Goal: Communication & Community: Answer question/provide support

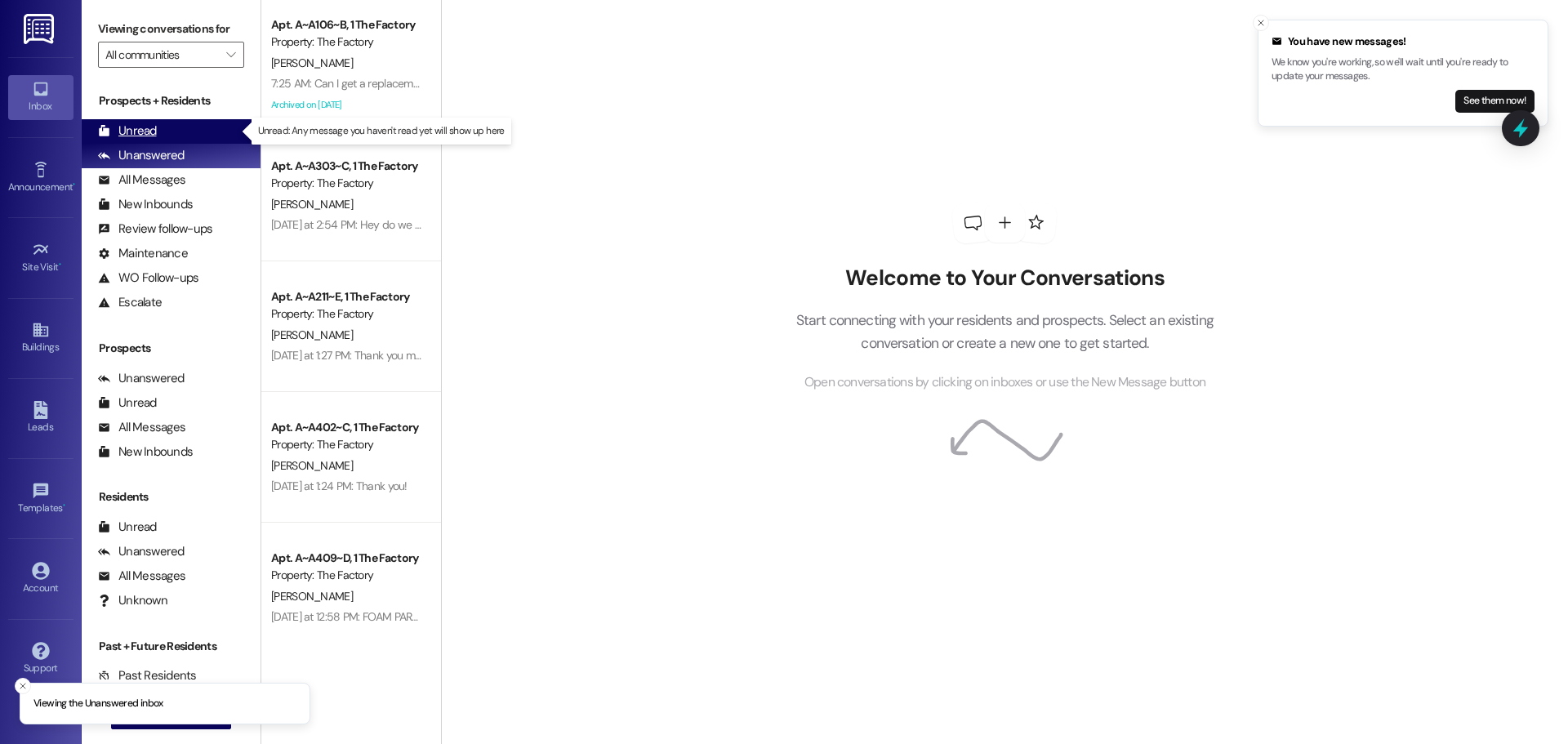
click at [166, 130] on div "Unread (0)" at bounding box center [170, 131] width 179 height 24
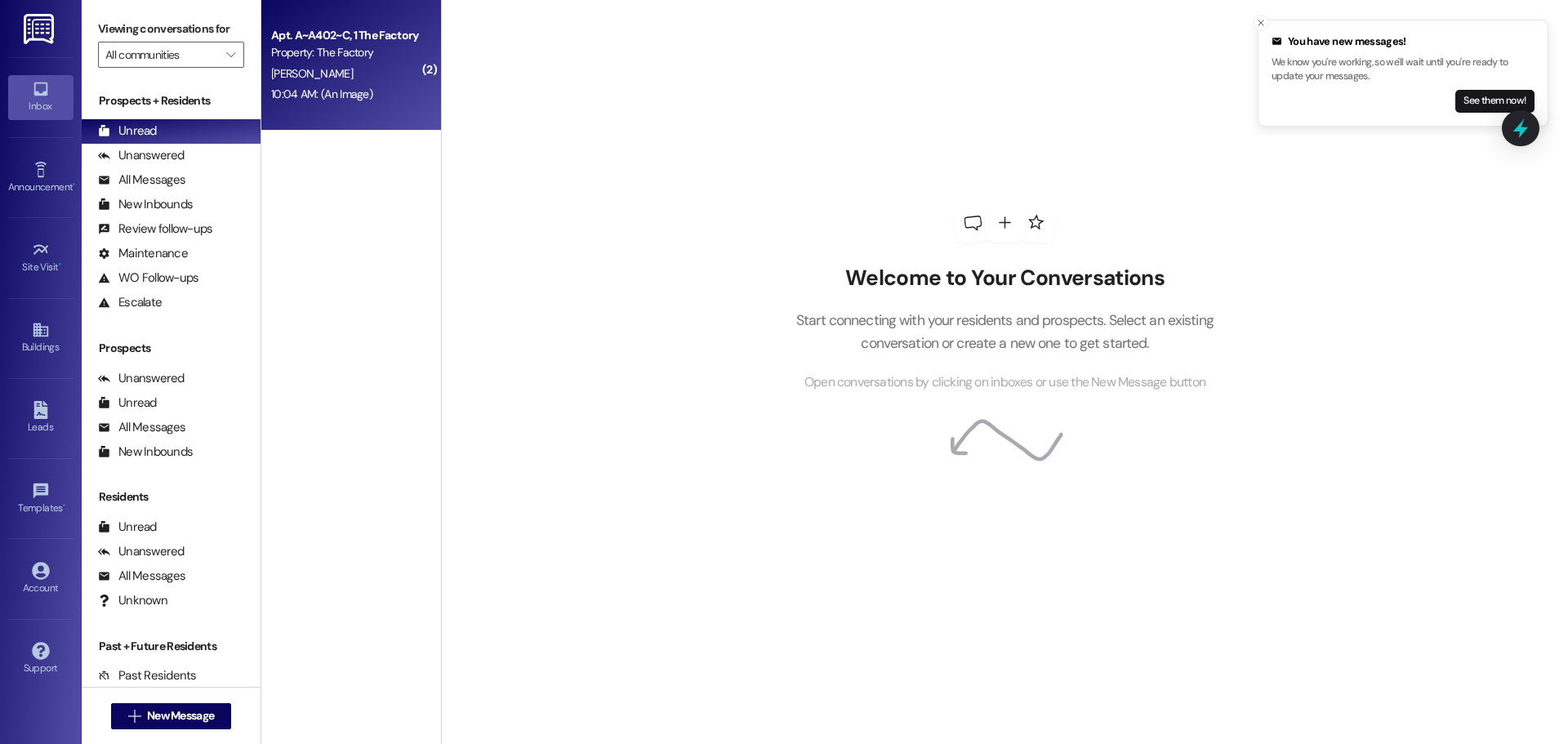
click at [371, 87] on div "10:04 AM: (An Image) 10:04 AM: (An Image)" at bounding box center [346, 94] width 154 height 21
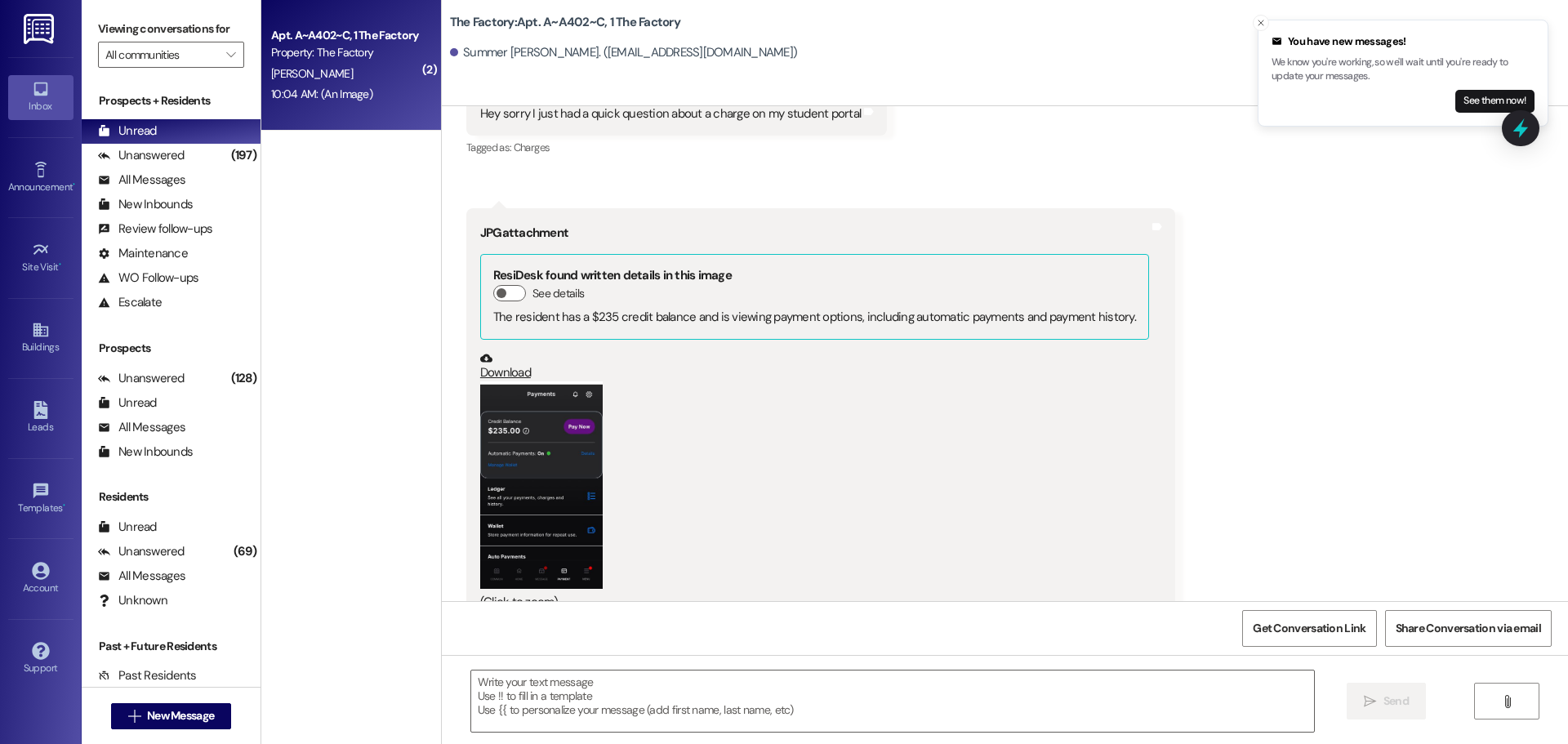
scroll to position [20783, 0]
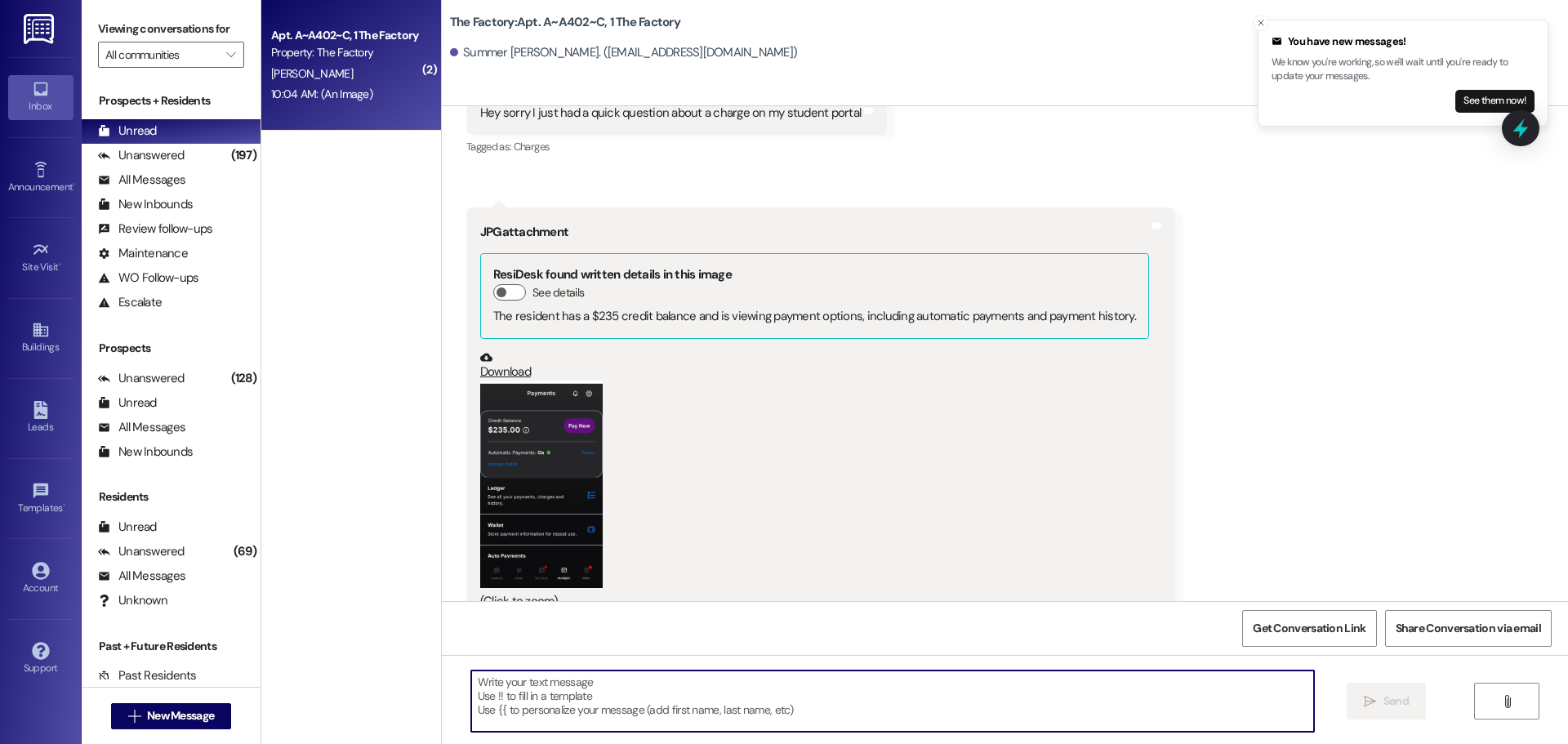
click at [479, 678] on textarea at bounding box center [892, 701] width 842 height 62
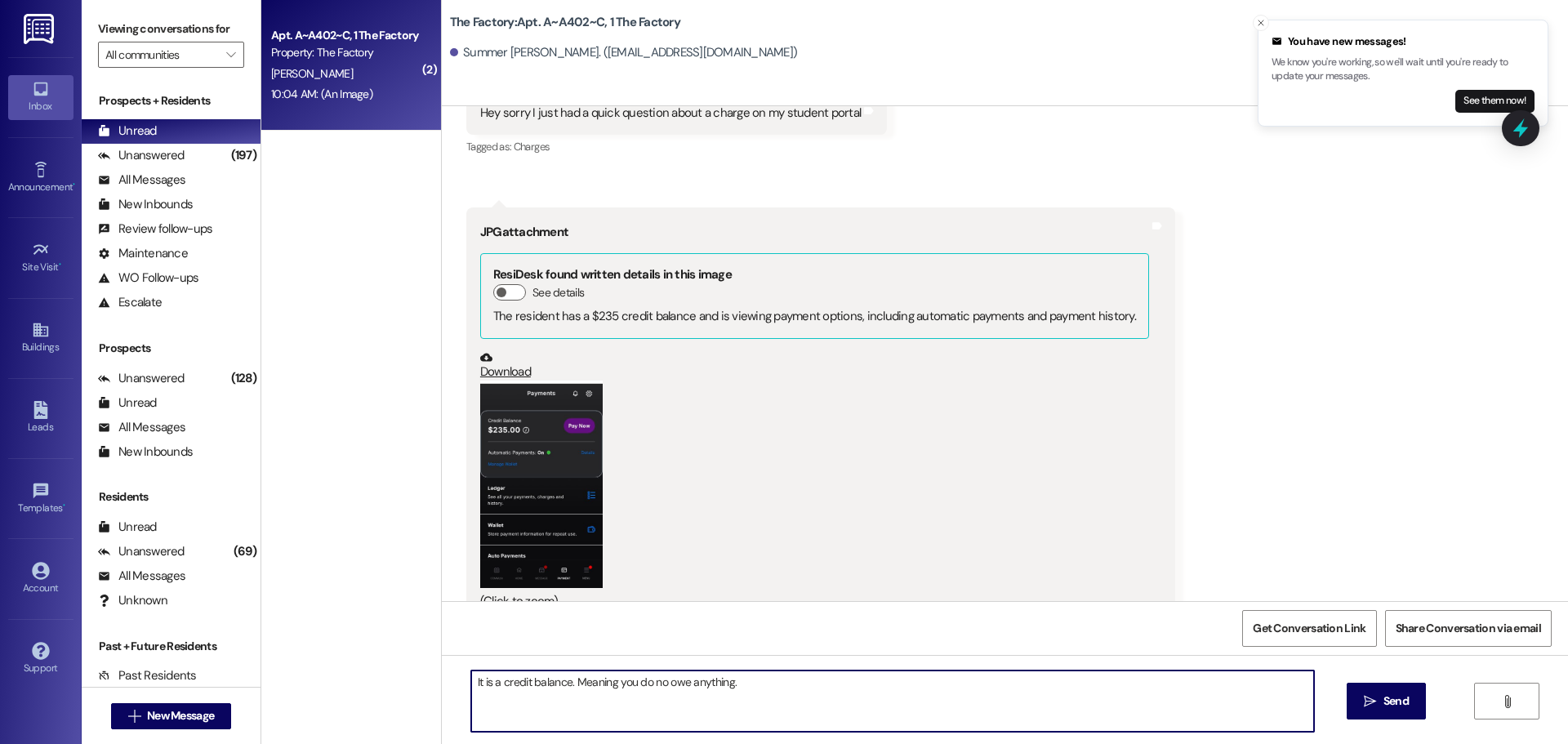
click at [472, 682] on textarea "It is a credit balance. Meaning you do no owe anything." at bounding box center [892, 701] width 842 height 62
click at [1007, 686] on textarea "Hi Summer, thank you for your inquiry. The amount showing is a credit balance. …" at bounding box center [892, 701] width 842 height 62
click at [1001, 684] on textarea "Hi Summer, thank you for your inquiry. The amount showing is a credit balance. …" at bounding box center [892, 701] width 842 height 62
click at [835, 680] on textarea "Hi Summer, thank you for your inquiry. The amount showing is a credit balance. …" at bounding box center [892, 701] width 842 height 62
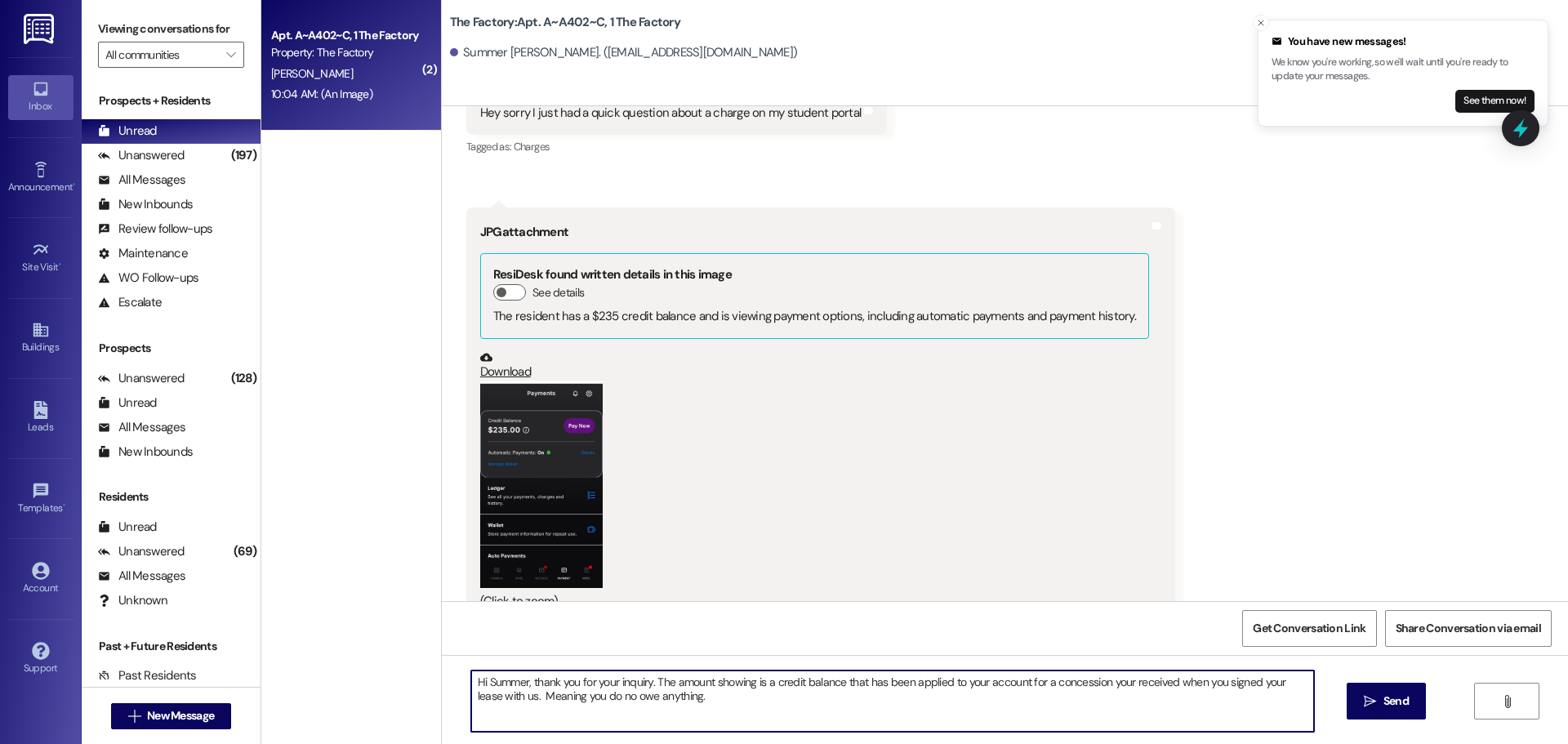
drag, startPoint x: 463, startPoint y: 681, endPoint x: 689, endPoint y: 695, distance: 226.4
click at [689, 695] on textarea "Hi Summer, thank you for your inquiry. The amount showing is a credit balance t…" at bounding box center [892, 701] width 842 height 62
type textarea "Hi Summer, thank you for your inquiry. The amount showing is a credit balance t…"
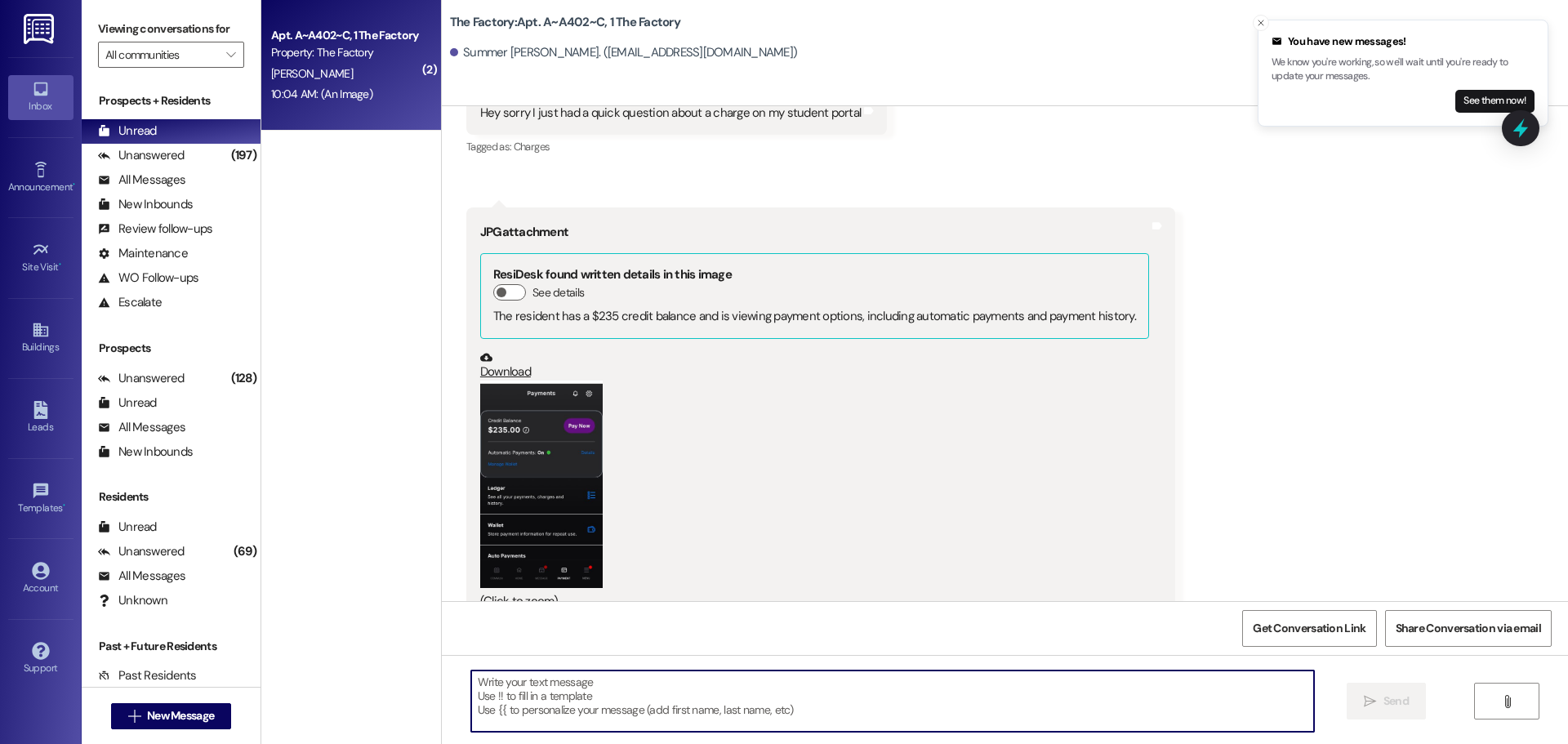
paste textarea "Hi {{first_name}}, thank you so much for reaching out! The amount shown is actu…"
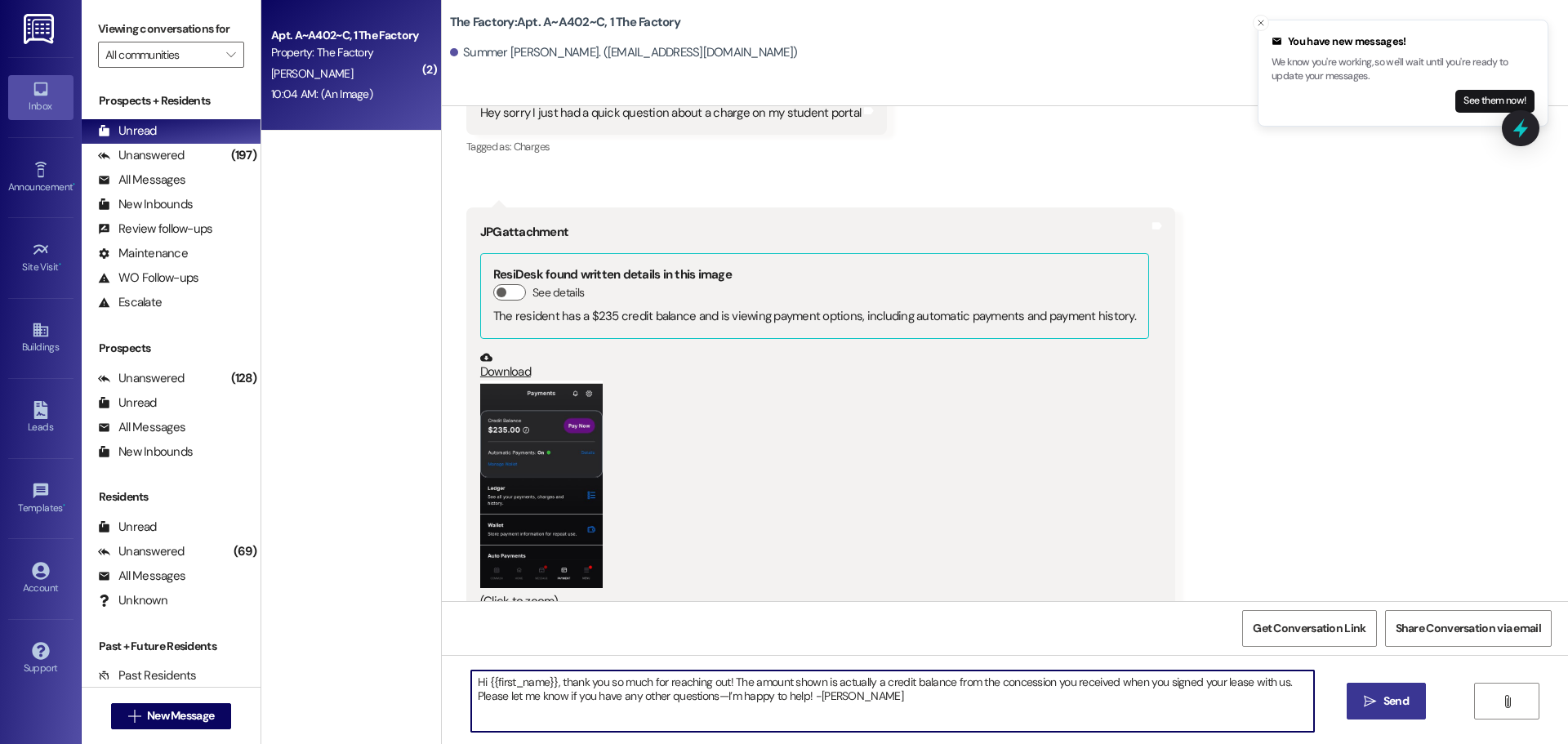
type textarea "Hi {{first_name}}, thank you so much for reaching out! The amount shown is actu…"
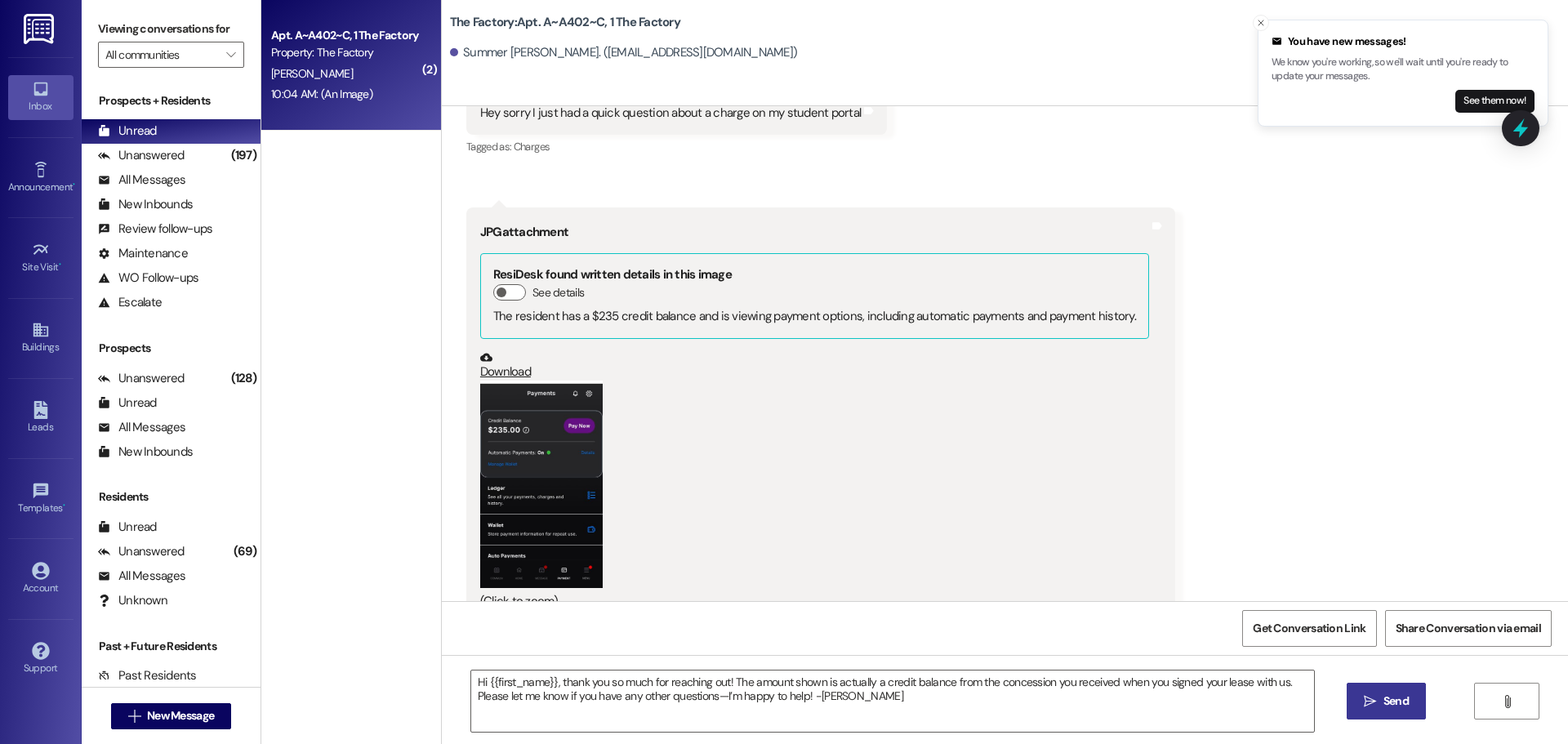
click at [1386, 703] on span "Send" at bounding box center [1397, 701] width 25 height 17
click at [175, 164] on div "Unanswered" at bounding box center [141, 155] width 86 height 17
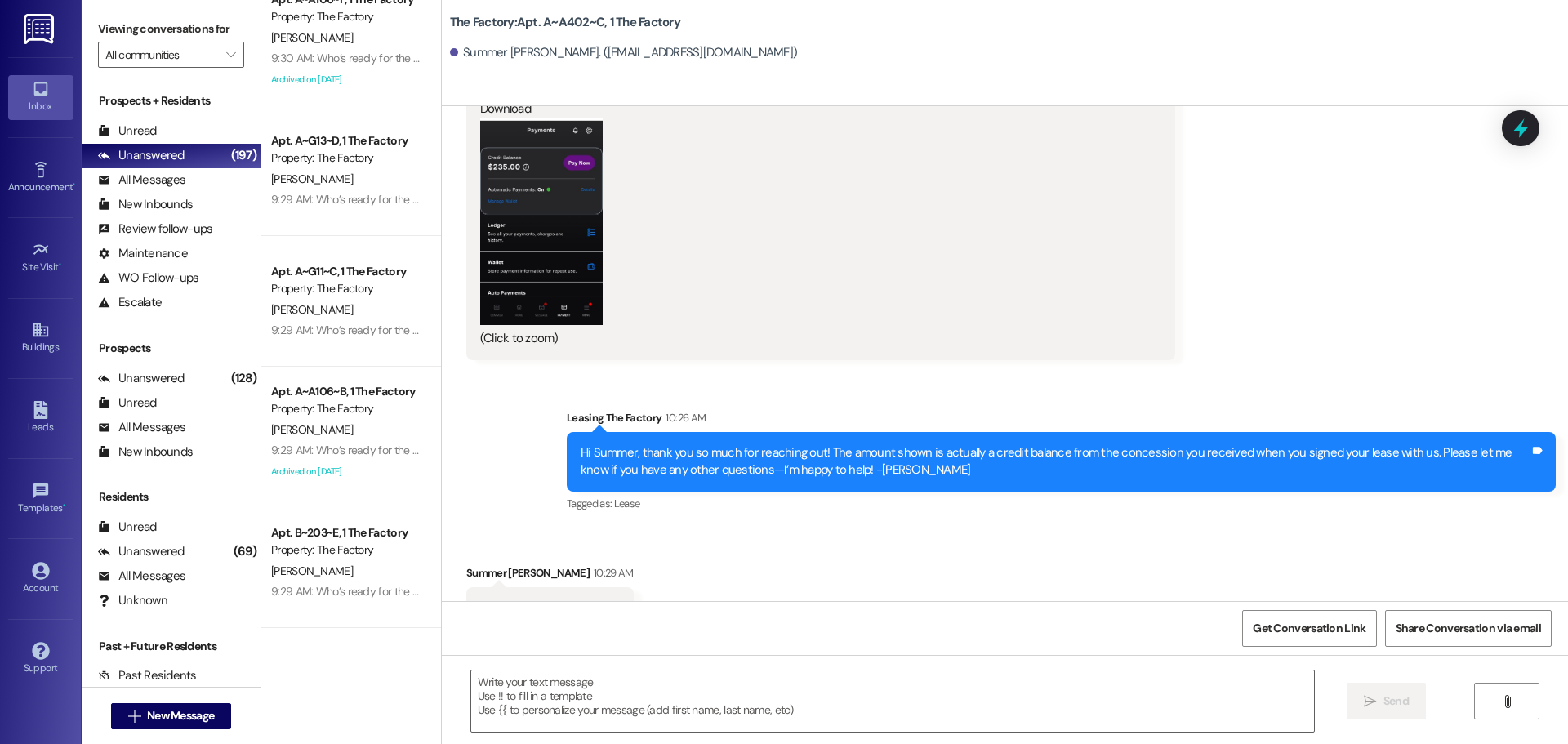
scroll to position [21052, 0]
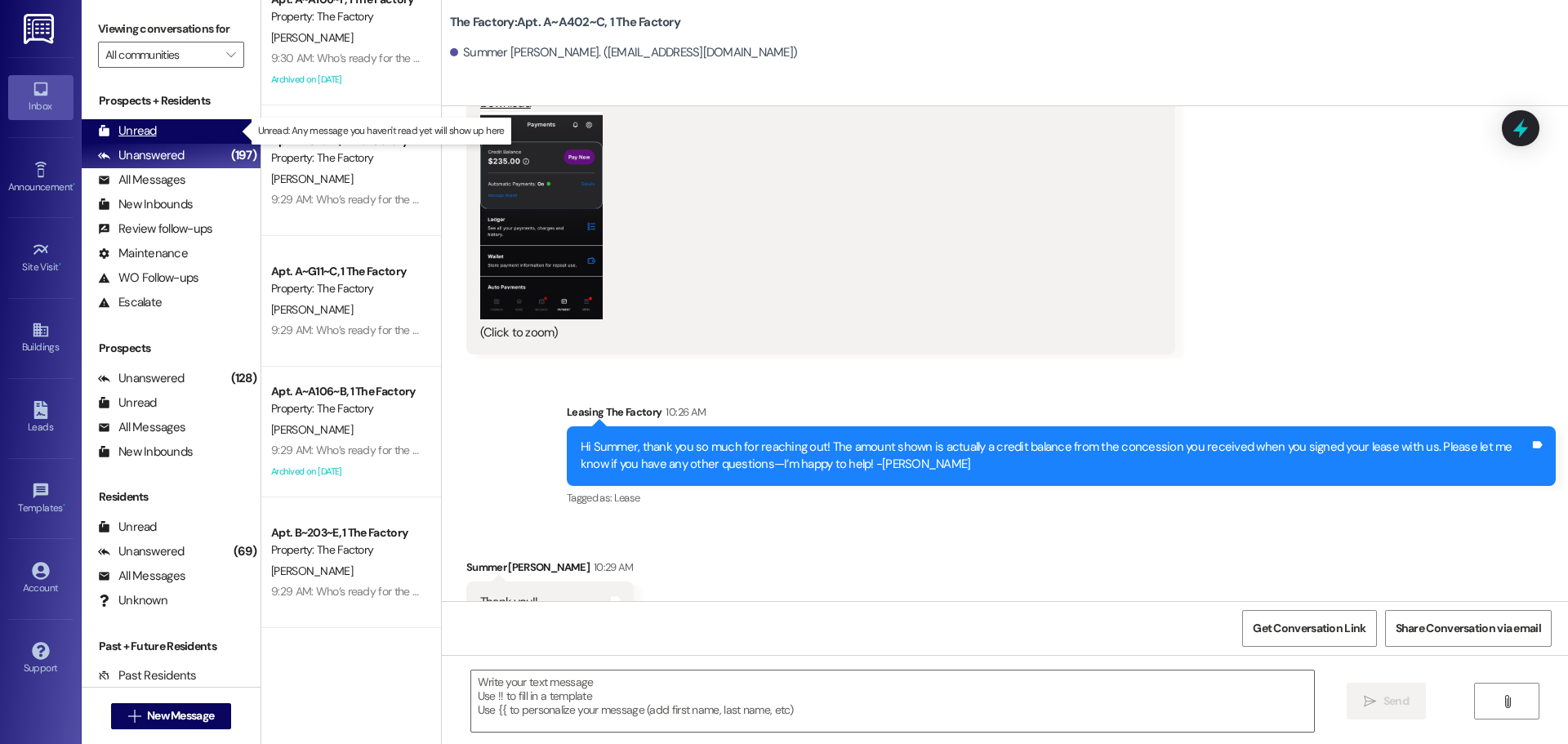
click at [151, 129] on div "Unread" at bounding box center [127, 131] width 59 height 17
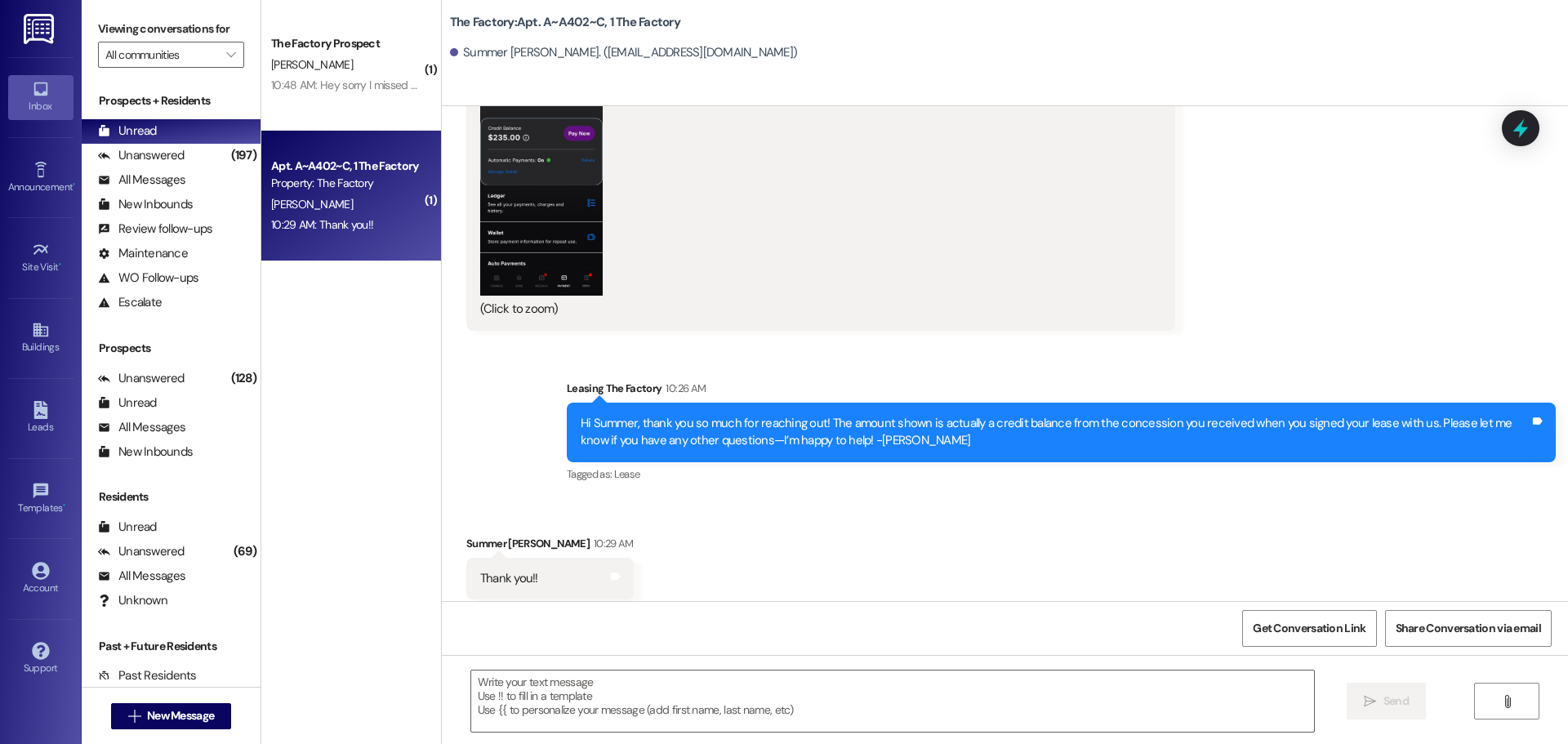
scroll to position [21076, 0]
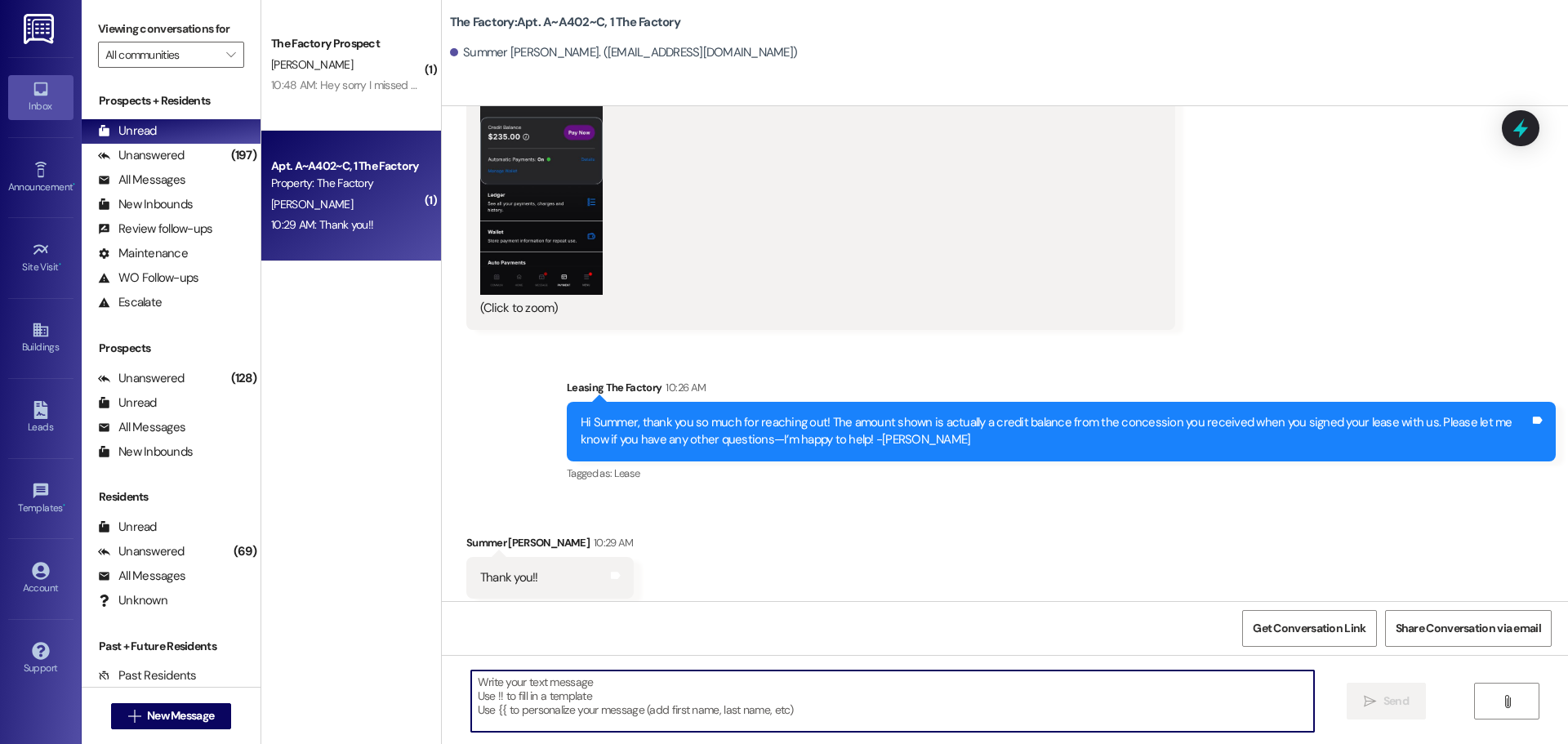
click at [472, 683] on textarea at bounding box center [892, 701] width 842 height 62
type textarea "O"
type textarea "You're welcome!"
click at [1399, 707] on span "Send" at bounding box center [1397, 701] width 25 height 17
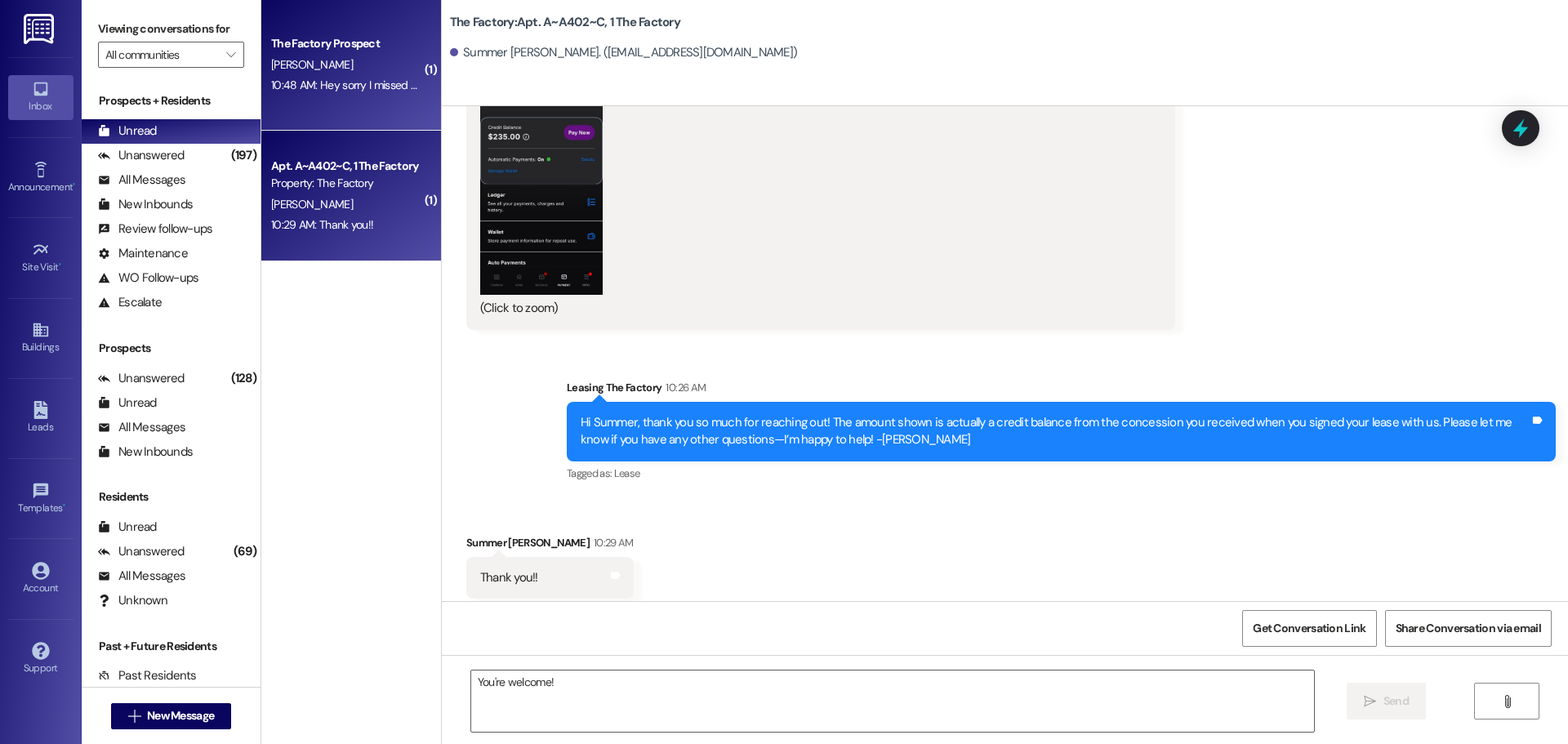
scroll to position [21076, 0]
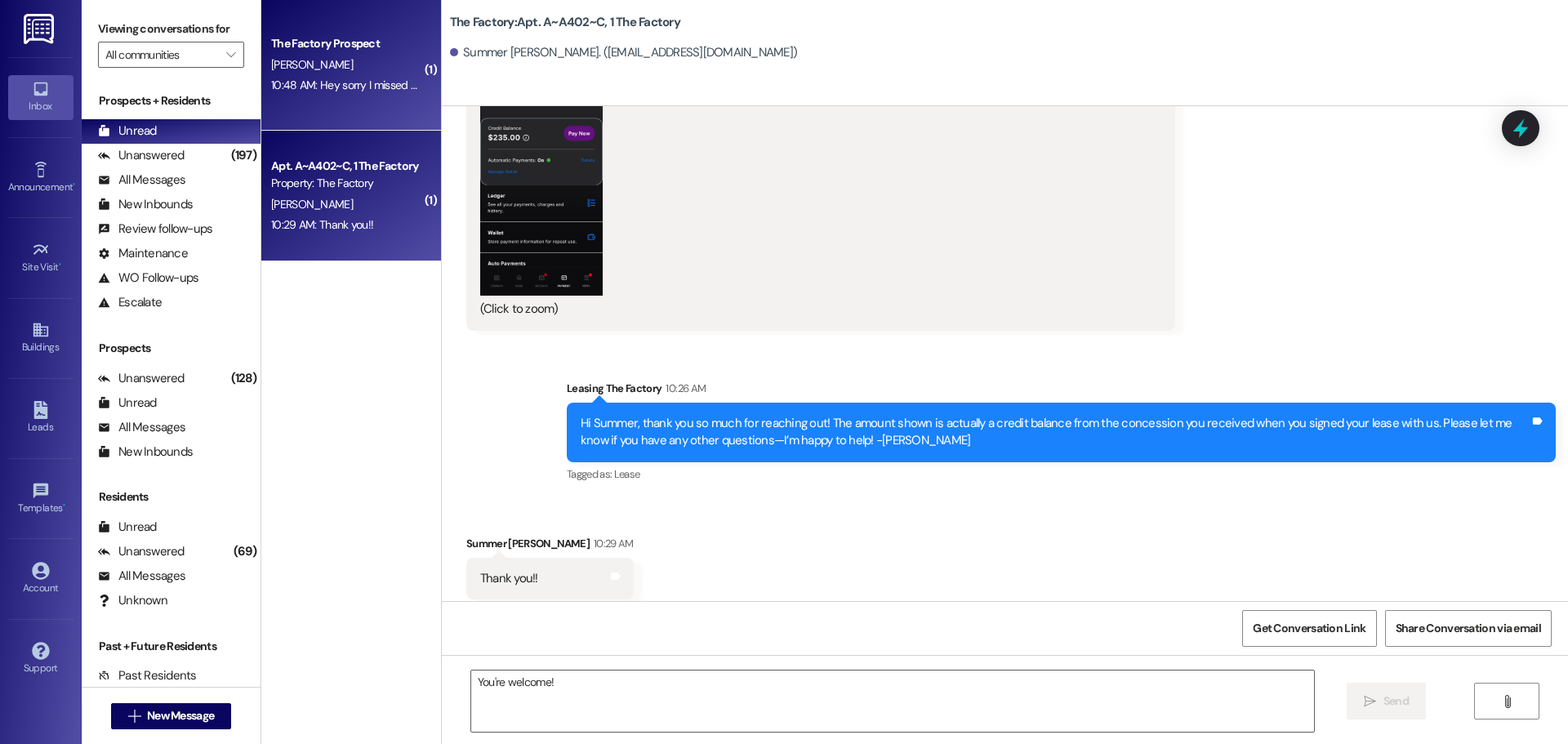
click at [341, 114] on div "The Factory Prospect [PERSON_NAME] 10:48 AM: Hey sorry I missed your call befor…" at bounding box center [351, 65] width 180 height 131
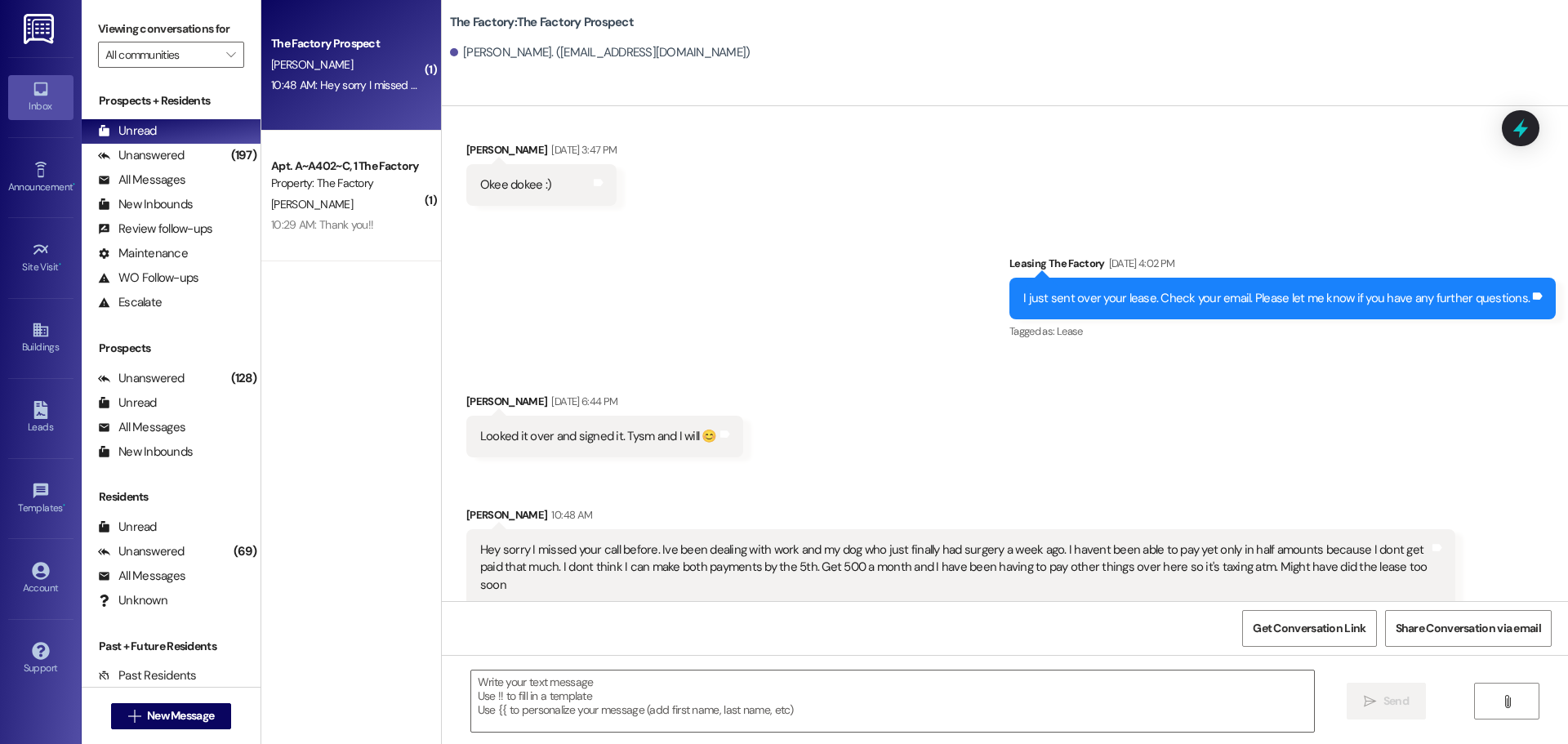
scroll to position [3669, 0]
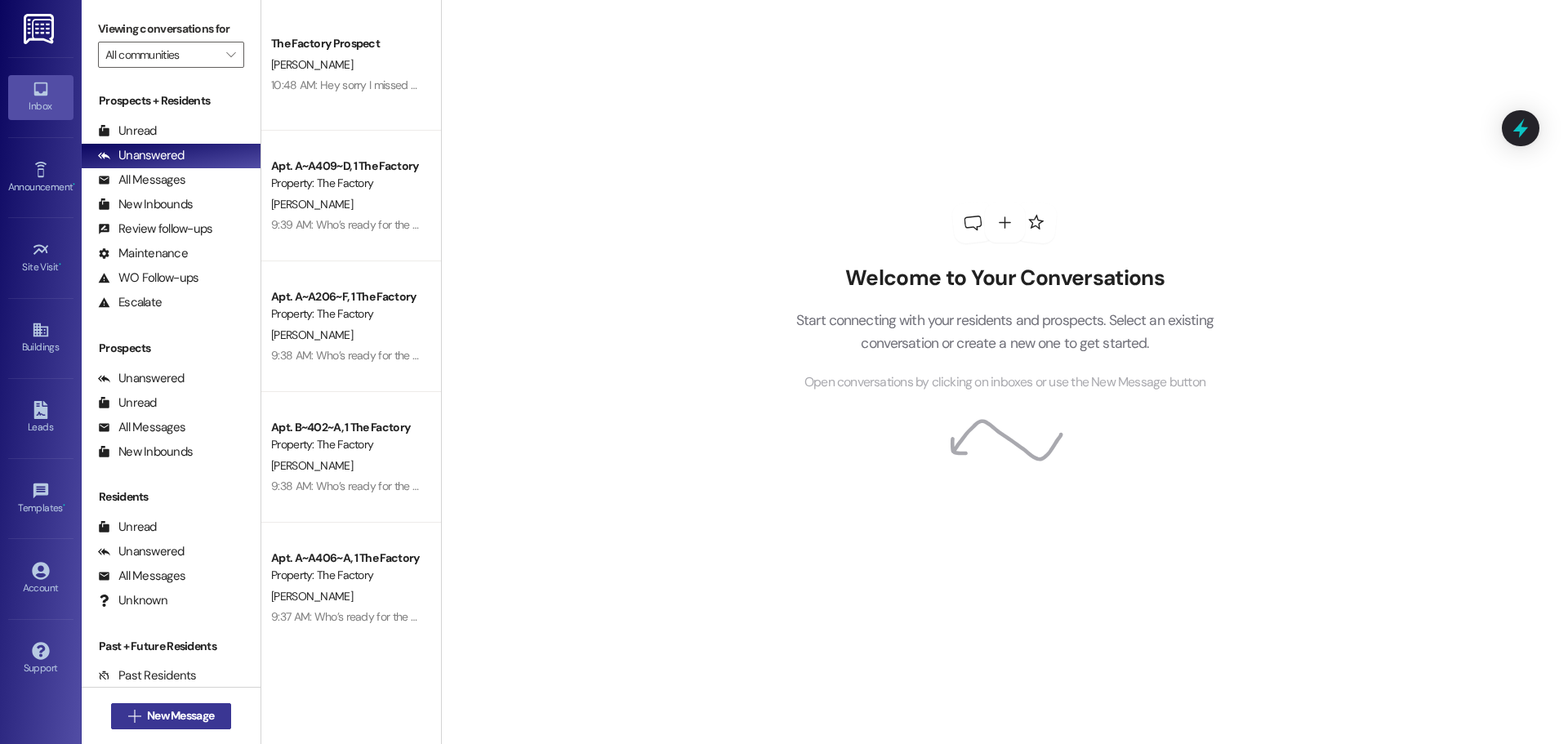
click at [207, 713] on span "New Message" at bounding box center [180, 716] width 67 height 17
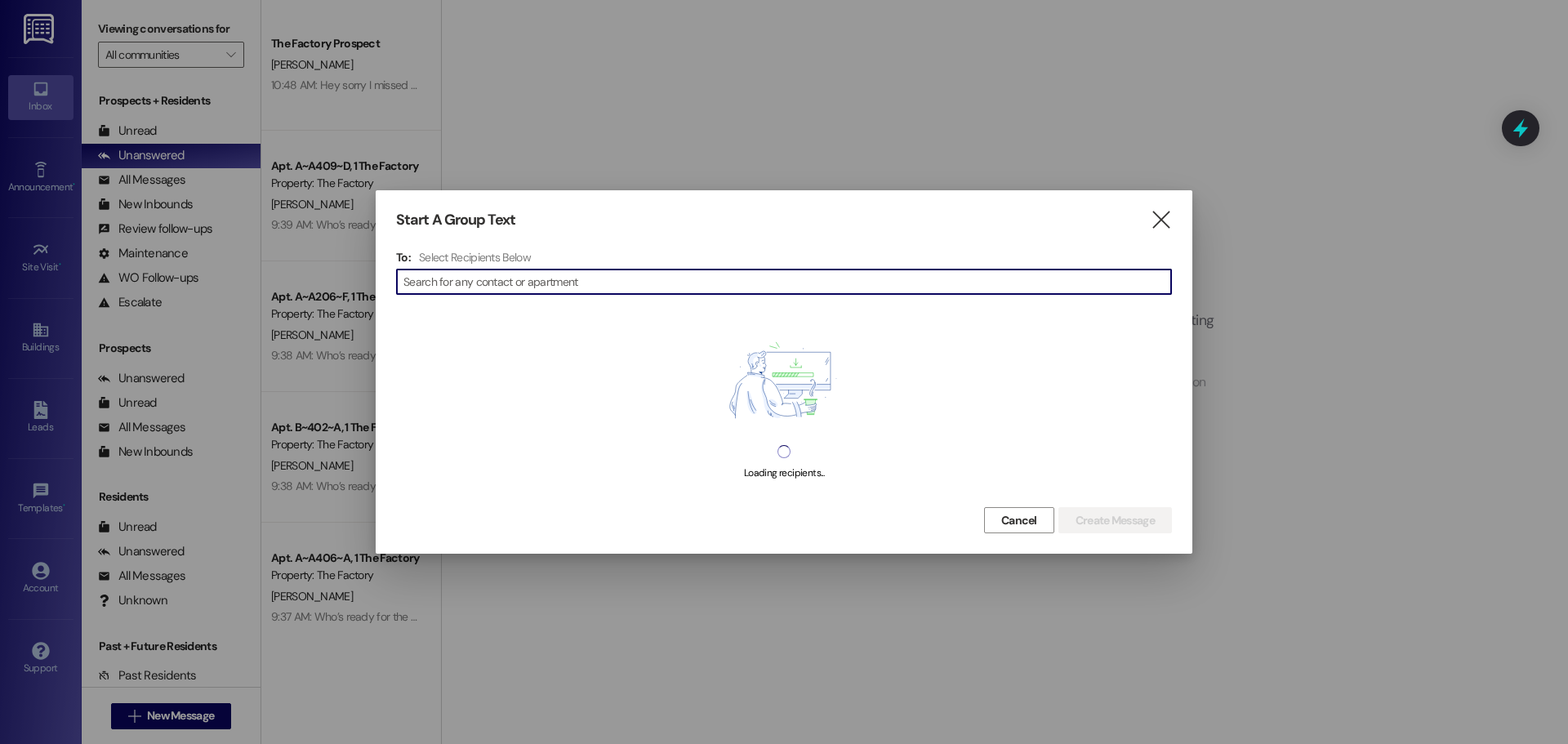
click at [473, 294] on div "" at bounding box center [784, 281] width 776 height 26
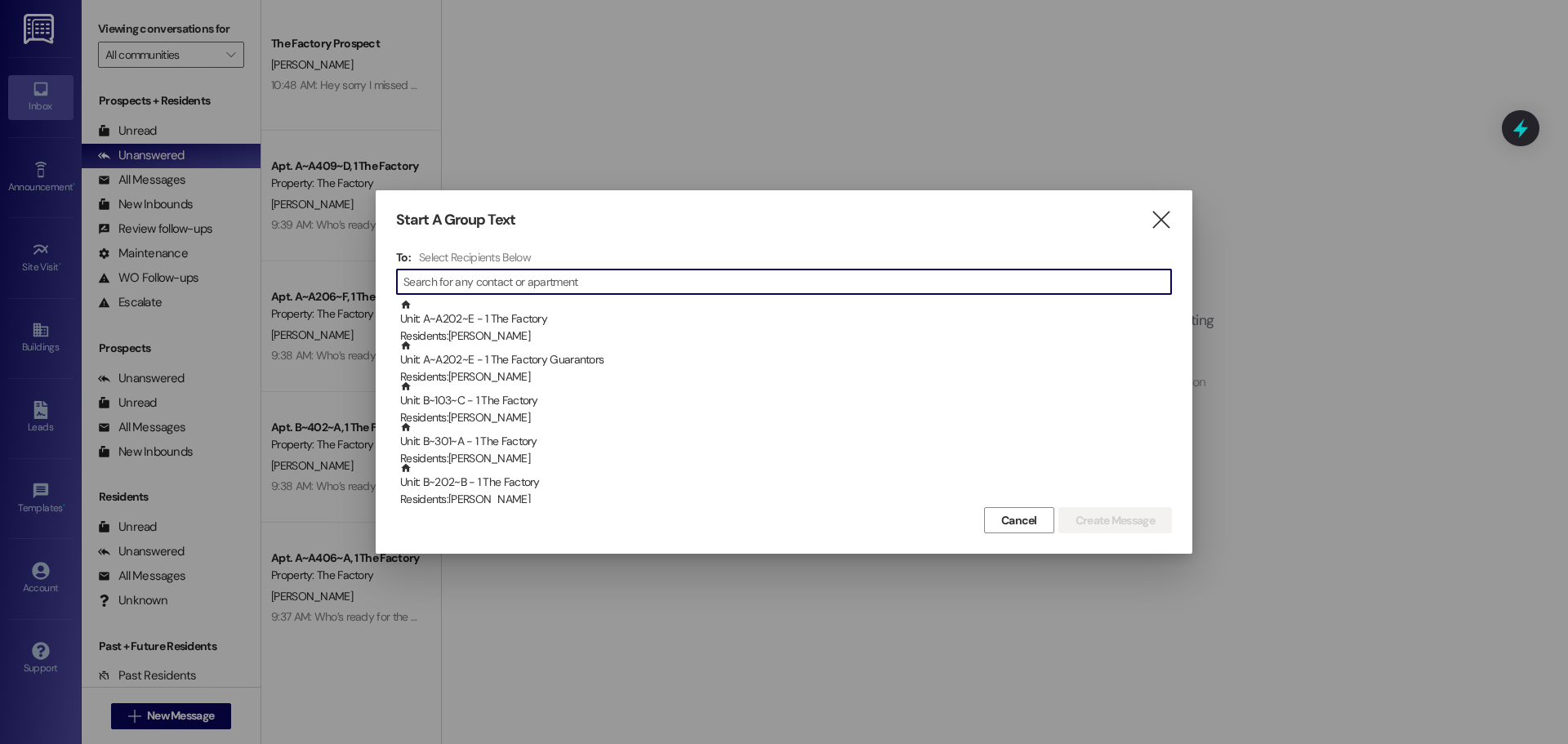
click at [474, 289] on input at bounding box center [787, 281] width 768 height 23
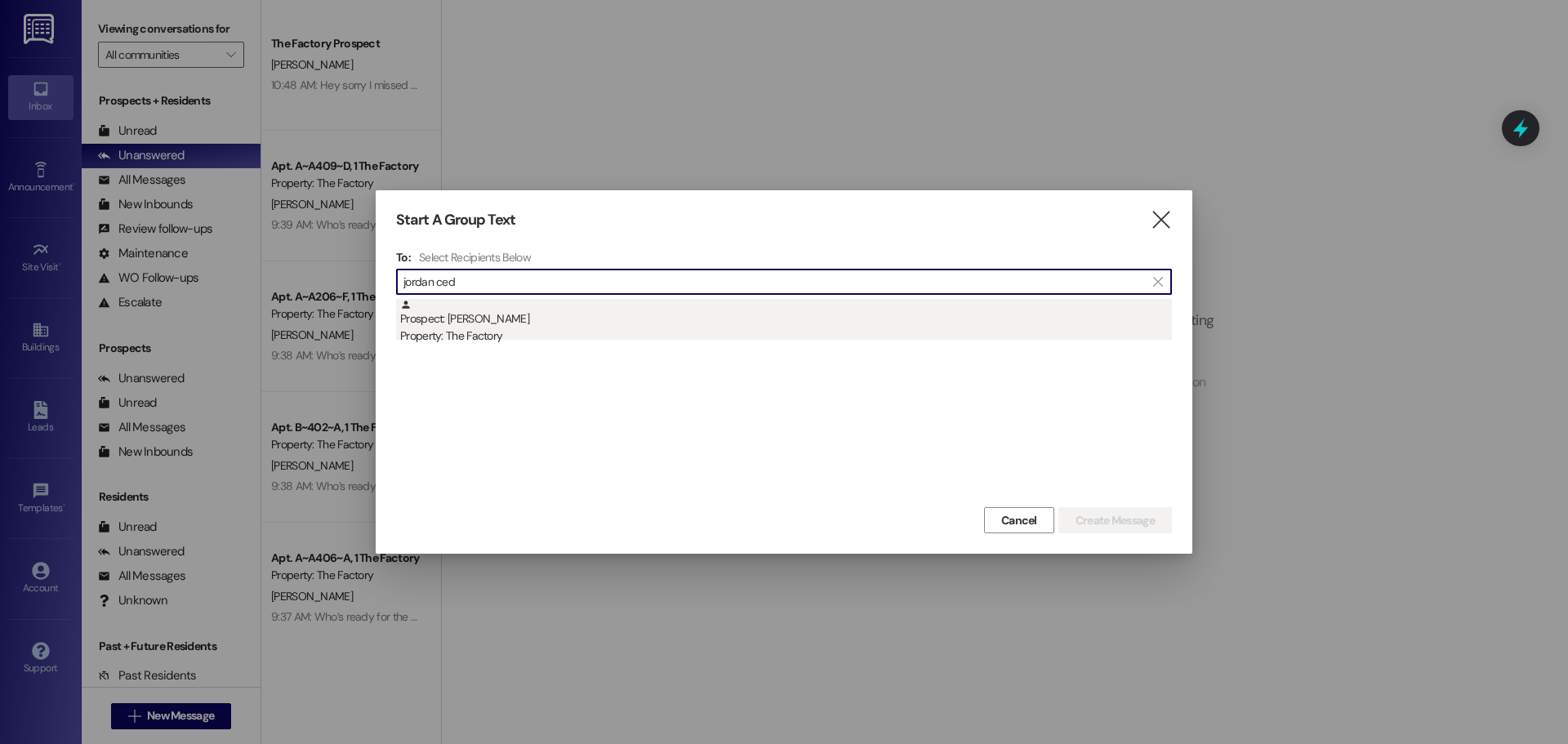
type input "jordan ced"
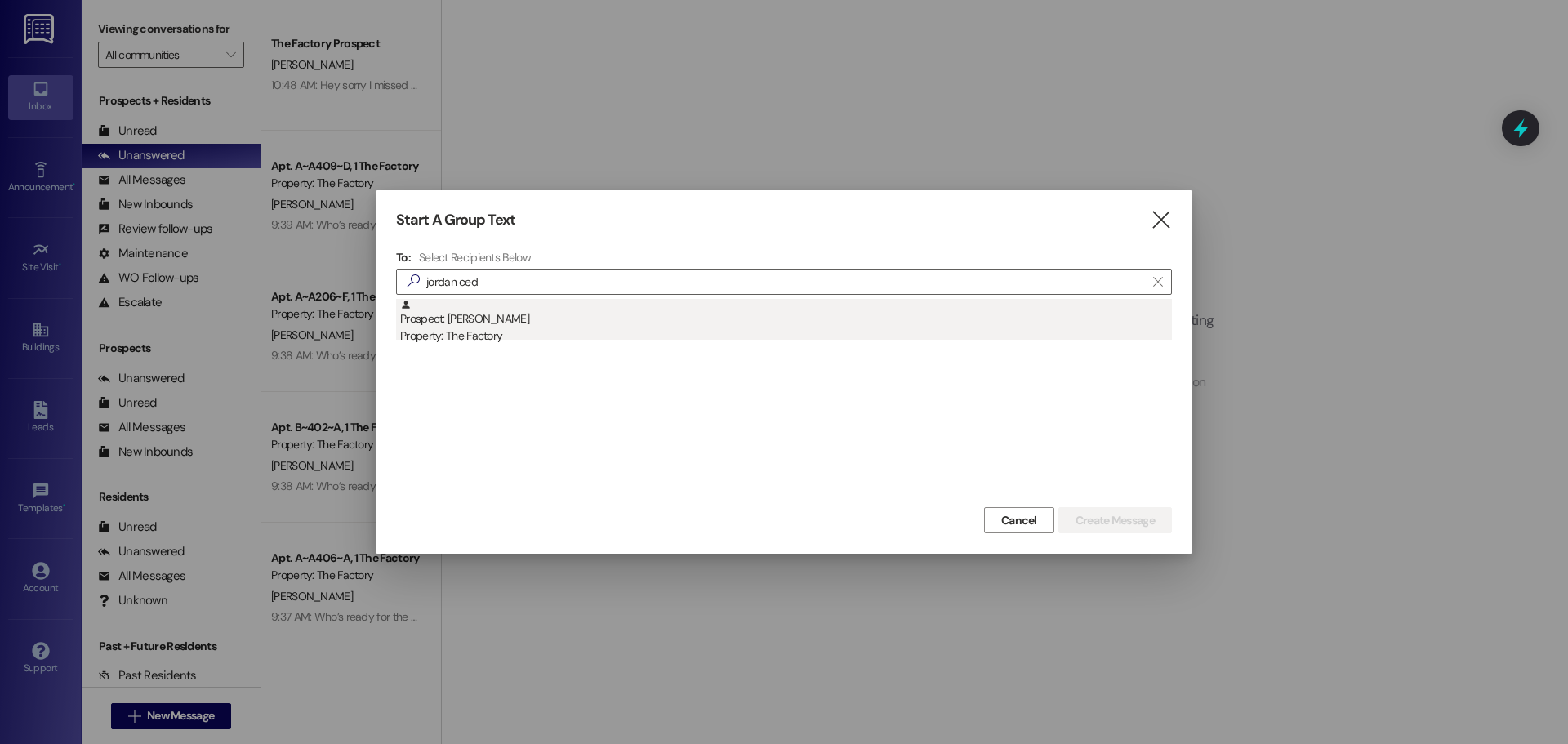
click at [468, 317] on div "Prospect: [PERSON_NAME] Property: The Factory" at bounding box center [785, 322] width 772 height 46
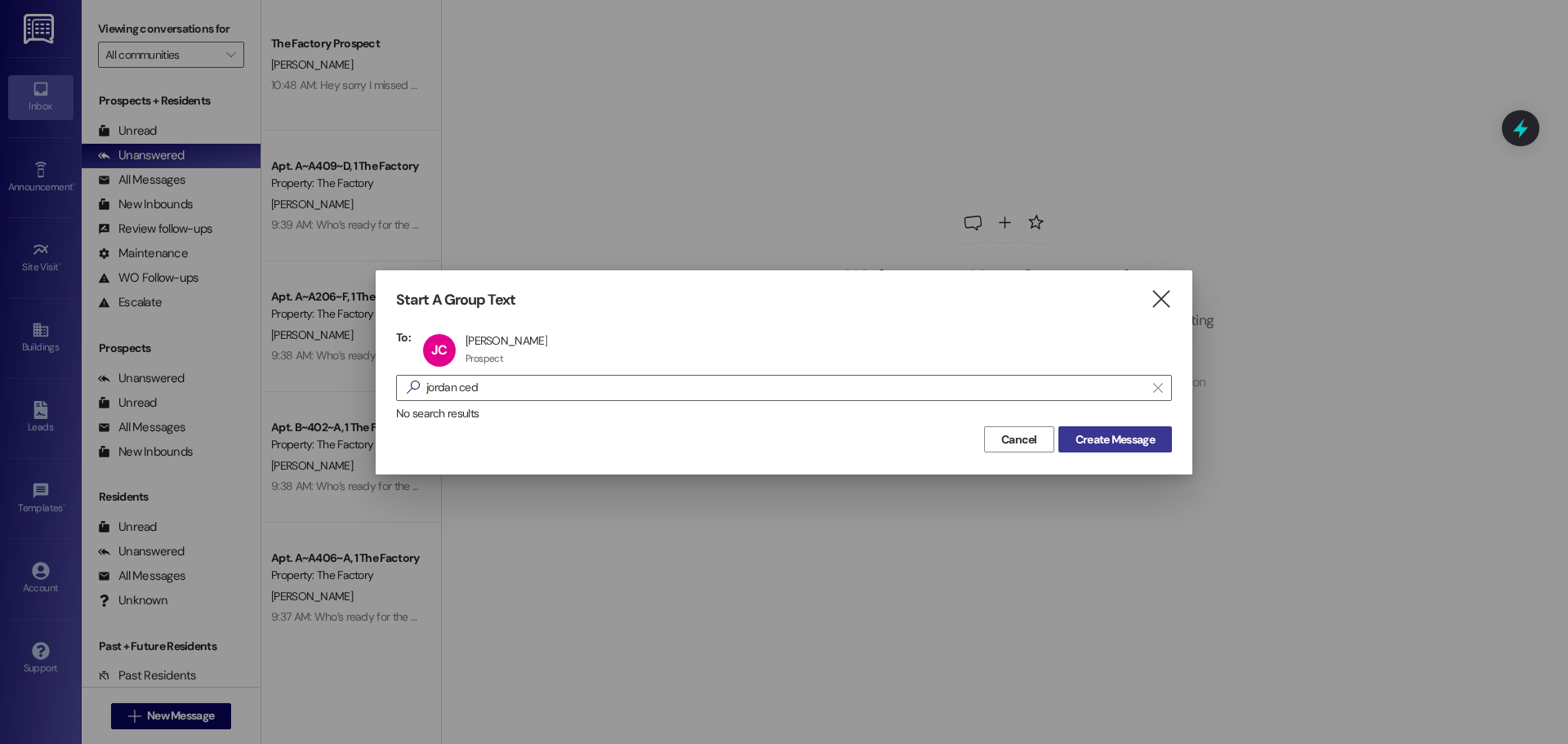
click at [1131, 442] on span "Create Message" at bounding box center [1115, 440] width 79 height 17
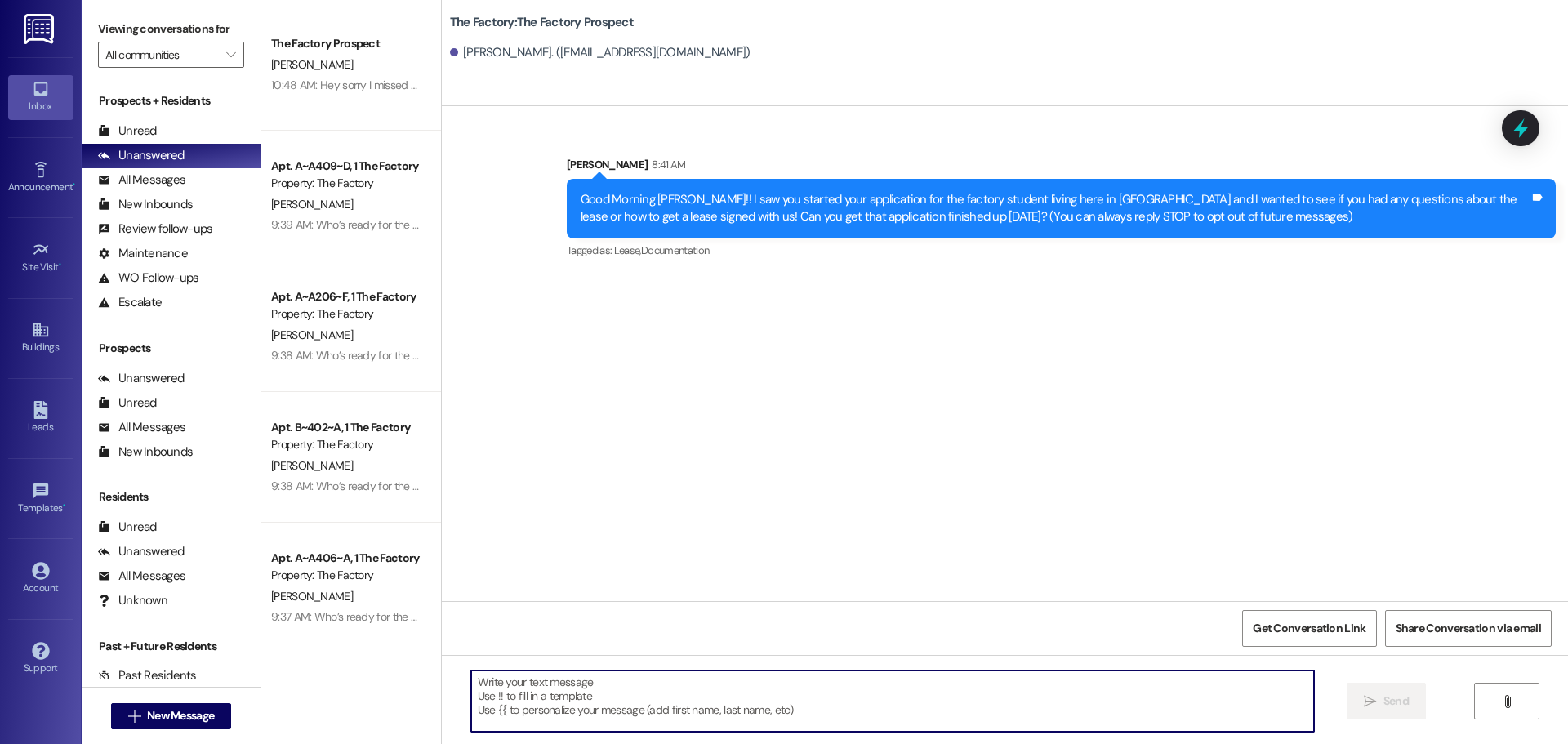
click at [472, 681] on textarea at bounding box center [892, 701] width 842 height 62
paste textarea "Hi {{first_name}}, it’s Tawnya from The Factory! August FREE + 1 MONTH FREE 🏡 +…"
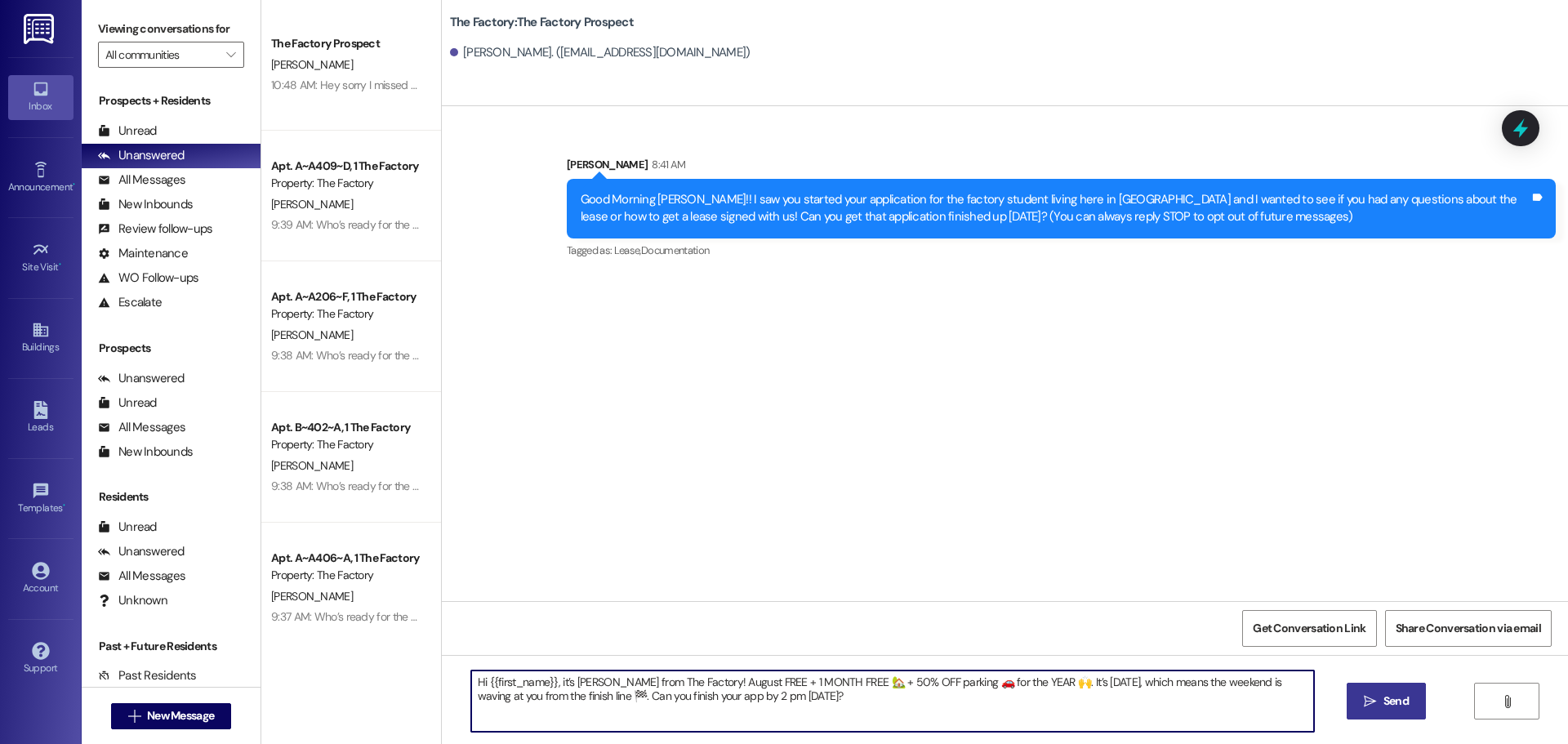
type textarea "Hi {{first_name}}, it’s Tawnya from The Factory! August FREE + 1 MONTH FREE 🏡 +…"
click at [1387, 702] on span "Send" at bounding box center [1397, 701] width 25 height 17
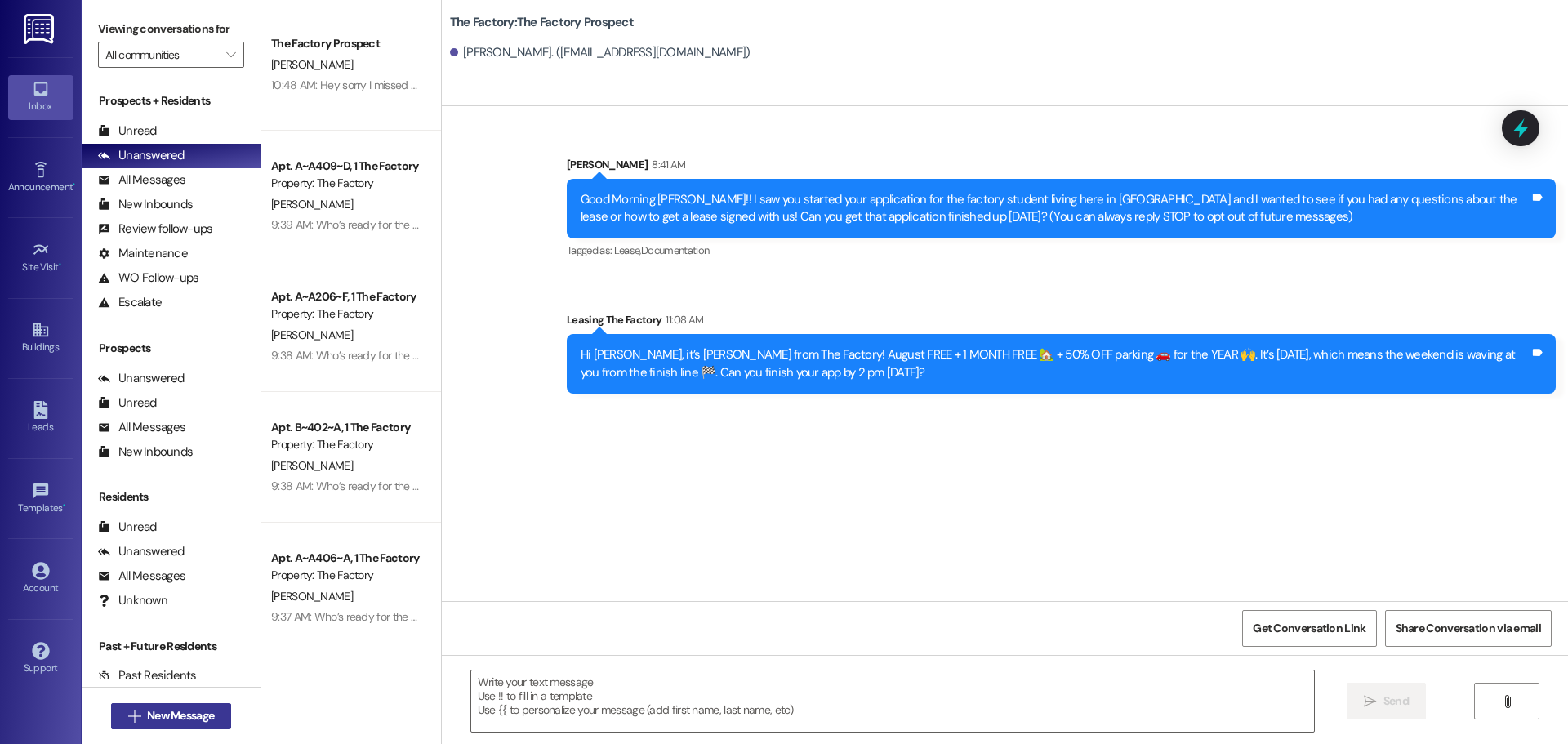
click at [177, 712] on span "New Message" at bounding box center [180, 716] width 67 height 17
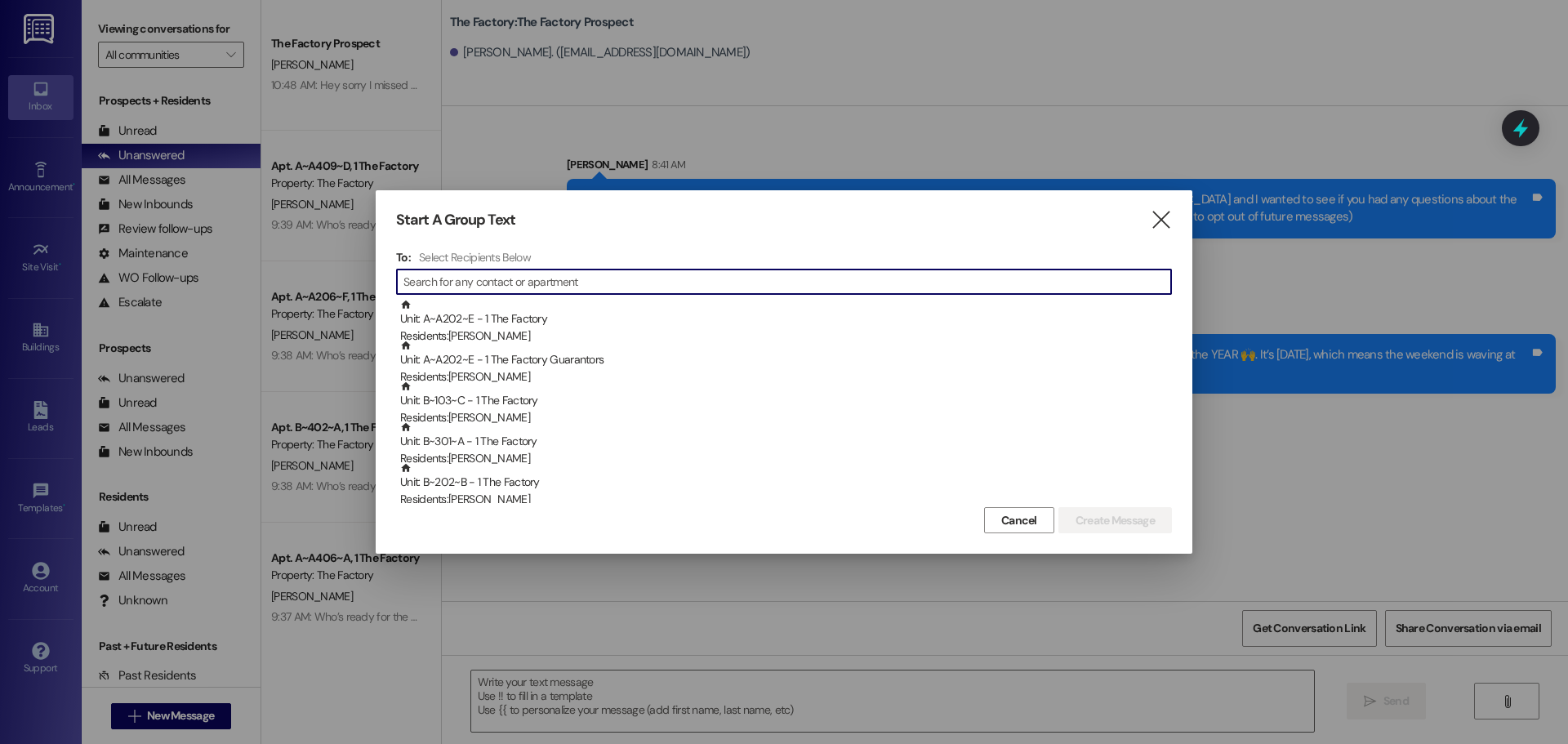
click at [472, 279] on input at bounding box center [787, 281] width 768 height 23
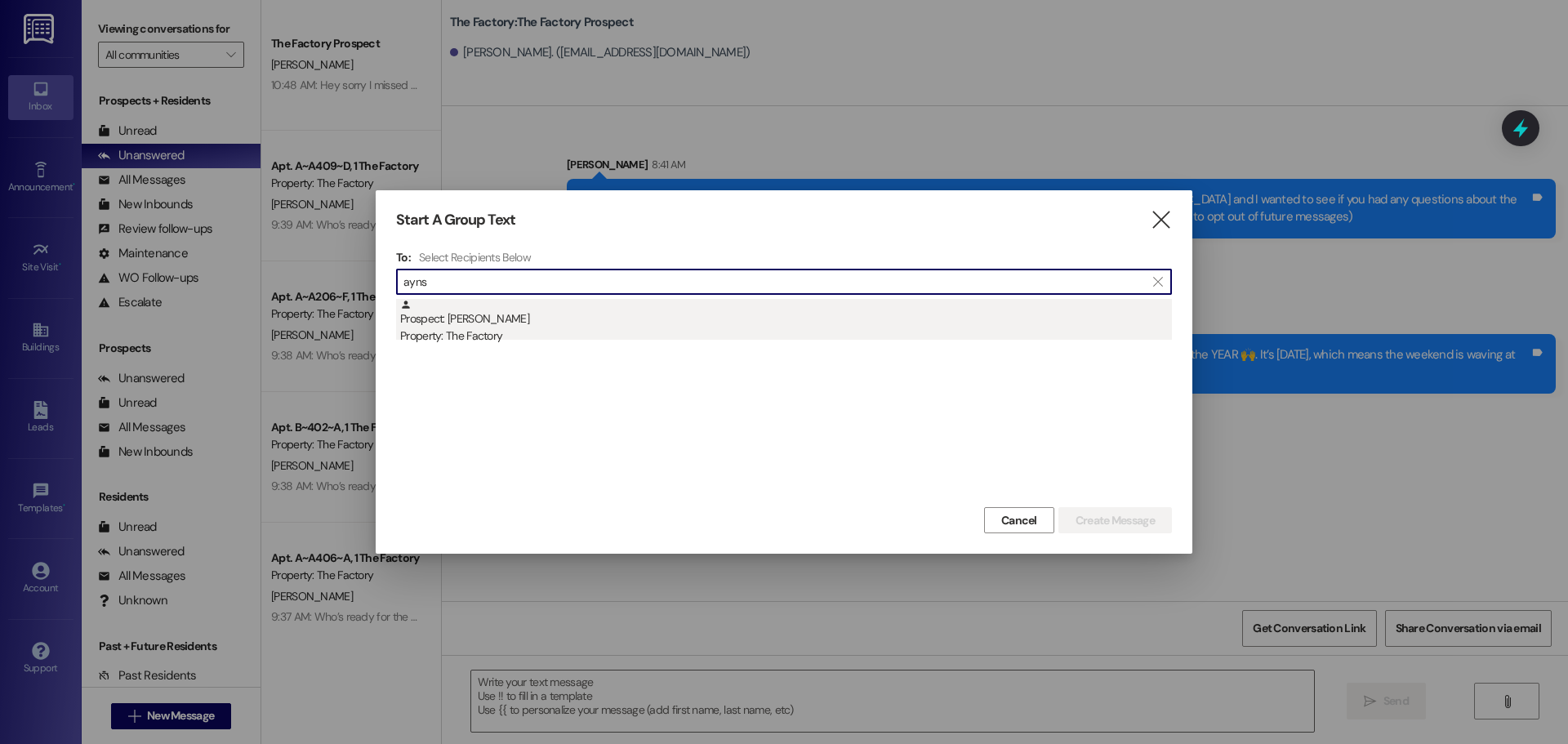
type input "ayns"
click at [475, 323] on div "Prospect: Aynslee Stewart Property: The Factory" at bounding box center [785, 322] width 772 height 46
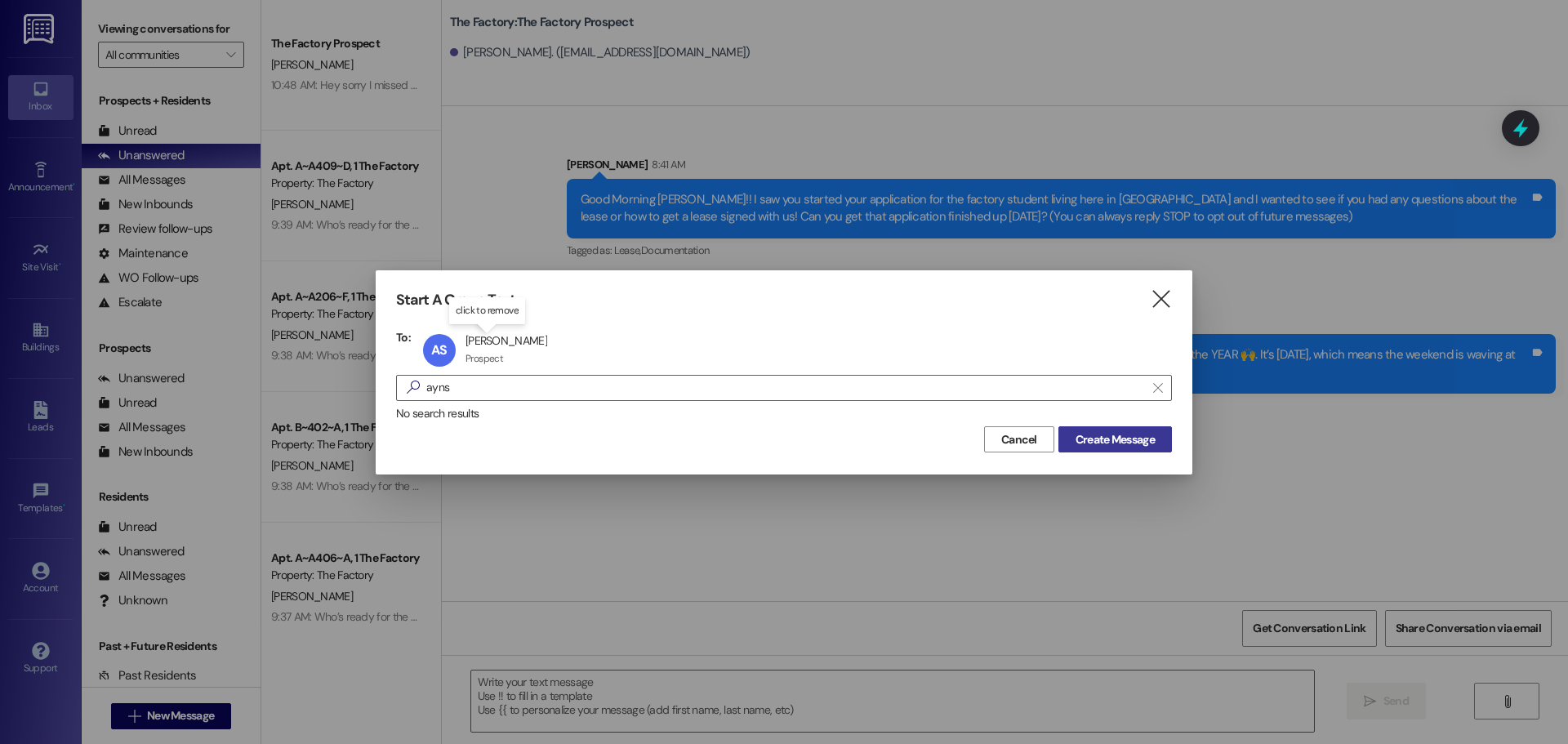
click at [1119, 449] on button "Create Message" at bounding box center [1115, 439] width 113 height 26
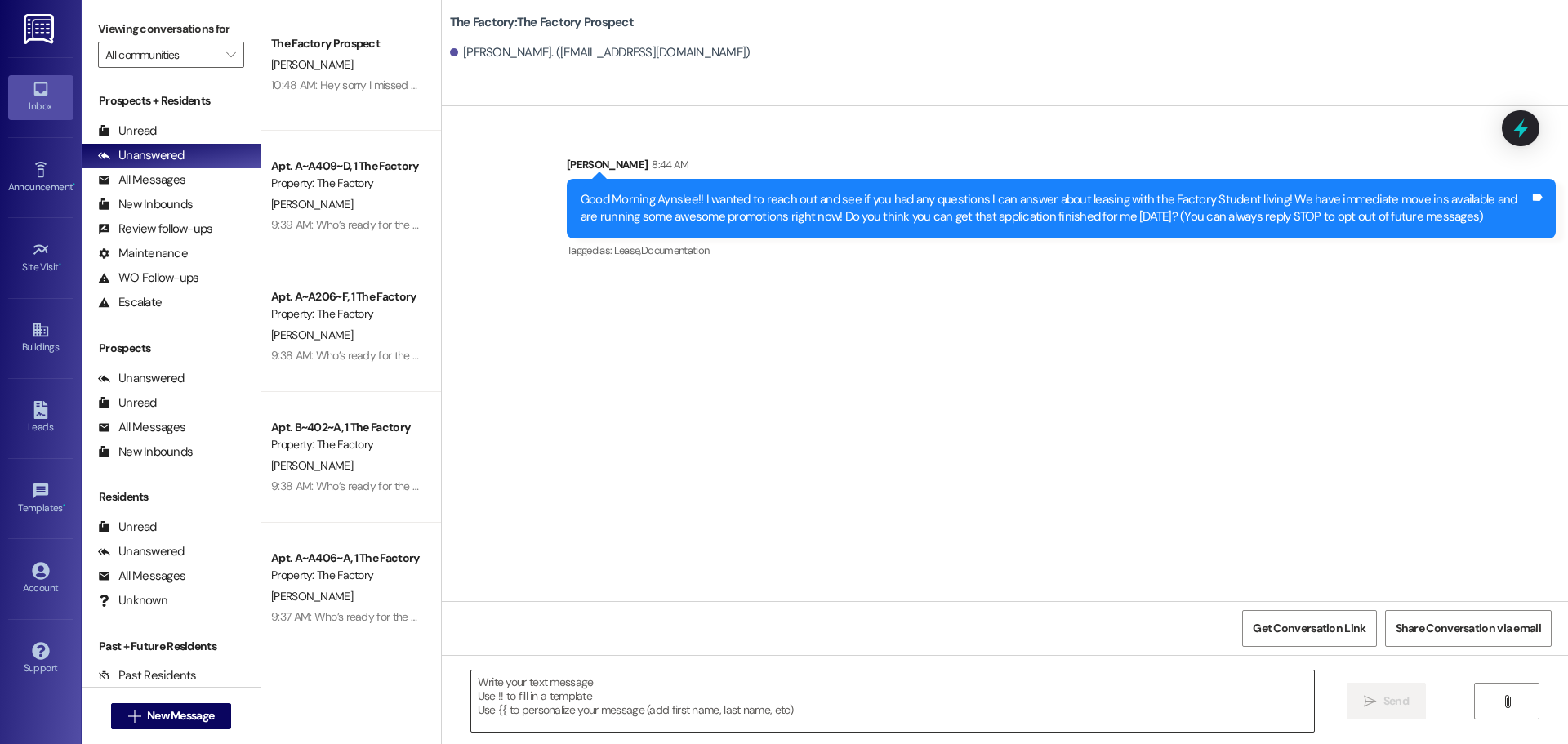
click at [472, 686] on textarea at bounding box center [892, 701] width 842 height 62
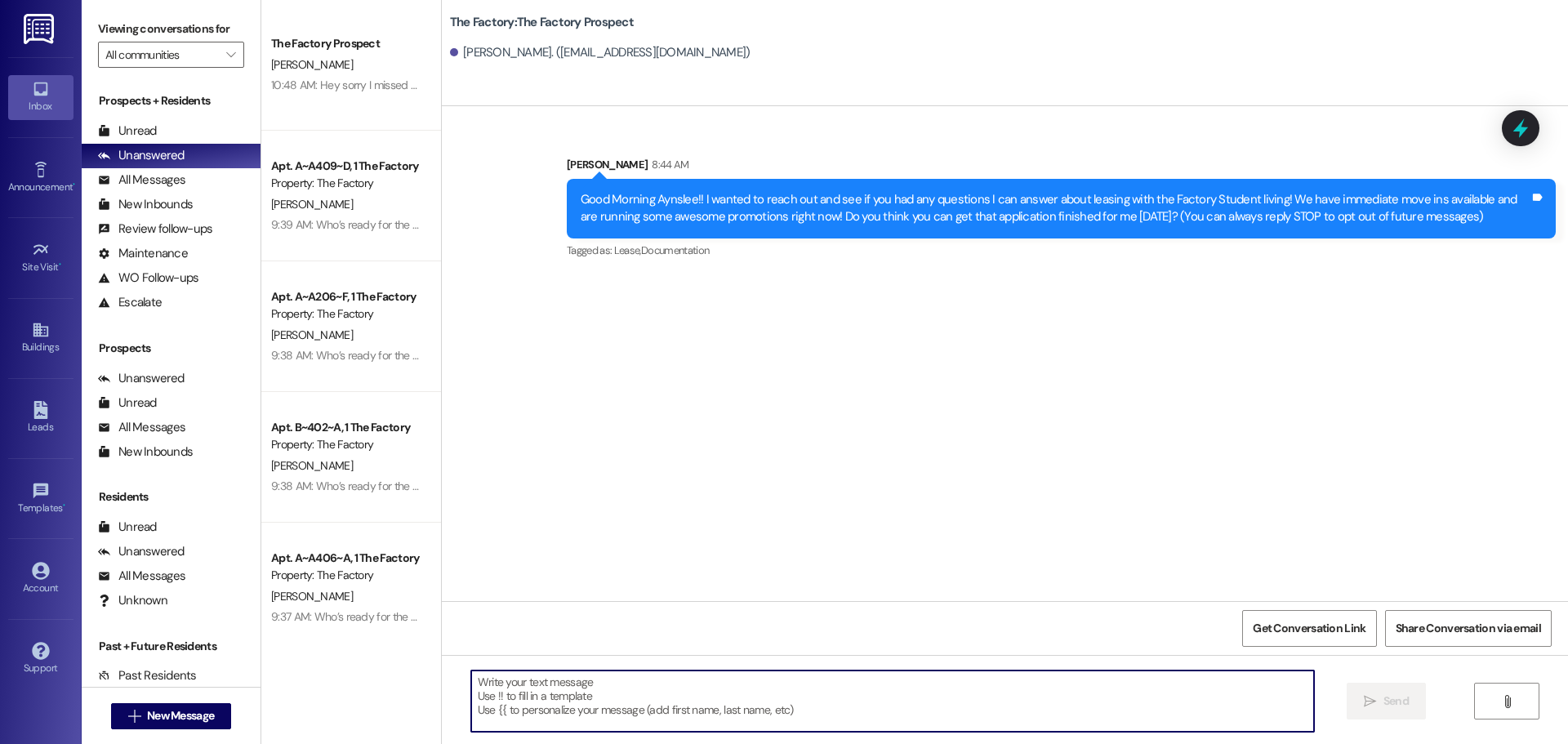
paste textarea "Hi {{first_name}}, it’s Tawnya from The Factory! August FREE + 1 MONTH FREE 🏡 +…"
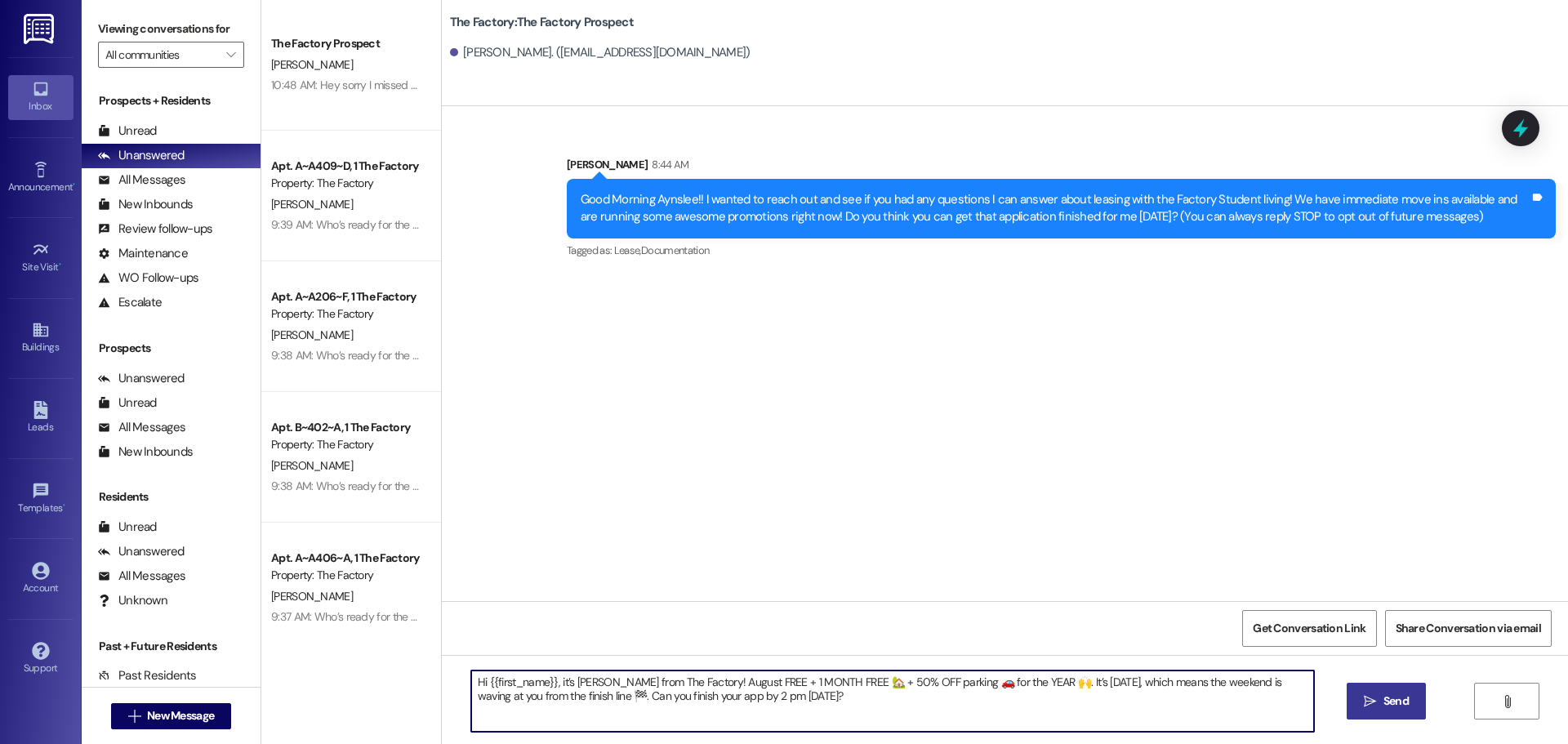
type textarea "Hi {{first_name}}, it’s Tawnya from The Factory! August FREE + 1 MONTH FREE 🏡 +…"
click at [1373, 702] on icon "" at bounding box center [1370, 701] width 13 height 13
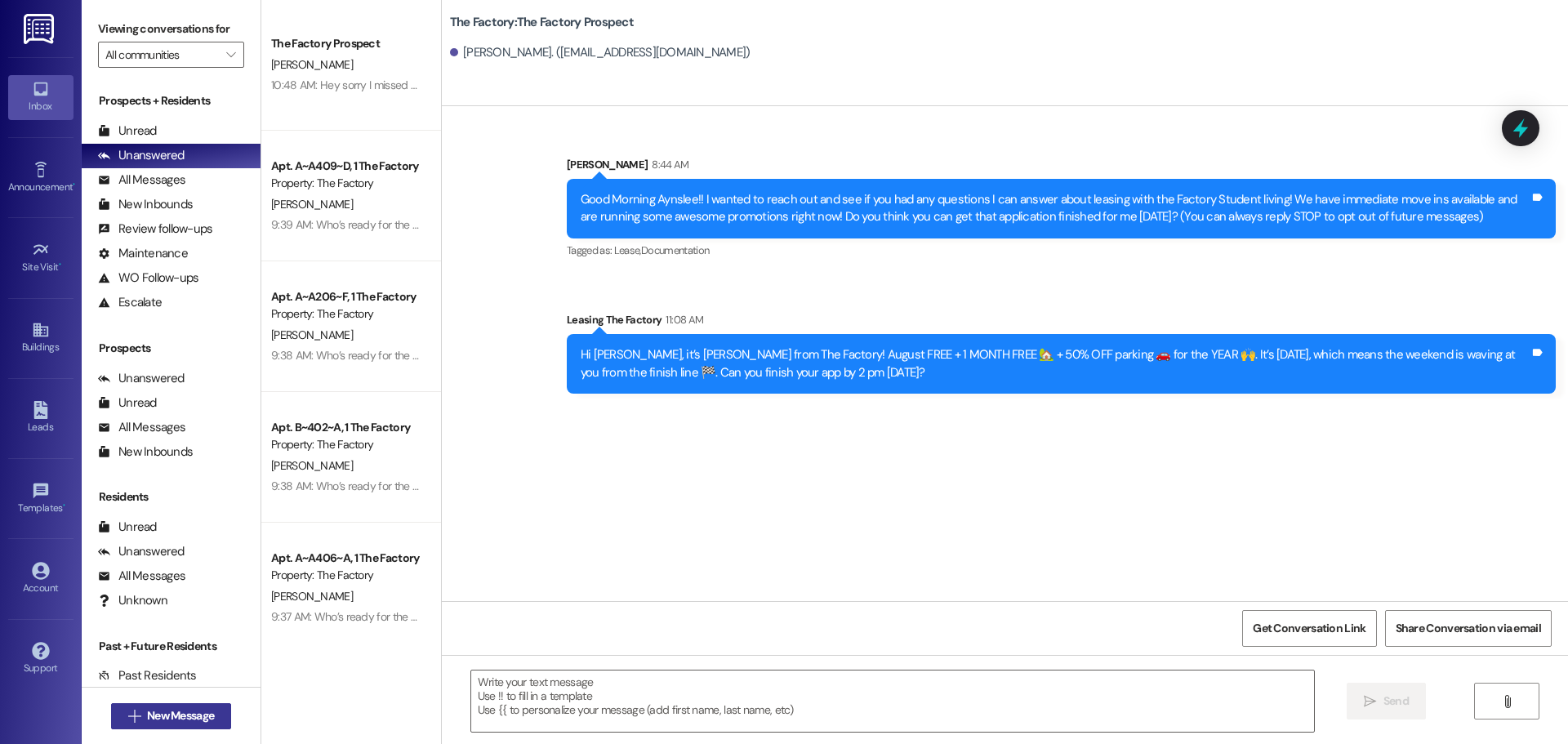
click at [201, 713] on span "New Message" at bounding box center [180, 716] width 67 height 17
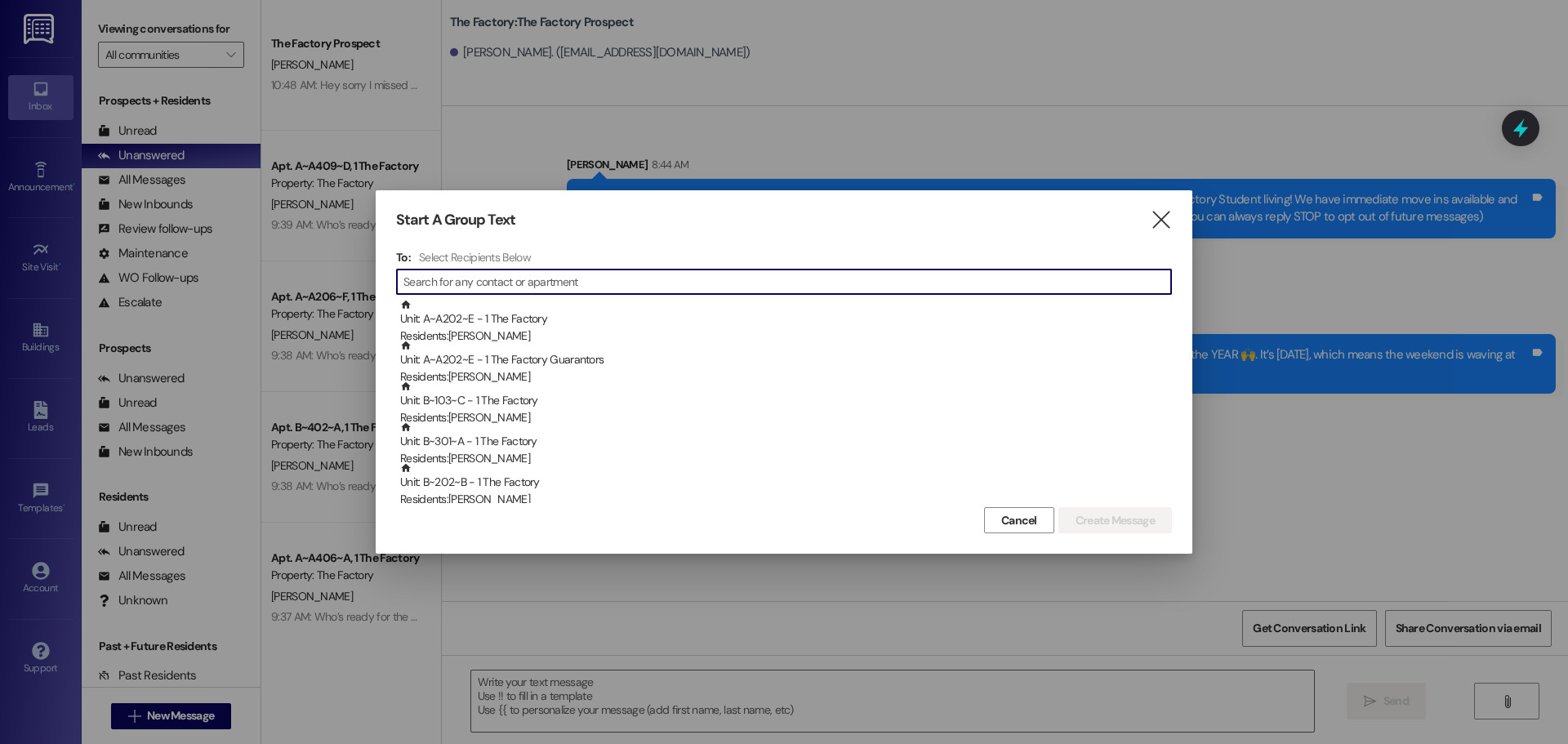
click at [497, 281] on input at bounding box center [787, 281] width 768 height 23
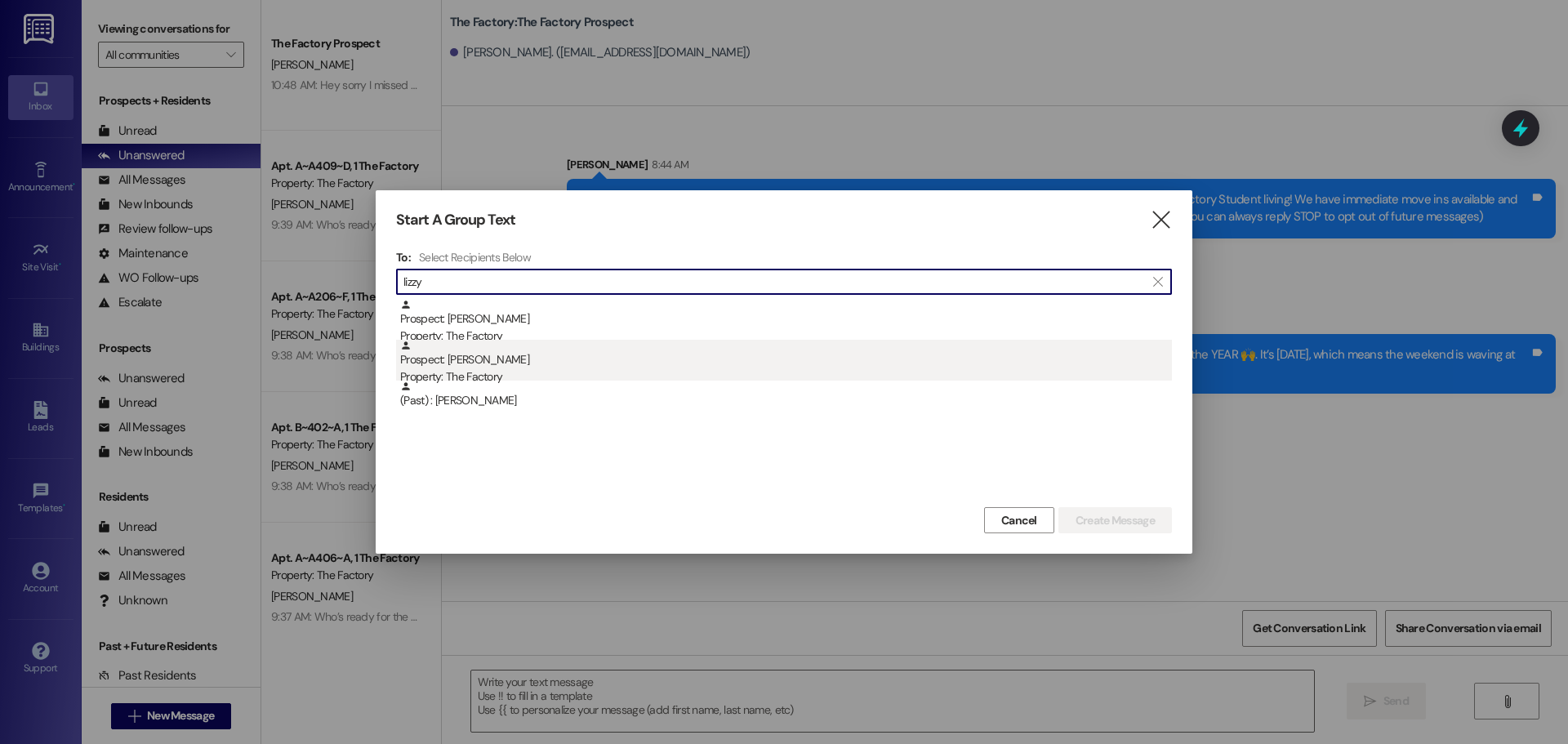
type input "lizzy"
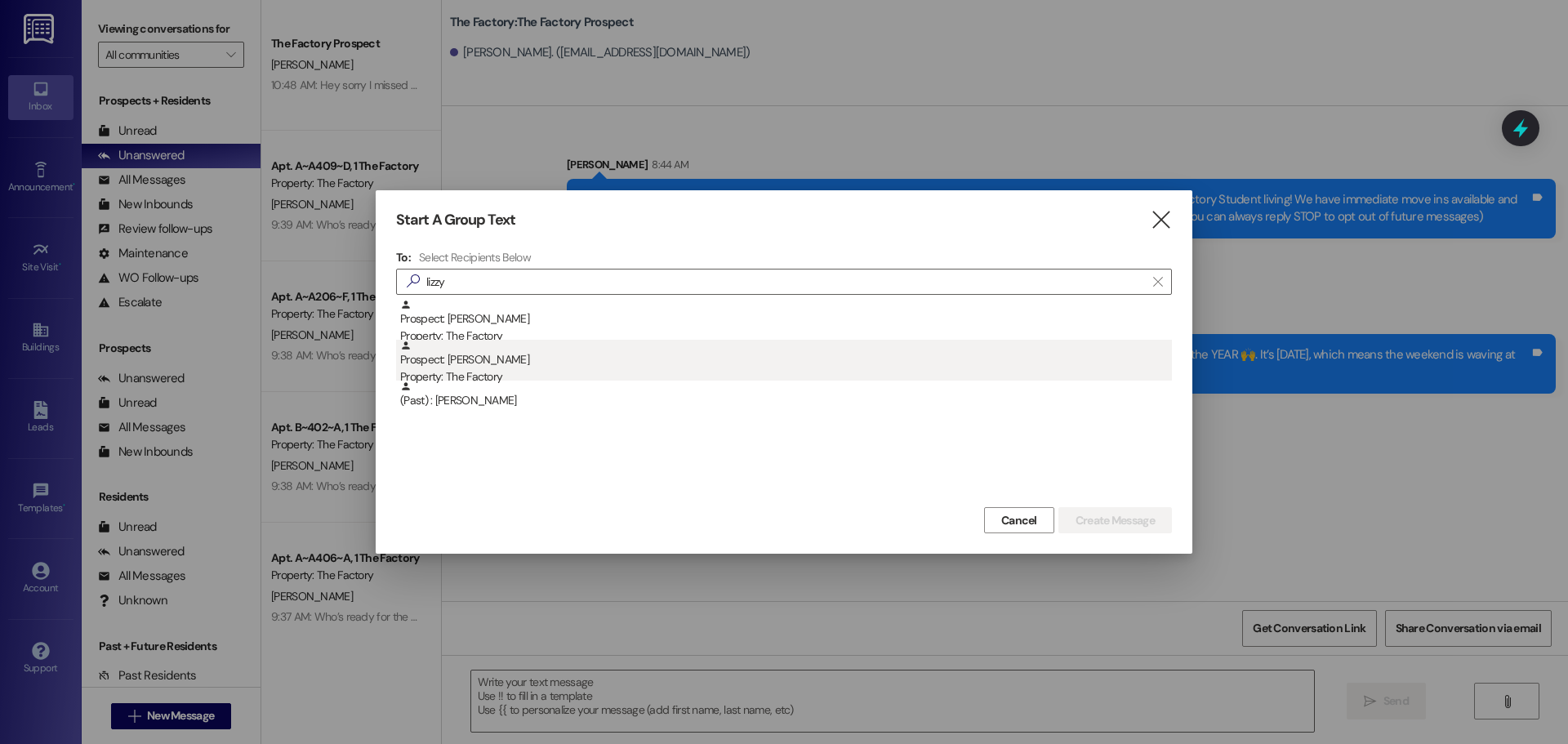
click at [490, 357] on div "Prospect: Lizzy Gudmundsen Property: The Factory" at bounding box center [785, 363] width 772 height 46
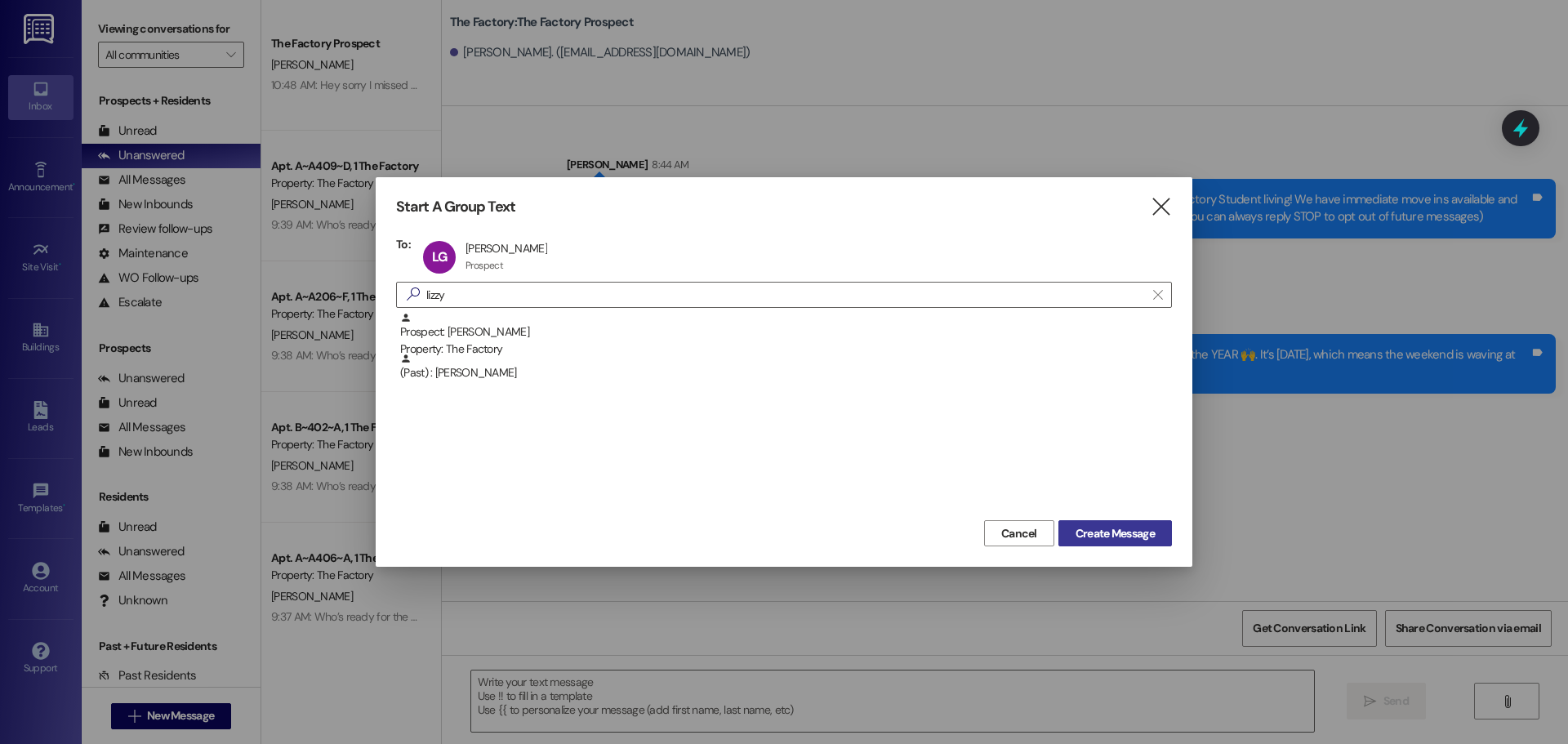
click at [1105, 537] on span "Create Message" at bounding box center [1115, 534] width 79 height 17
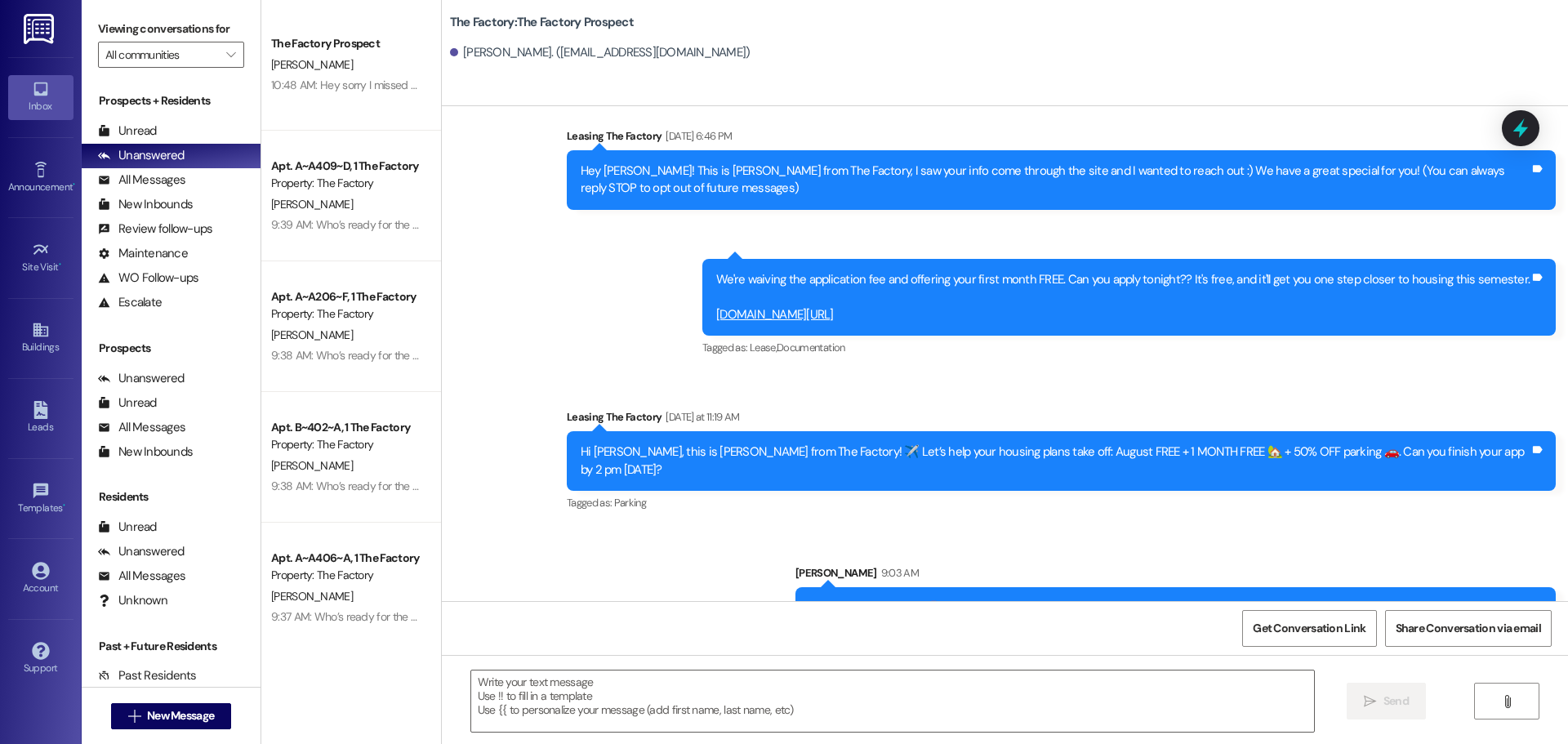
scroll to position [53, 0]
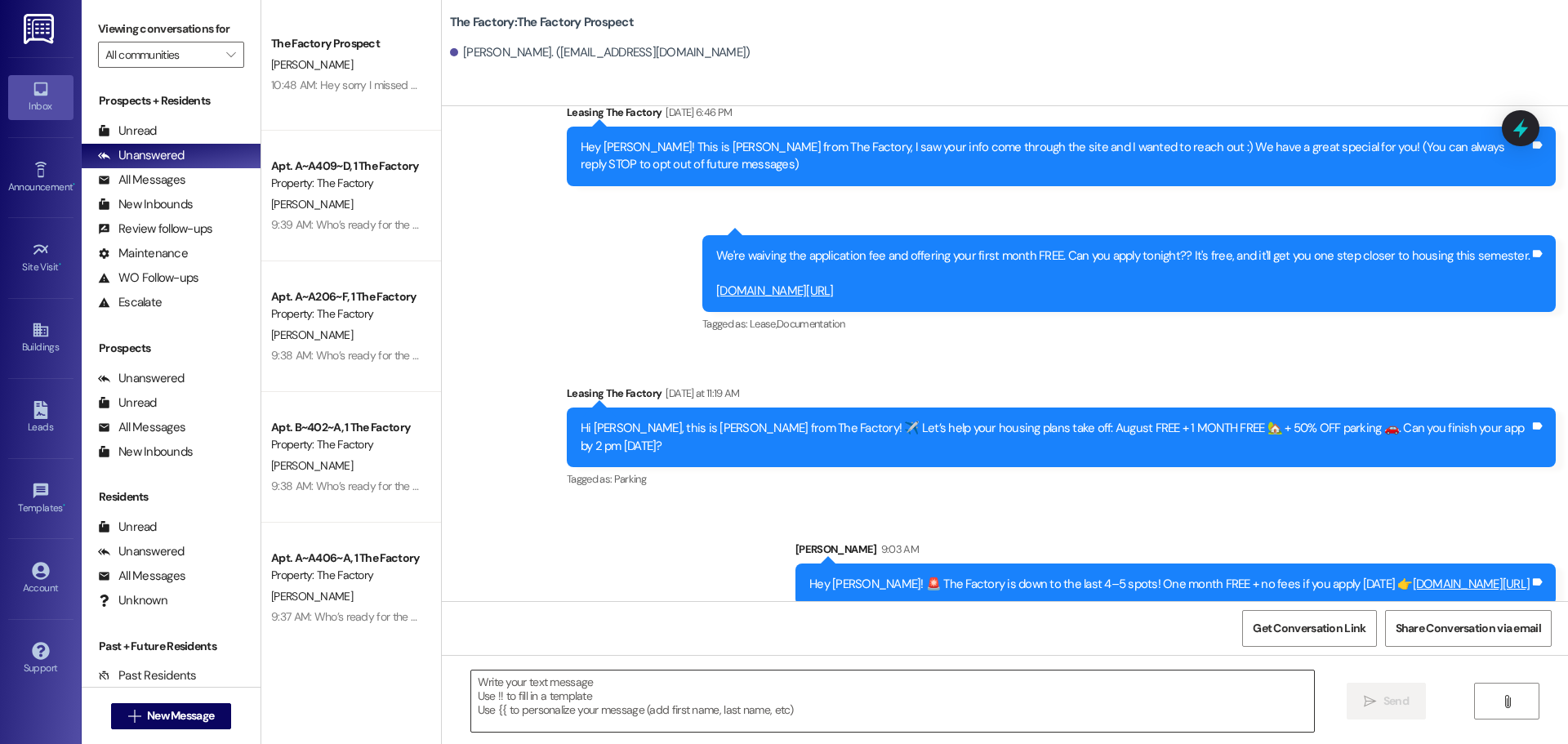
click at [472, 691] on textarea at bounding box center [892, 701] width 842 height 62
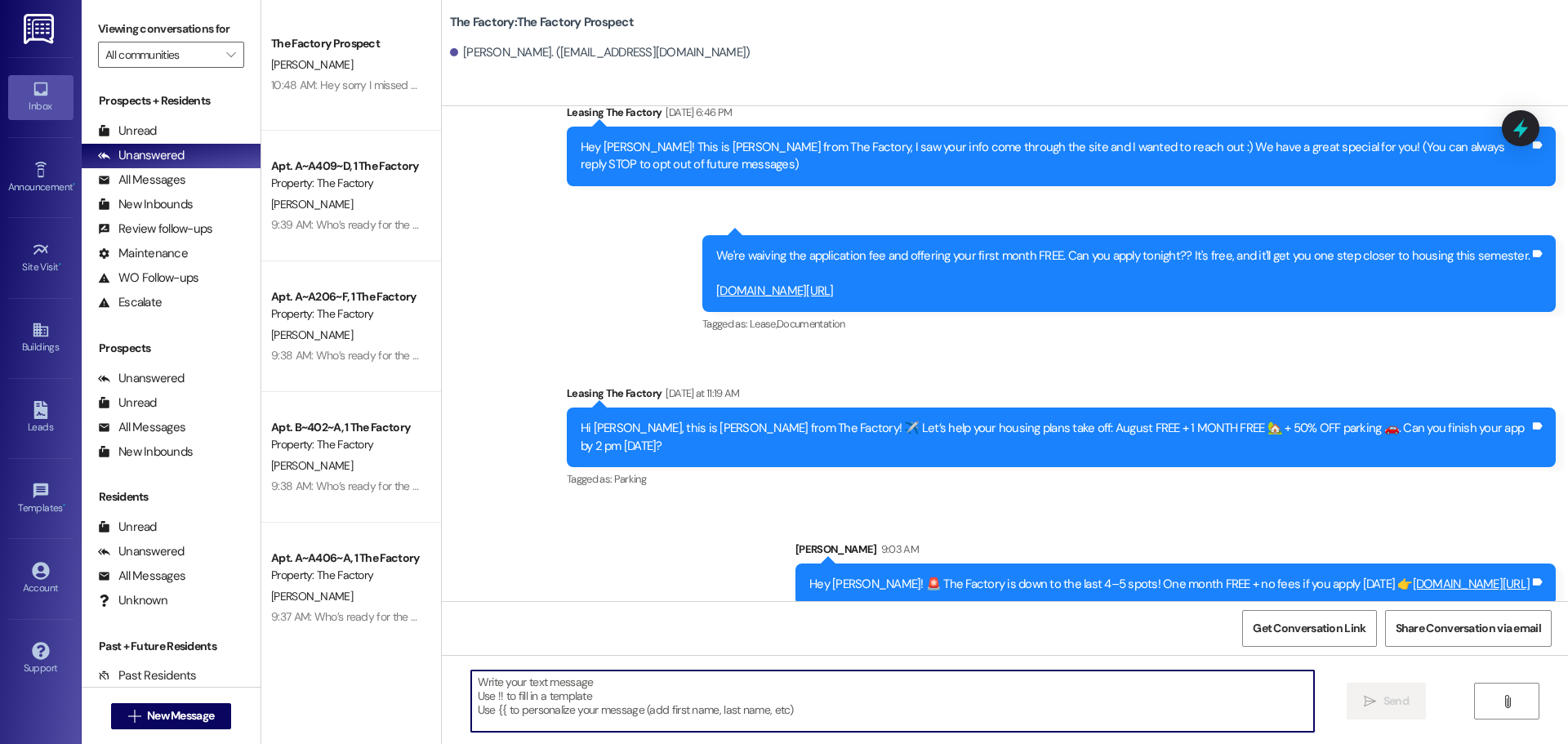
paste textarea "Hi {{first_name}}, it’s Tawnya from The Factory! August FREE + 1 MONTH FREE 🏡 +…"
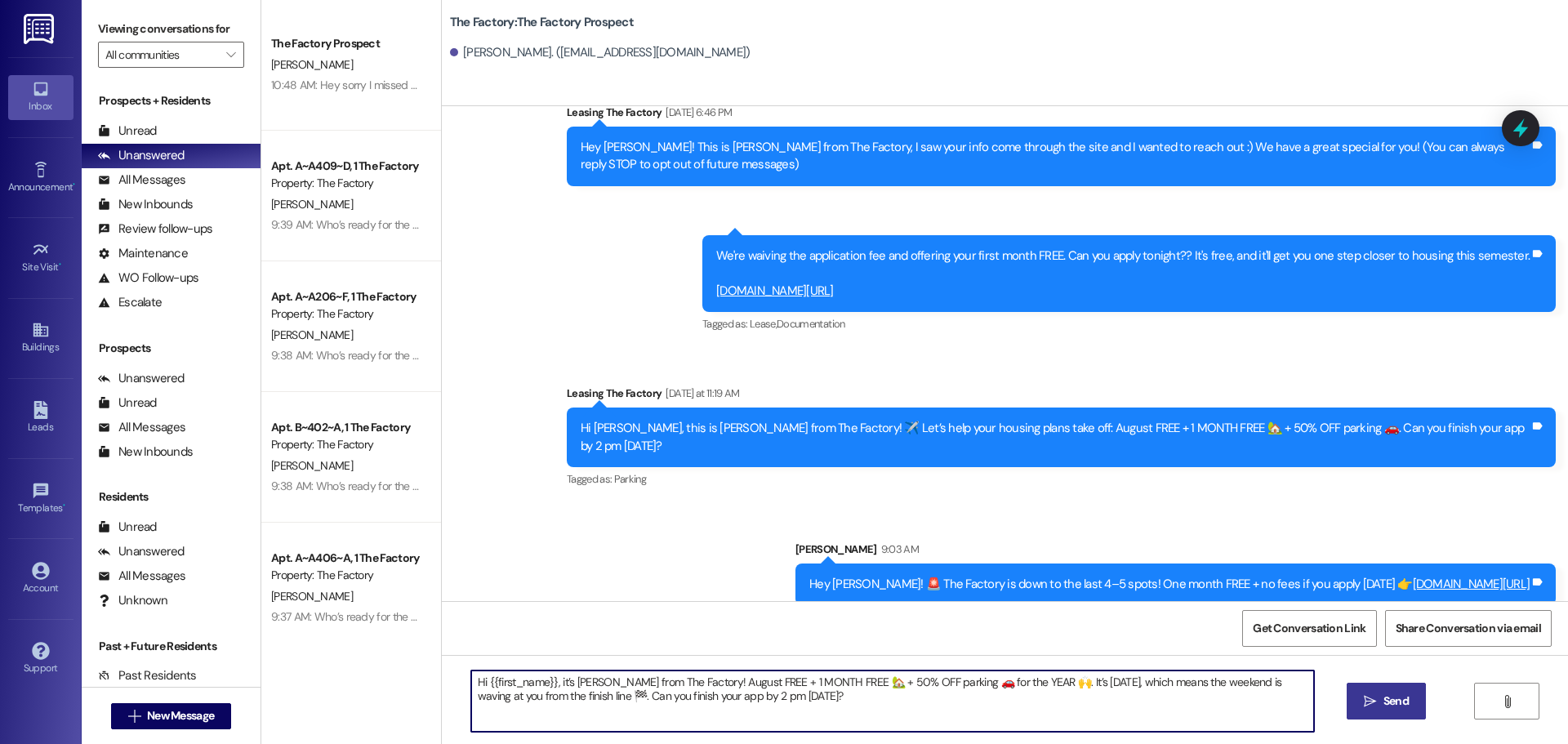
type textarea "Hi {{first_name}}, it’s Tawnya from The Factory! August FREE + 1 MONTH FREE 🏡 +…"
click at [1400, 700] on span "Send" at bounding box center [1397, 701] width 25 height 17
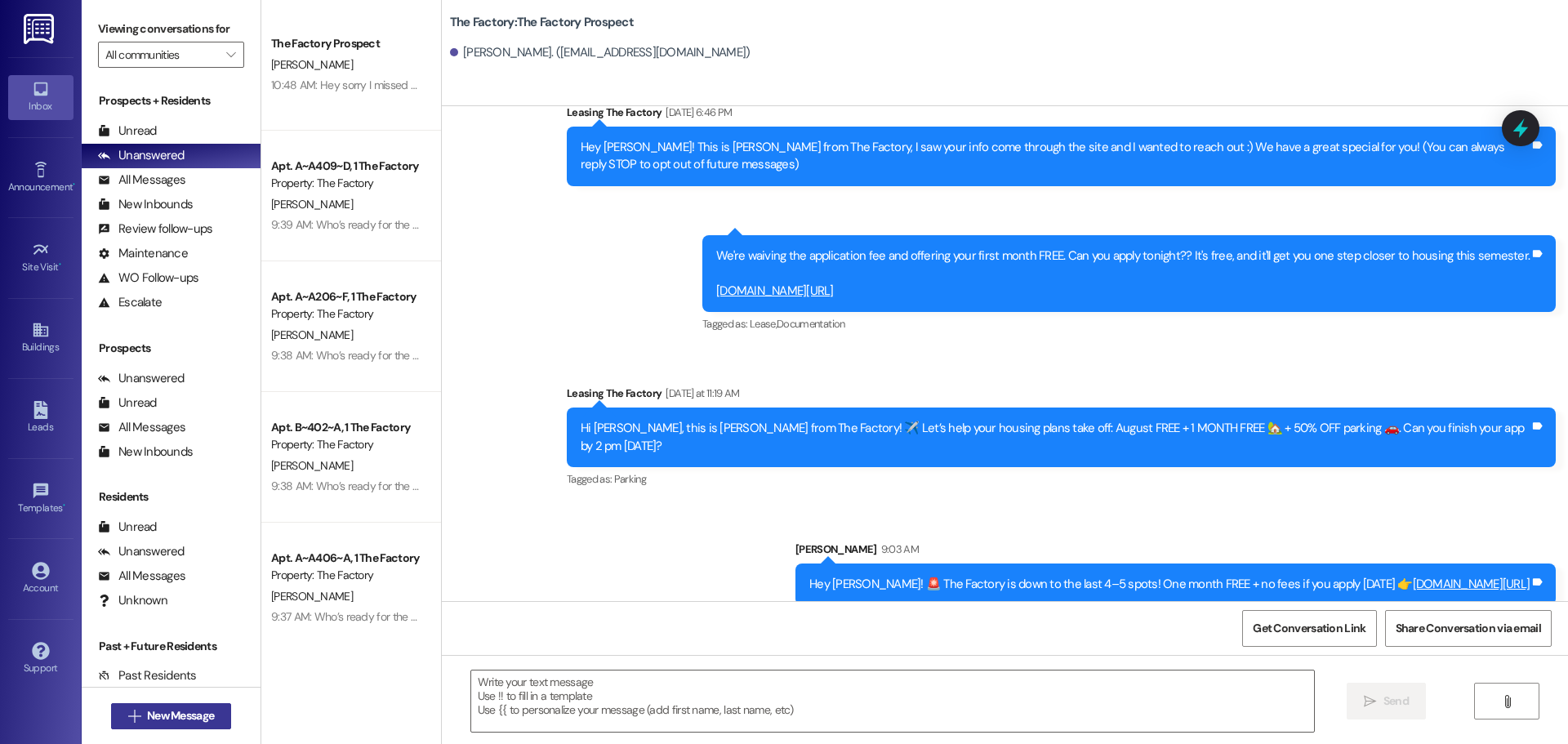
click at [200, 717] on span "New Message" at bounding box center [180, 716] width 67 height 17
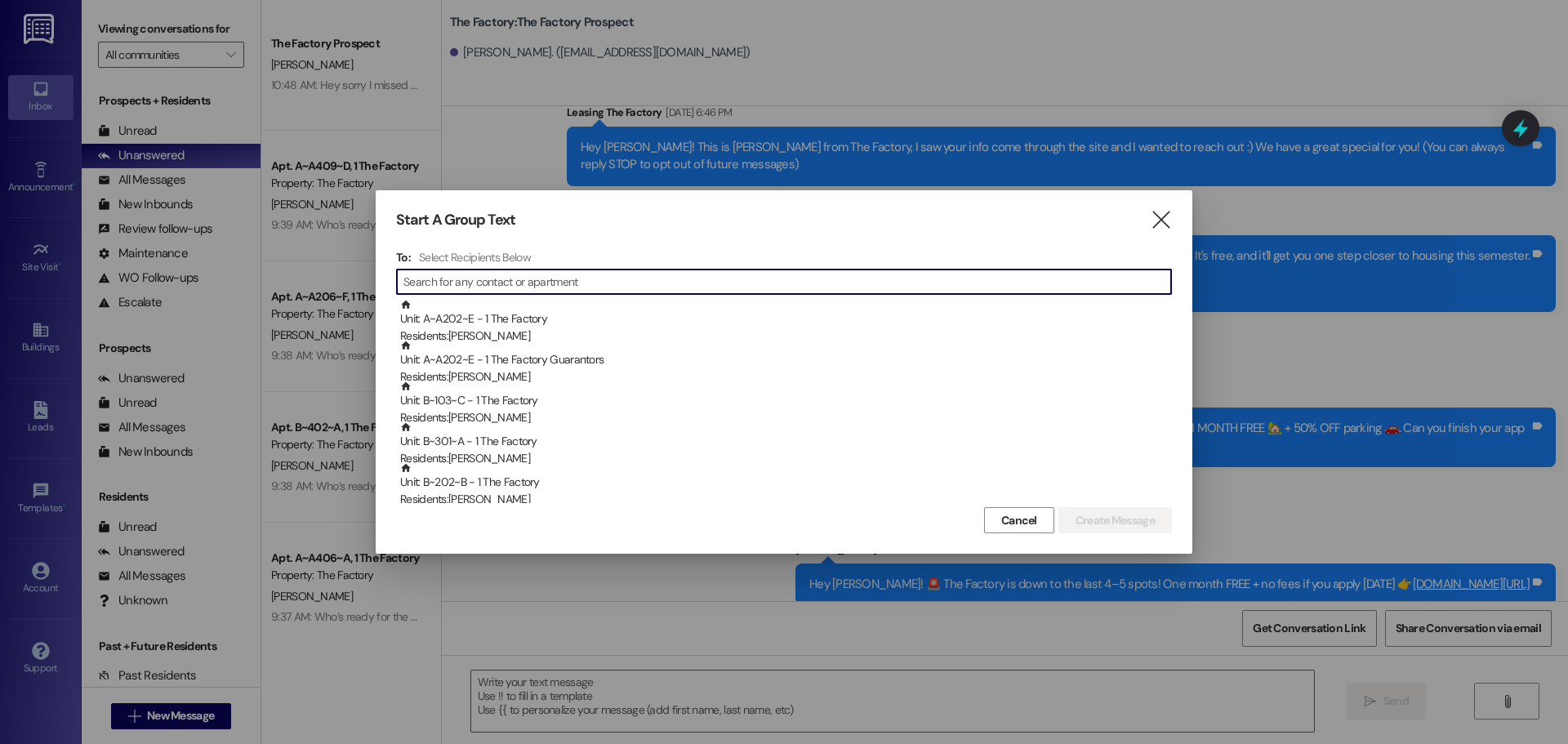
click at [474, 288] on input at bounding box center [787, 281] width 768 height 23
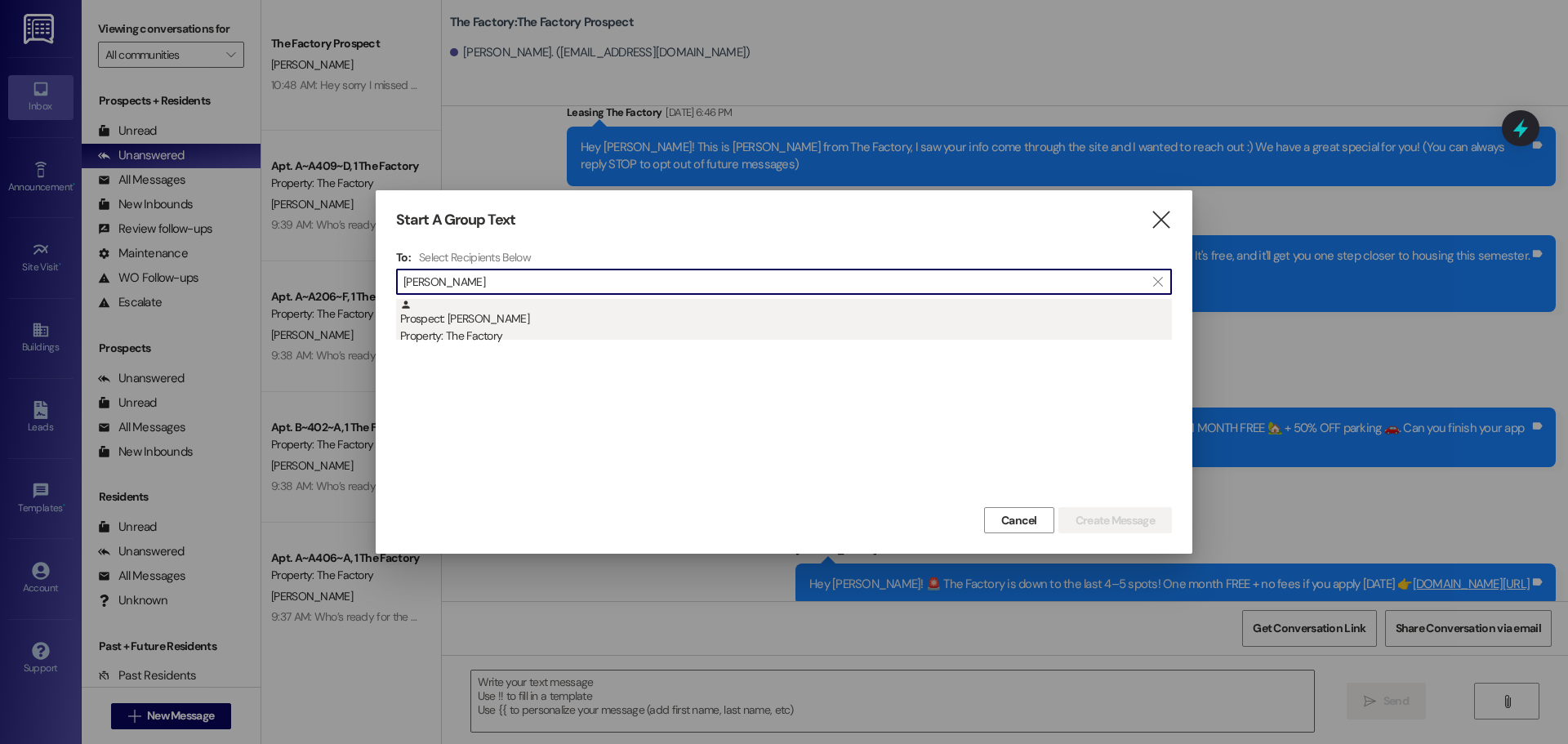
type input "Sonya"
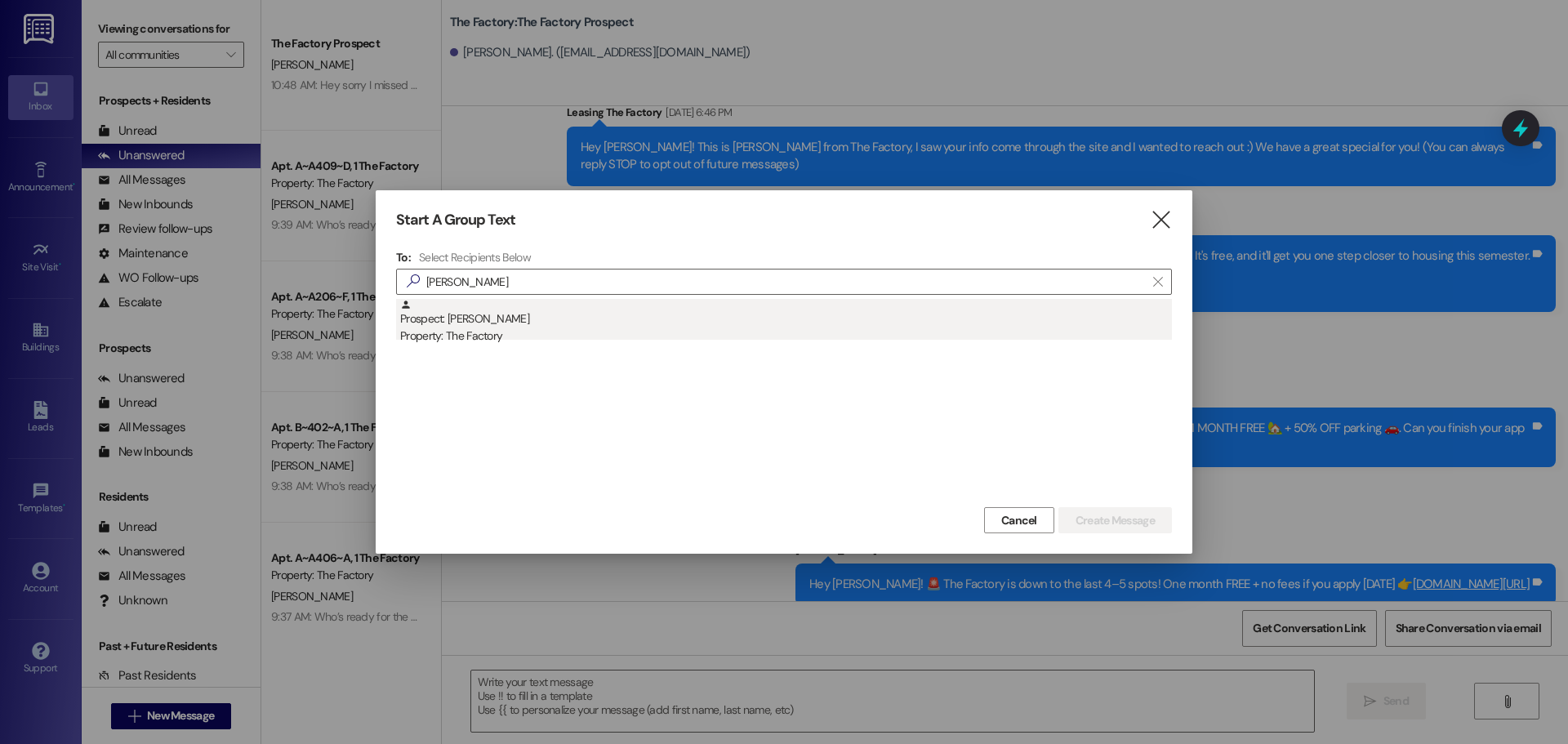
click at [472, 326] on div "Prospect: Sonya Brison Property: The Factory" at bounding box center [785, 322] width 772 height 46
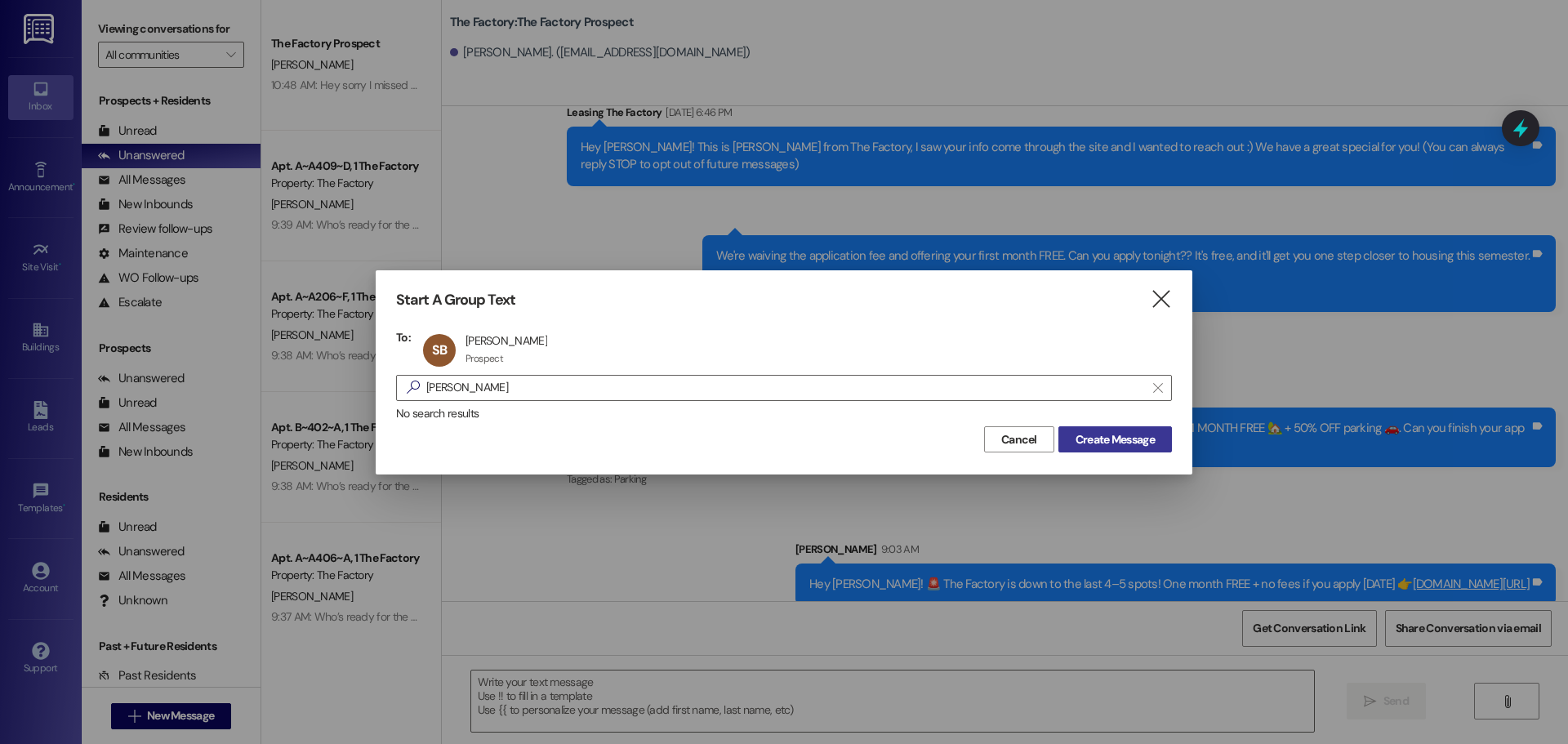
click at [1119, 445] on span "Create Message" at bounding box center [1115, 440] width 79 height 17
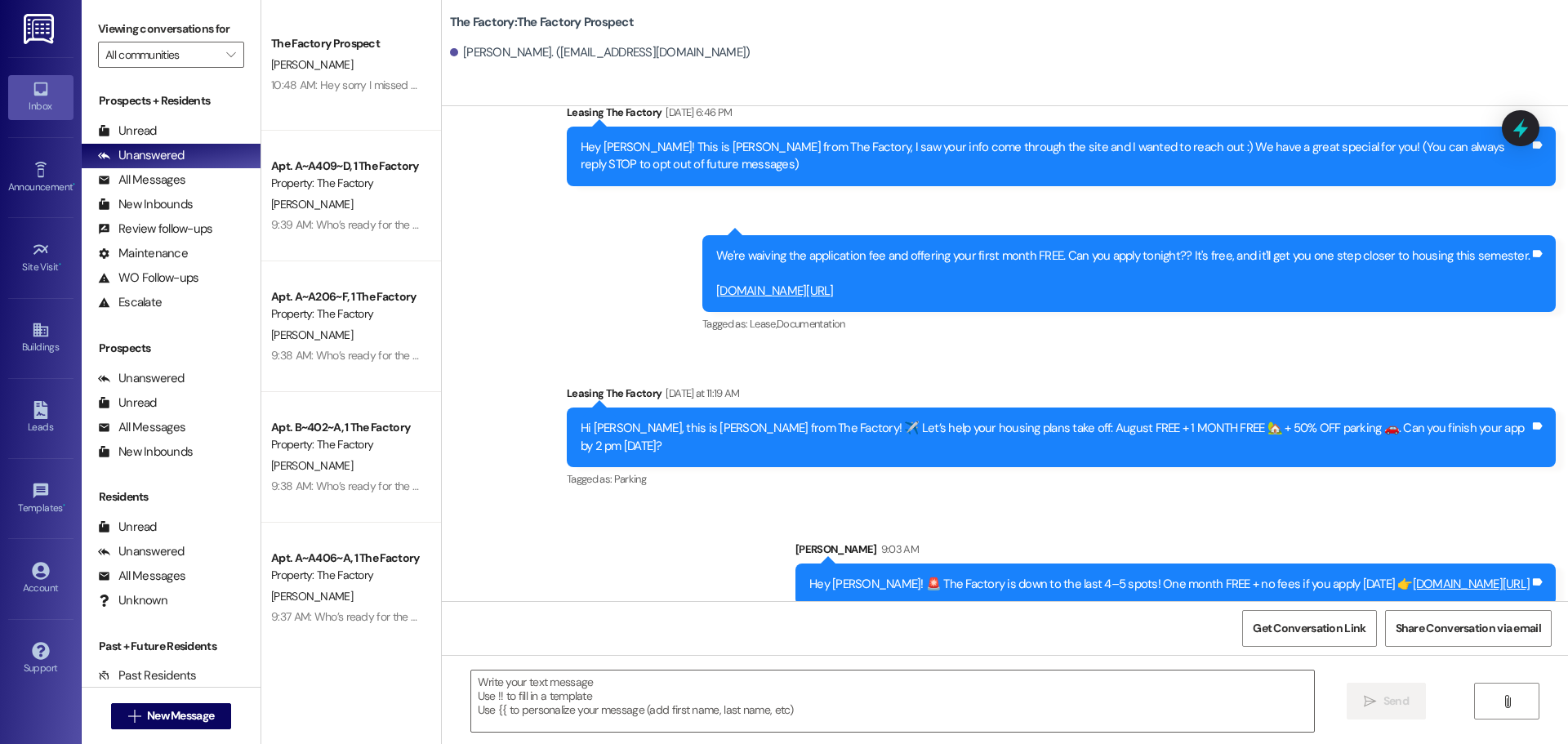
scroll to position [0, 0]
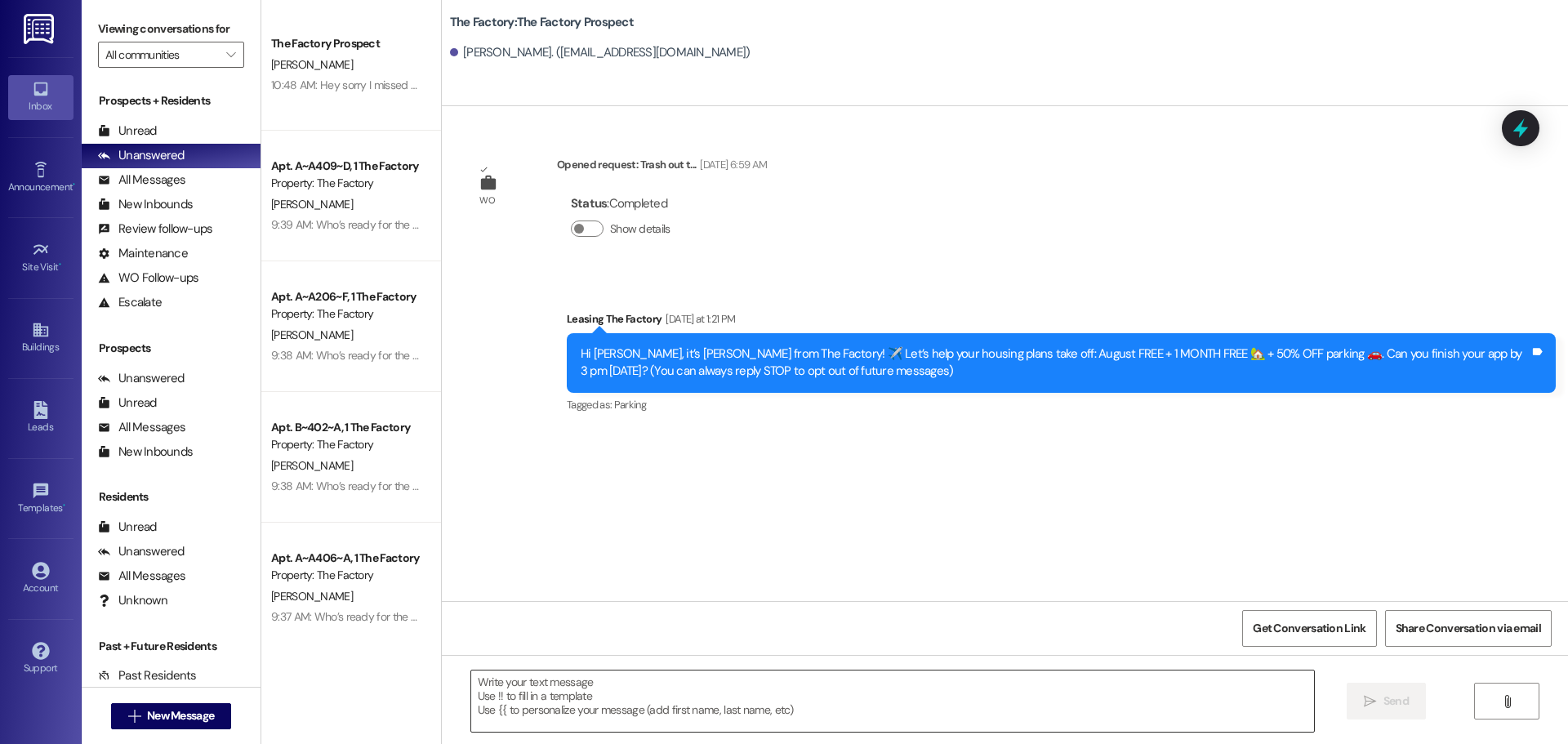
click at [472, 687] on textarea at bounding box center [892, 701] width 842 height 62
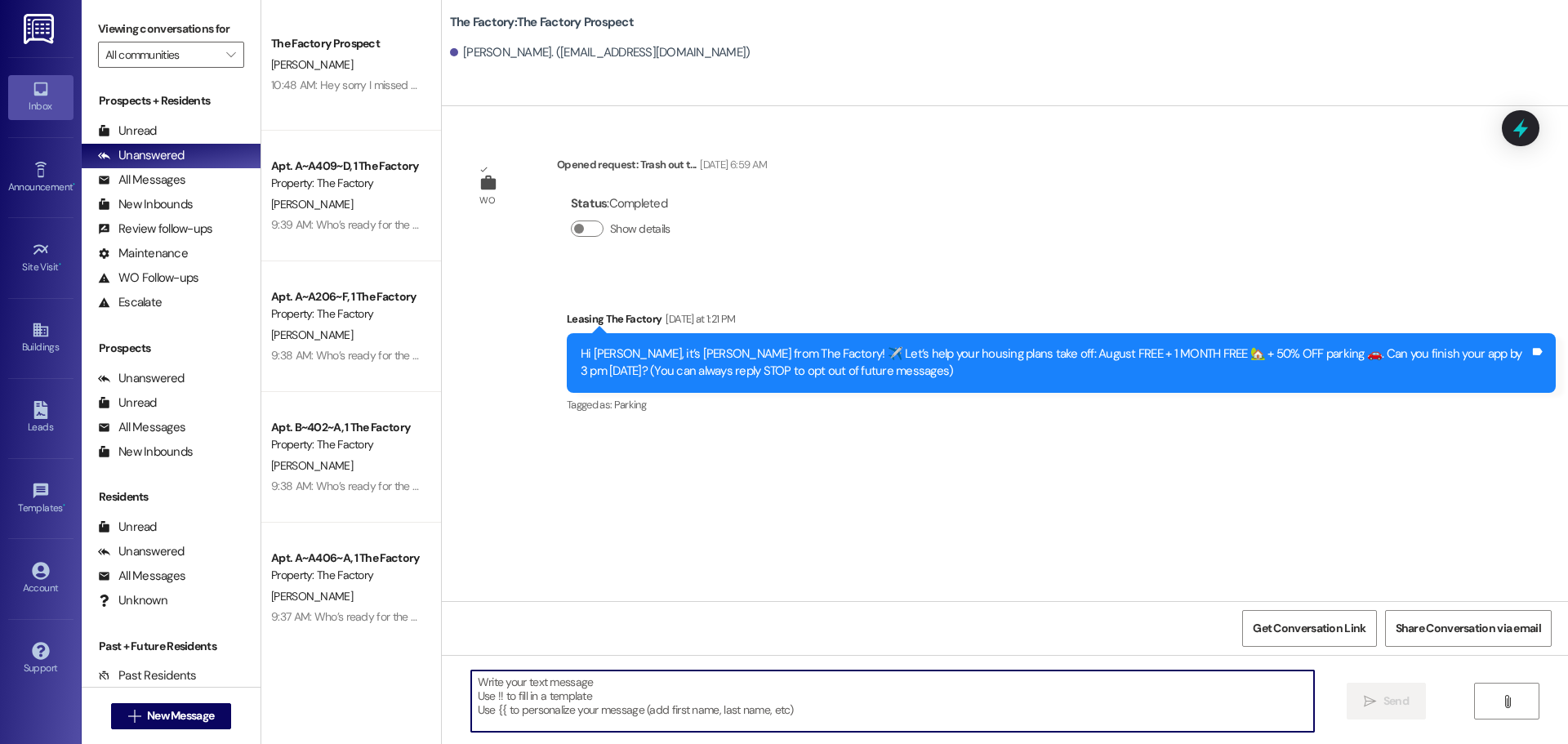
paste textarea "Hi {{first_name}}, it’s Tawnya from The Factory! August FREE + 1 MONTH FREE 🏡 +…"
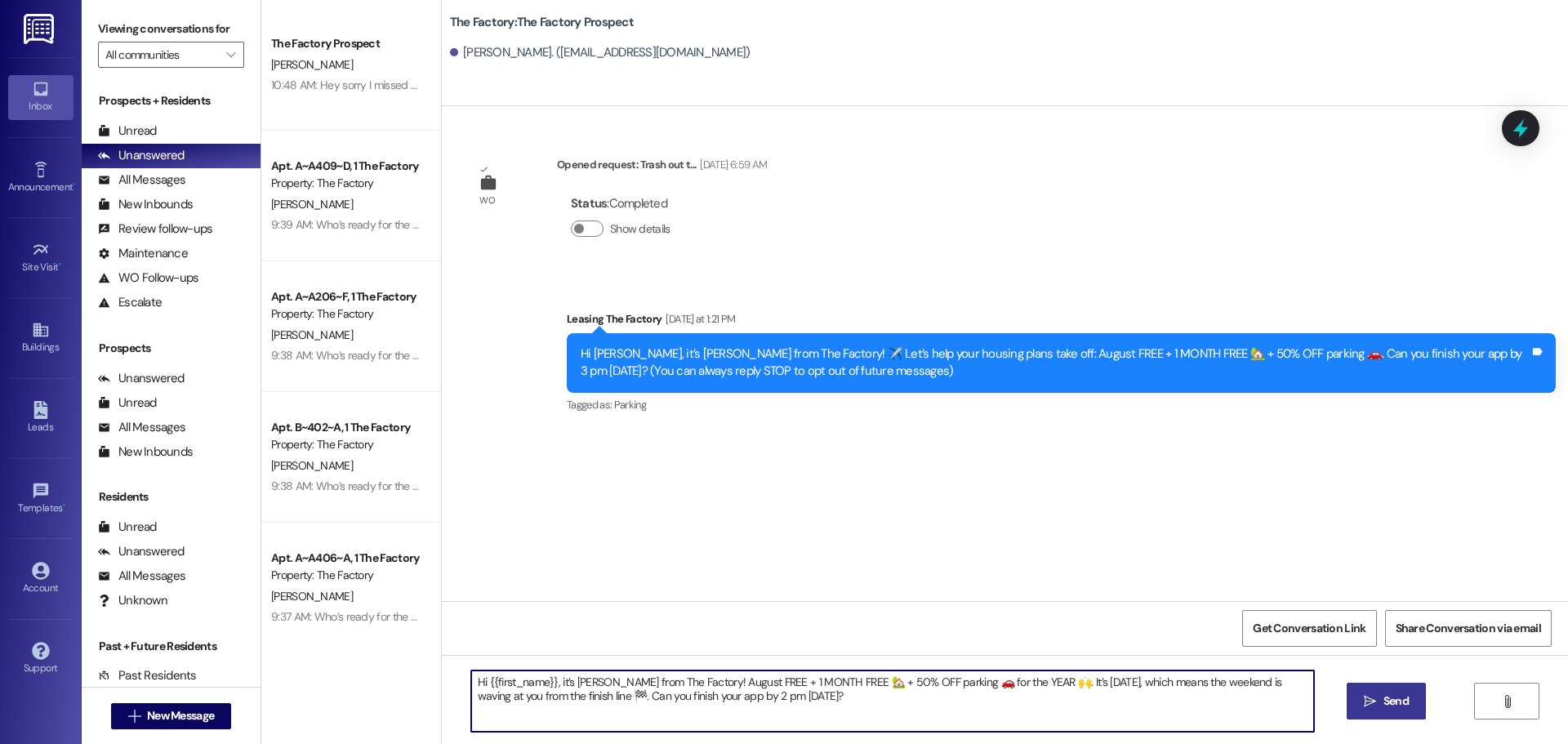
type textarea "Hi {{first_name}}, it’s Tawnya from The Factory! August FREE + 1 MONTH FREE 🏡 +…"
click at [1410, 700] on span "Send" at bounding box center [1396, 701] width 32 height 17
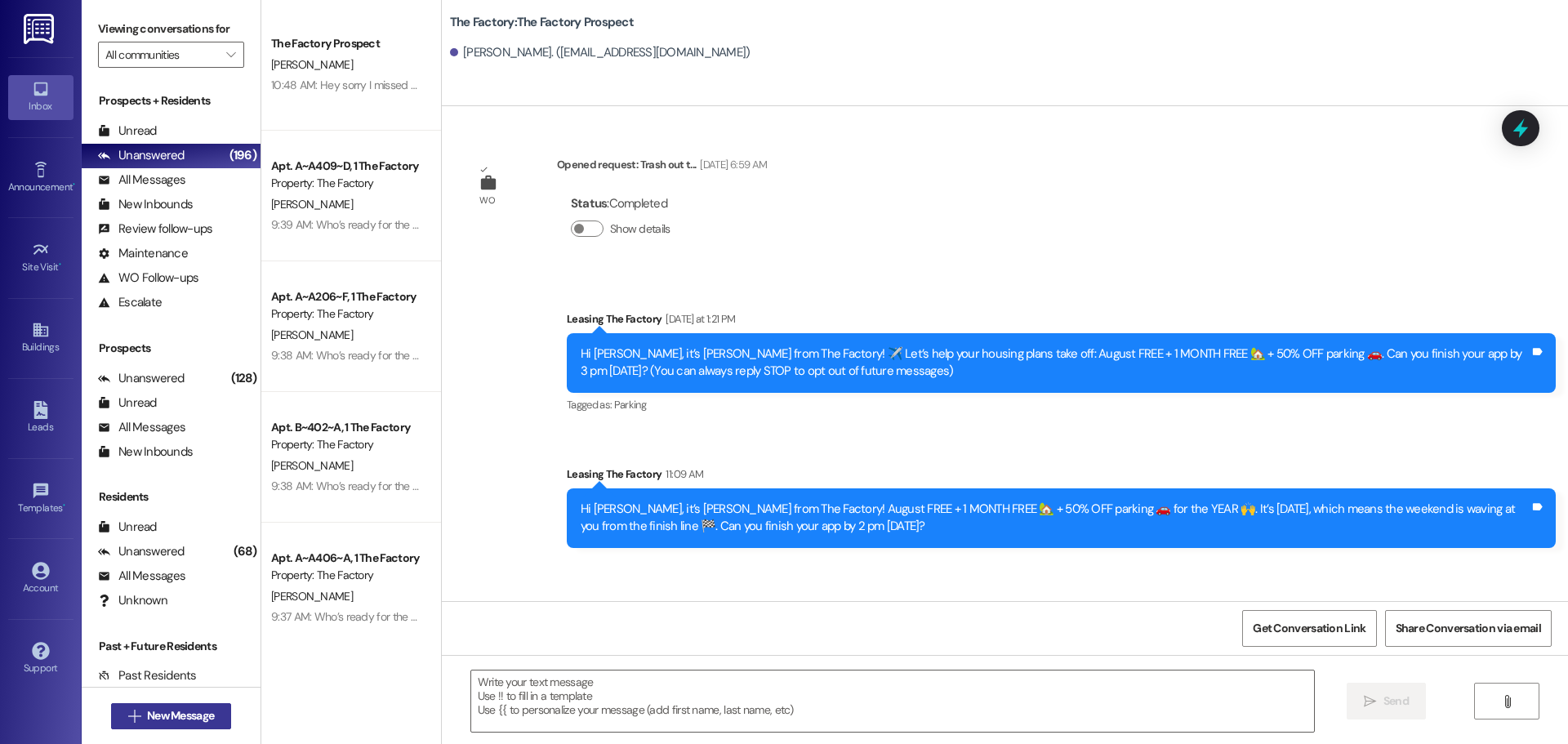
click at [194, 721] on span "New Message" at bounding box center [180, 716] width 67 height 17
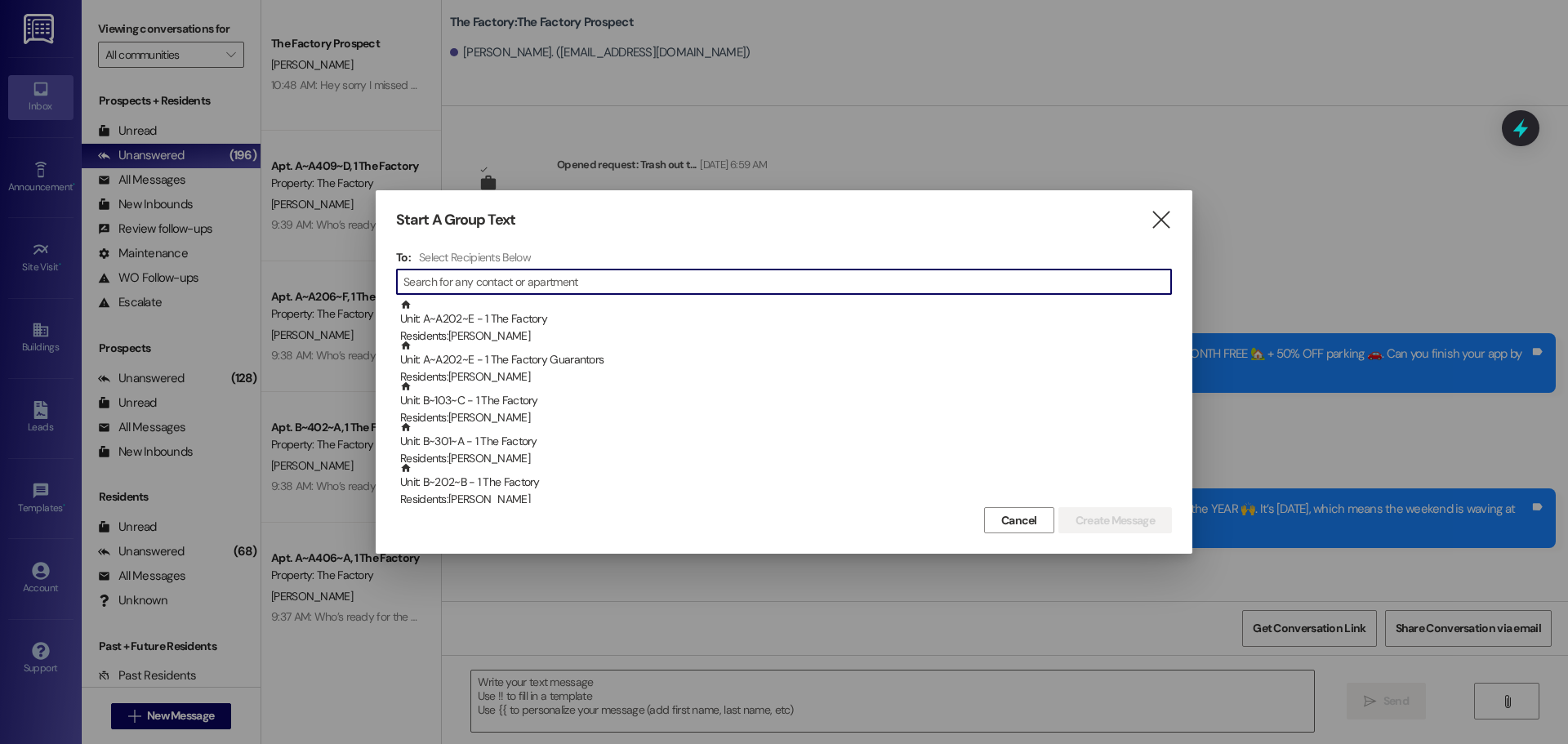
click at [502, 288] on input at bounding box center [787, 281] width 768 height 23
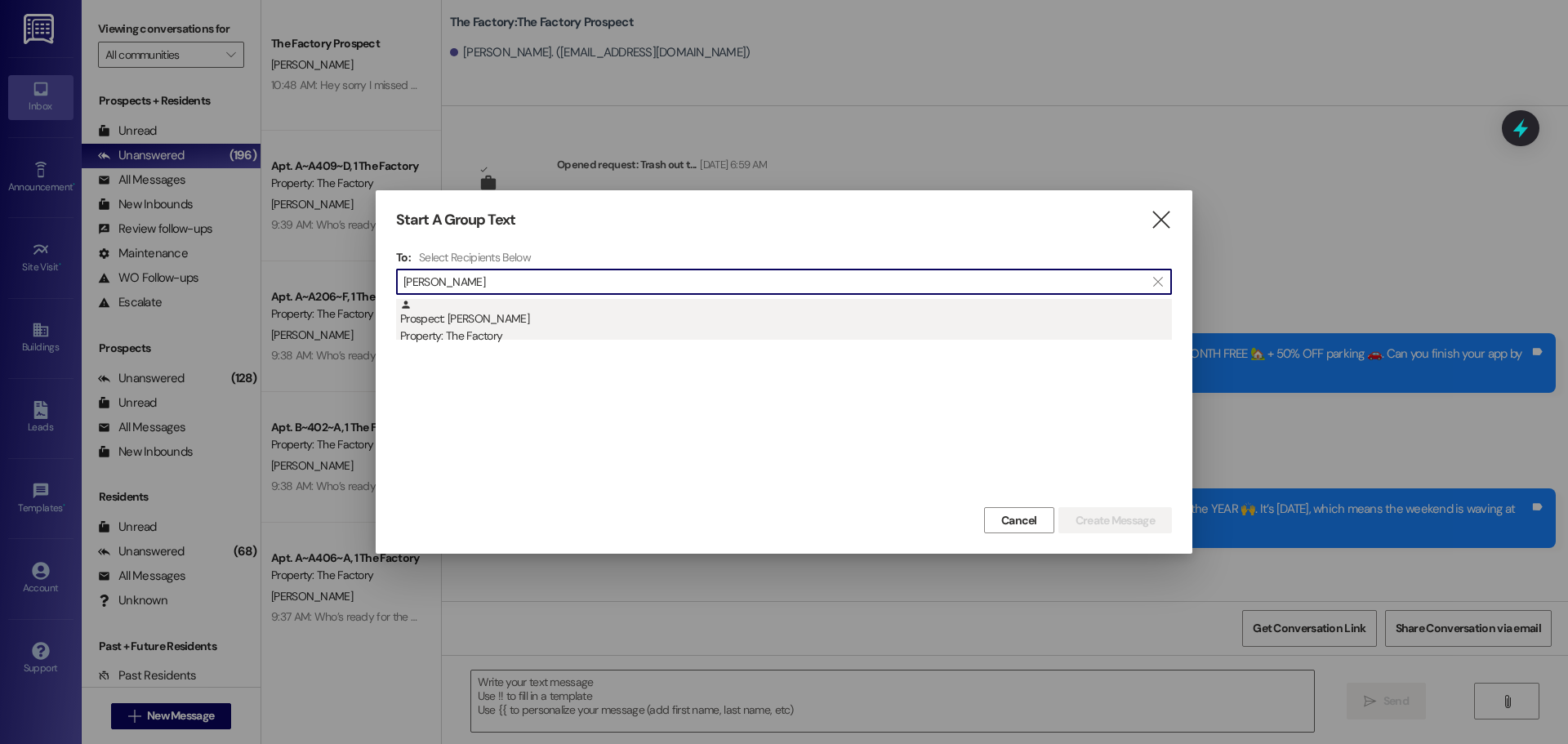
type input "nathaniel cr"
click at [491, 322] on div "Prospect: Nathaniel Crane Property: The Factory" at bounding box center [785, 322] width 772 height 46
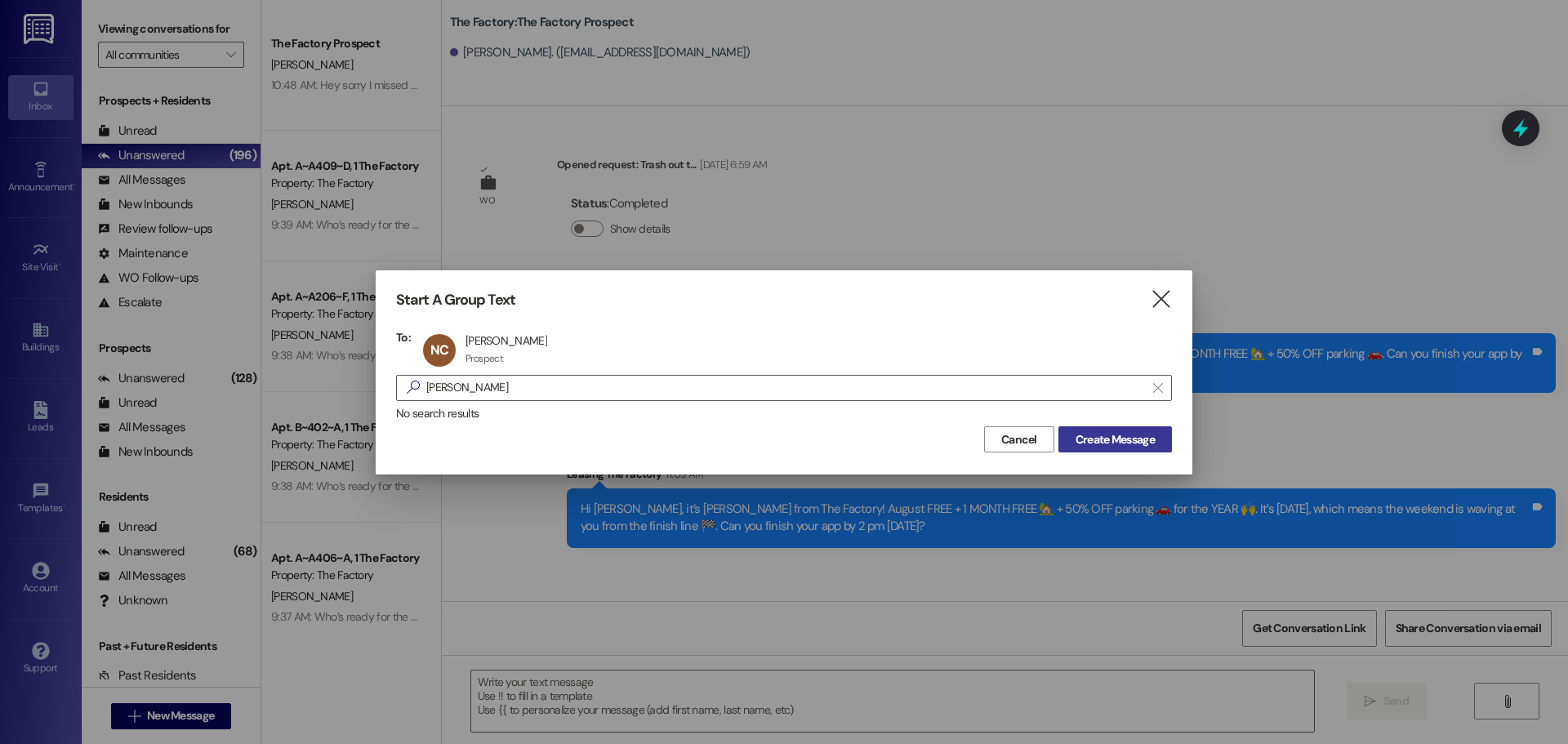
click at [1106, 433] on span "Create Message" at bounding box center [1115, 440] width 79 height 17
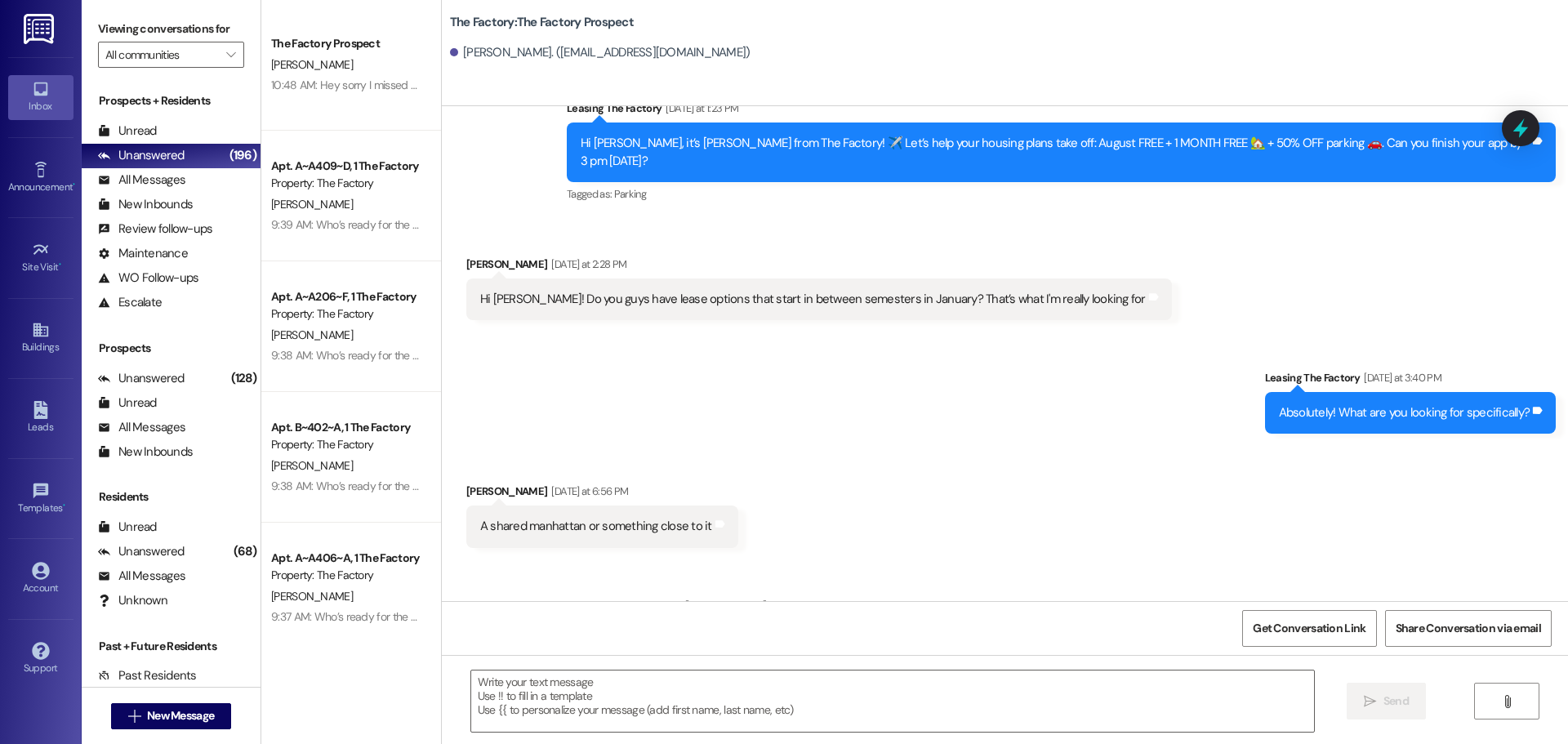
scroll to position [815, 0]
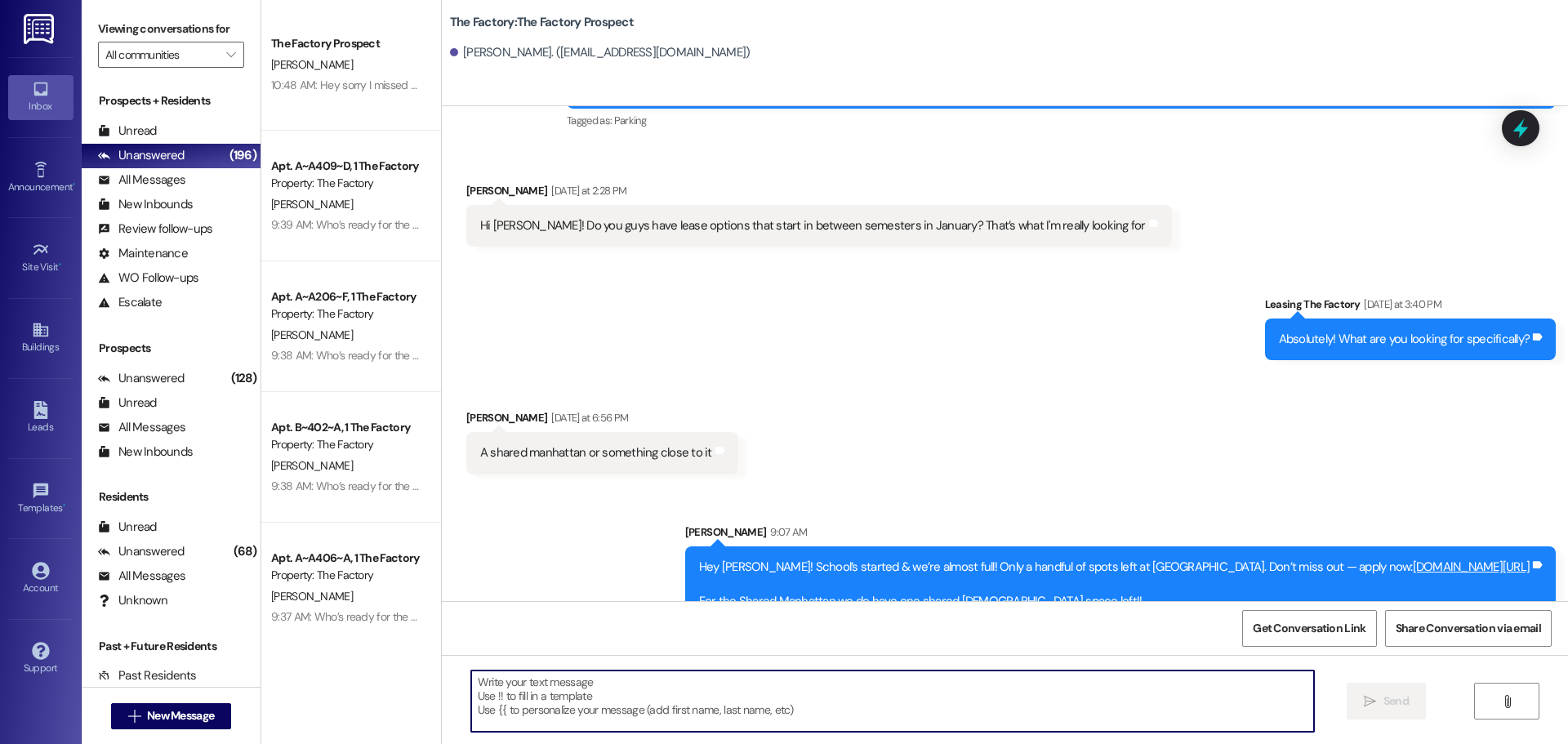
click at [472, 686] on textarea at bounding box center [892, 701] width 842 height 62
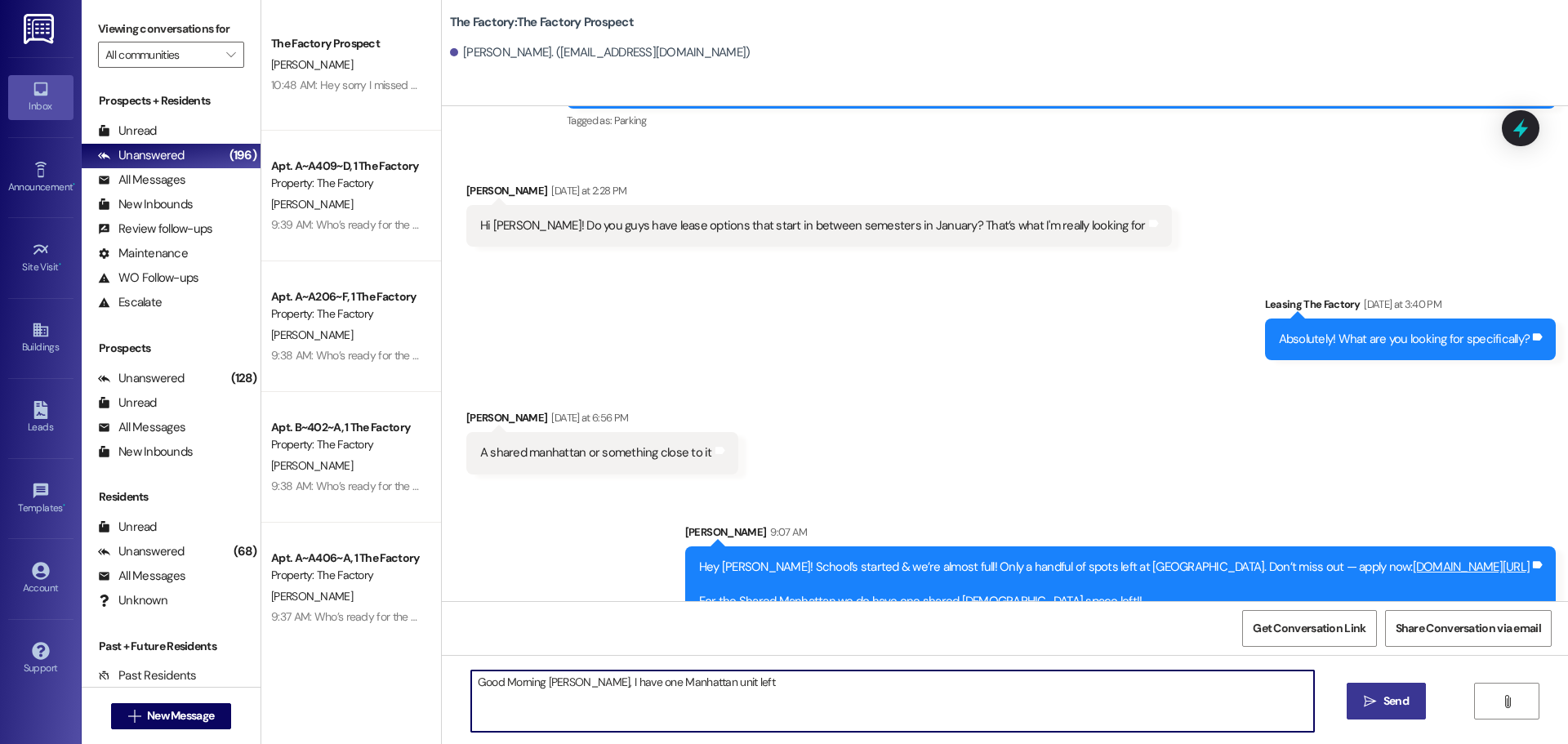
click at [732, 688] on textarea "Good Morning Nathaniel, I have one Manhattan unit left" at bounding box center [892, 701] width 842 height 62
drag, startPoint x: 1294, startPoint y: 685, endPoint x: 456, endPoint y: 694, distance: 838.0
click at [463, 694] on div "Good Morning Nathaniel, I have one Manhattan unit left. If you lock in NOW you …" at bounding box center [884, 700] width 844 height 63
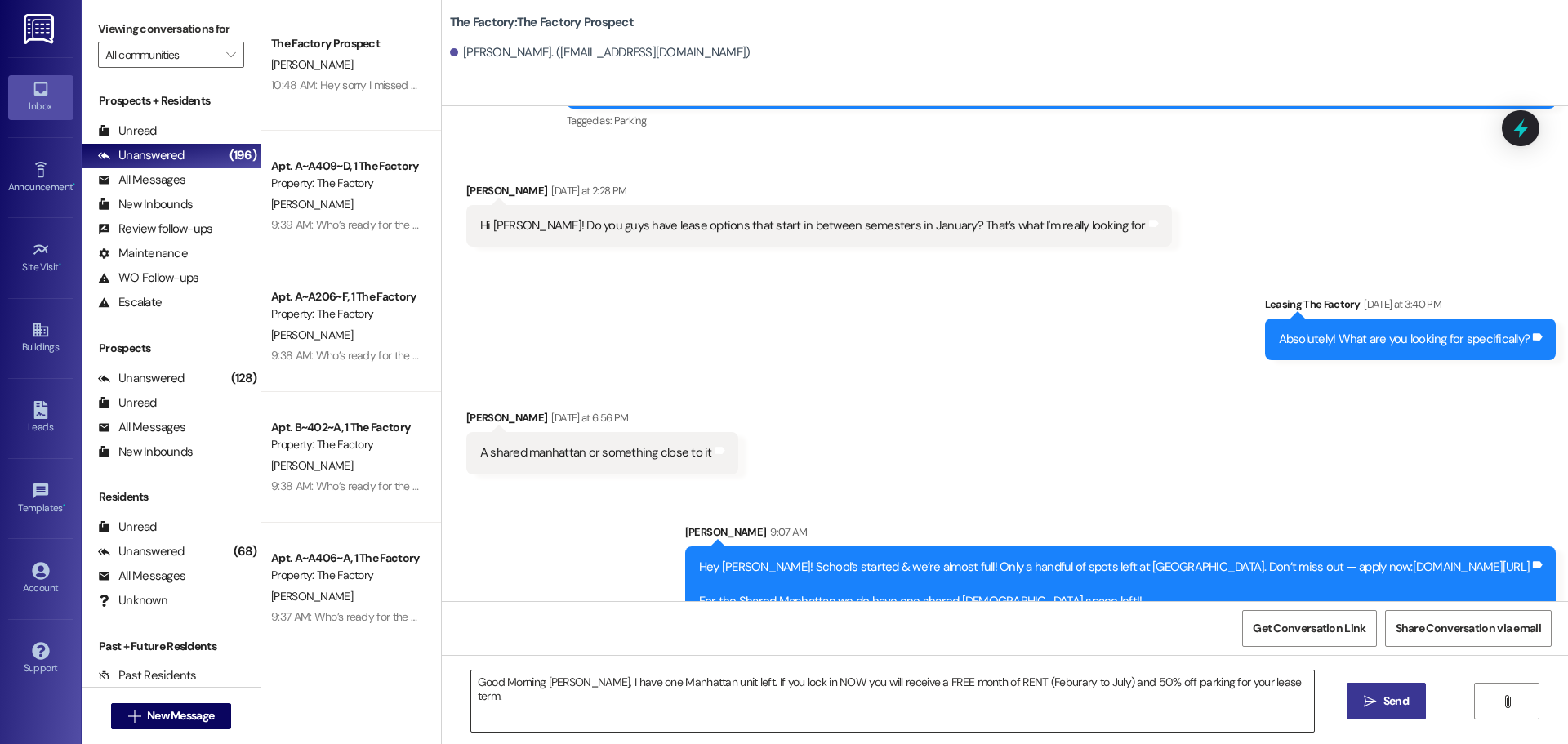
click at [699, 710] on textarea "Good Morning Nathaniel, I have one Manhattan unit left. If you lock in NOW you …" at bounding box center [892, 701] width 842 height 62
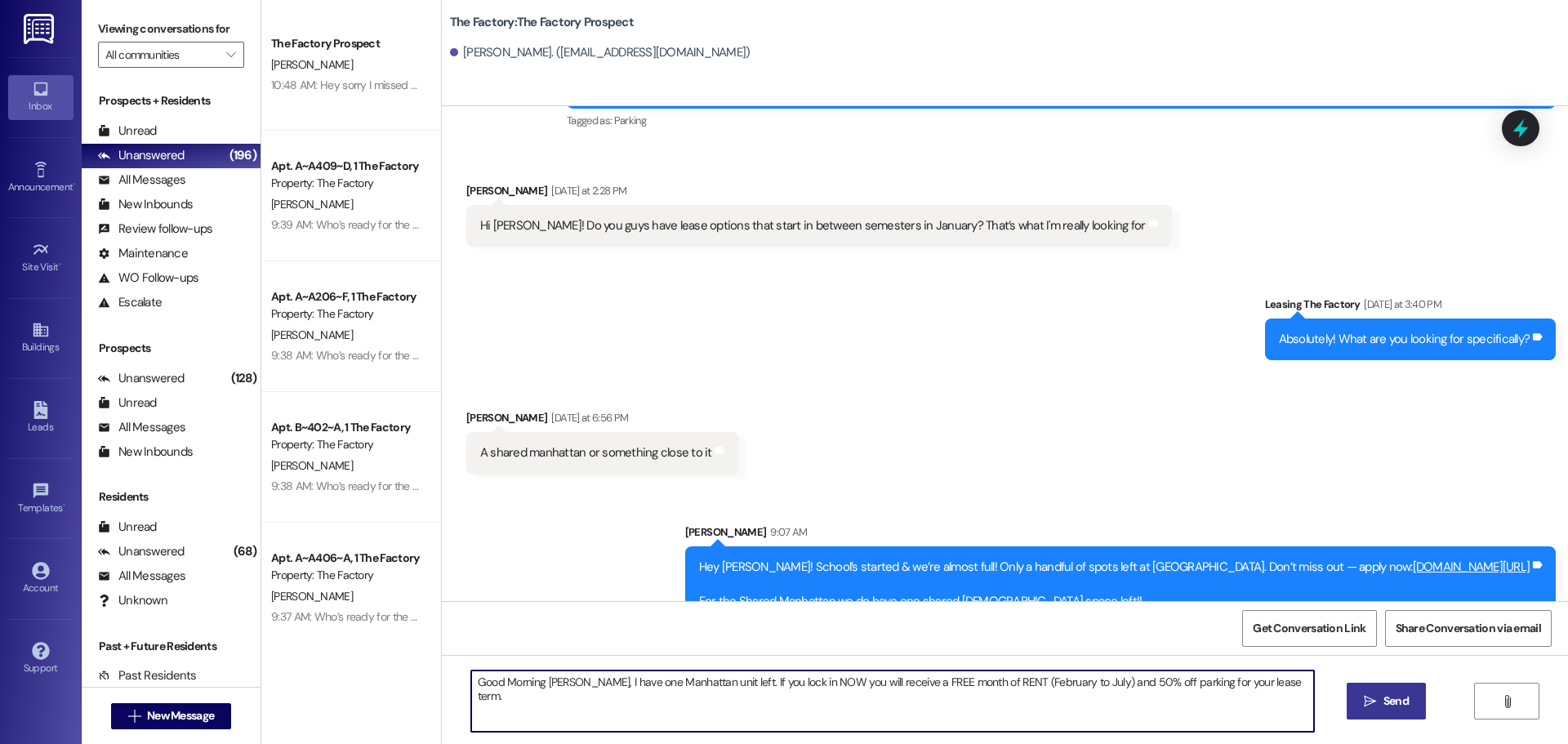
click at [1290, 683] on textarea "Good Morning Nathaniel, I have one Manhattan unit left. If you lock in NOW you …" at bounding box center [892, 701] width 842 height 62
click at [586, 680] on textarea "Good Morning Nathaniel, I have one Manhattan unit left. If you lock in NOW you …" at bounding box center [892, 701] width 842 height 62
click at [589, 683] on textarea "Good Morning Nathaniel, It's Tawnya have one Manhattan unit left. If you lock i…" at bounding box center [892, 701] width 842 height 62
click at [638, 681] on textarea "Good Morning Nathaniel, it's Tawnya have one Manhattan unit left. If you lock i…" at bounding box center [892, 701] width 842 height 62
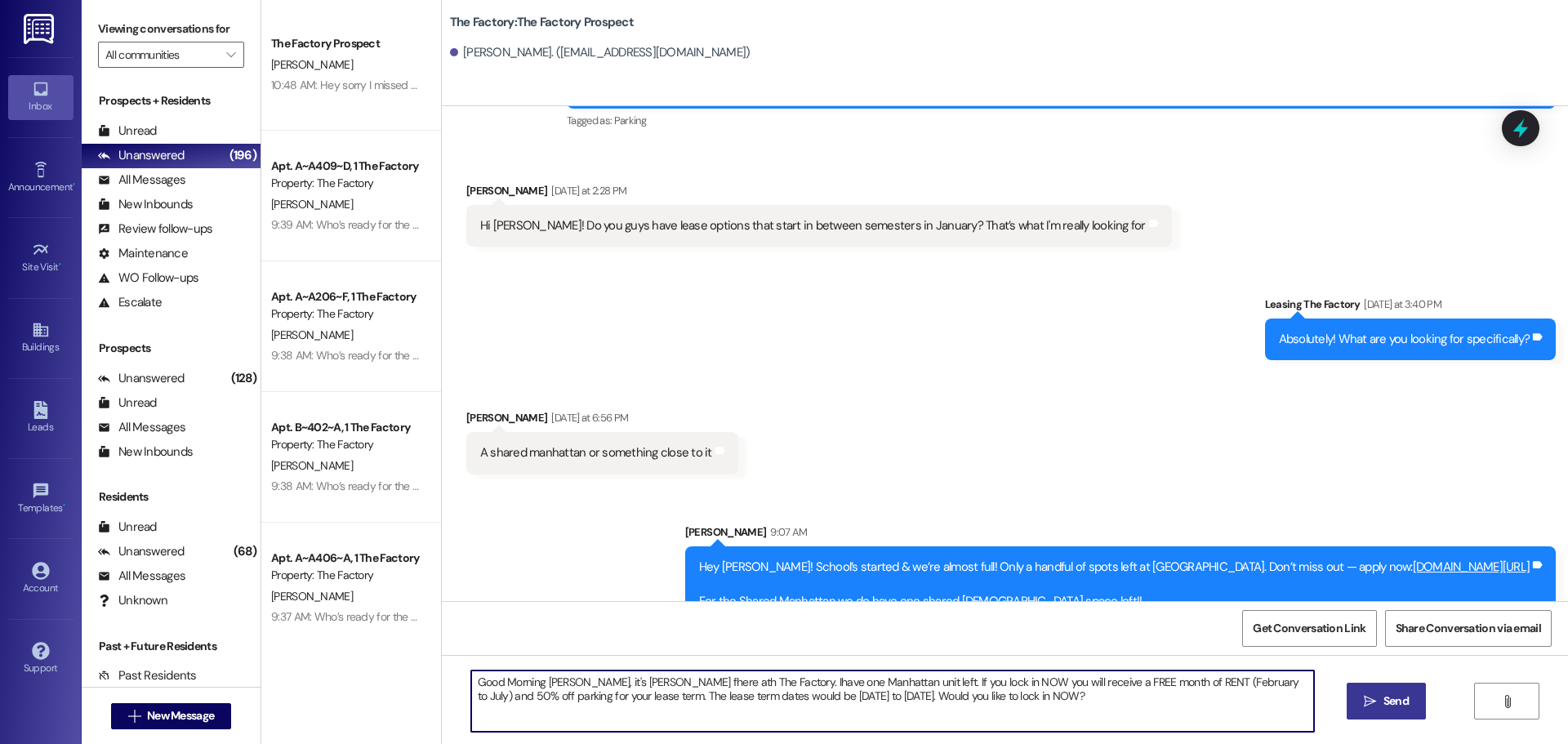
click at [645, 681] on textarea "Good Morning Nathaniel, it's Tawnya fhere ath The Factory. Ihave one Manhattan …" at bounding box center [892, 701] width 842 height 62
click at [671, 681] on textarea "Good Morning Nathaniel, it's Tawnya here ath The Factory. Ihave one Manhattan u…" at bounding box center [892, 701] width 842 height 62
click at [686, 686] on textarea "Good Morning Nathaniel, it's Tawnya here at Th The Factory. Ihave one Manhattan…" at bounding box center [892, 701] width 842 height 62
click at [716, 683] on textarea "Good Morning Nathaniel, it's Tawnya here at The The Factory. Ihave one Manhatta…" at bounding box center [892, 701] width 842 height 62
click at [734, 678] on textarea "Good Morning Nathaniel, it's Tawnya here at The Factory. Ihave one Manhattan un…" at bounding box center [892, 701] width 842 height 62
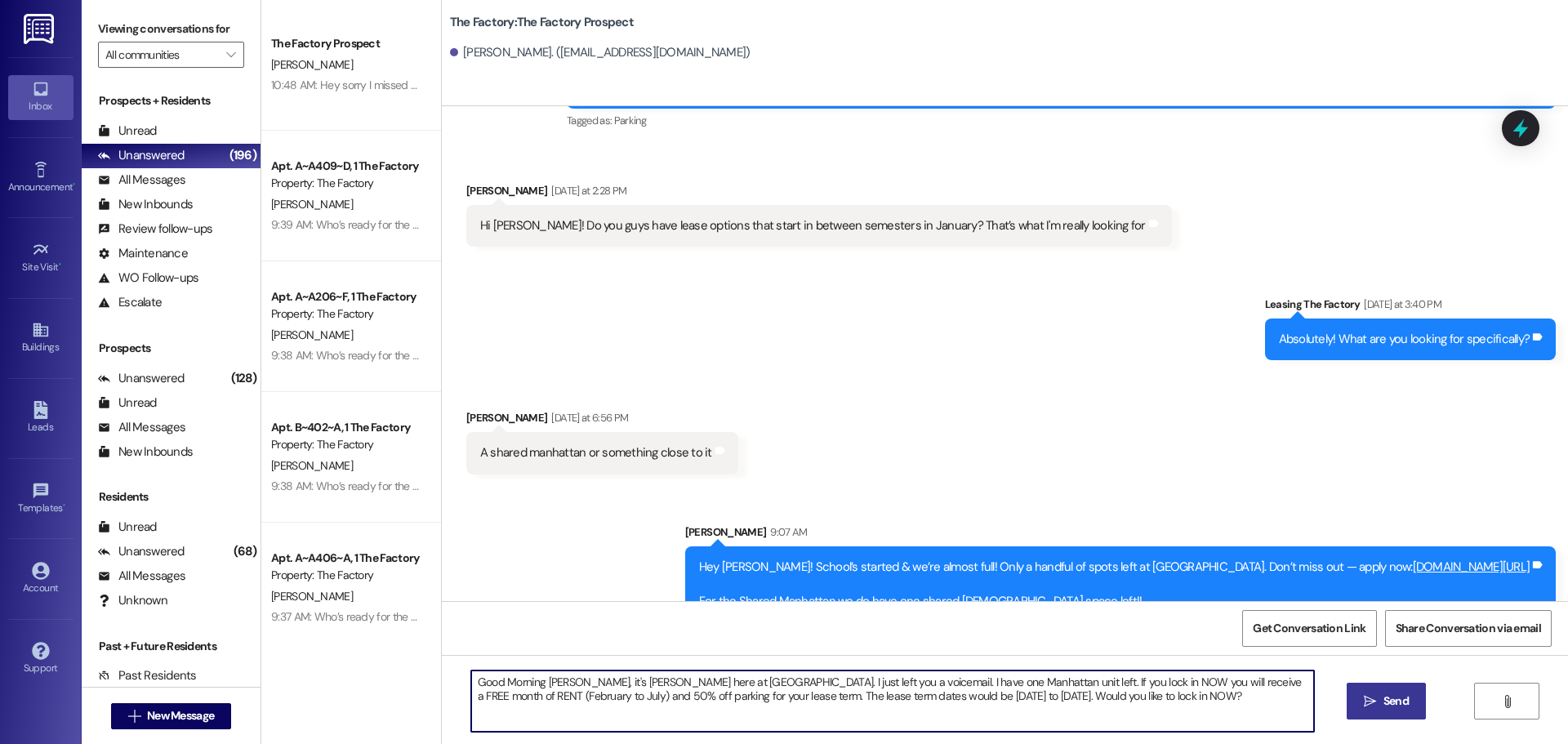
click at [472, 694] on textarea "Good Morning Nathaniel, it's Tawnya here at The Factory. I just left you a voic…" at bounding box center [892, 701] width 842 height 62
drag, startPoint x: 464, startPoint y: 684, endPoint x: 1274, endPoint y: 697, distance: 810.1
click at [1274, 697] on textarea "Good Morning Nathaniel, it's Tawnya here at The Factory. I just left you a voic…" at bounding box center [892, 701] width 842 height 62
type textarea "Good Morning Nathaniel, it's Tawnya here at The Factory. I just left you a voic…"
click at [1384, 699] on span "Send" at bounding box center [1397, 701] width 25 height 17
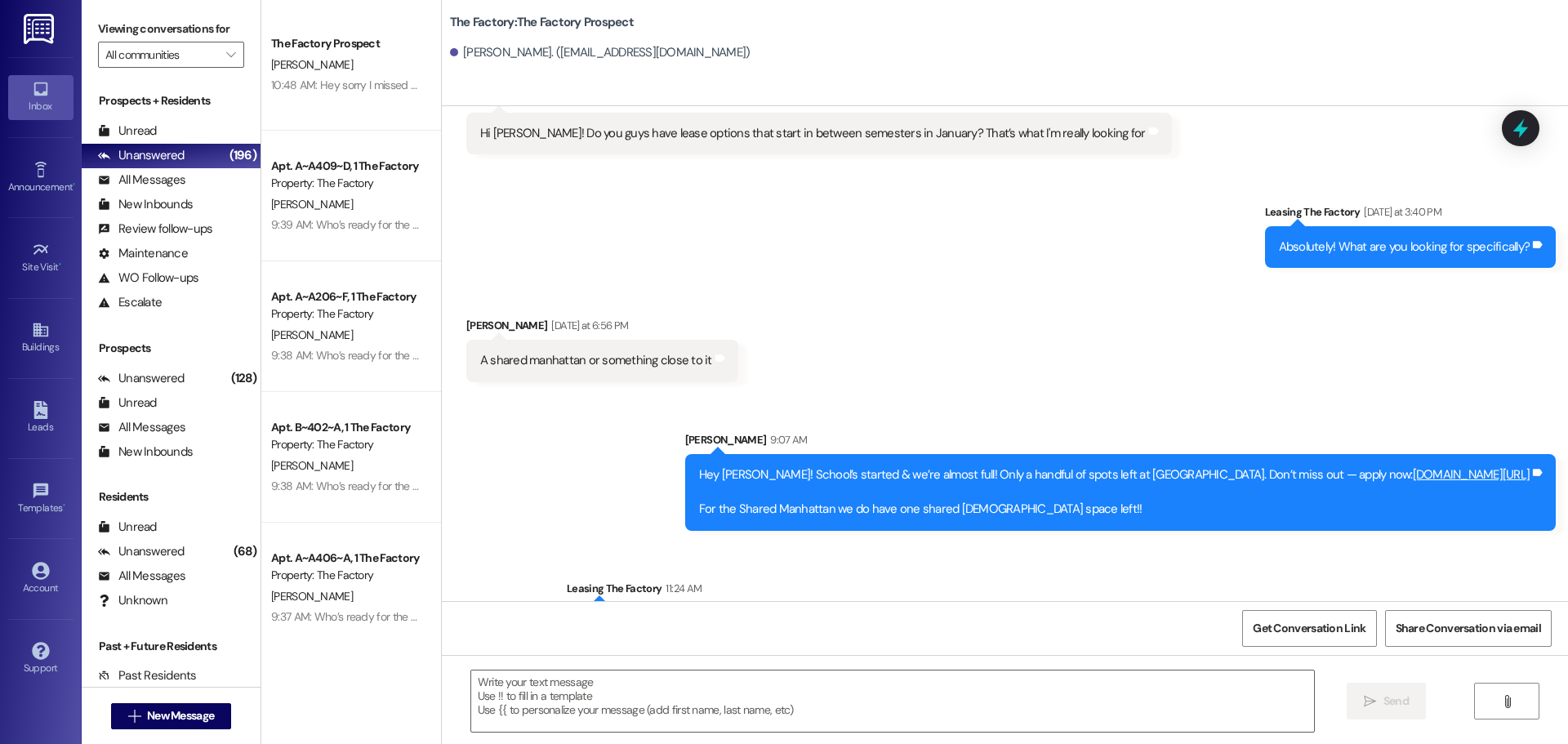
scroll to position [946, 0]
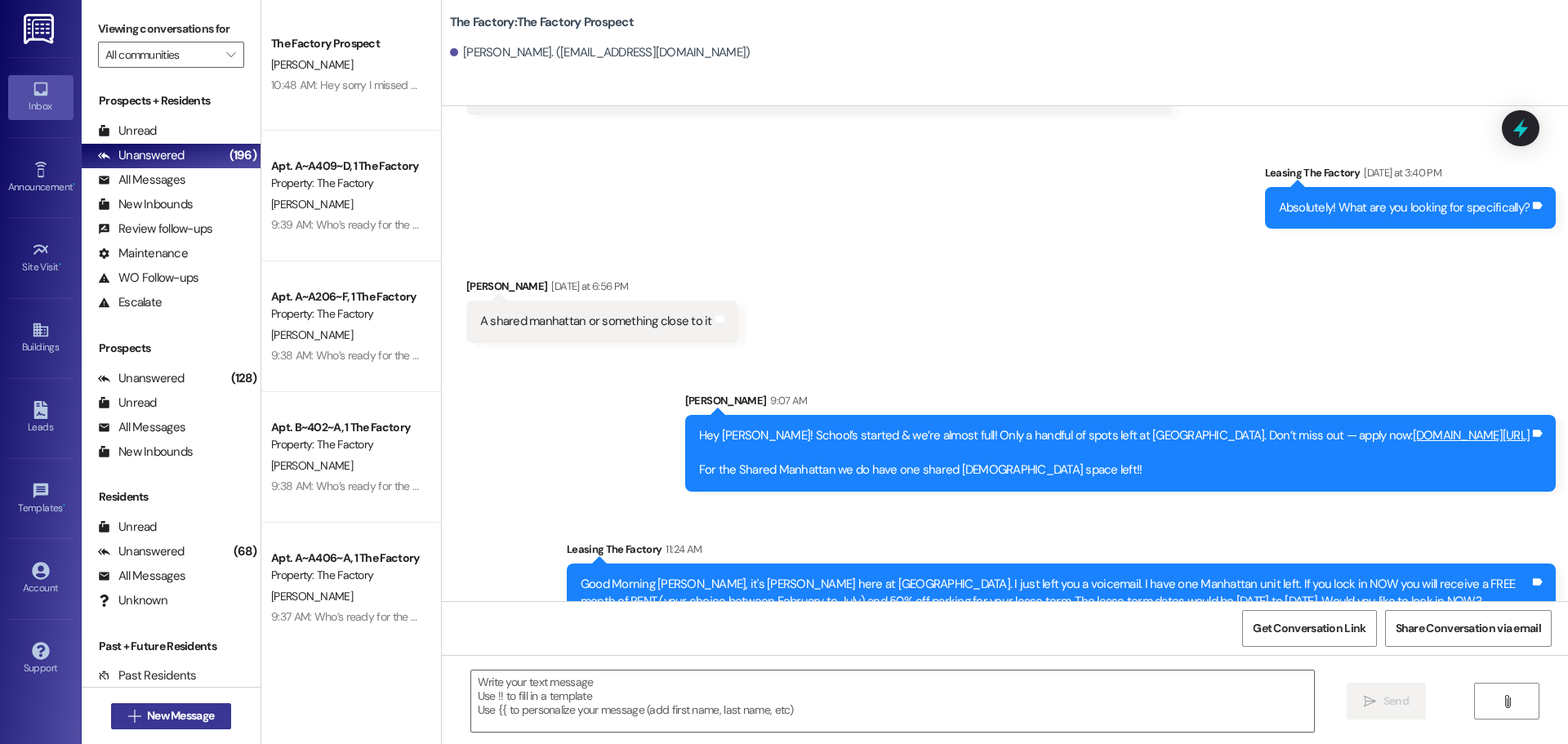
click at [169, 712] on span "New Message" at bounding box center [180, 716] width 67 height 17
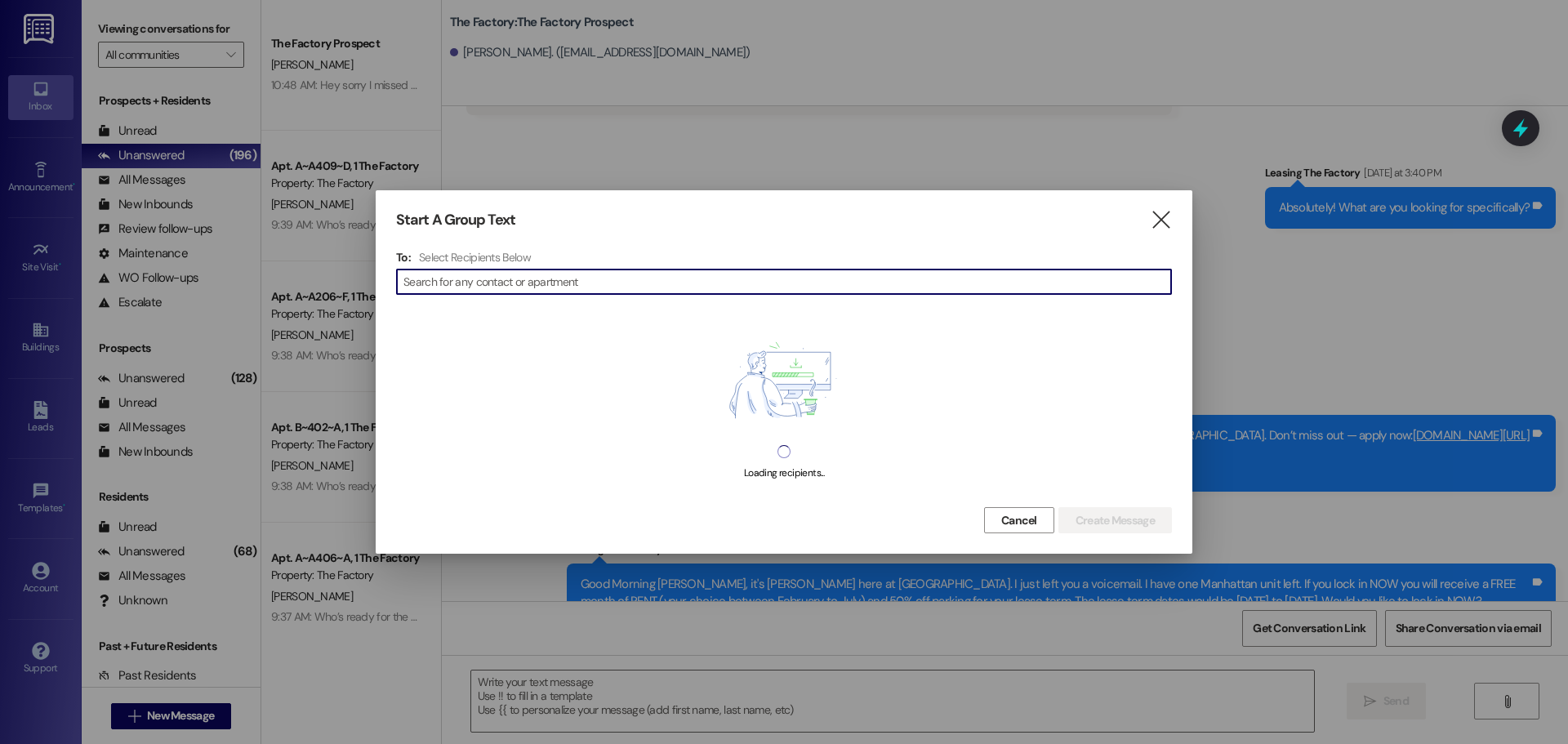
click at [463, 282] on input at bounding box center [787, 281] width 768 height 23
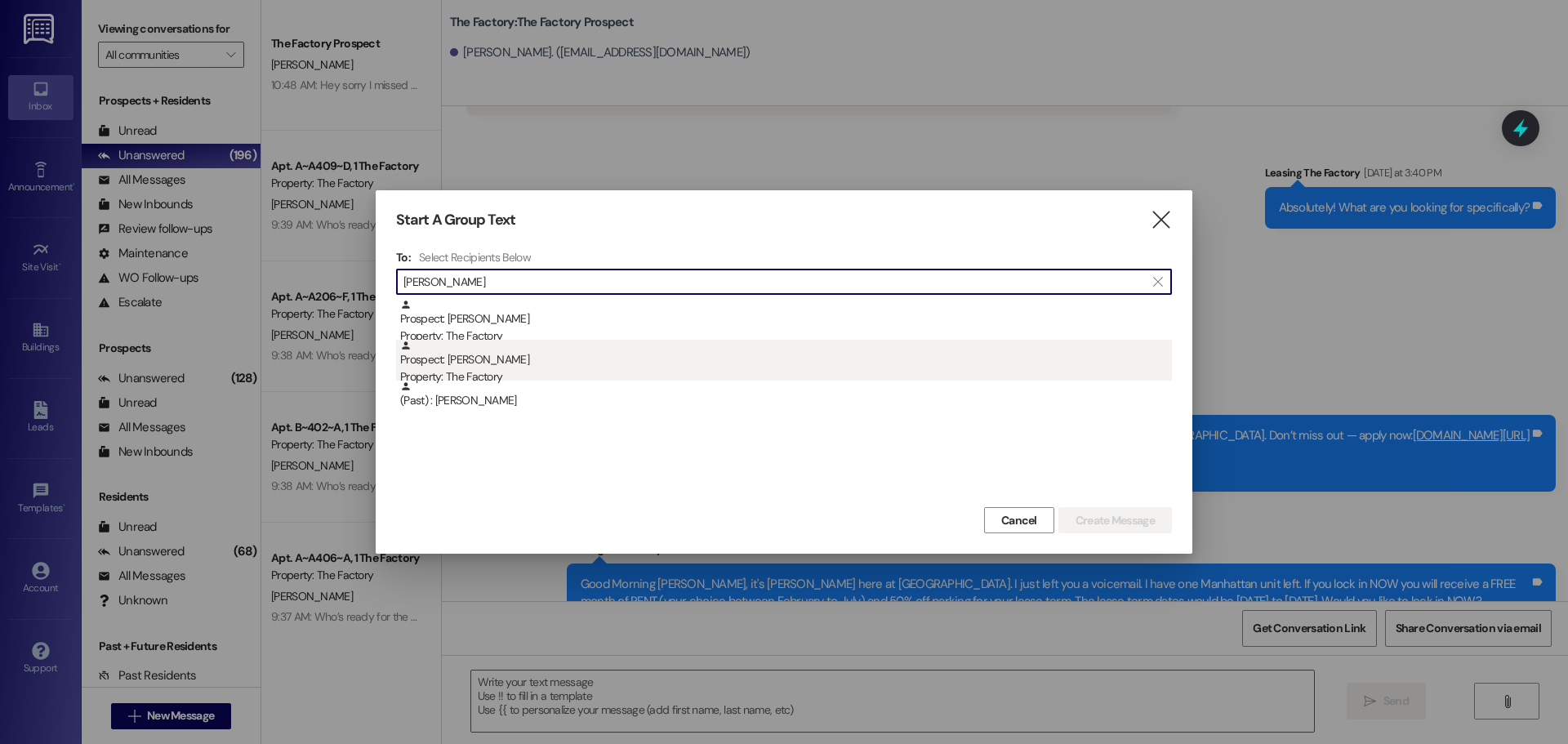
type input "John ell"
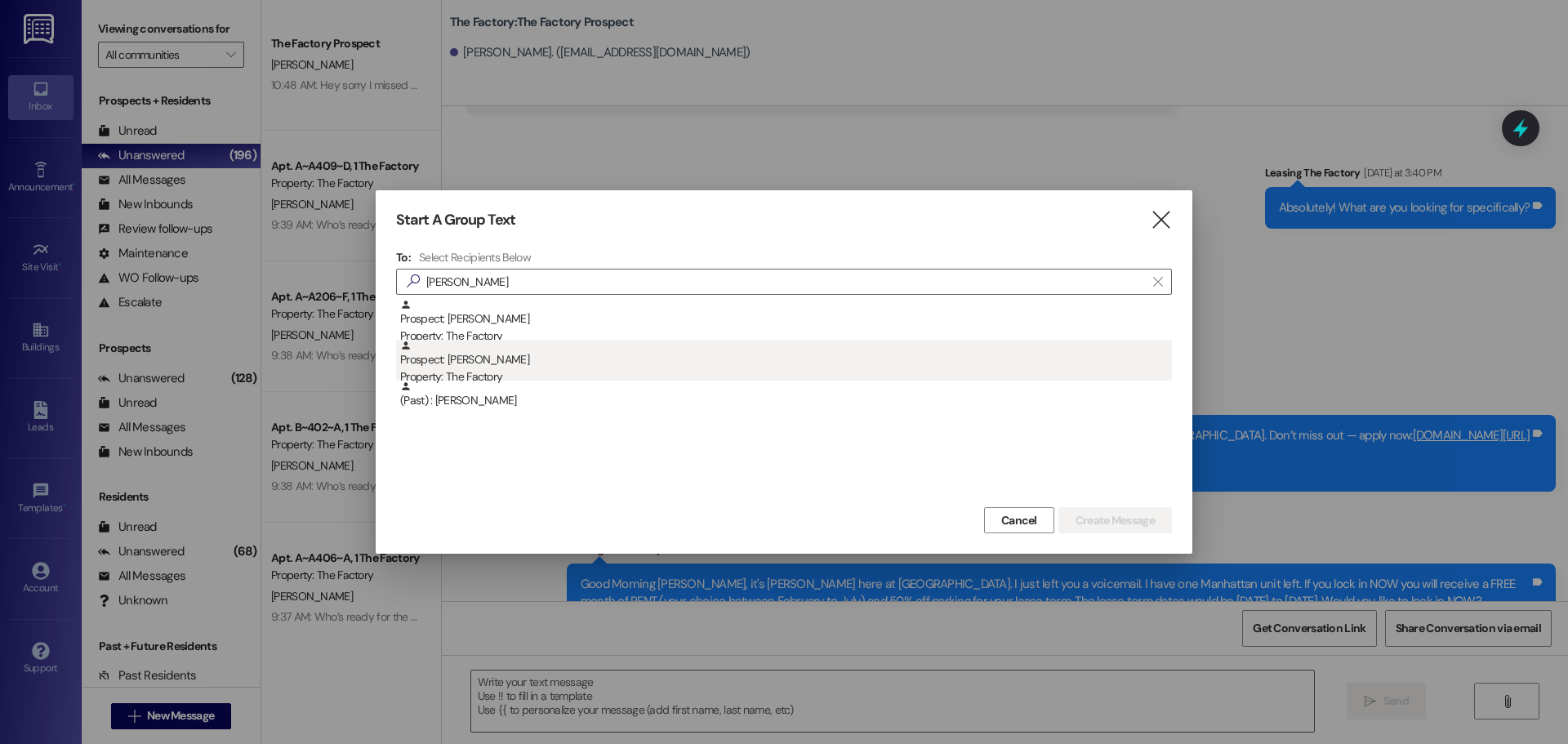
click at [456, 363] on div "Prospect: John Ellerbe Property: The Factory" at bounding box center [785, 363] width 772 height 46
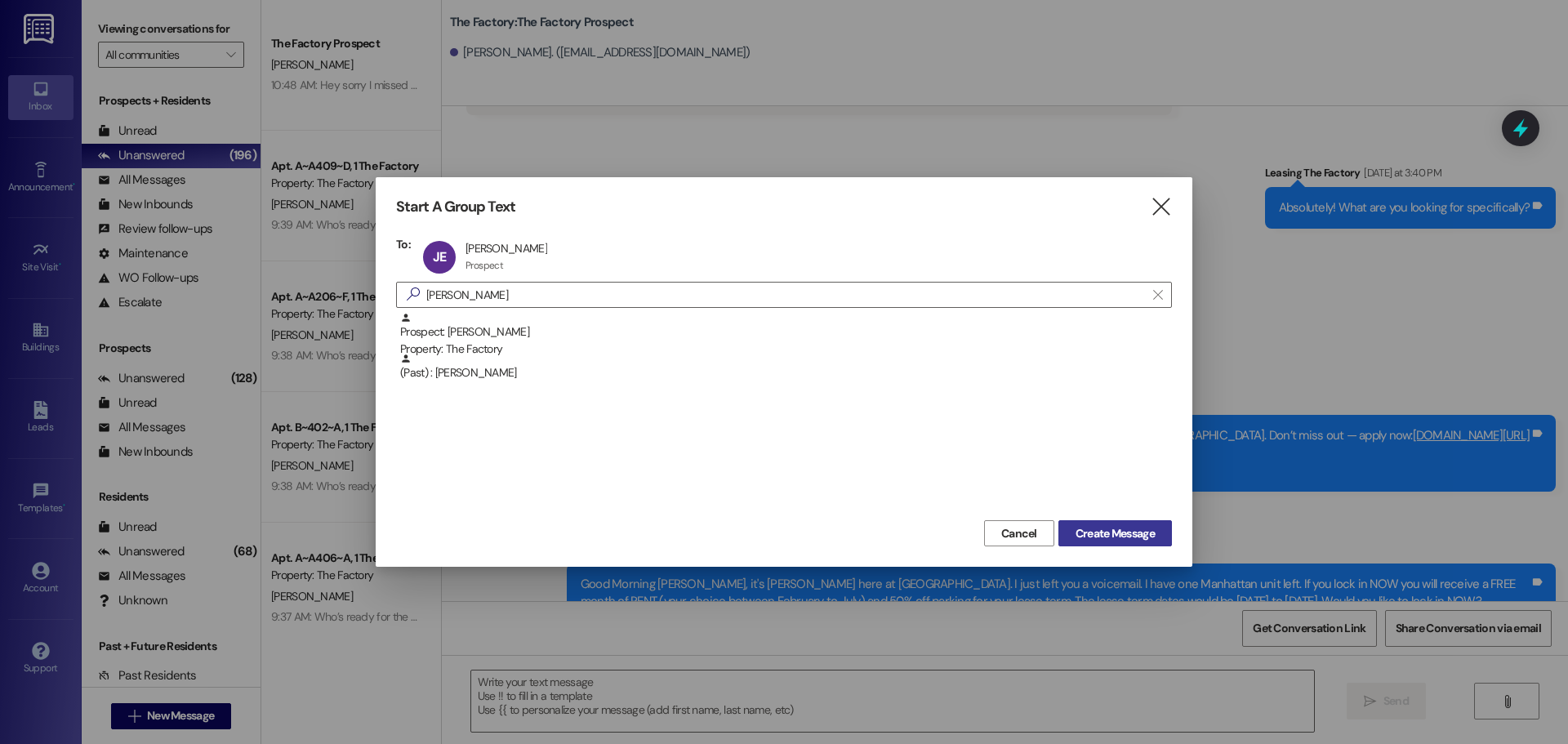
click at [1120, 533] on span "Create Message" at bounding box center [1115, 534] width 79 height 17
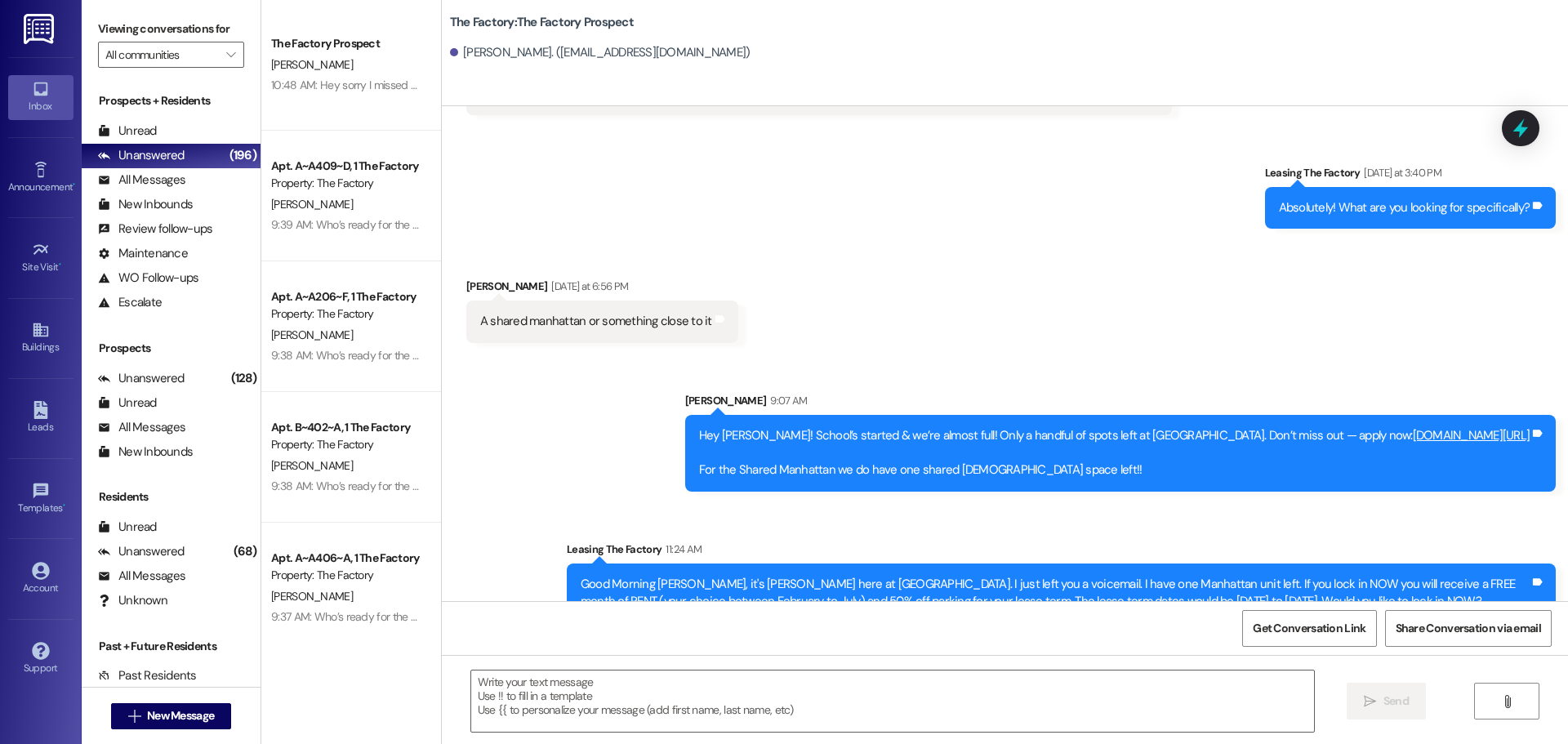
scroll to position [445, 0]
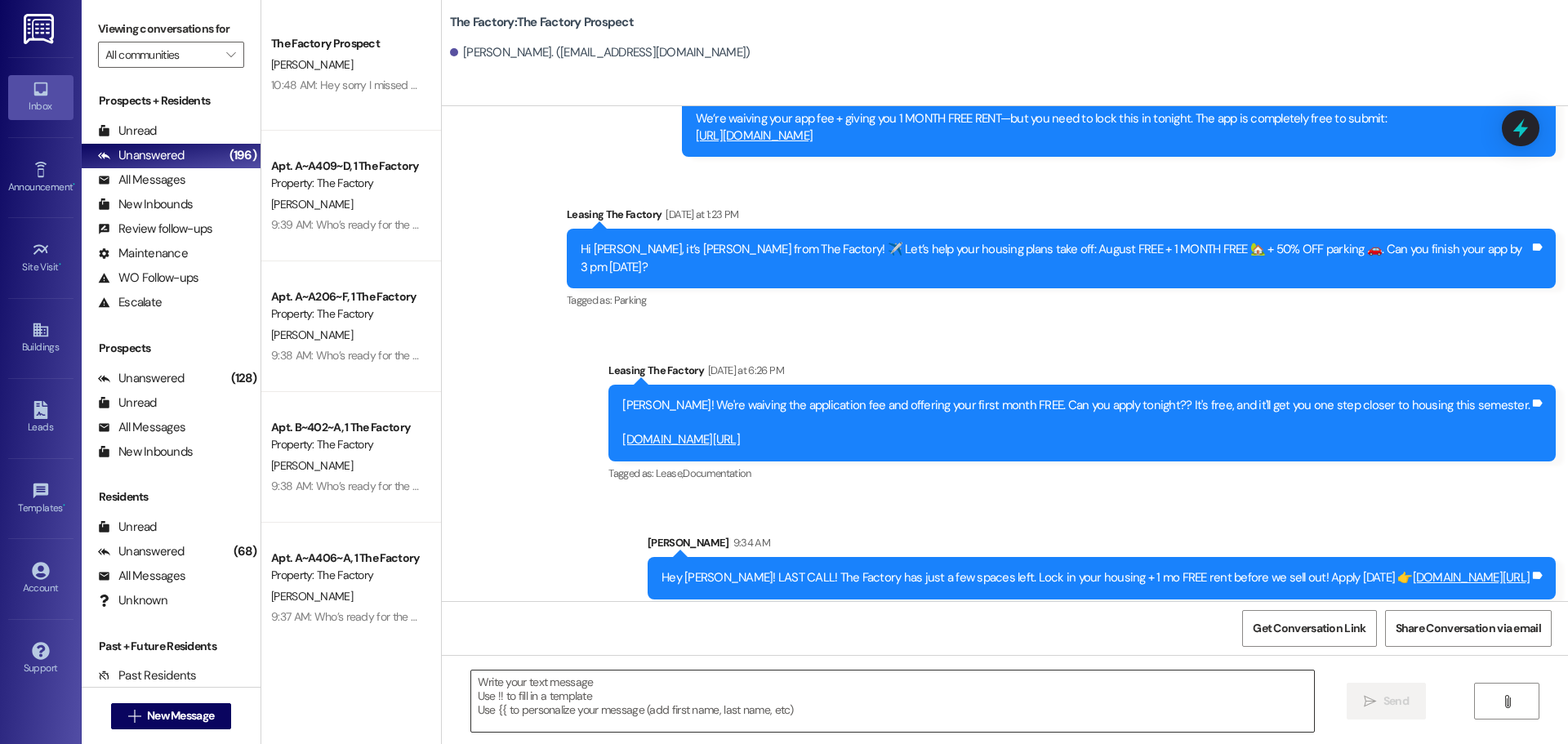
click at [472, 689] on textarea at bounding box center [892, 701] width 842 height 62
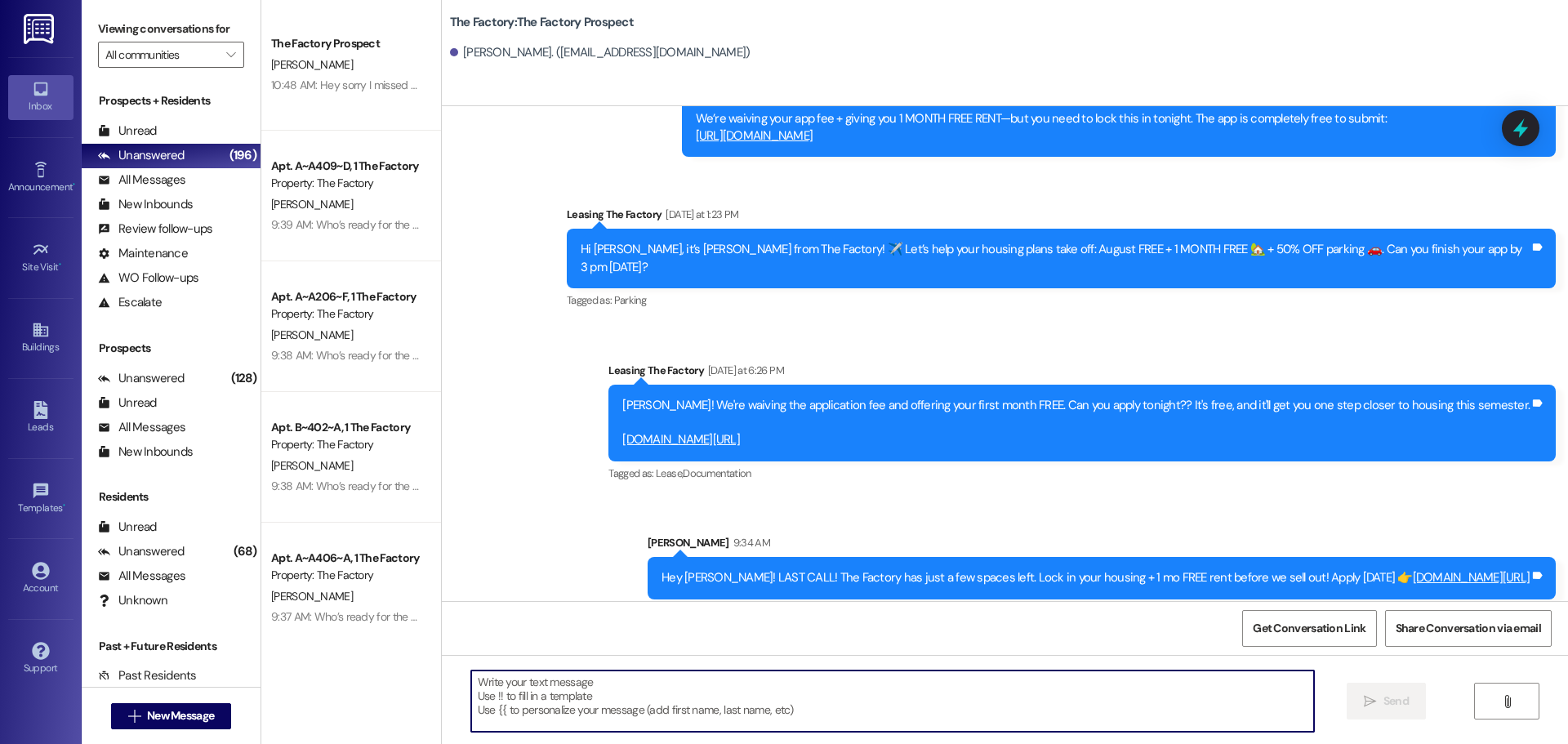
paste textarea "Hi {{first_name}}, it’s Tawnya from The Factory! August FREE + 1 MONTH FREE 🏡 +…"
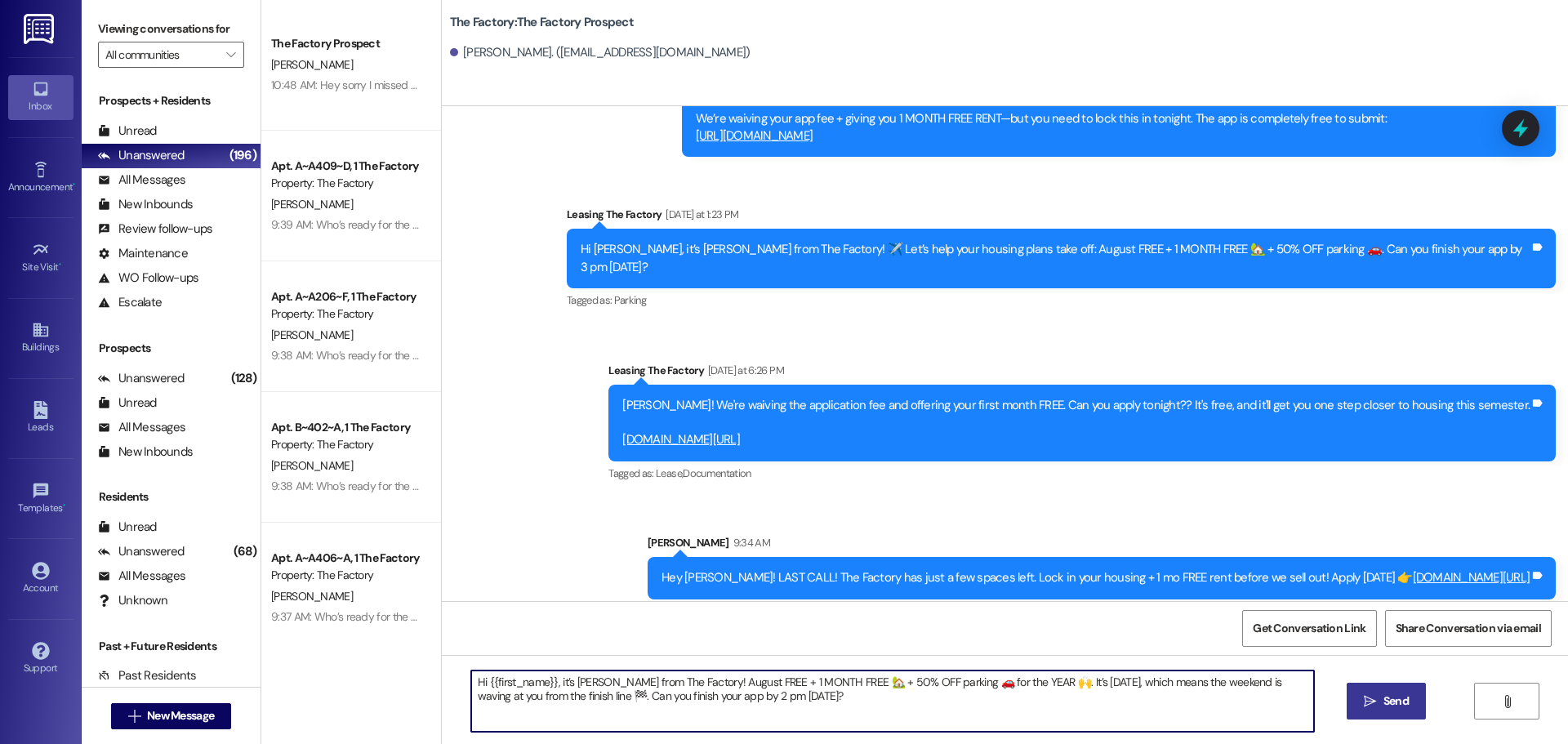
type textarea "Hi {{first_name}}, it’s Tawnya from The Factory! August FREE + 1 MONTH FREE 🏡 +…"
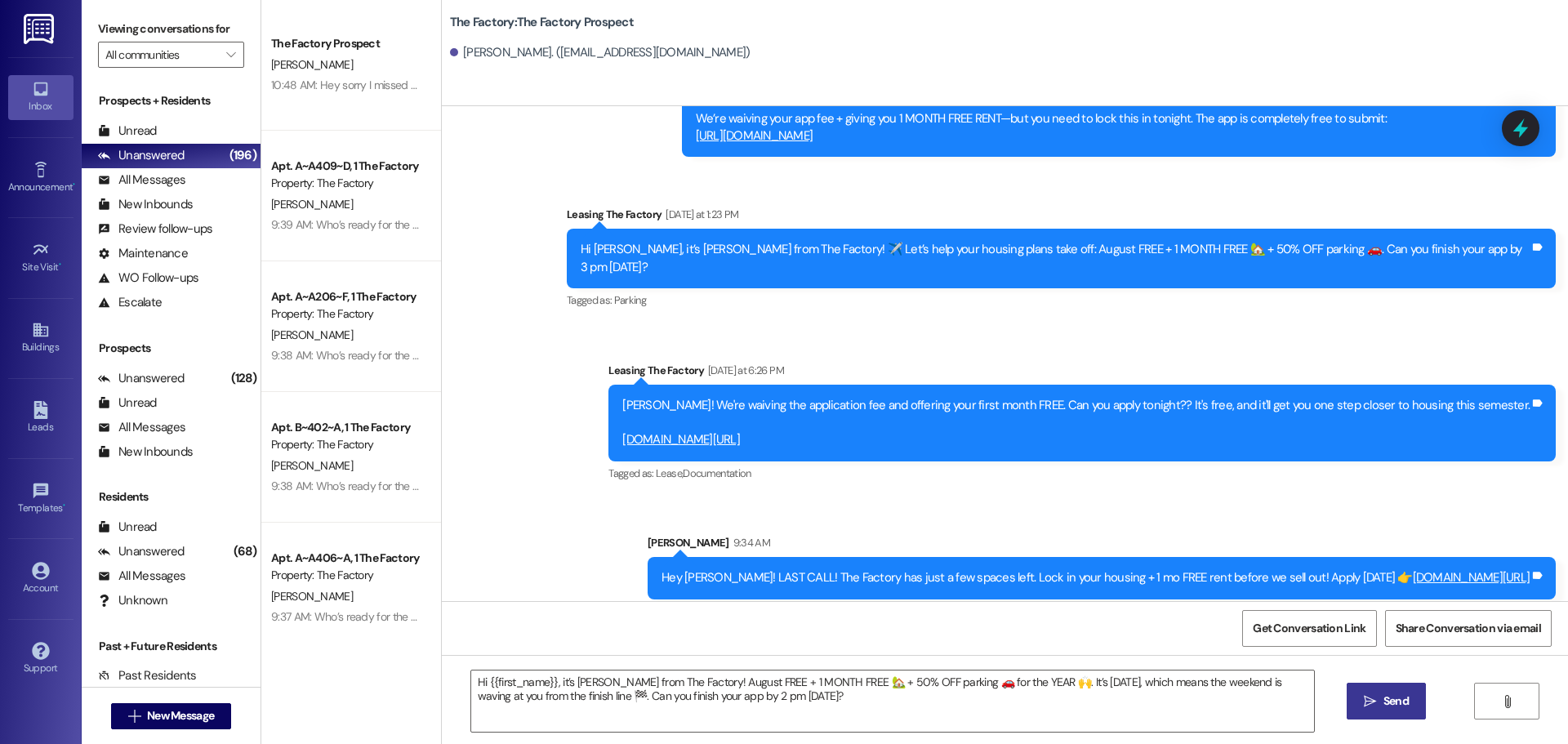
click at [1384, 702] on span "Send" at bounding box center [1397, 701] width 25 height 17
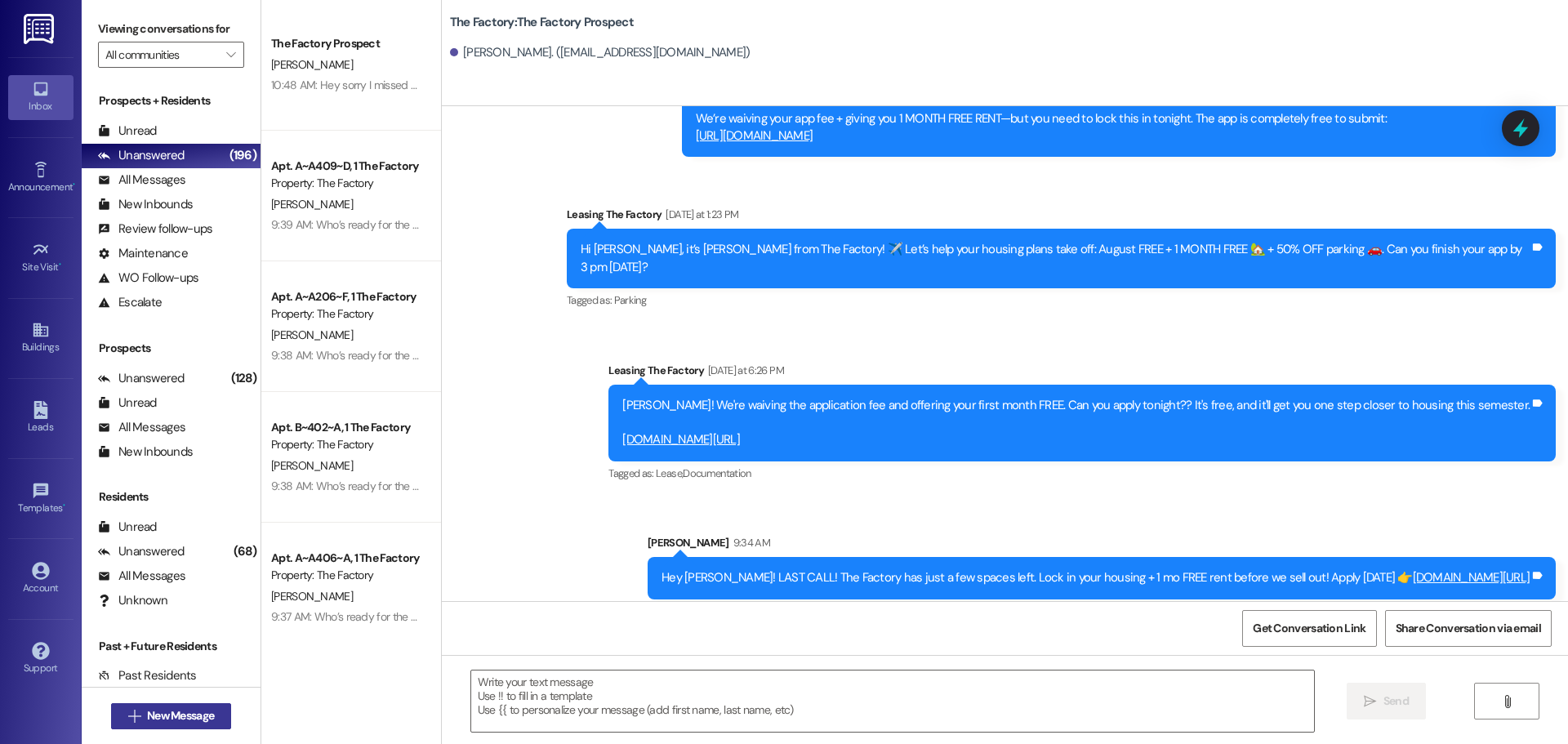
click at [211, 712] on span "New Message" at bounding box center [180, 716] width 73 height 17
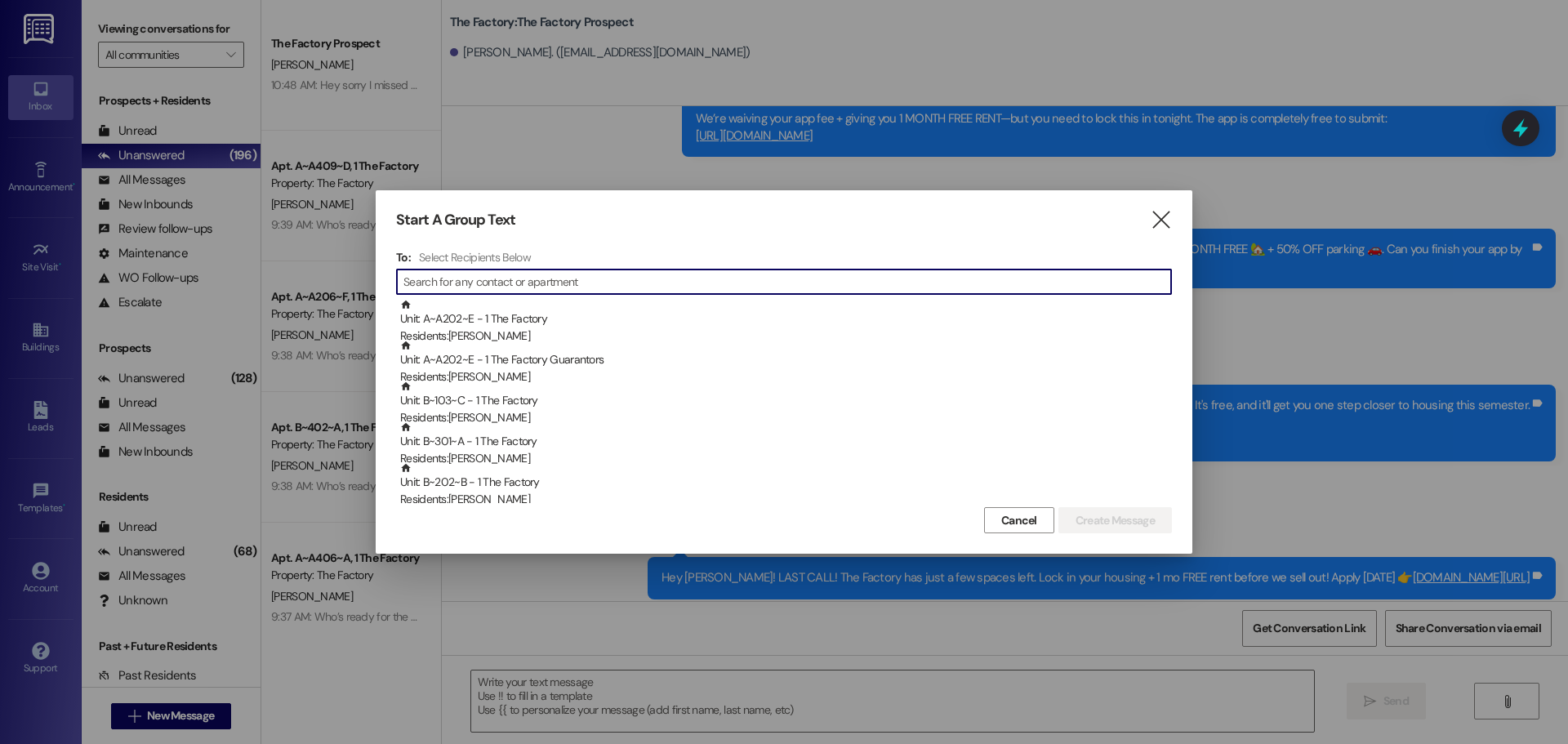
click at [434, 279] on input at bounding box center [787, 281] width 768 height 23
type input "e"
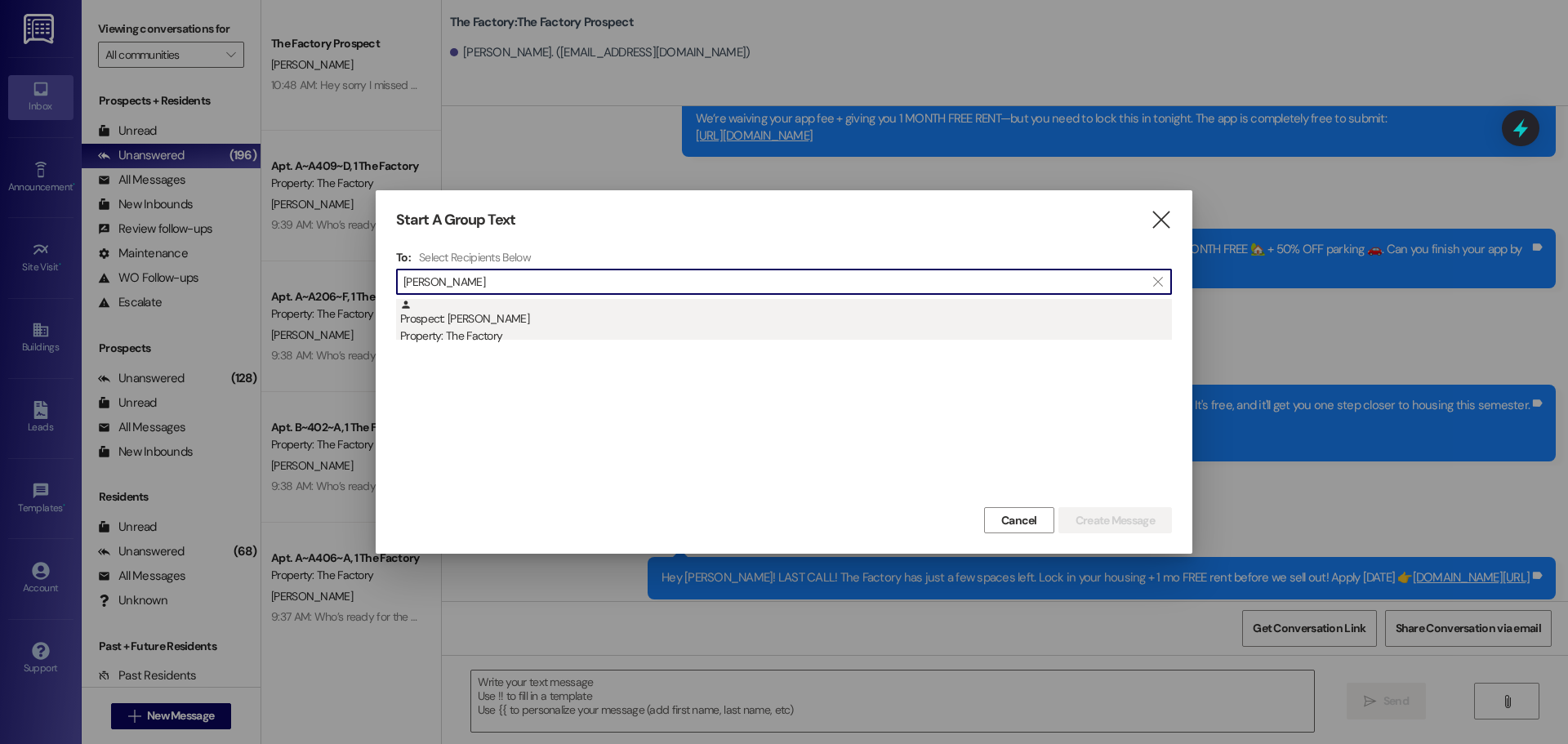
type input "Ethan Maik"
click at [459, 319] on div "Prospect: Ethan Maikranz Property: The Factory" at bounding box center [785, 322] width 772 height 46
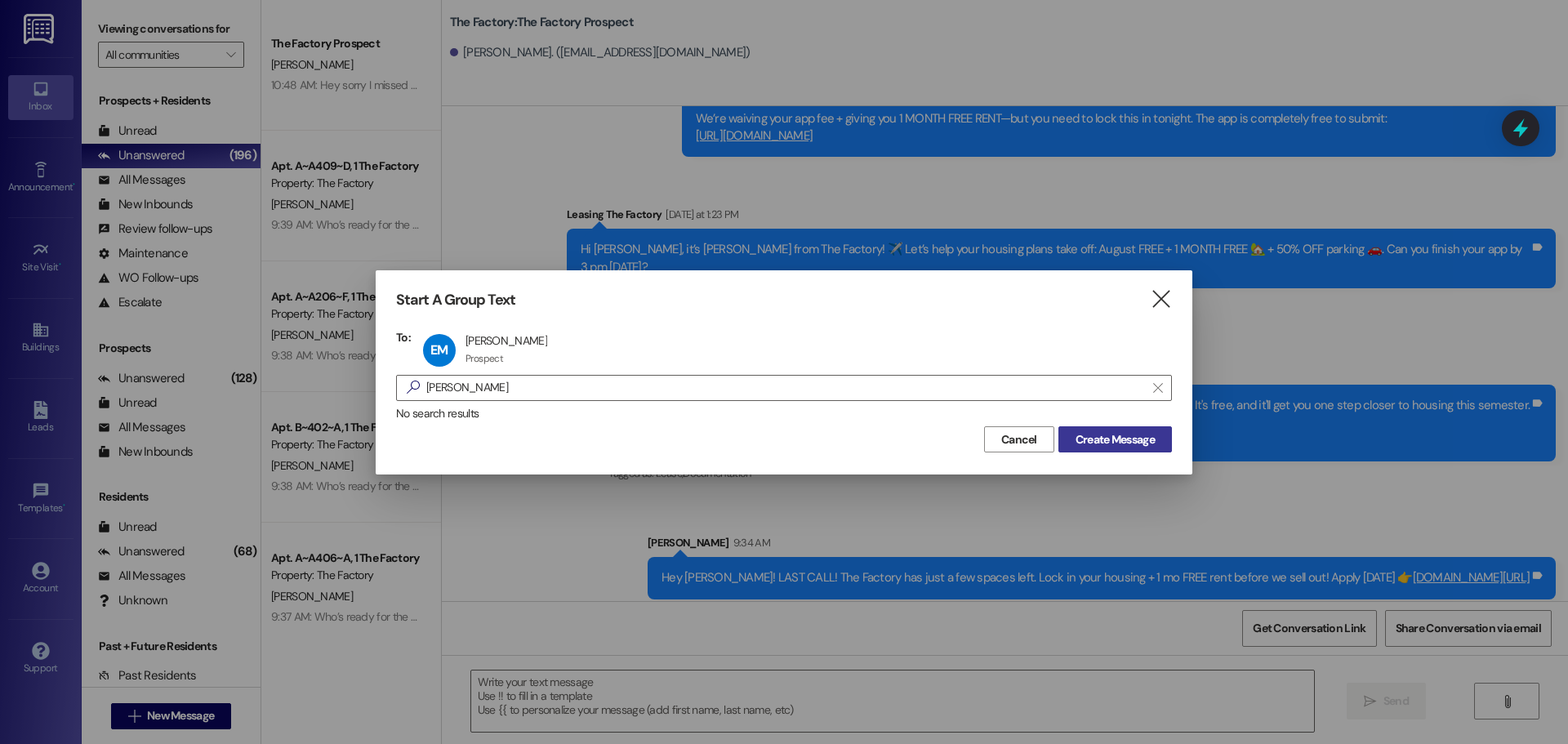
click at [1103, 442] on span "Create Message" at bounding box center [1115, 440] width 79 height 17
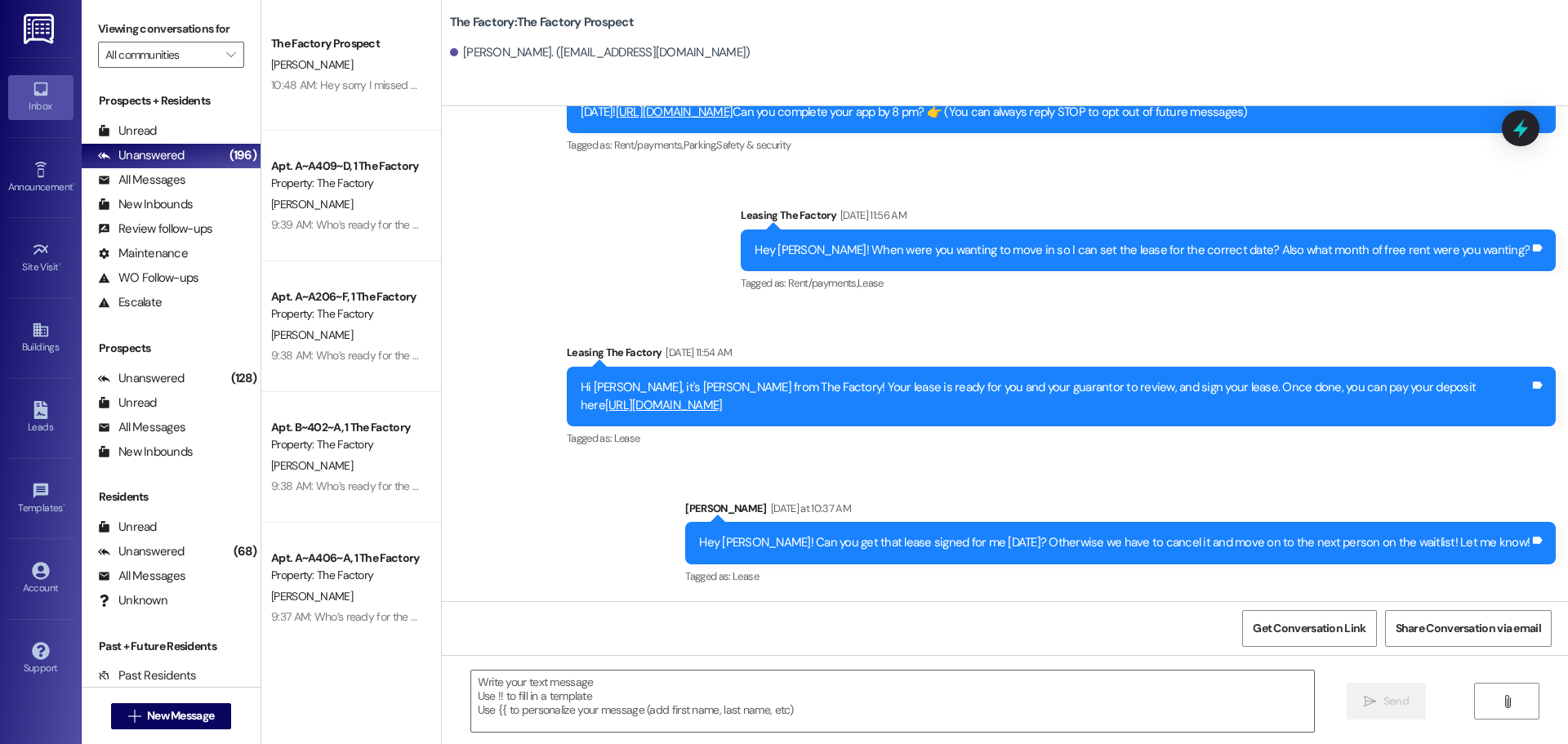
scroll to position [122, 0]
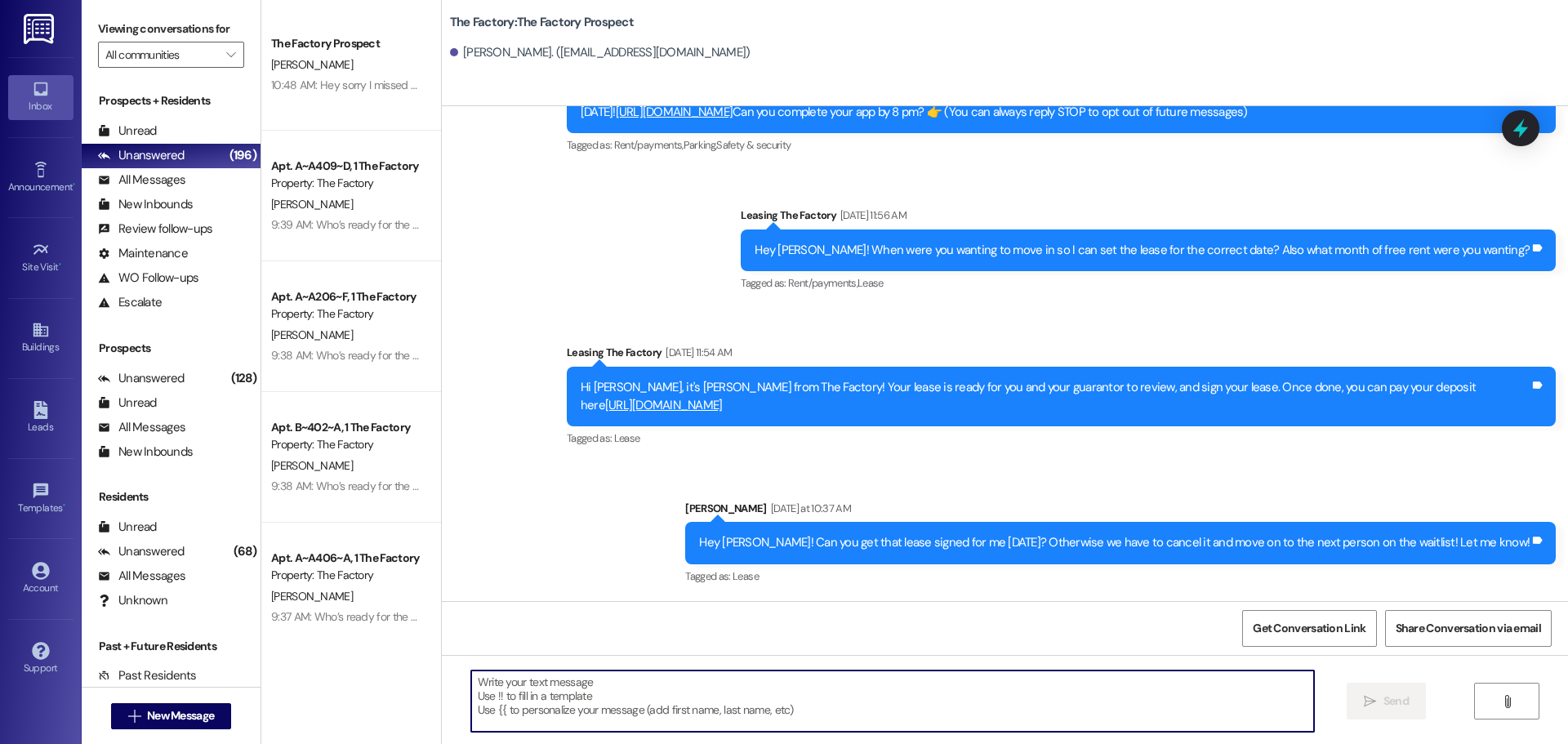
click at [472, 691] on textarea at bounding box center [892, 701] width 842 height 62
paste textarea "Hi {{first_name}}, it’s Tawnya from The Factory! August FREE + 1 MONTH FREE 🏡 +…"
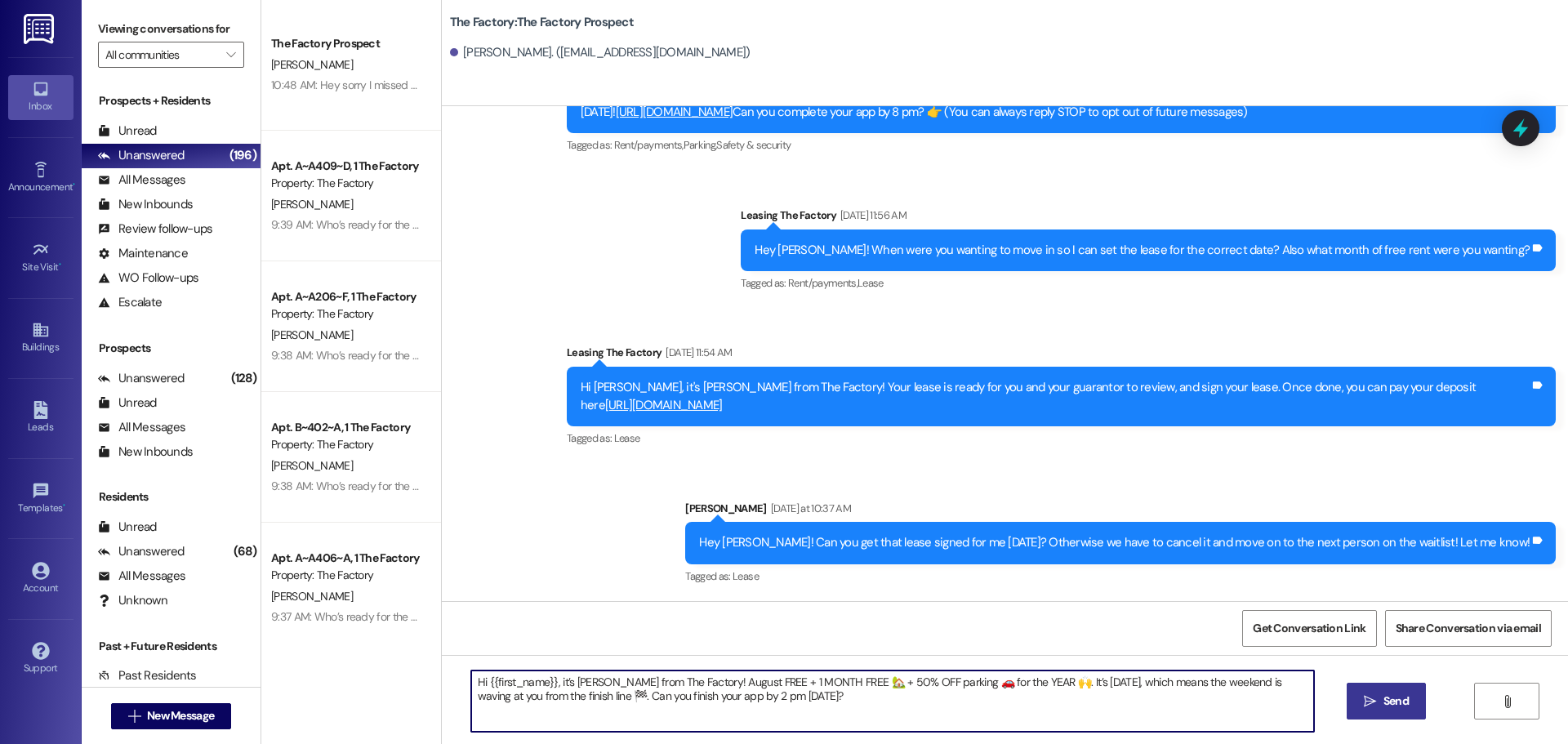
type textarea "Hi {{first_name}}, it’s Tawnya from The Factory! August FREE + 1 MONTH FREE 🏡 +…"
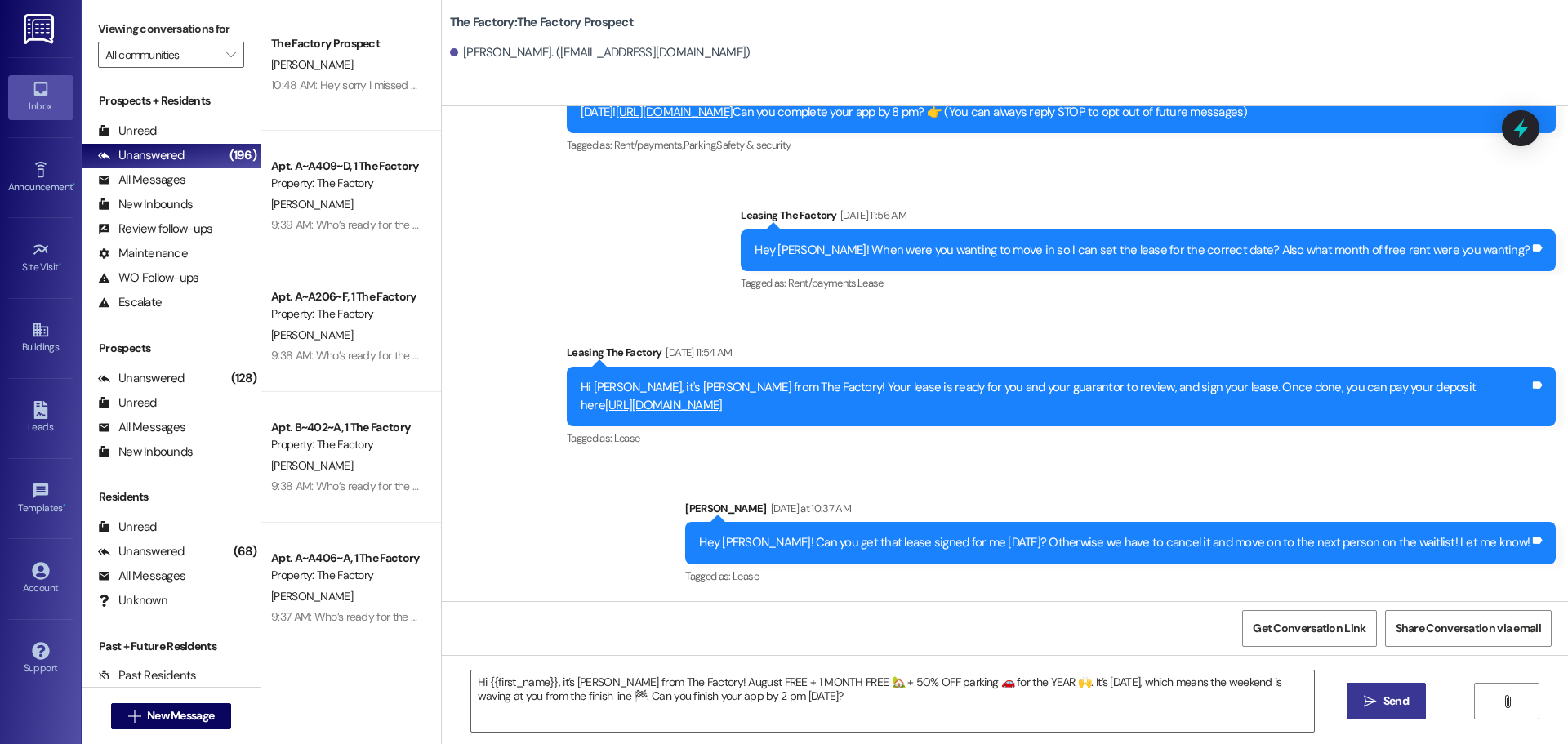
click at [1406, 702] on span "Send" at bounding box center [1397, 701] width 25 height 17
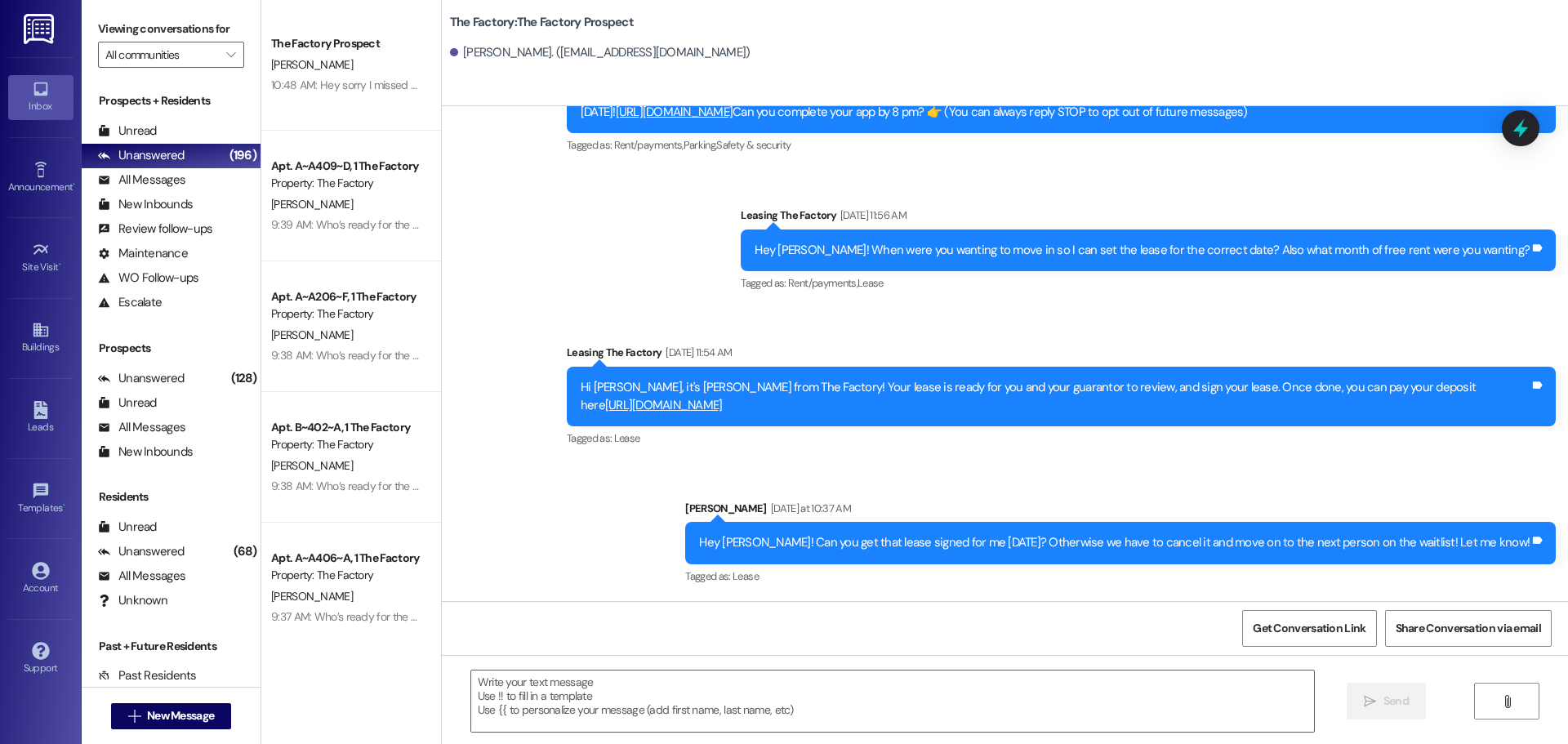
scroll to position [254, 0]
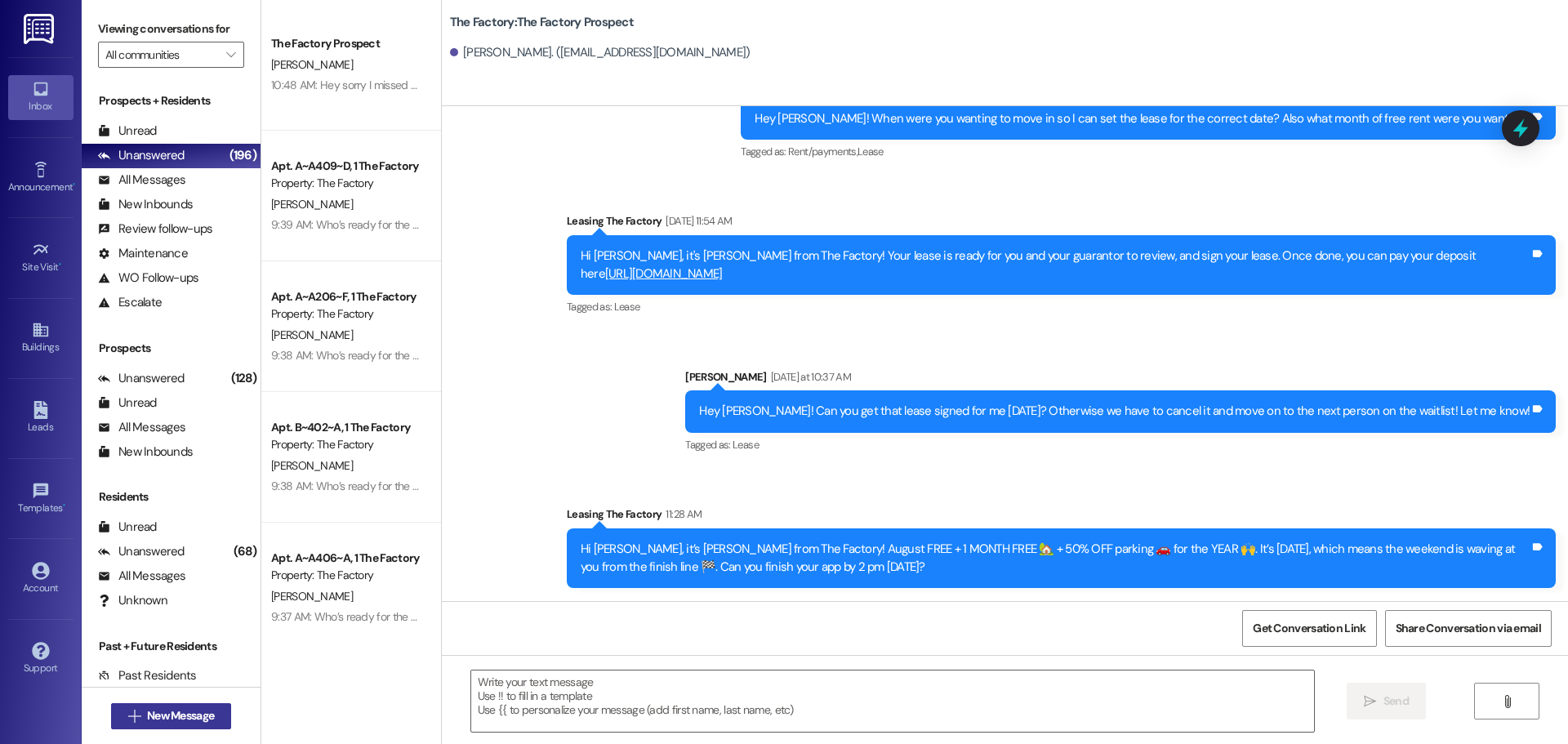
click at [193, 718] on span "New Message" at bounding box center [180, 716] width 67 height 17
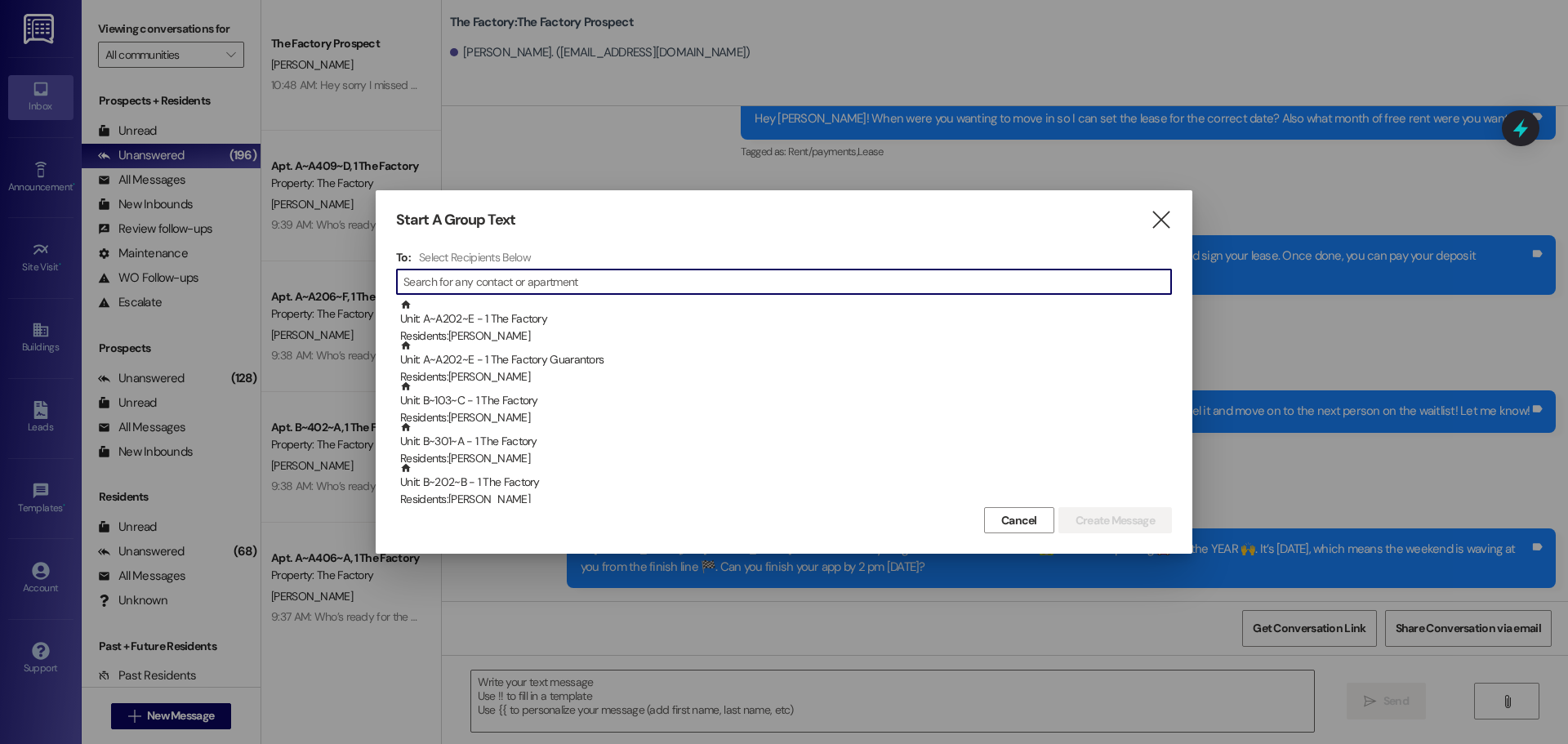
click at [447, 289] on input at bounding box center [787, 281] width 768 height 23
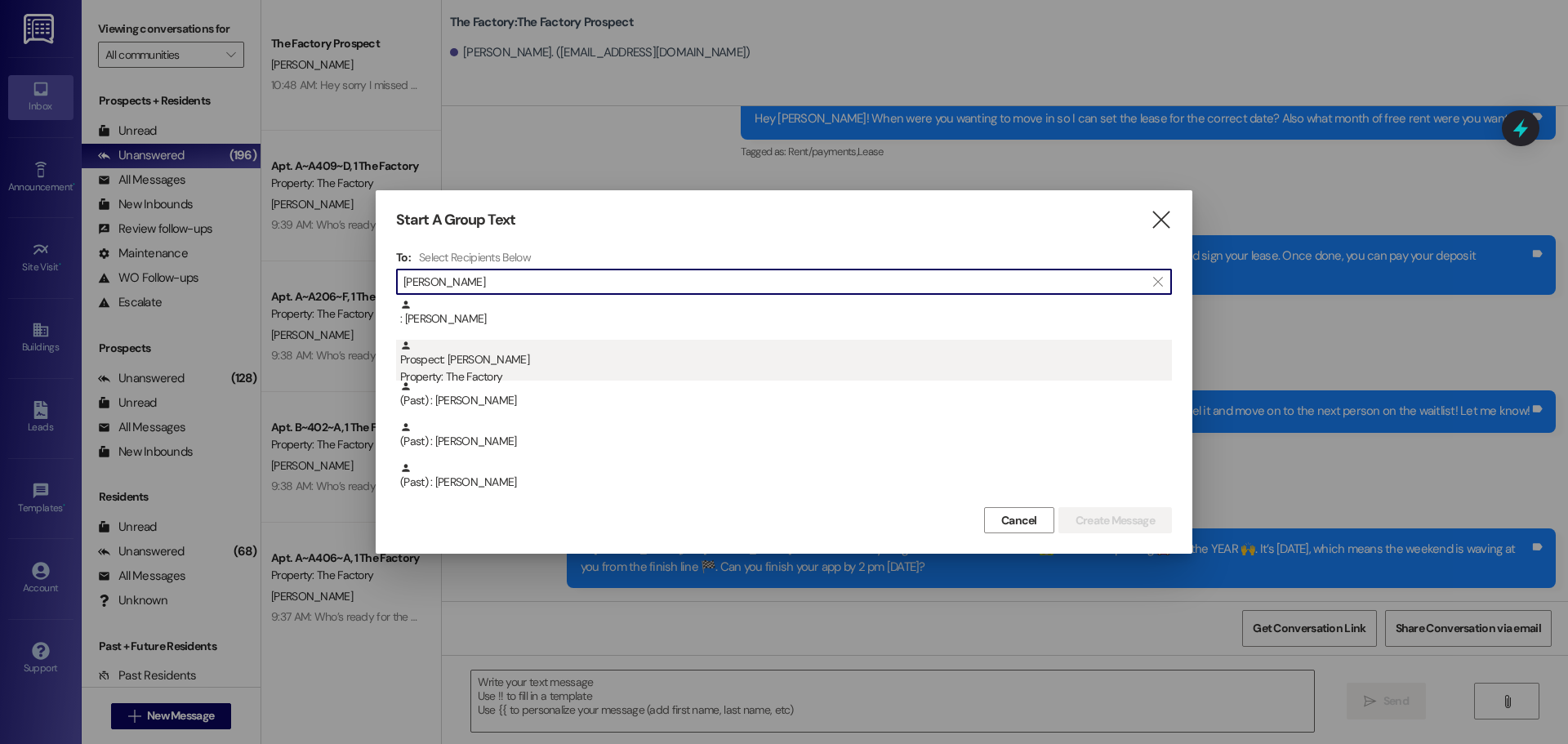
type input "sean"
click at [468, 362] on div "Prospect: Sean Stout Property: The Factory" at bounding box center [785, 363] width 772 height 46
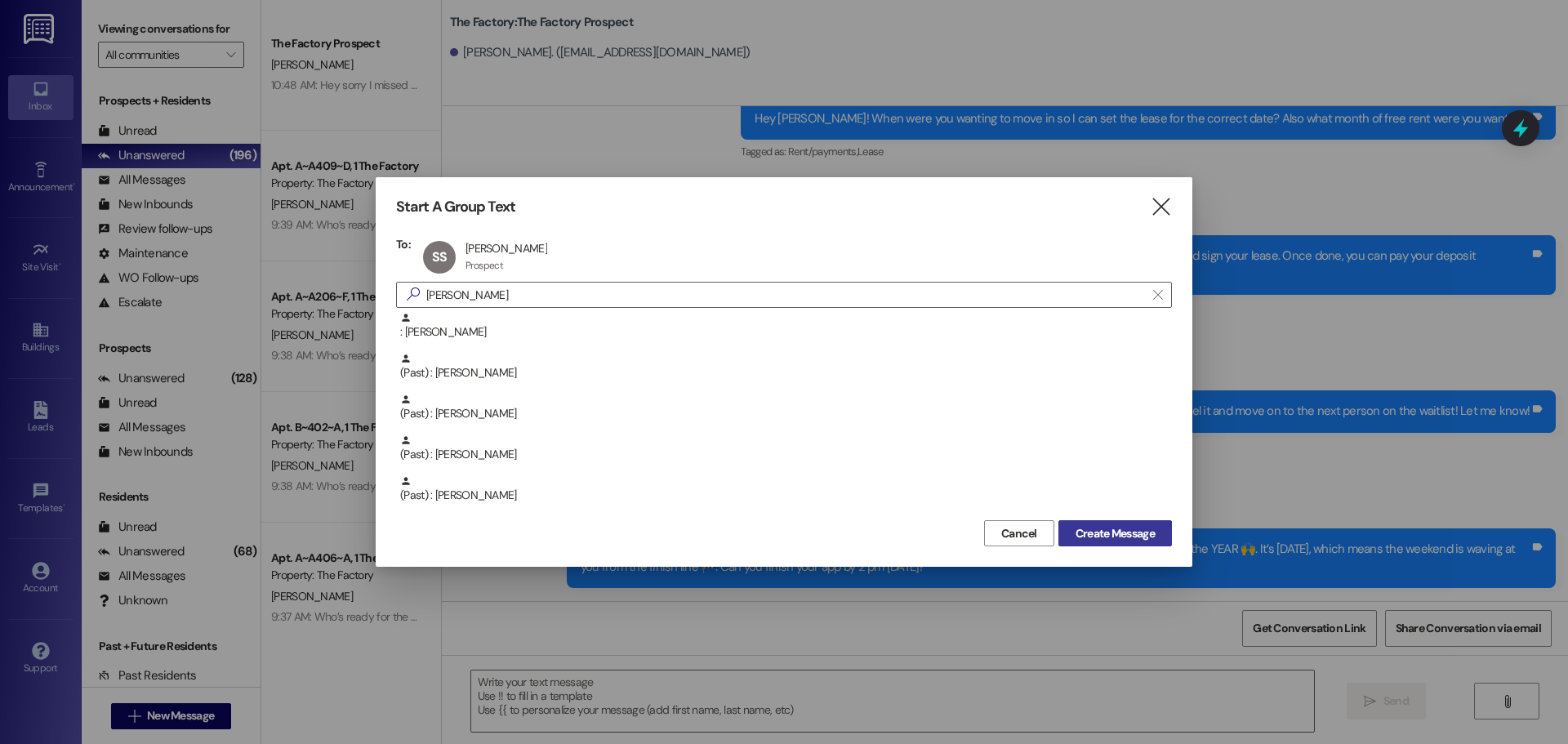
click at [1105, 527] on span "Create Message" at bounding box center [1115, 534] width 79 height 17
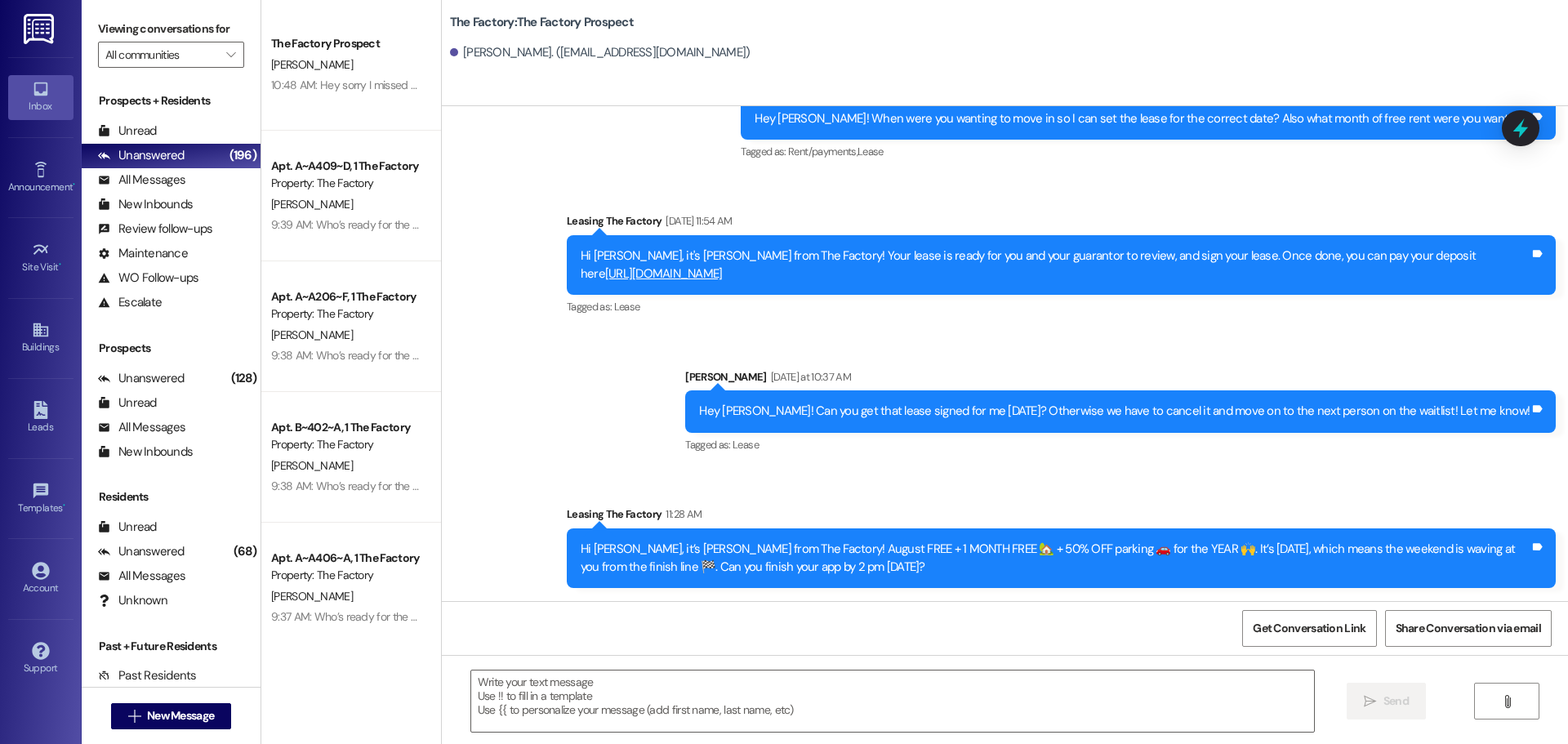
scroll to position [134, 0]
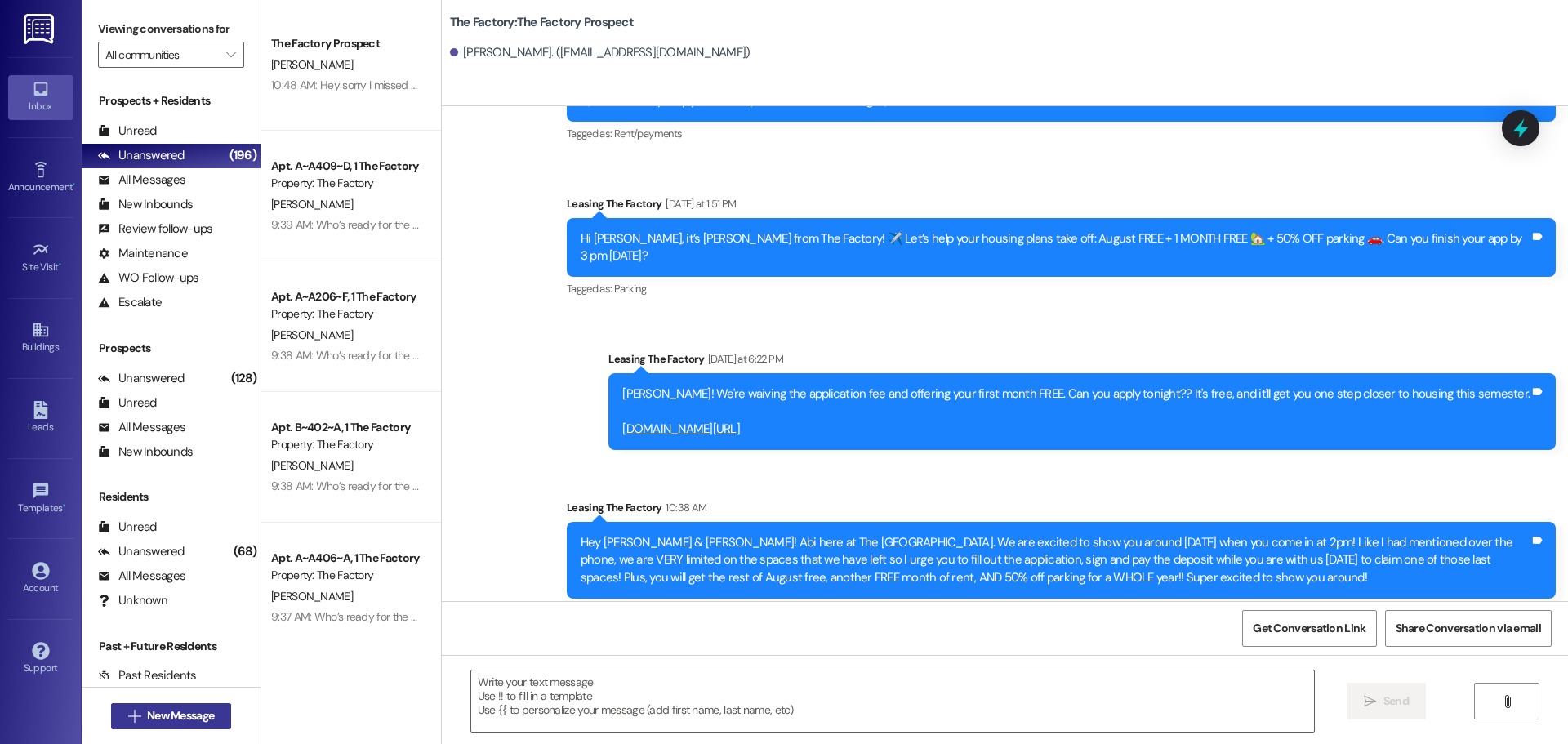
click at [181, 713] on span "New Message" at bounding box center [180, 716] width 67 height 17
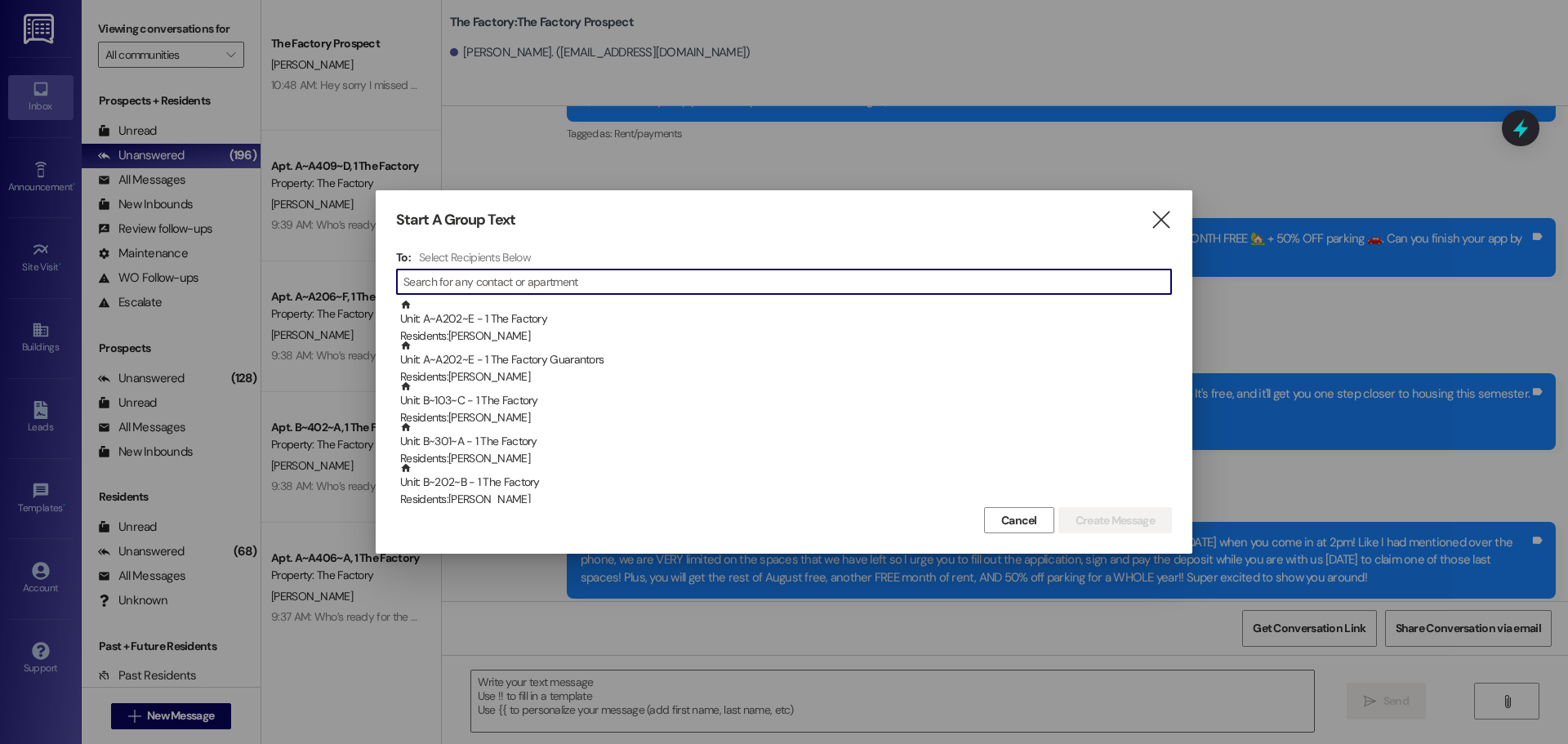
click at [463, 279] on input at bounding box center [787, 281] width 768 height 23
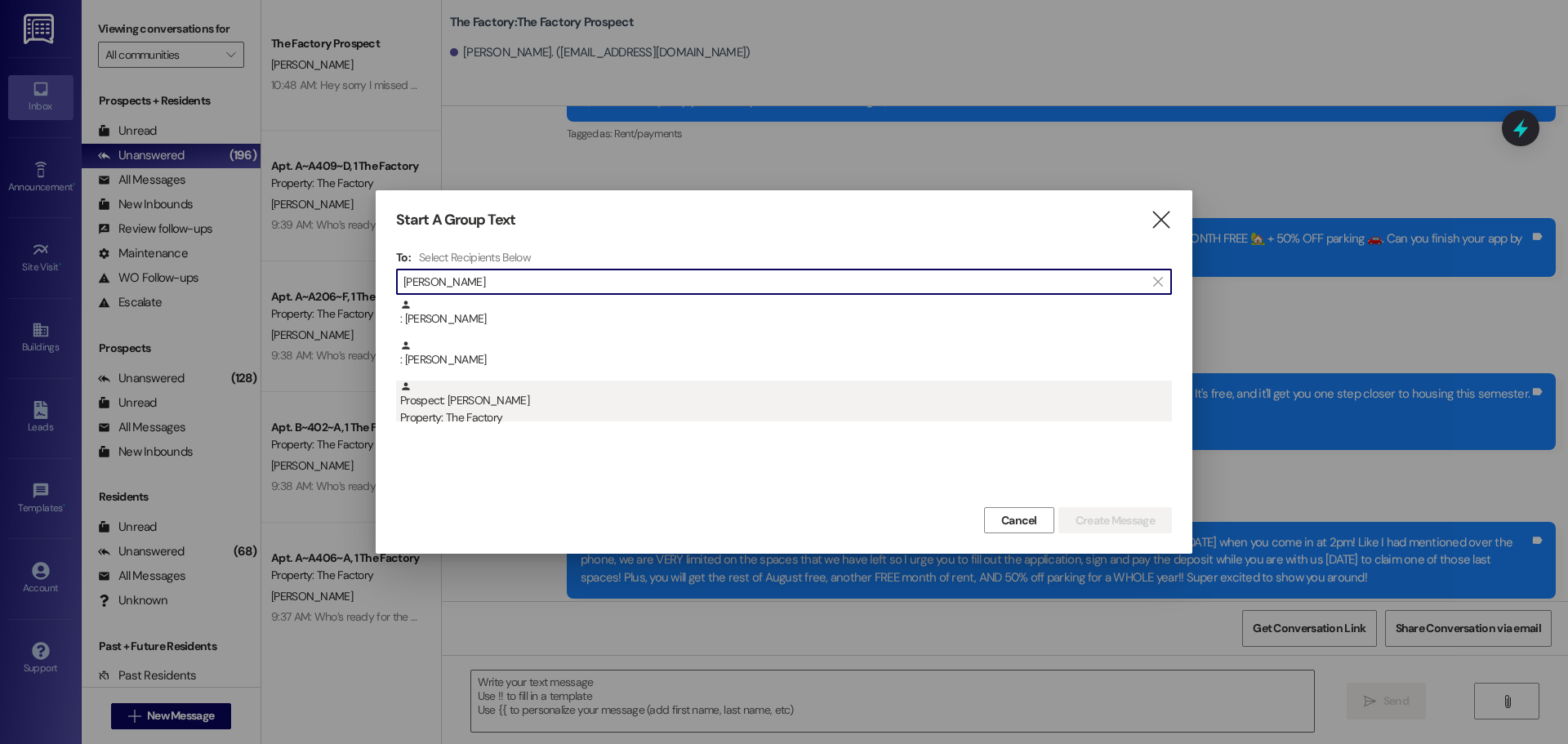
type input "david sh"
click at [476, 402] on div "Prospect: David Showell Property: The Factory" at bounding box center [785, 404] width 772 height 46
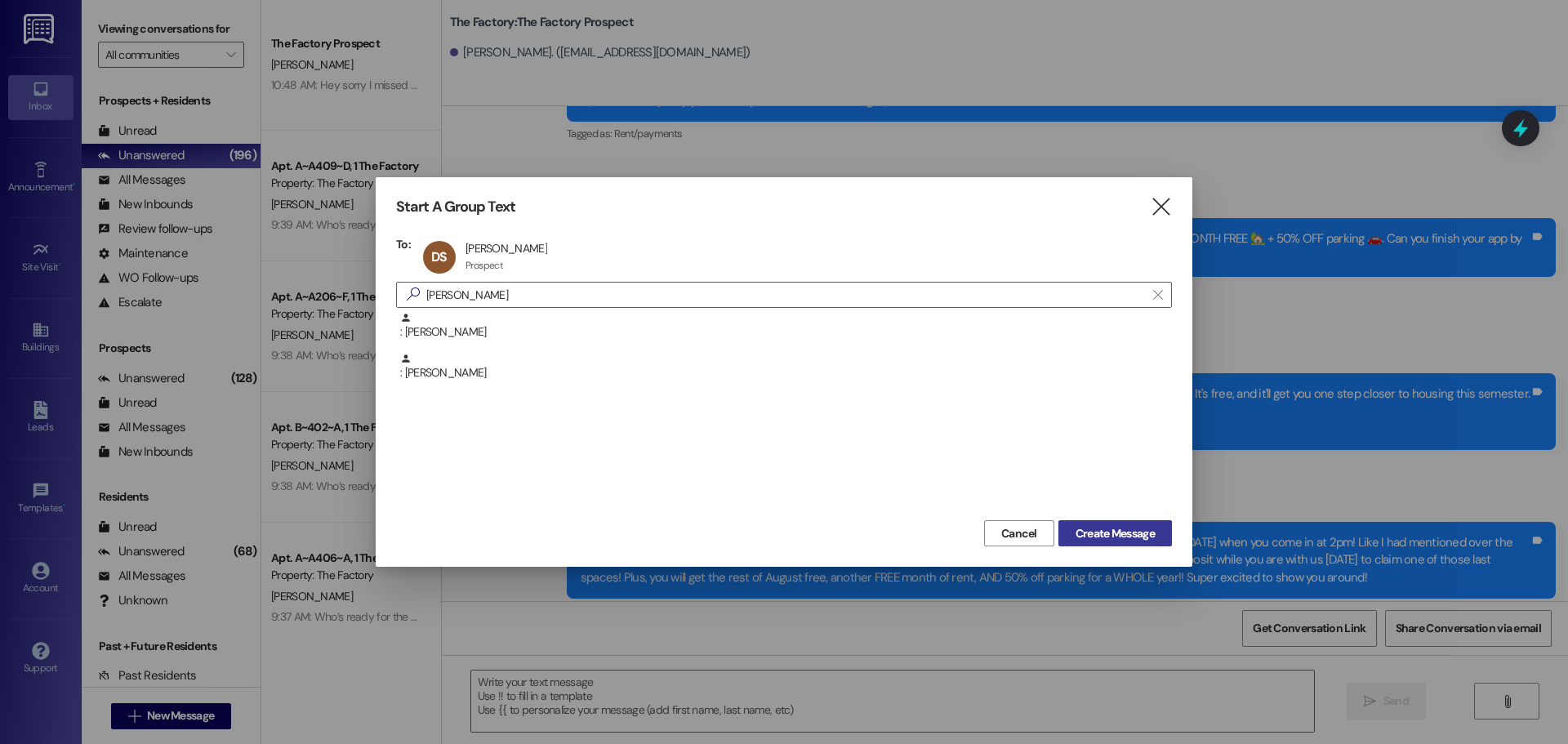
click at [1117, 538] on span "Create Message" at bounding box center [1115, 534] width 79 height 17
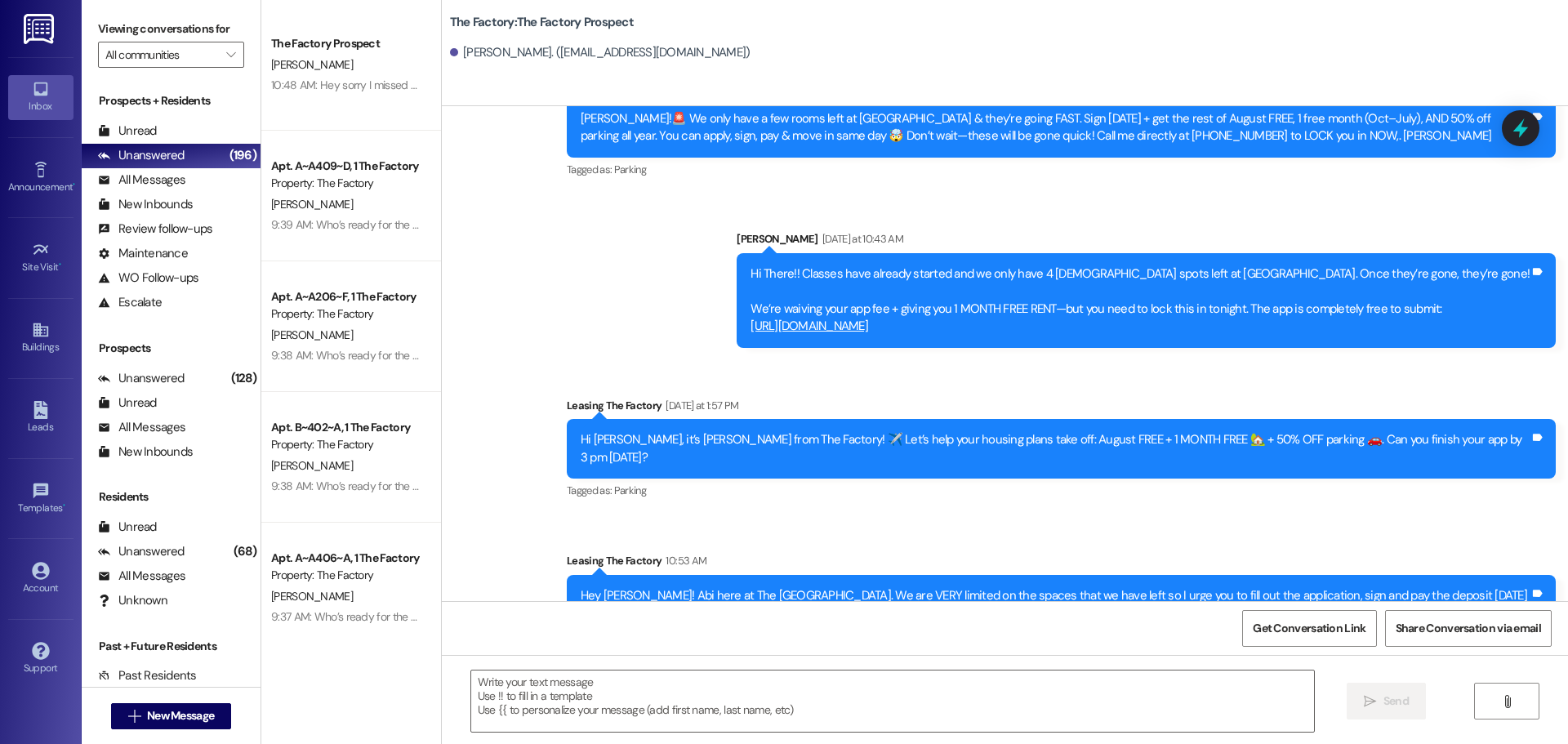
scroll to position [773, 0]
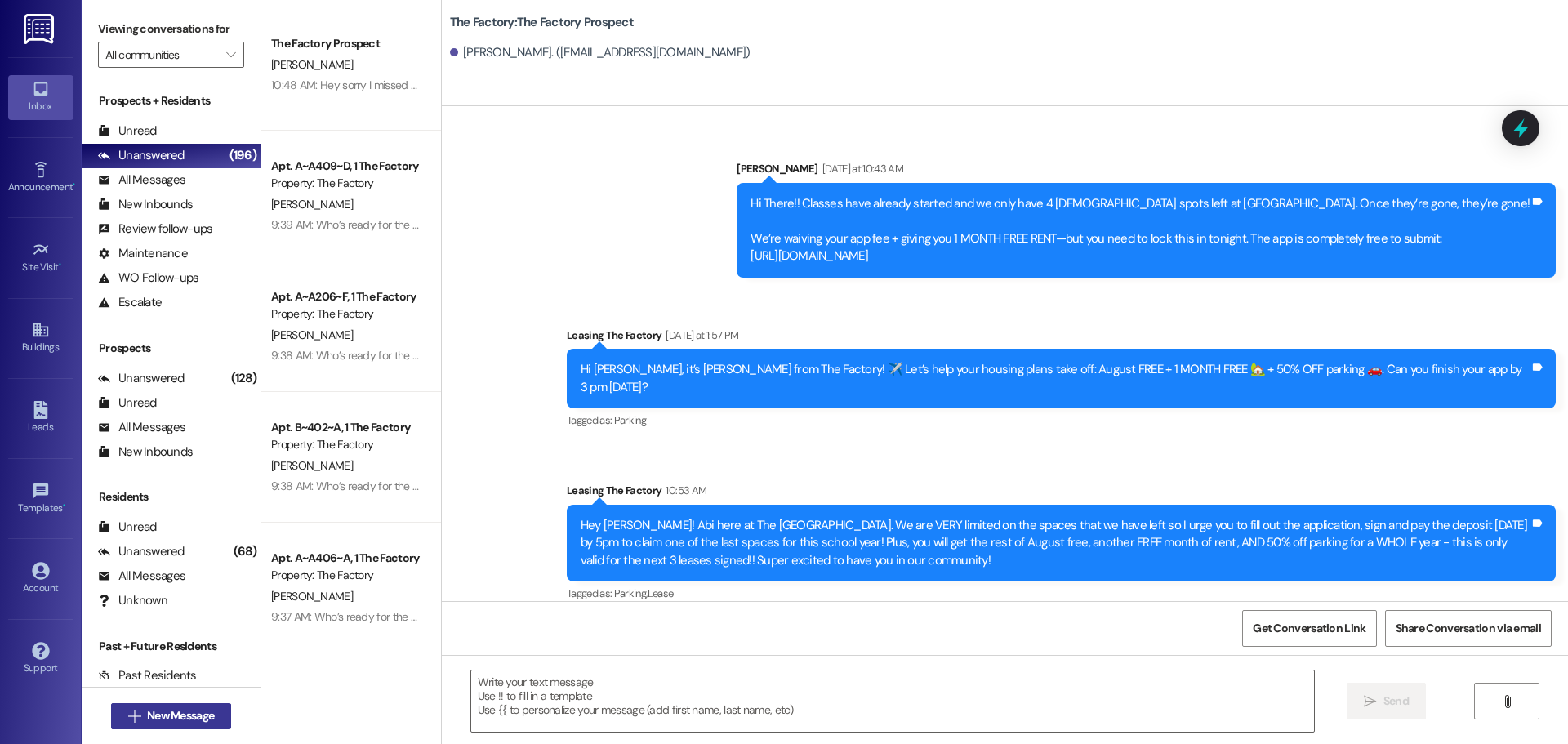
click at [203, 721] on span "New Message" at bounding box center [180, 716] width 67 height 17
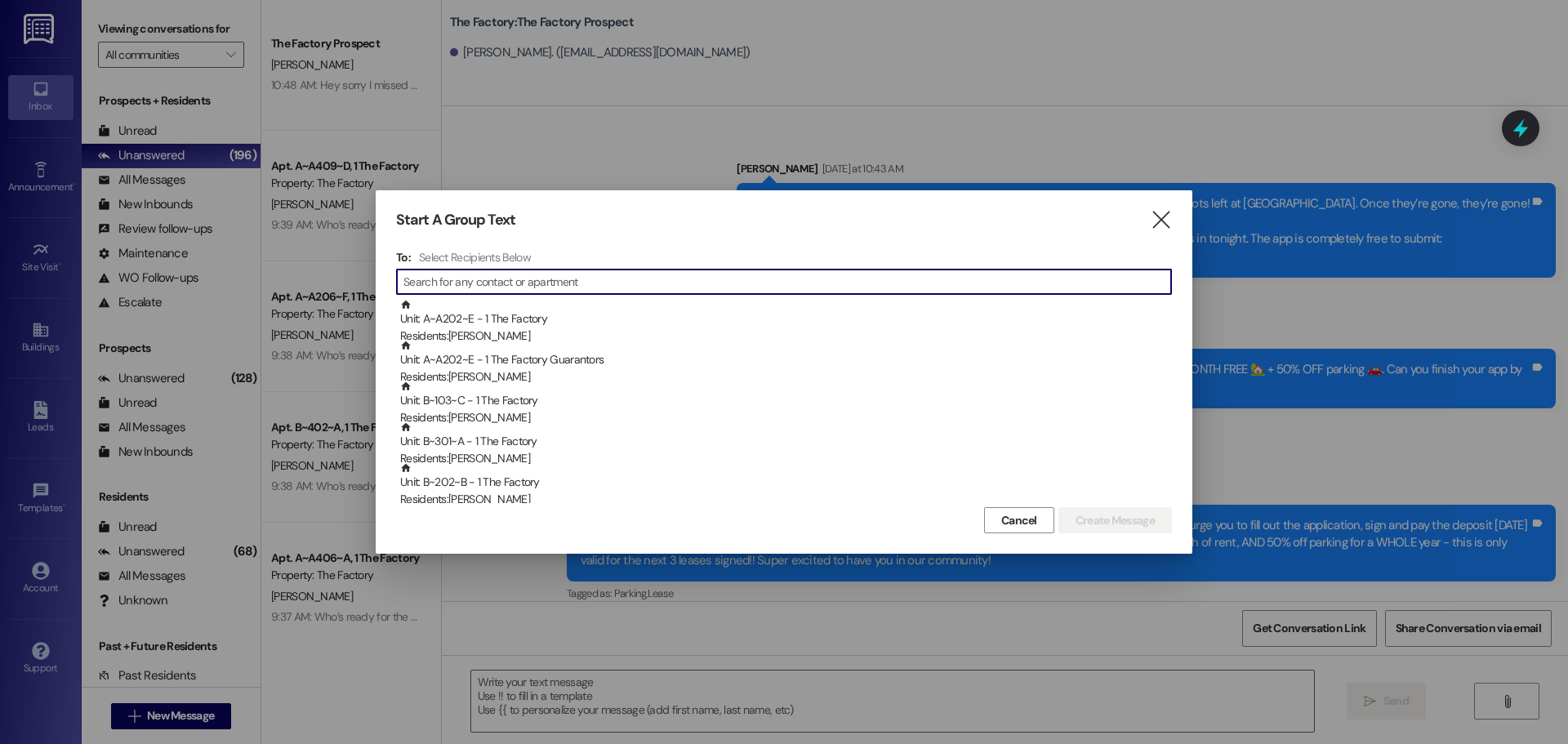
click at [482, 283] on input at bounding box center [787, 281] width 768 height 23
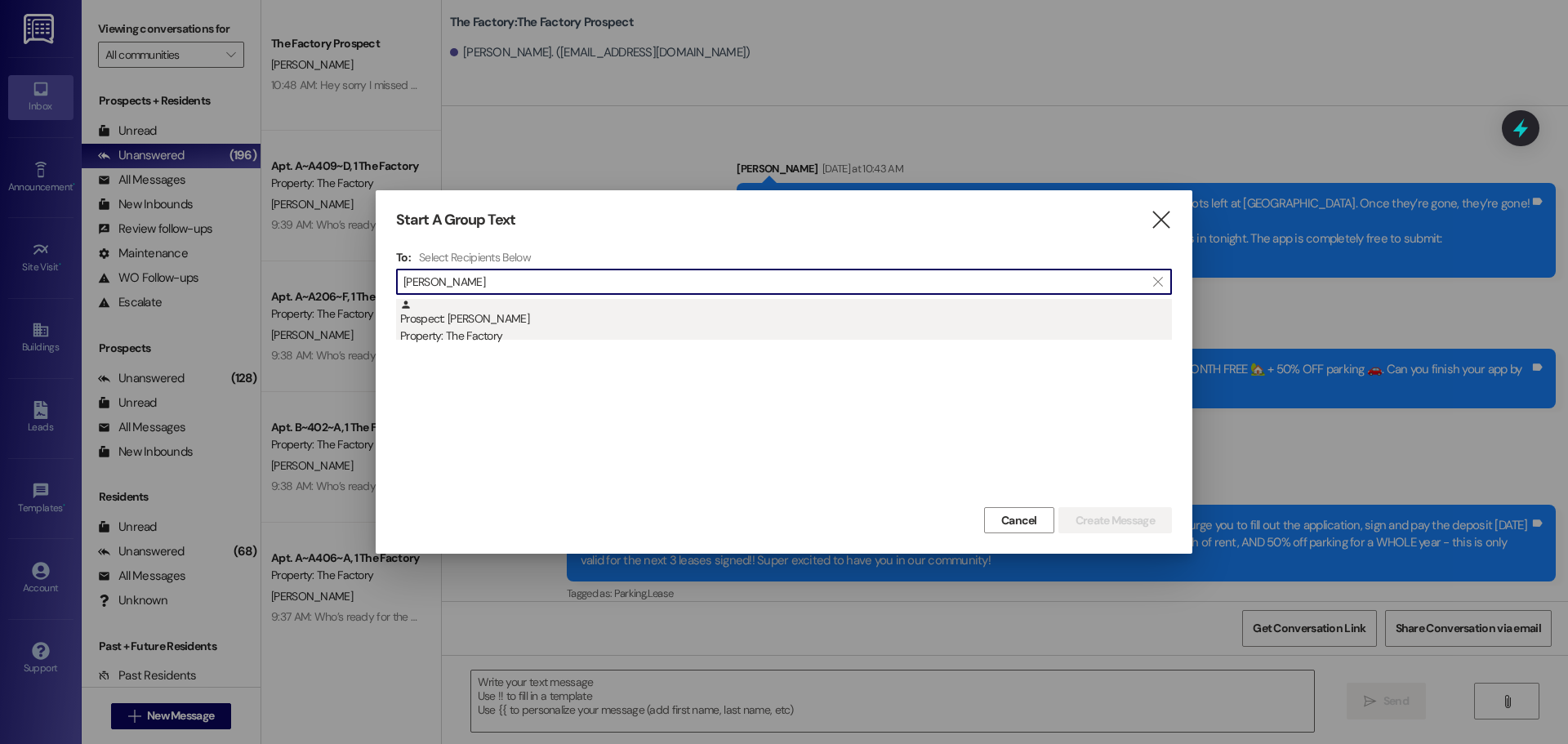
type input "audrey ha"
click at [465, 331] on div "Property: The Factory" at bounding box center [785, 336] width 772 height 17
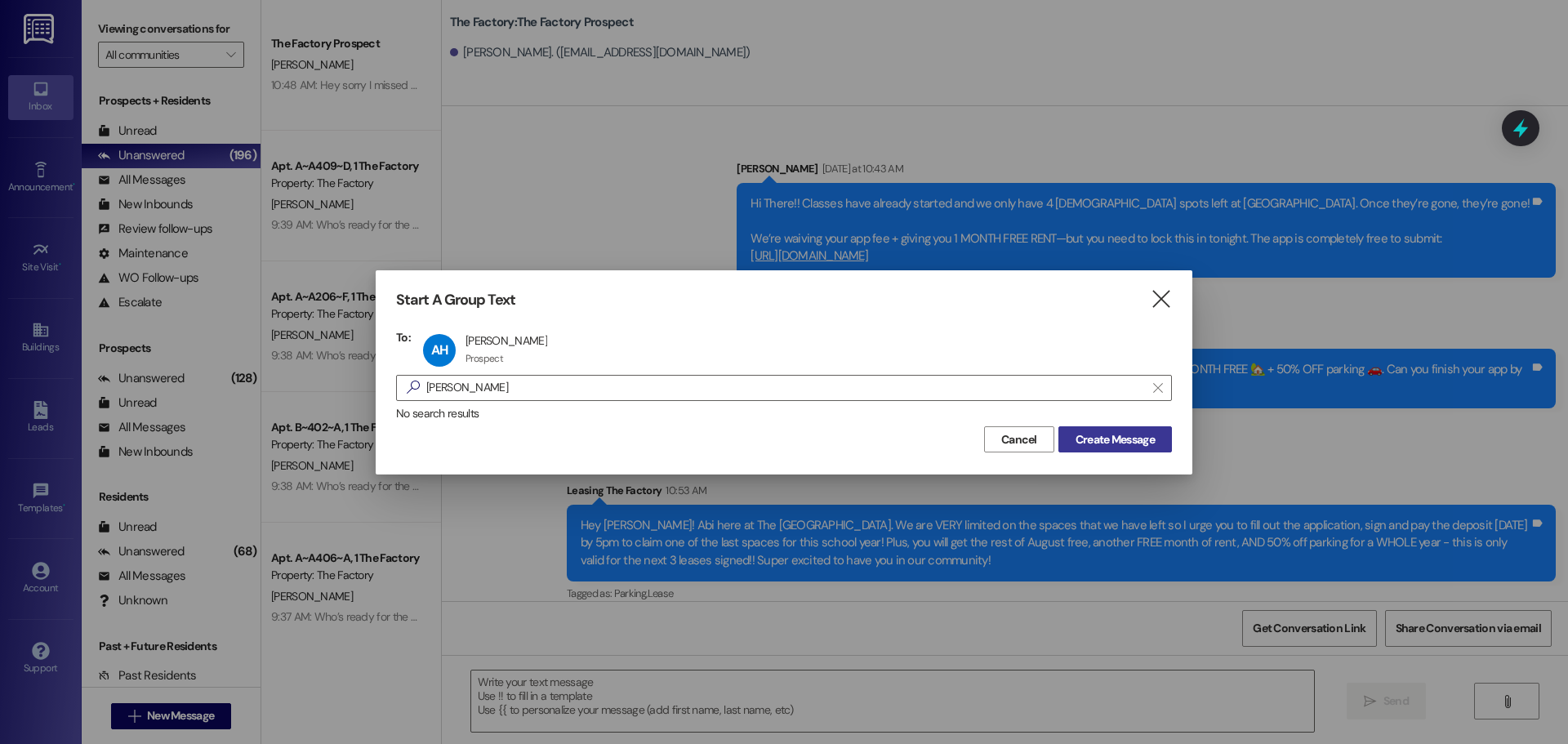
click at [1107, 436] on span "Create Message" at bounding box center [1115, 440] width 79 height 17
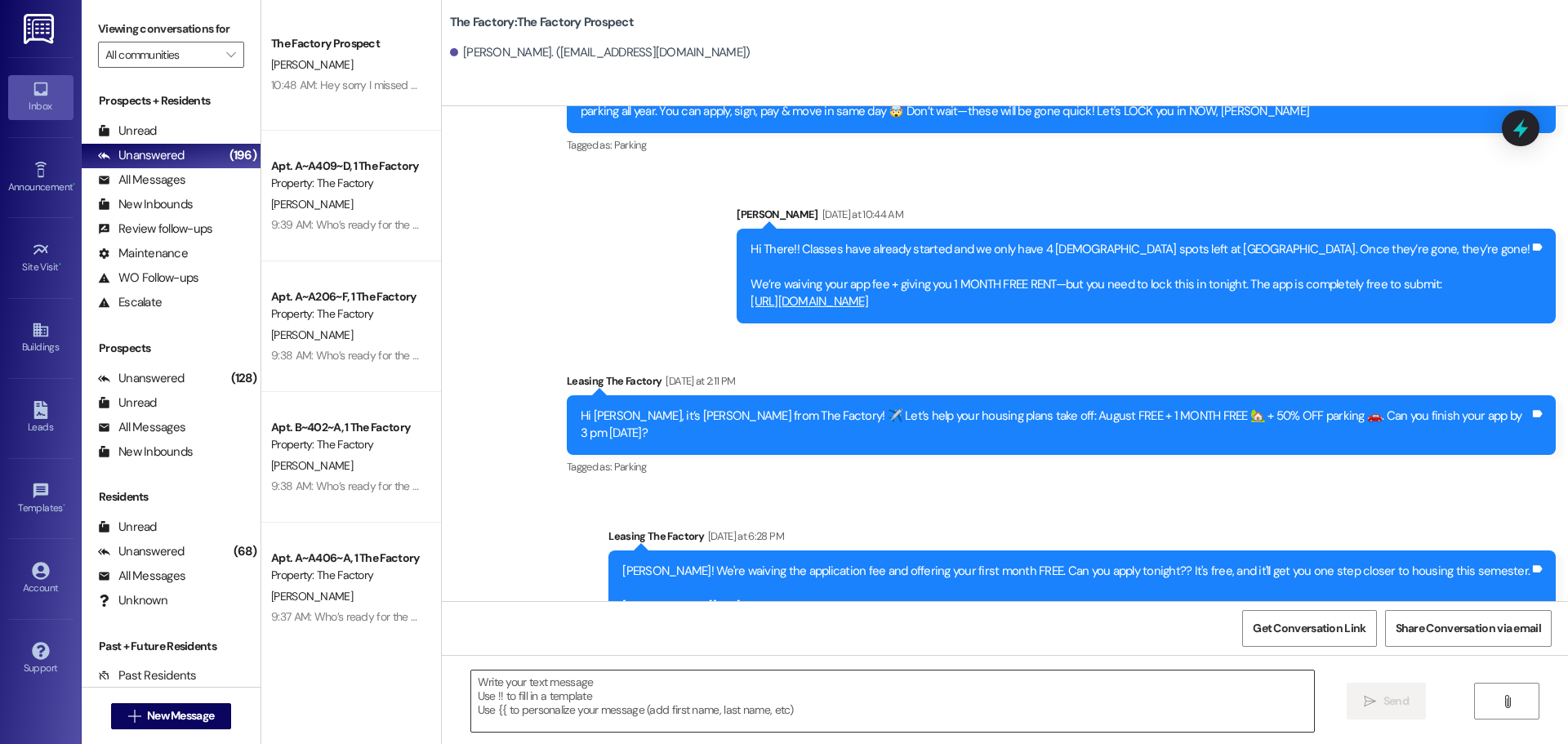
click at [472, 678] on textarea at bounding box center [892, 701] width 842 height 62
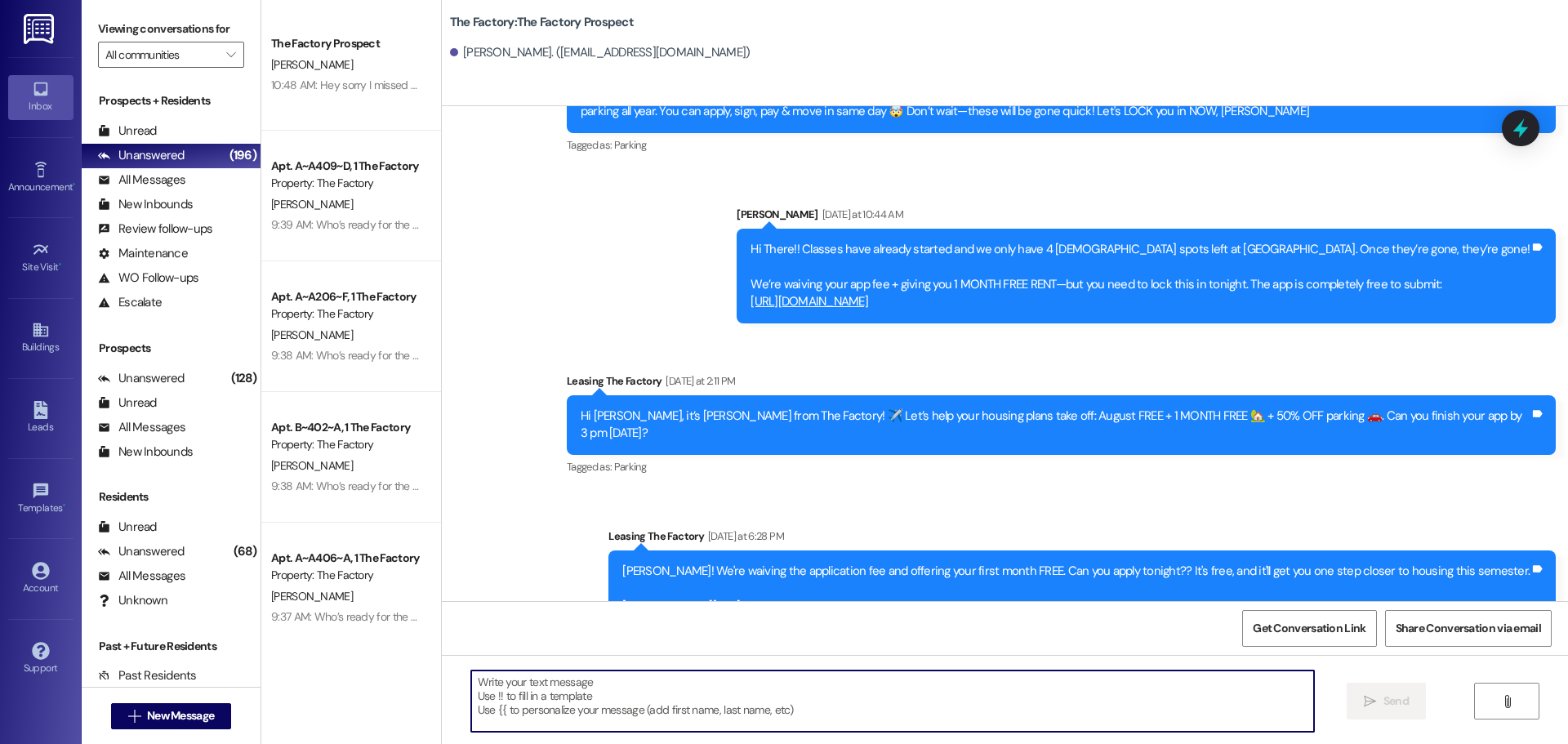
paste textarea "Hi {{first_name}}, it’s Tawnya from The Factory! August FREE + 1 MONTH FREE 🏡 +…"
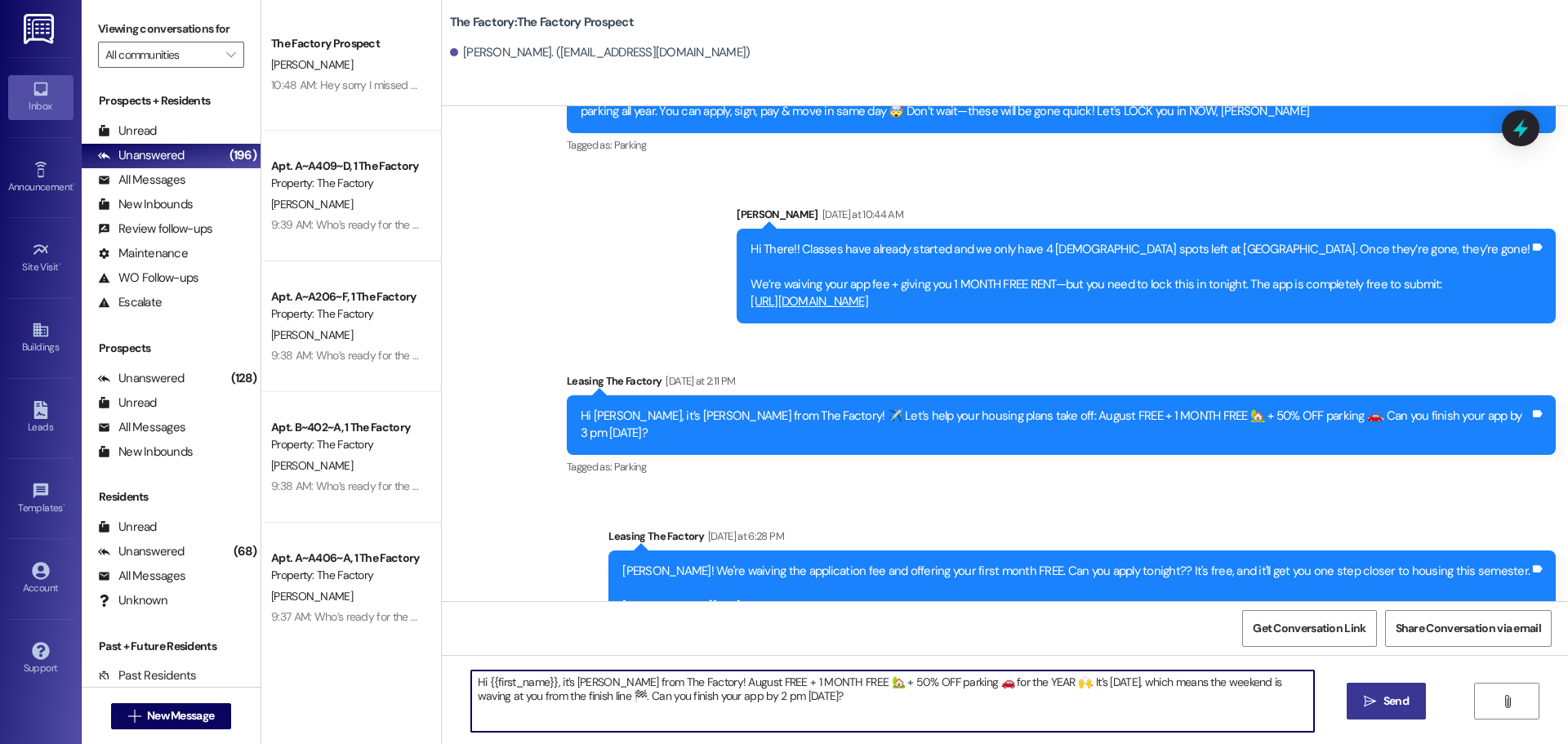
type textarea "Hi {{first_name}}, it’s Tawnya from The Factory! August FREE + 1 MONTH FREE 🏡 +…"
click at [1380, 700] on span "Send" at bounding box center [1396, 701] width 32 height 17
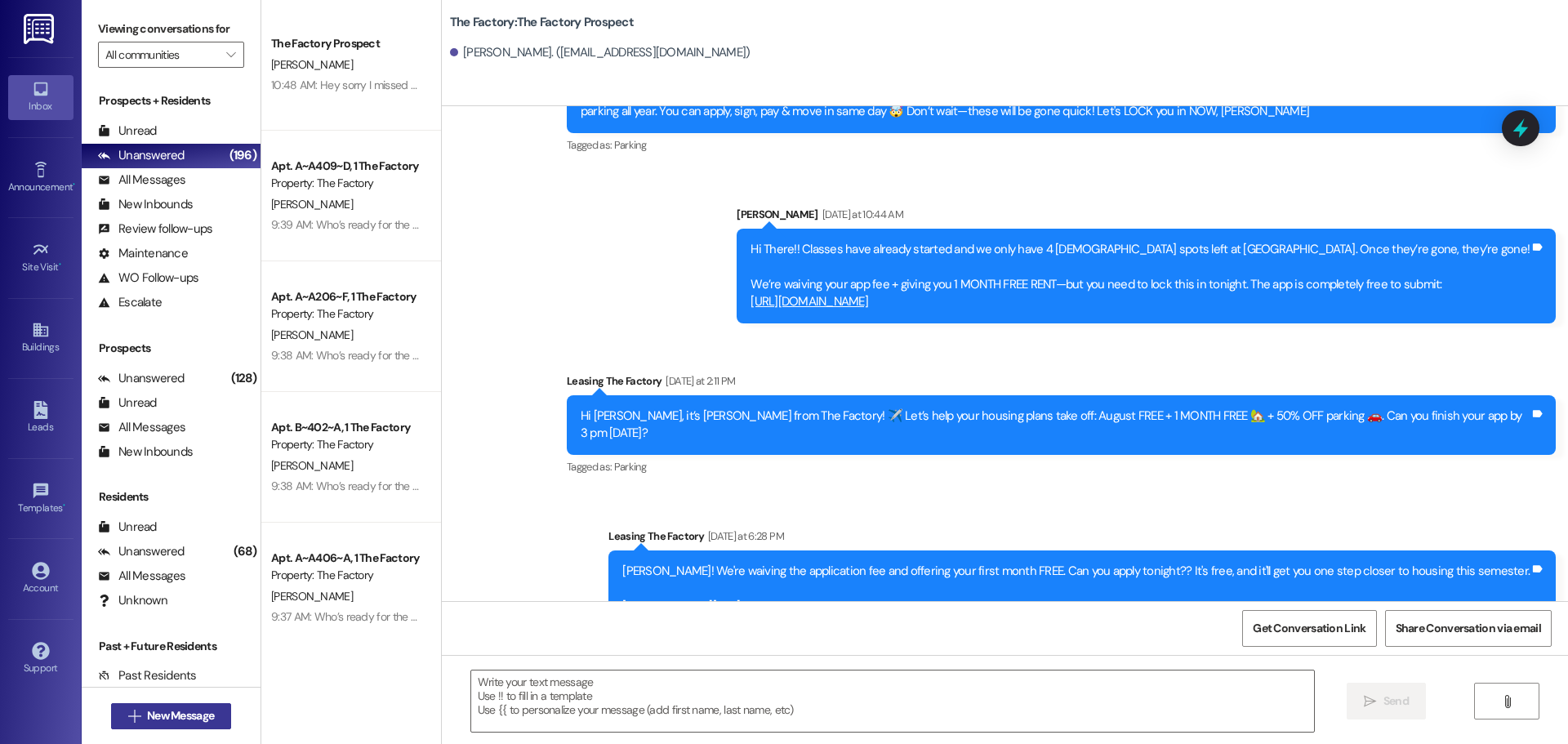
click at [186, 711] on span "New Message" at bounding box center [180, 716] width 67 height 17
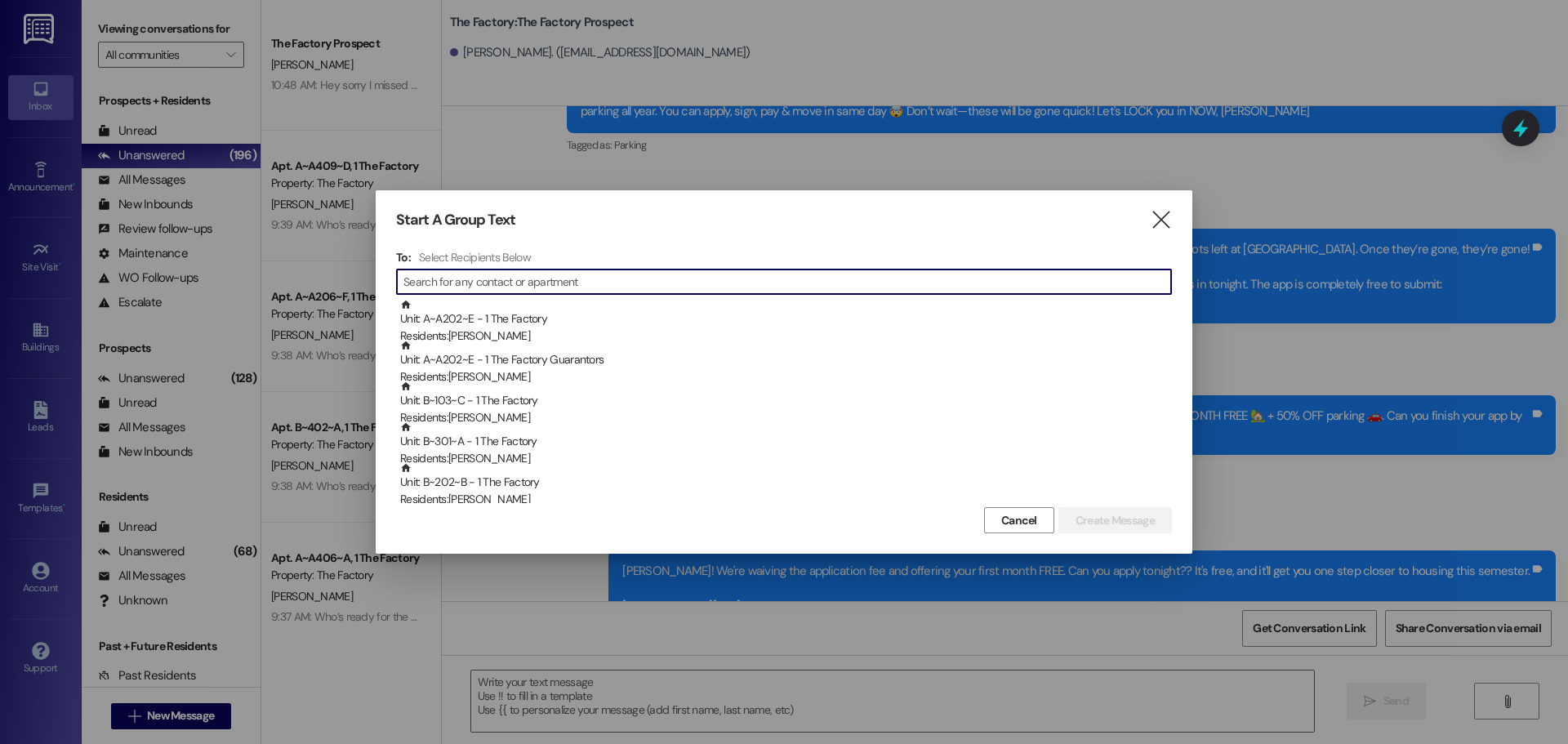
click at [574, 280] on input at bounding box center [787, 281] width 768 height 23
type input "k"
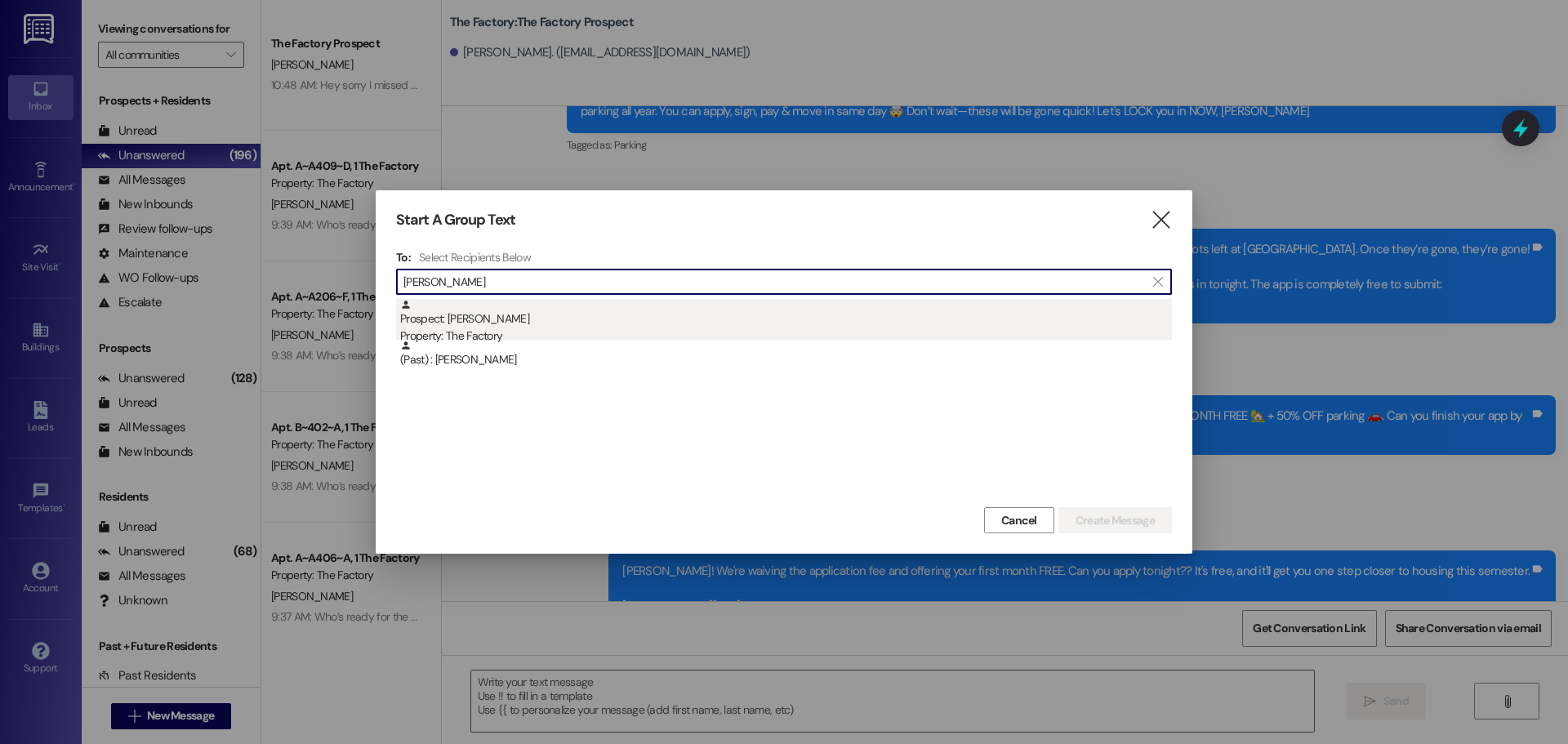
type input "Lucas ha"
click at [444, 321] on div "Prospect: Lucas Harrison Property: The Factory" at bounding box center [785, 322] width 772 height 46
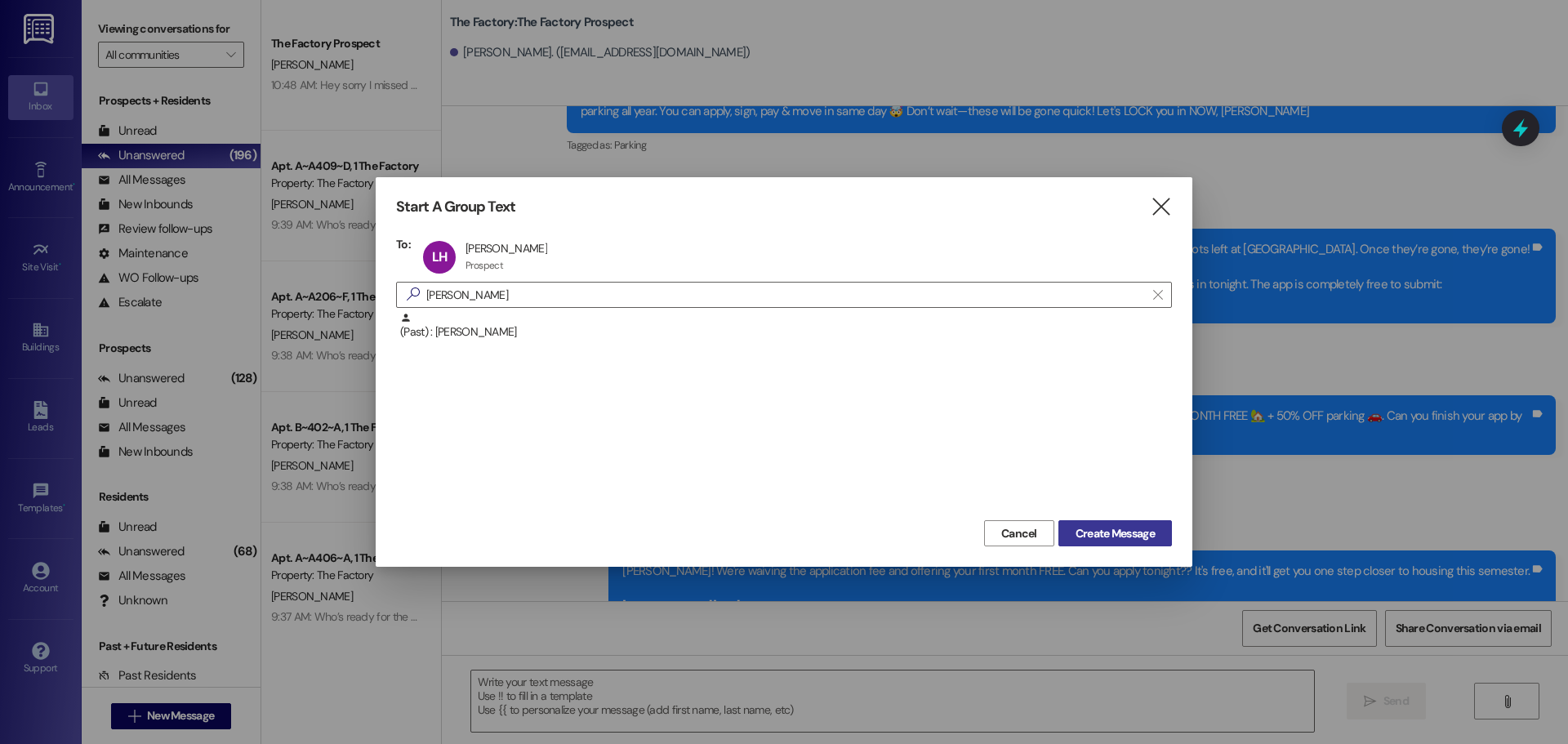
click at [1121, 530] on span "Create Message" at bounding box center [1115, 534] width 79 height 17
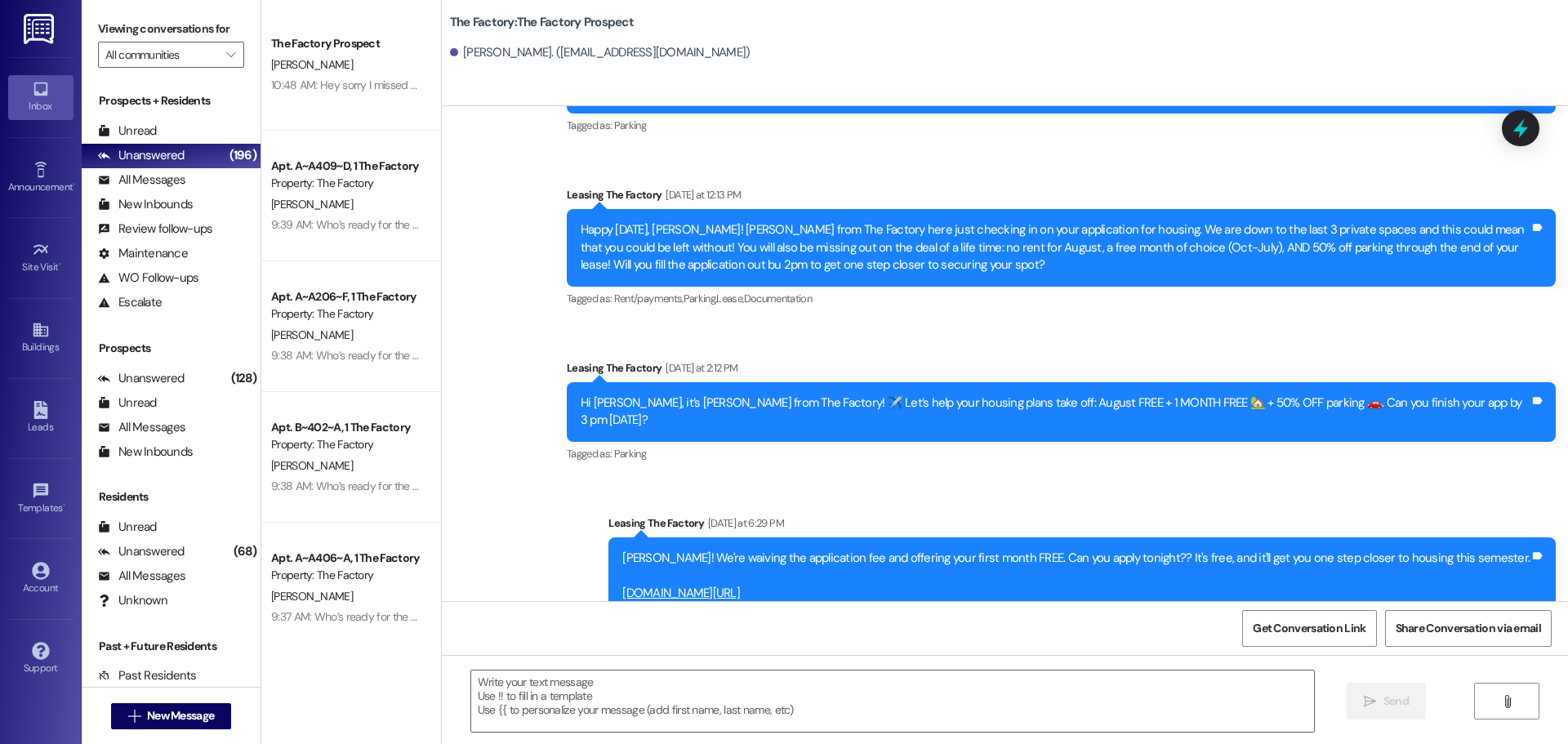
scroll to position [884, 0]
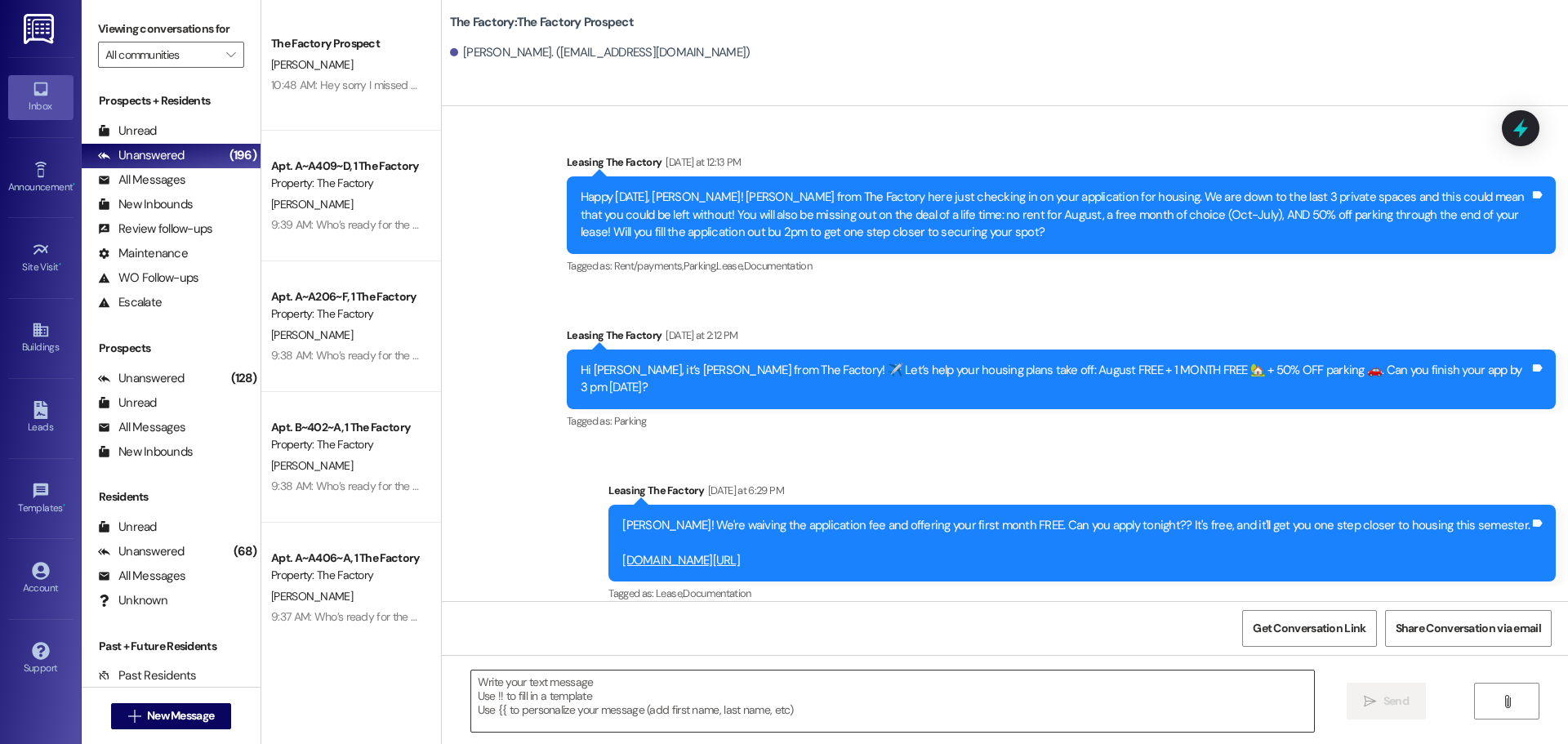
click at [475, 693] on textarea at bounding box center [892, 701] width 842 height 62
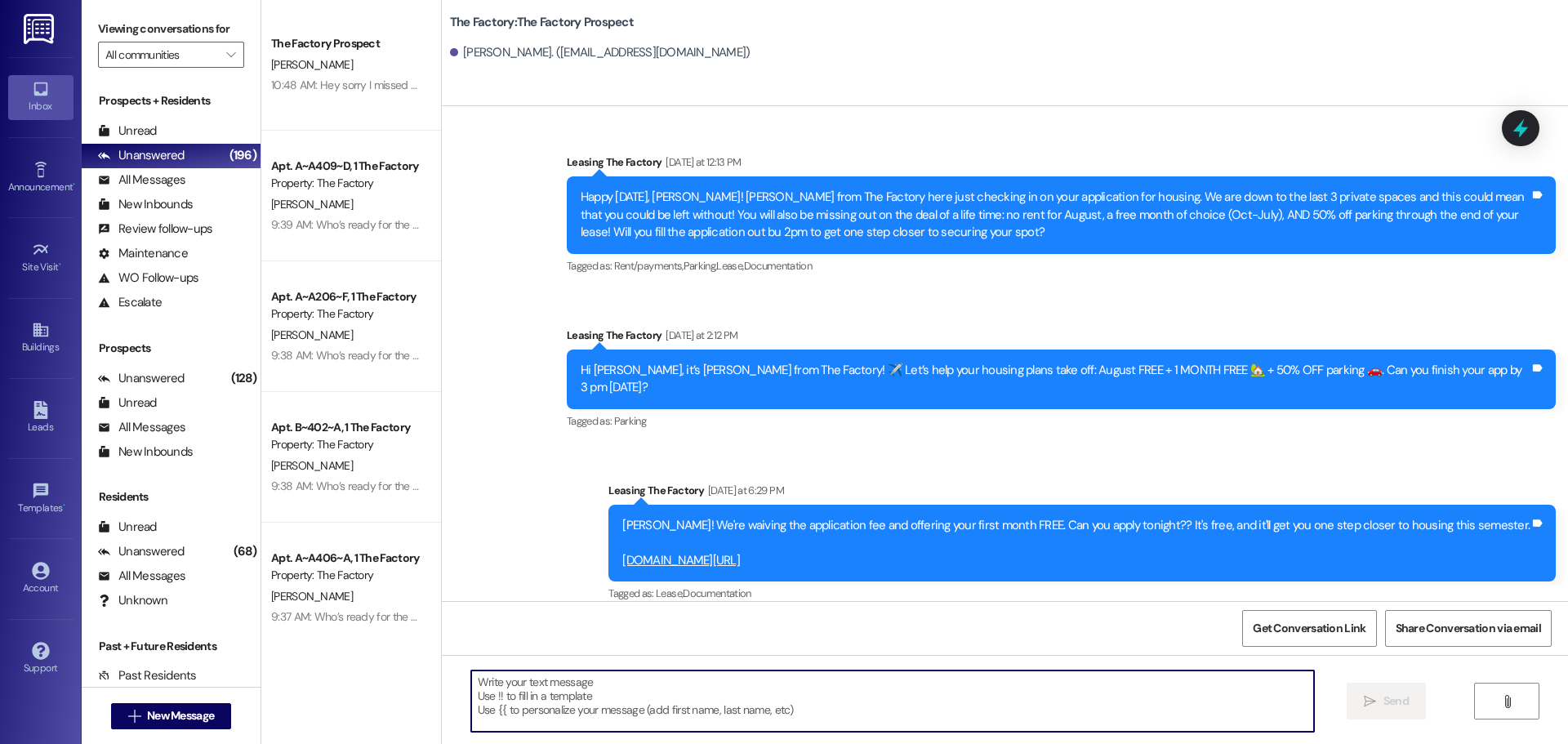
paste textarea "Hi {{first_name}}, it’s Tawnya from The Factory! August FREE + 1 MONTH FREE 🏡 +…"
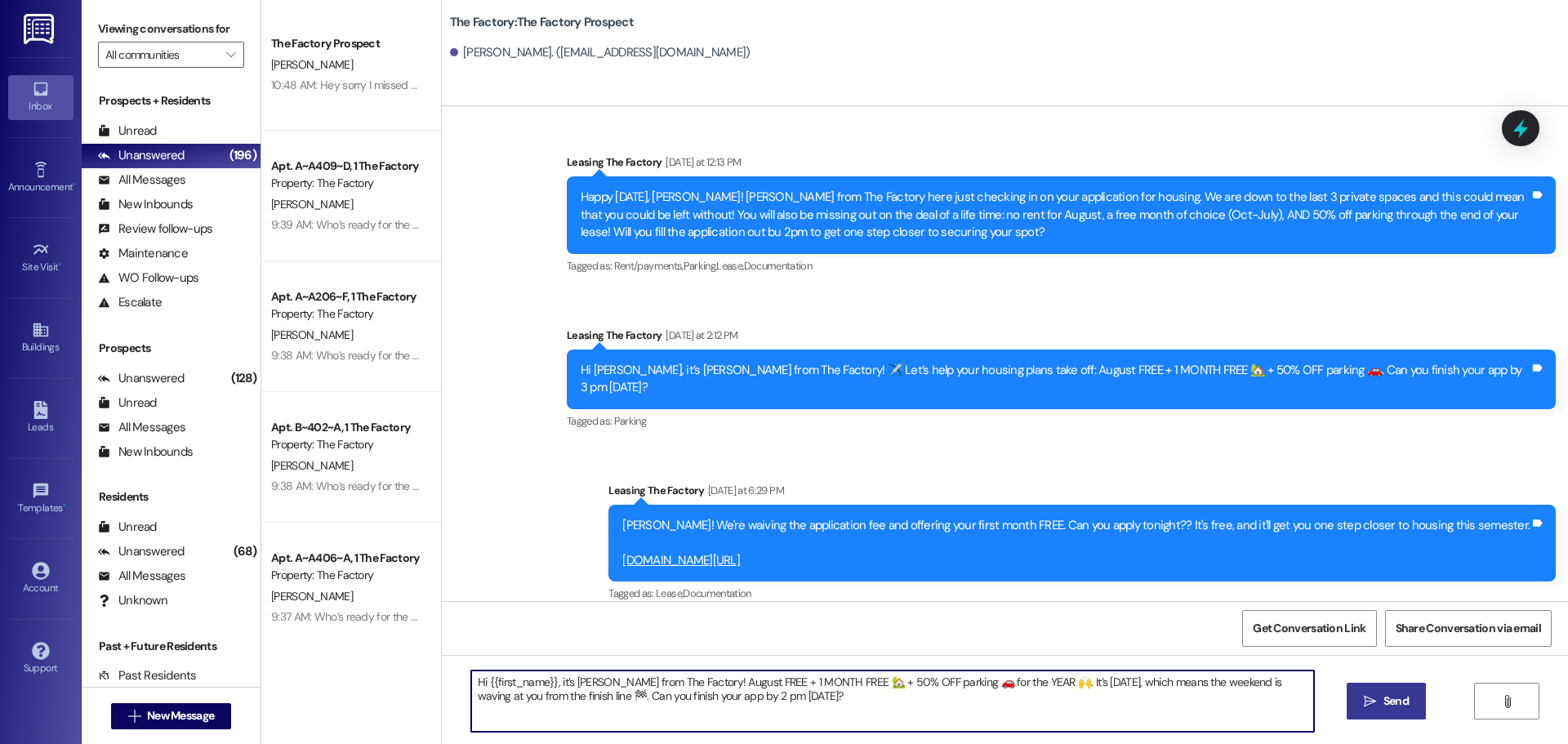
type textarea "Hi {{first_name}}, it’s Tawnya from The Factory! August FREE + 1 MONTH FREE 🏡 +…"
click at [1388, 694] on span "Send" at bounding box center [1397, 701] width 25 height 17
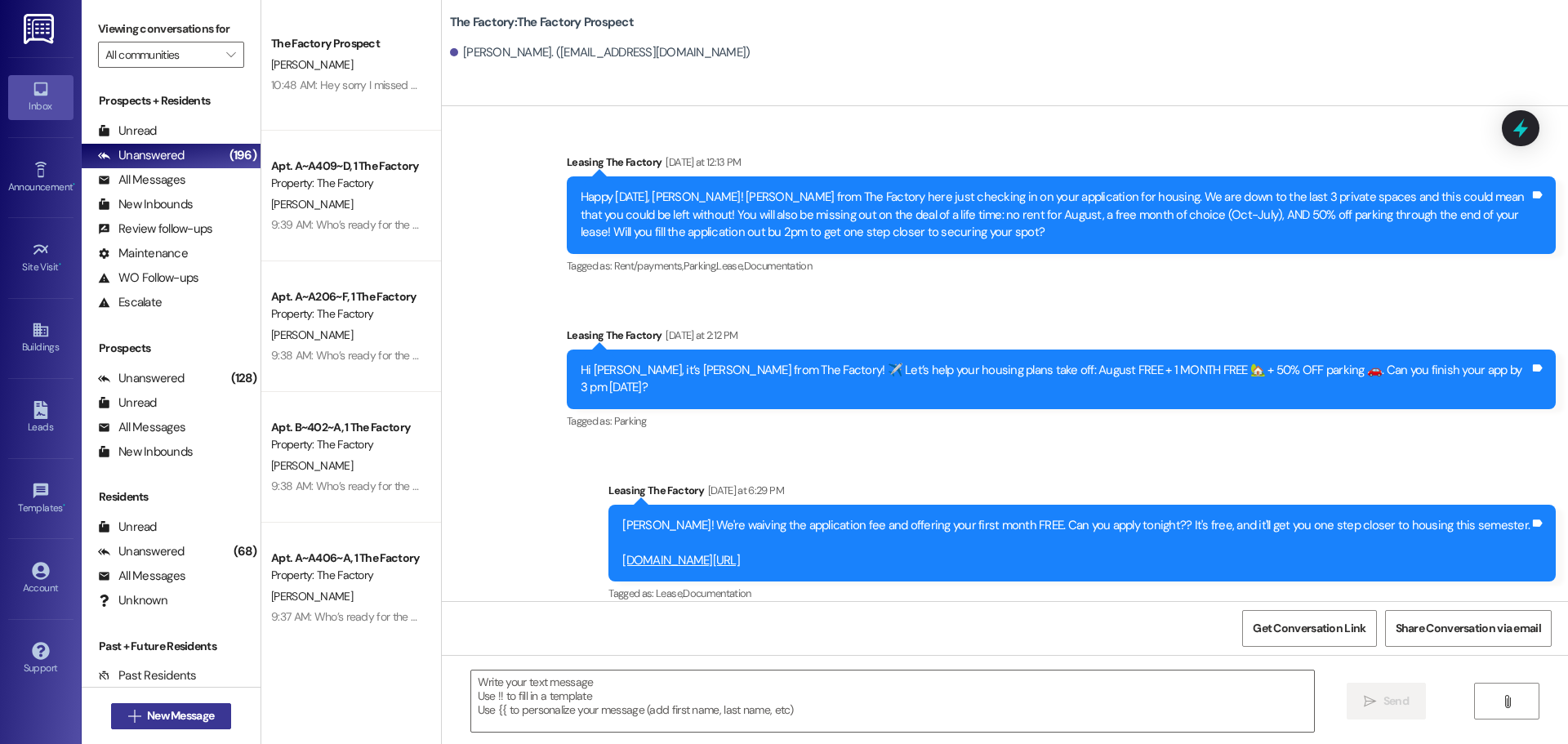
click at [169, 705] on button " New Message" at bounding box center [170, 716] width 121 height 26
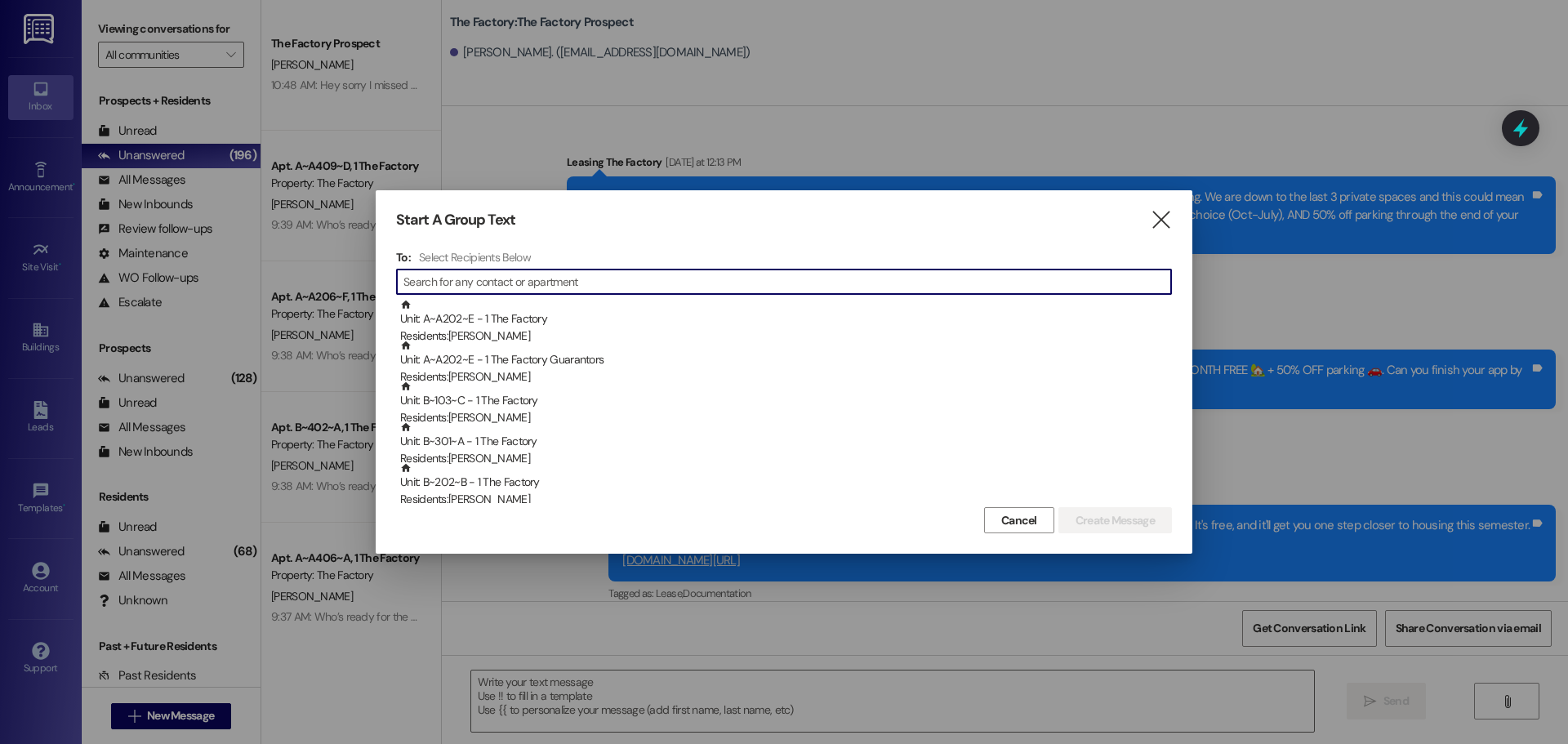
click at [449, 287] on input at bounding box center [787, 281] width 768 height 23
type input "d"
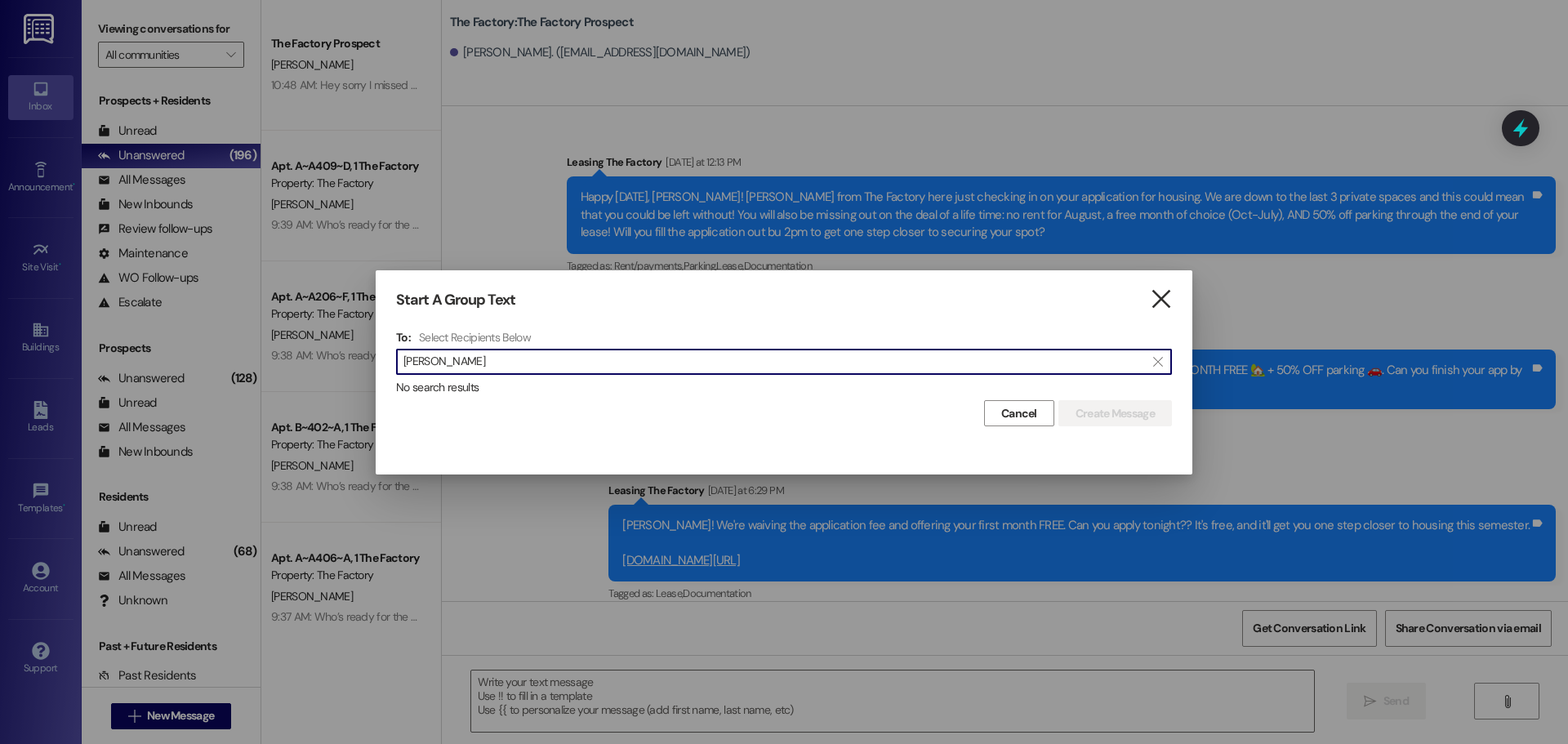
type input "Daniel Boy"
click at [1160, 301] on icon "" at bounding box center [1161, 299] width 22 height 17
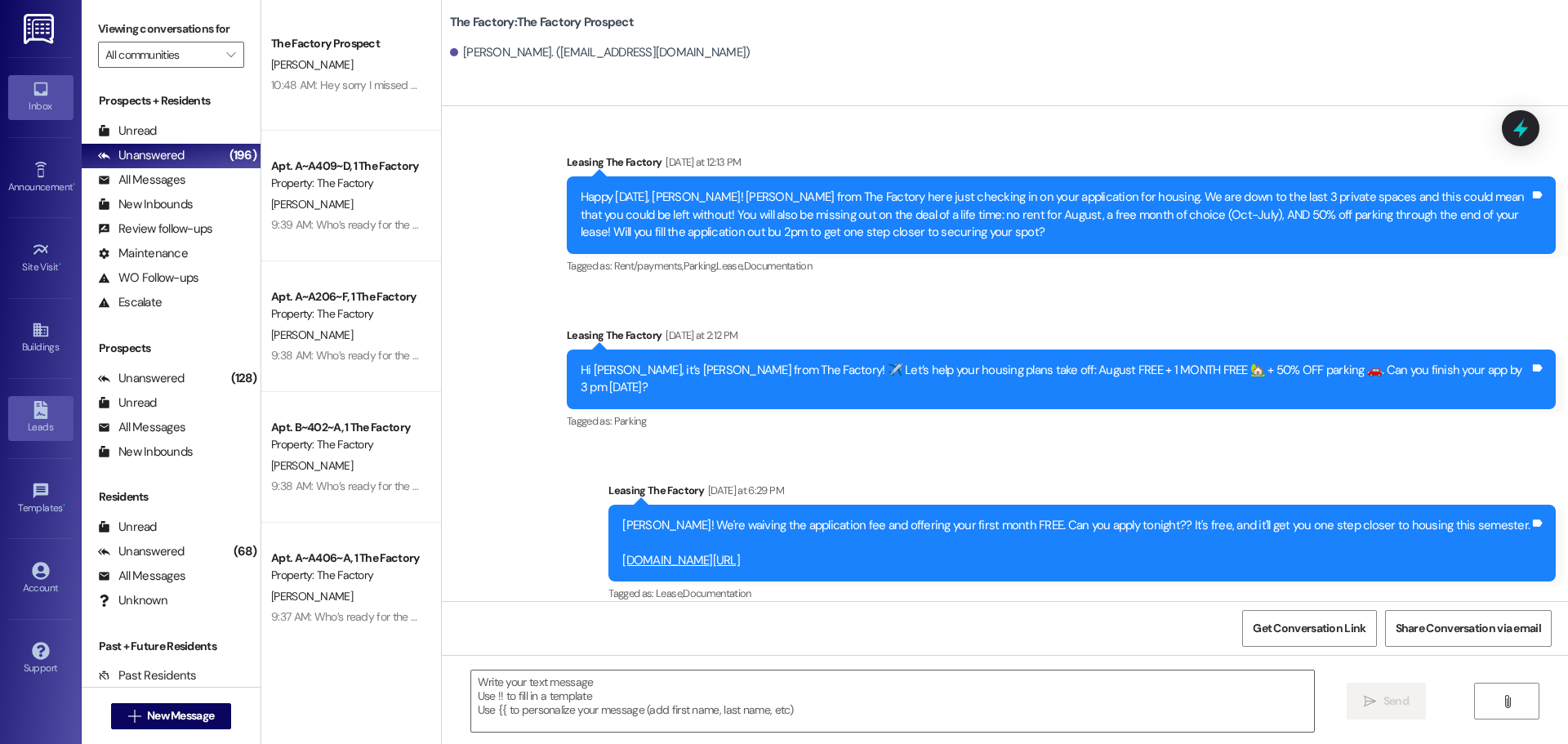
click at [42, 415] on icon at bounding box center [41, 410] width 18 height 18
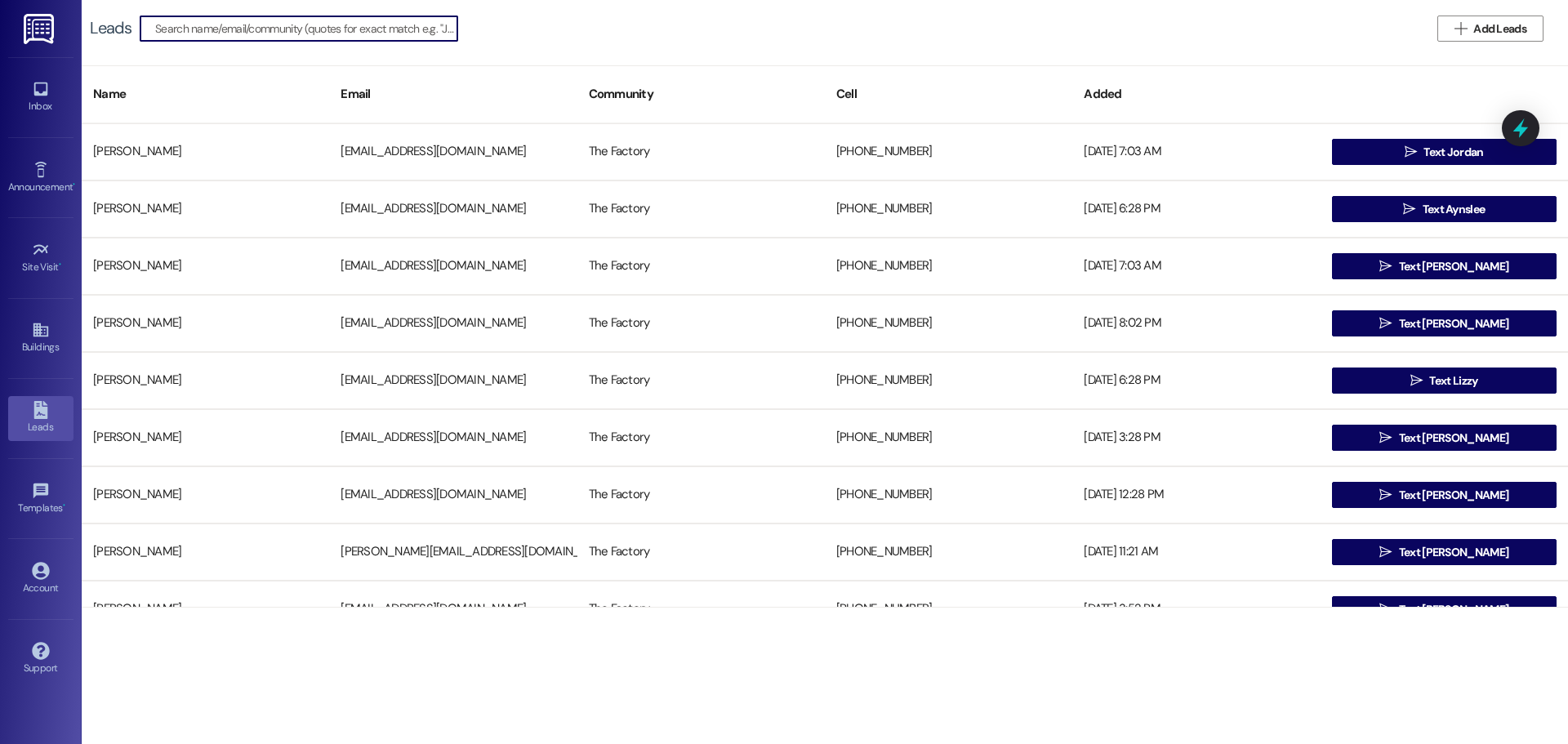
click at [239, 31] on input at bounding box center [306, 28] width 302 height 23
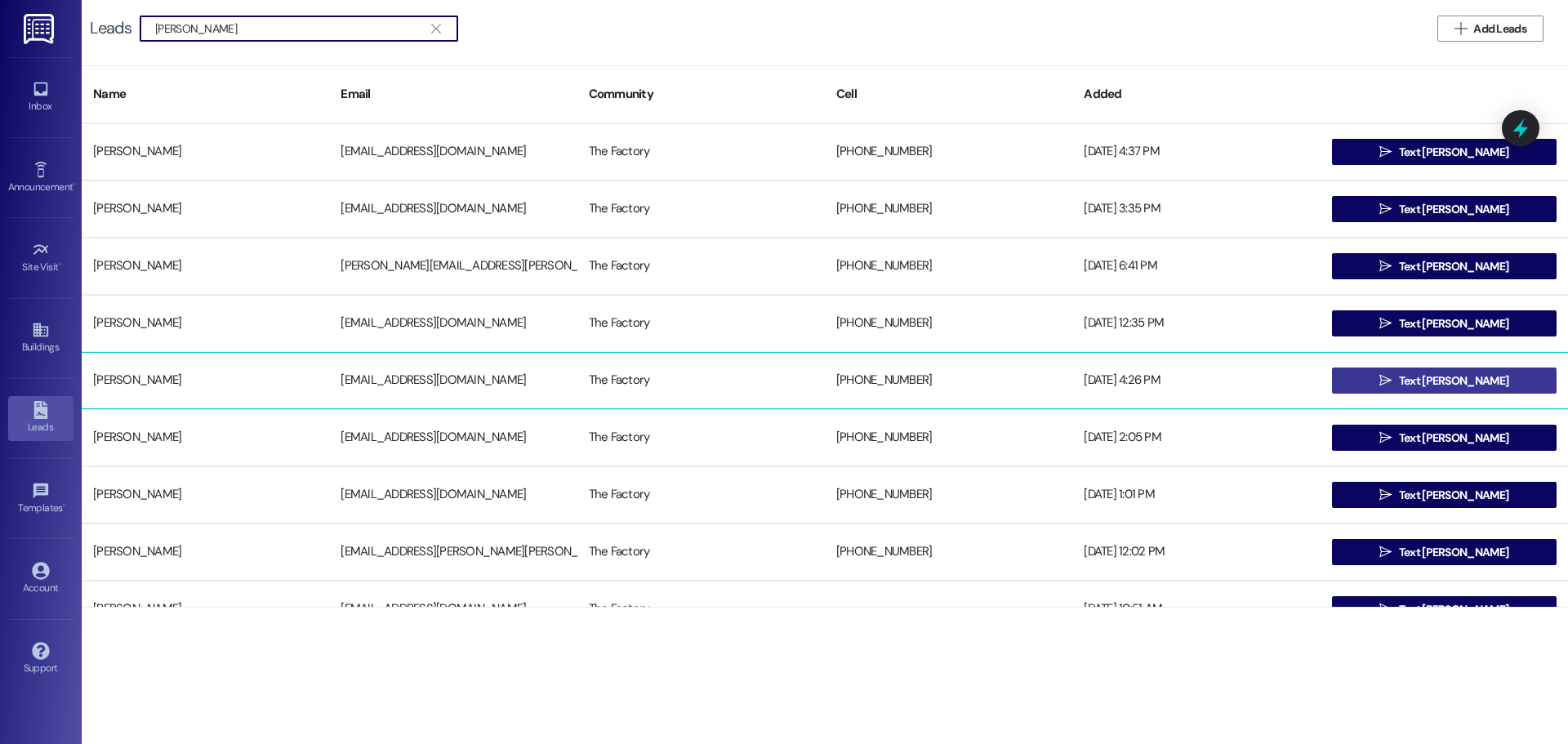
type input "daniel"
click at [1388, 383] on button " Text Daniel" at bounding box center [1445, 380] width 225 height 26
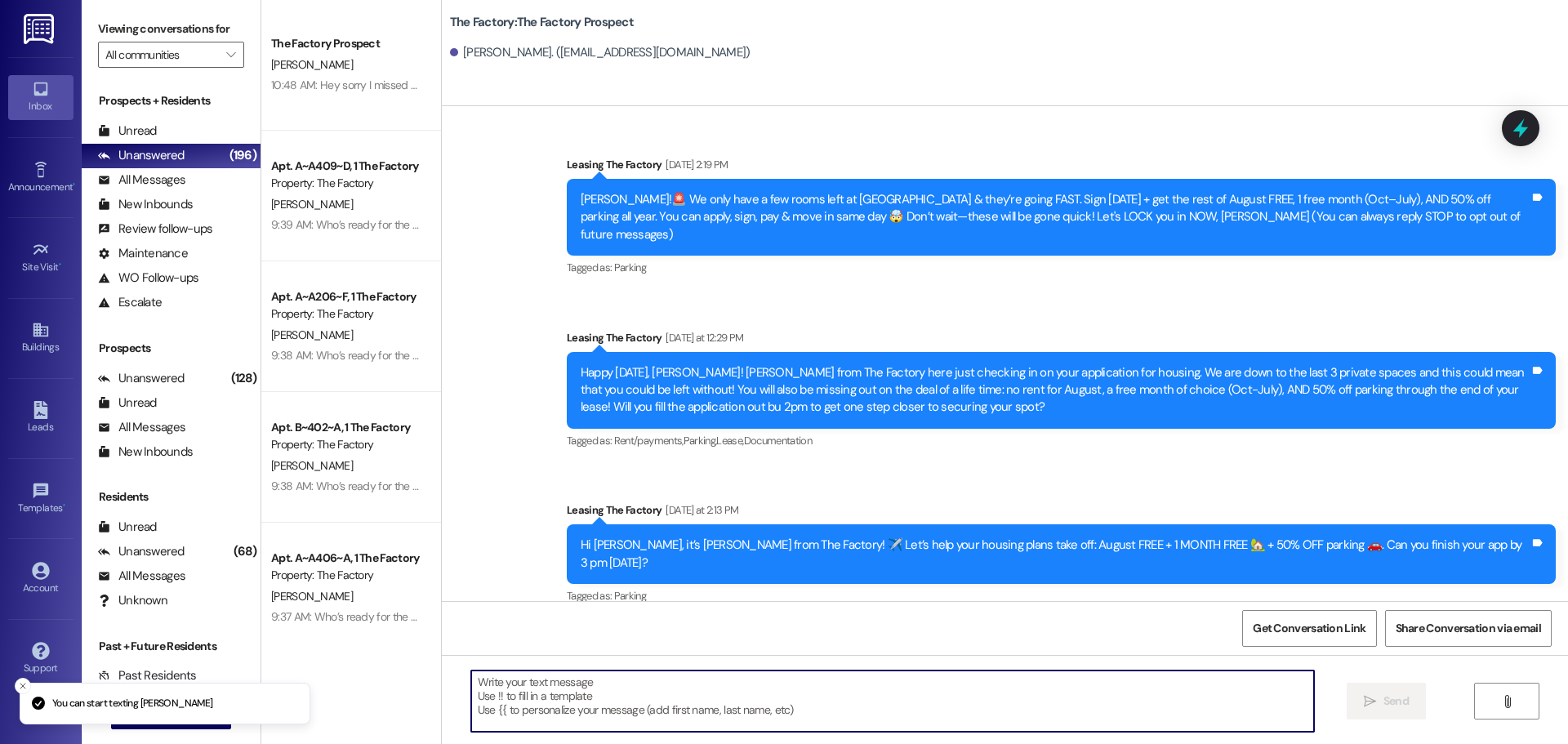
click at [472, 693] on textarea at bounding box center [892, 701] width 842 height 62
paste textarea "Hi {{first_name}}, it’s Tawnya from The Factory! August FREE + 1 MONTH FREE 🏡 +…"
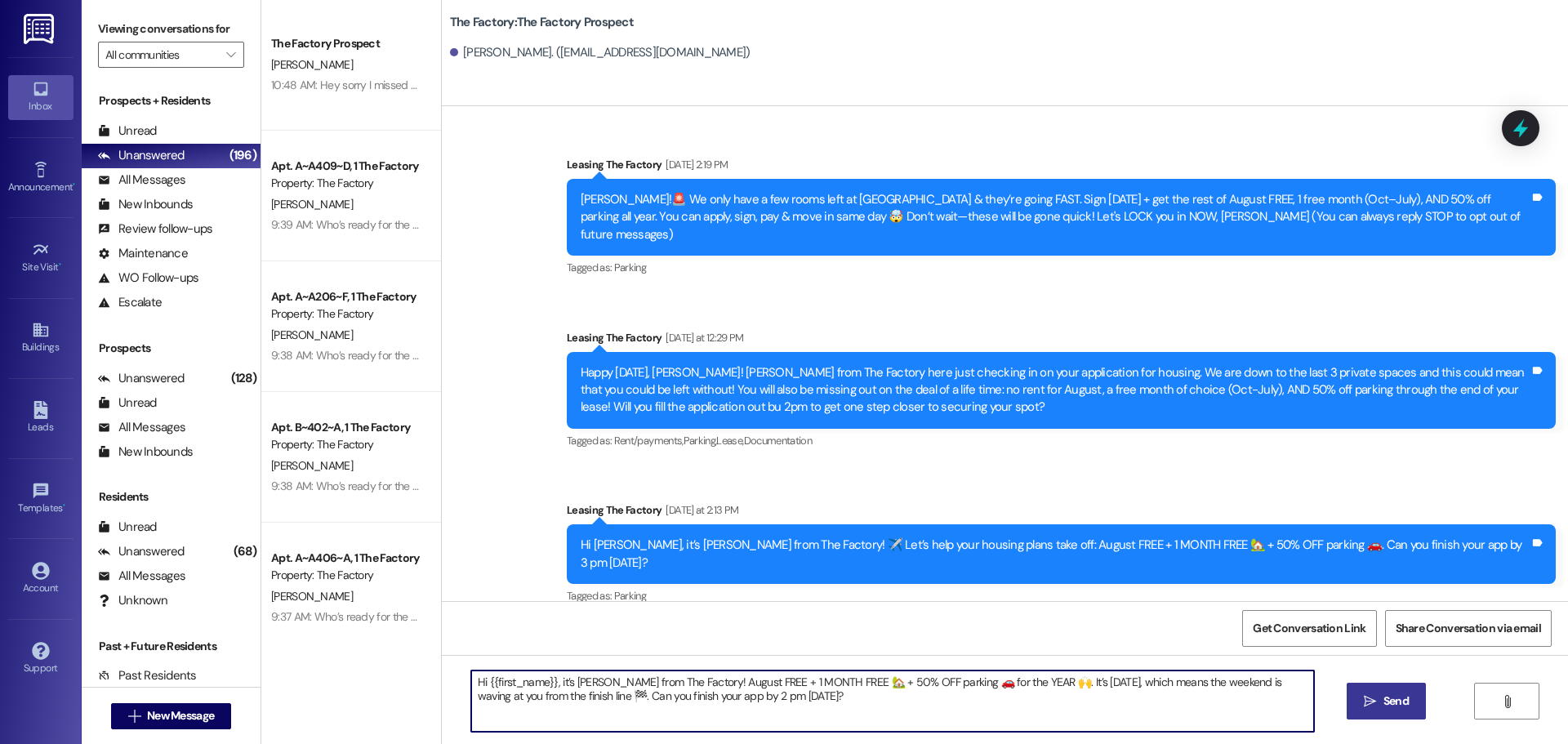
type textarea "Hi {{first_name}}, it’s Tawnya from The Factory! August FREE + 1 MONTH FREE 🏡 +…"
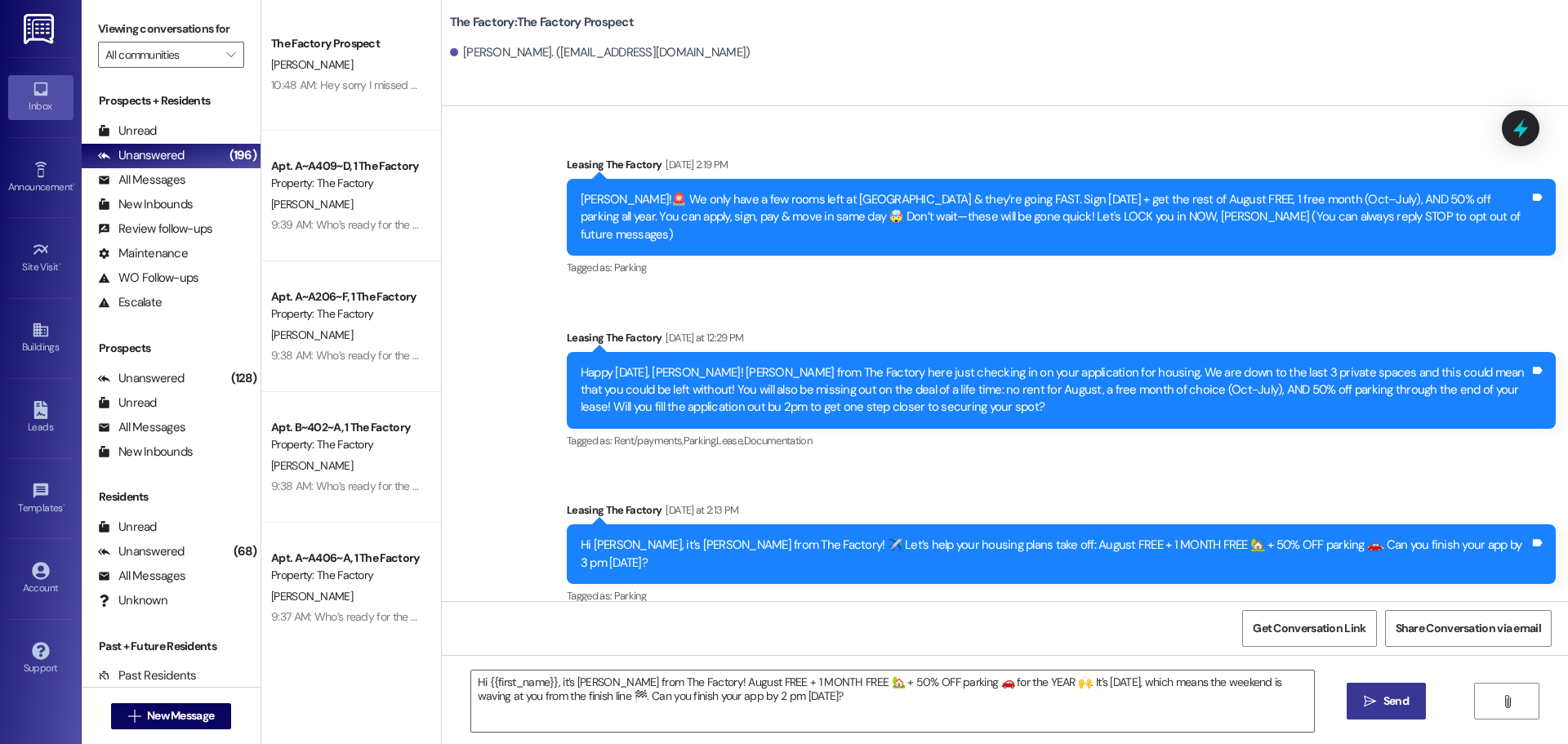
click at [1380, 700] on span "Send" at bounding box center [1396, 701] width 32 height 17
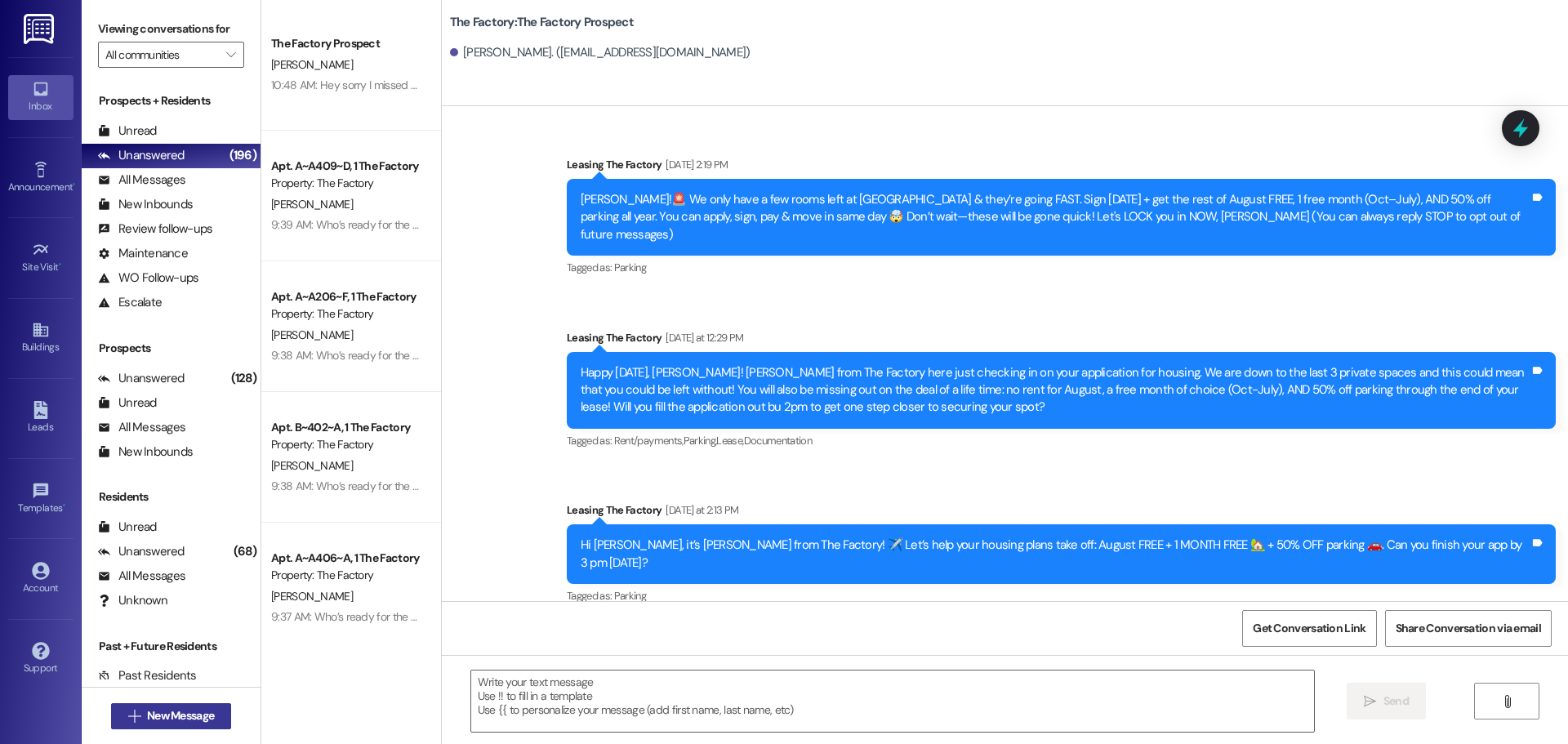
click at [170, 724] on span "New Message" at bounding box center [180, 716] width 67 height 17
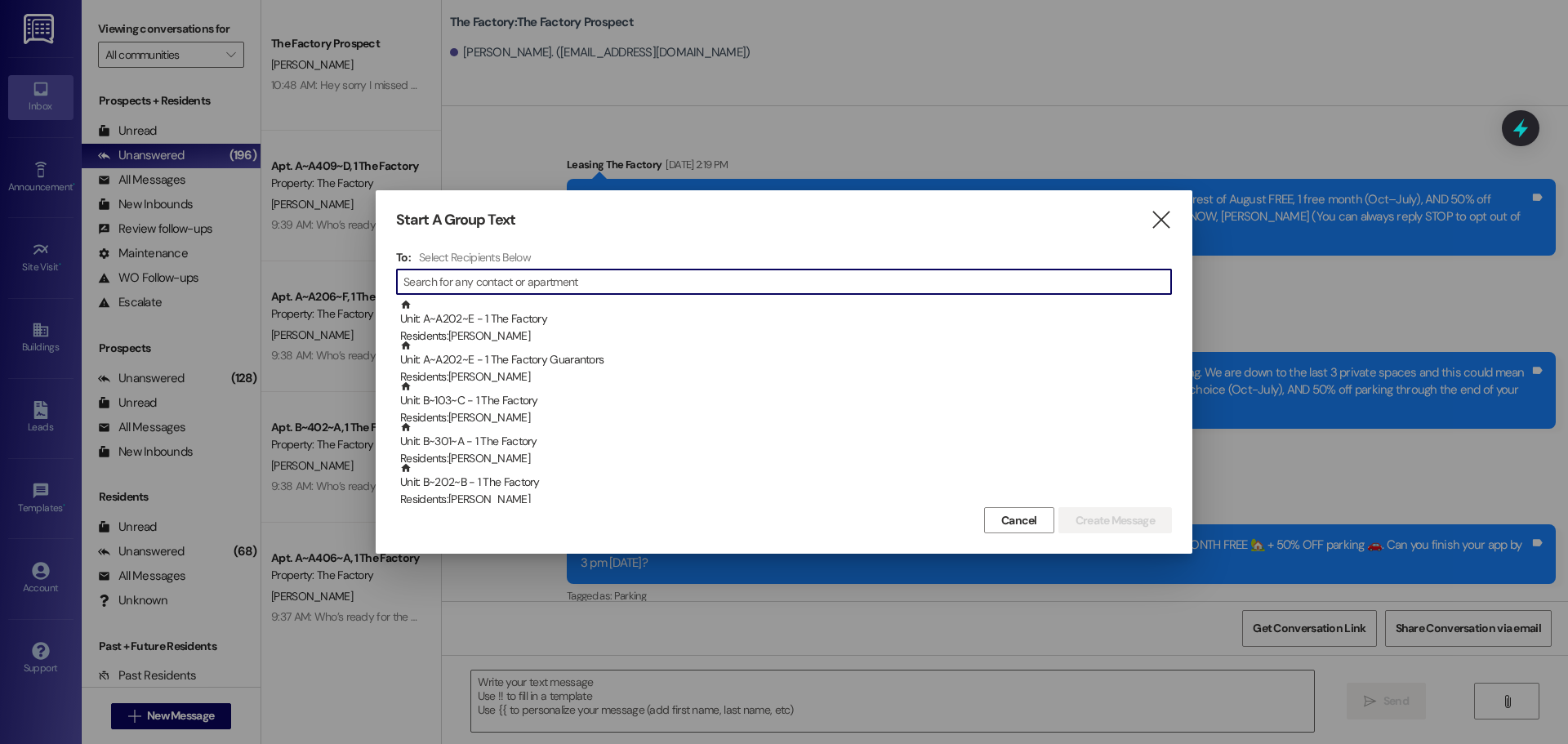
click at [450, 276] on input at bounding box center [787, 281] width 768 height 23
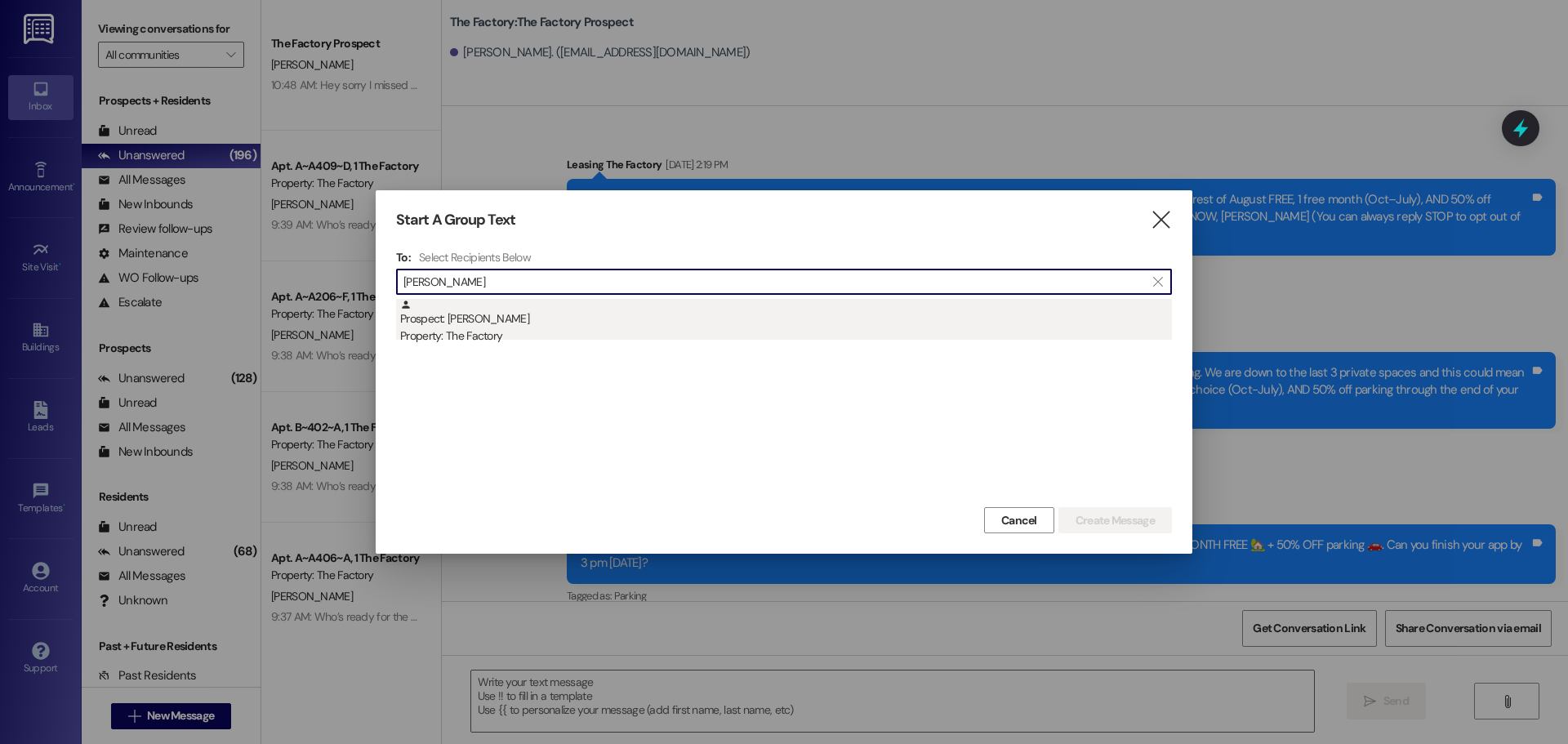
type input "sadie ston"
click at [473, 332] on div "Property: The Factory" at bounding box center [785, 336] width 772 height 17
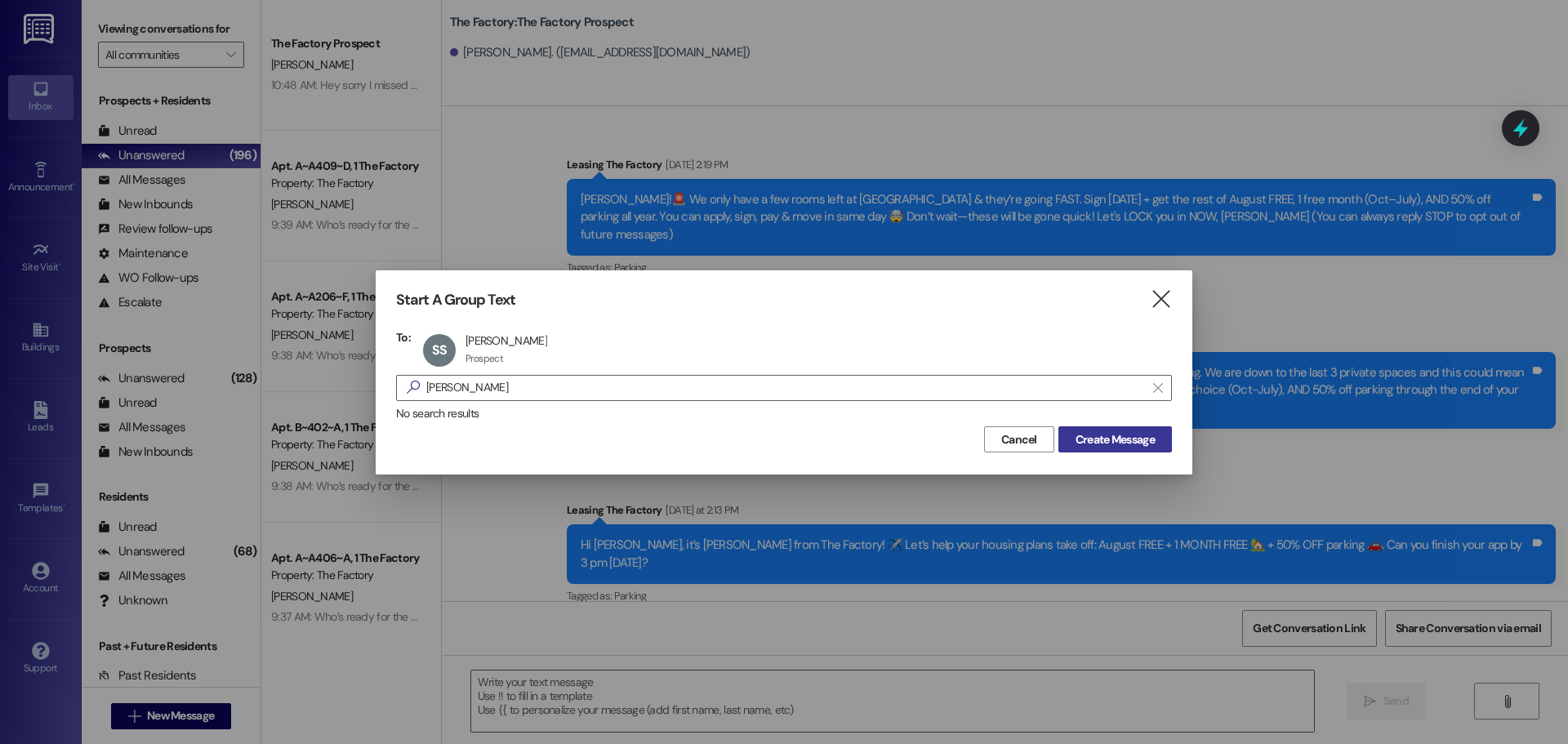
click at [1135, 440] on span "Create Message" at bounding box center [1115, 440] width 79 height 17
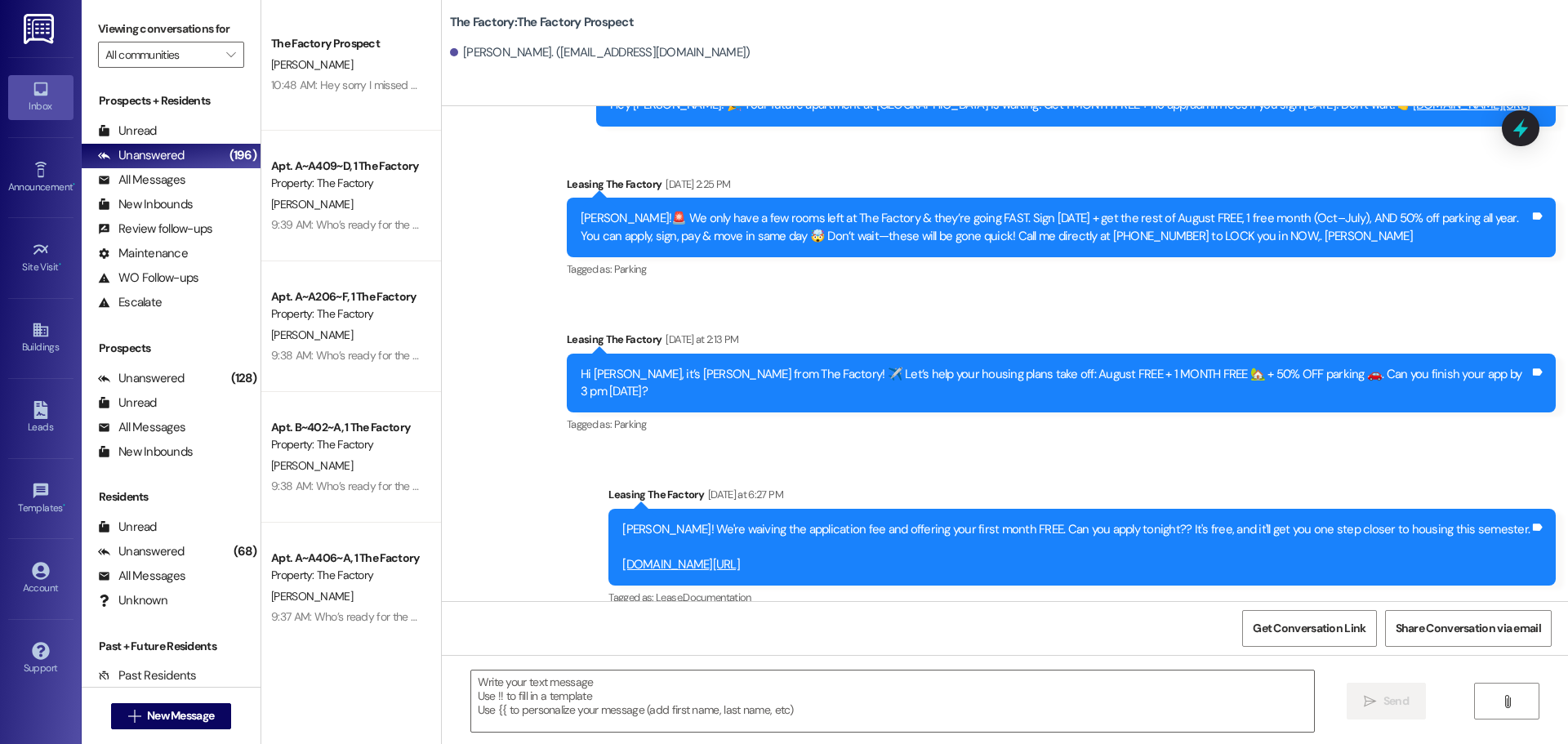
scroll to position [1235, 0]
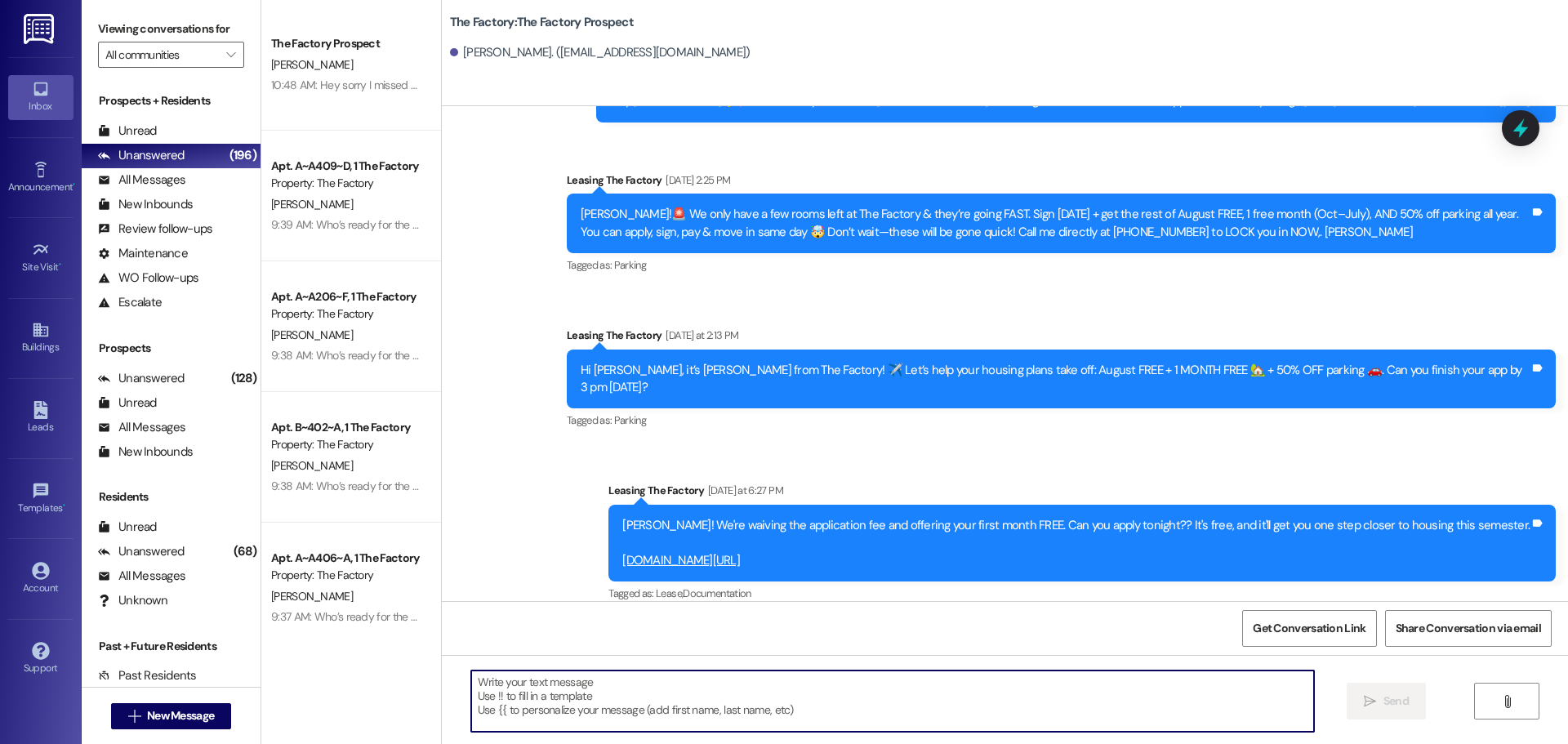
click at [472, 687] on textarea at bounding box center [892, 701] width 842 height 62
paste textarea "Hi {{first_name}}, it’s Tawnya from The Factory! August FREE + 1 MONTH FREE 🏡 +…"
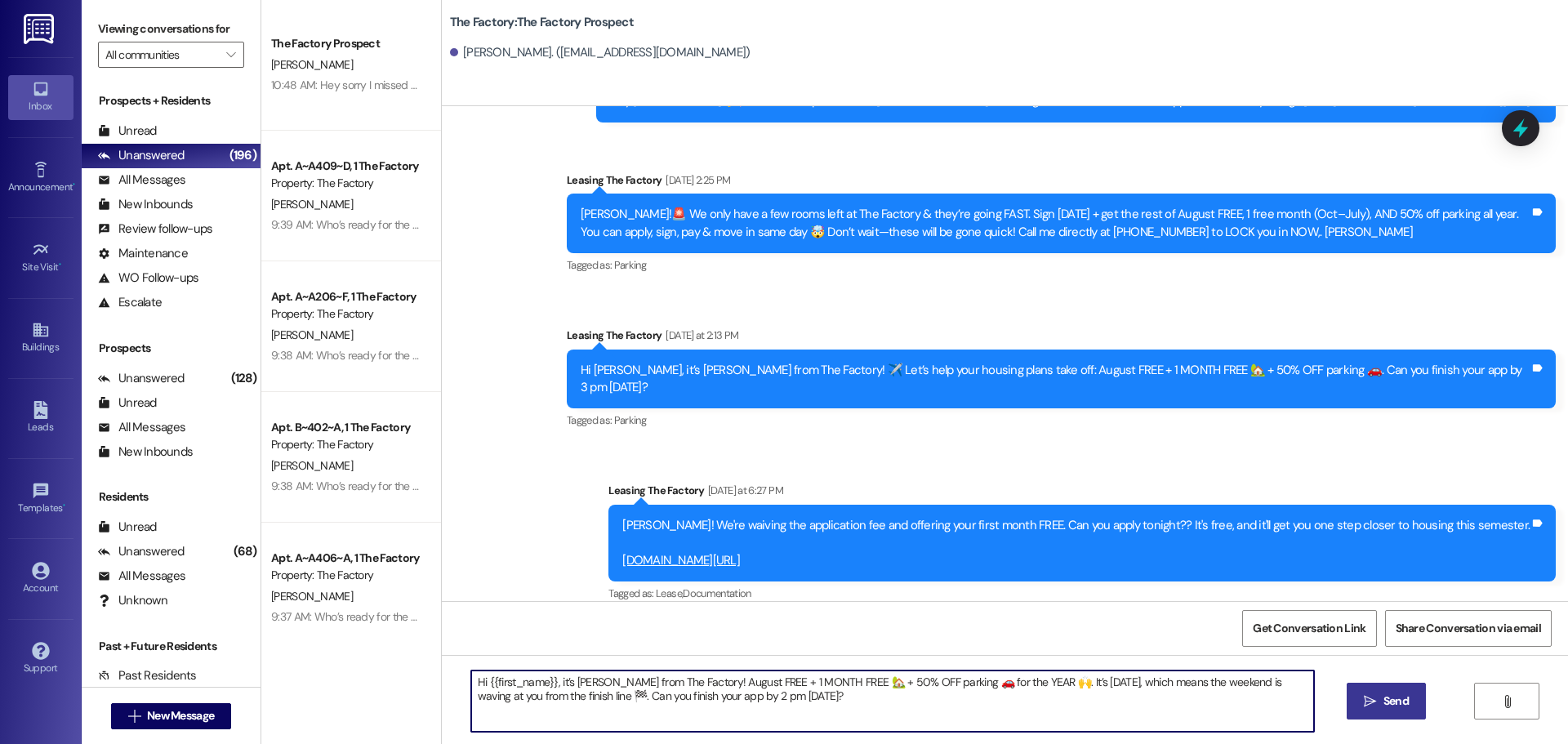
type textarea "Hi {{first_name}}, it’s Tawnya from The Factory! August FREE + 1 MONTH FREE 🏡 +…"
click at [1376, 700] on span " Send" at bounding box center [1386, 701] width 52 height 17
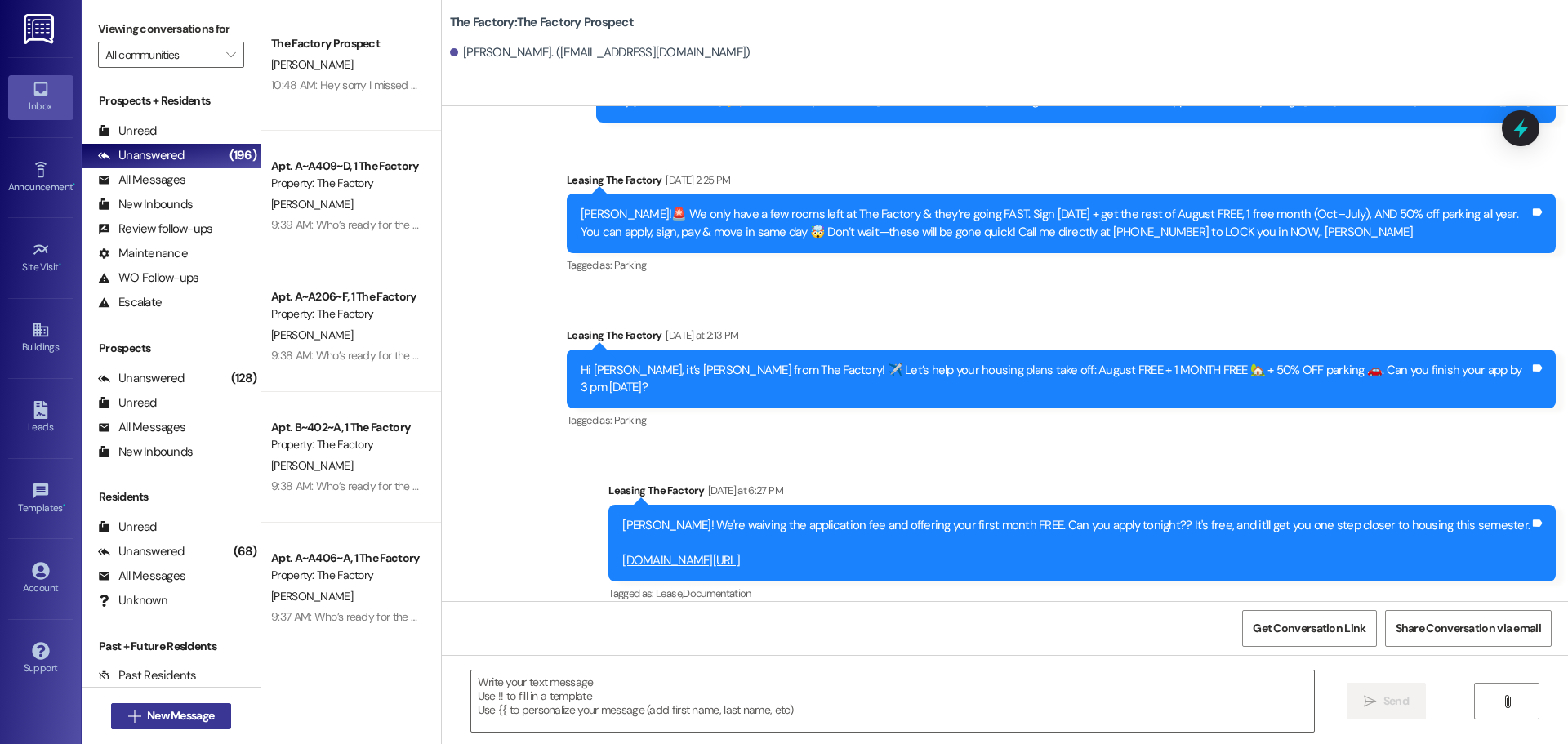
click at [200, 720] on span "New Message" at bounding box center [180, 716] width 67 height 17
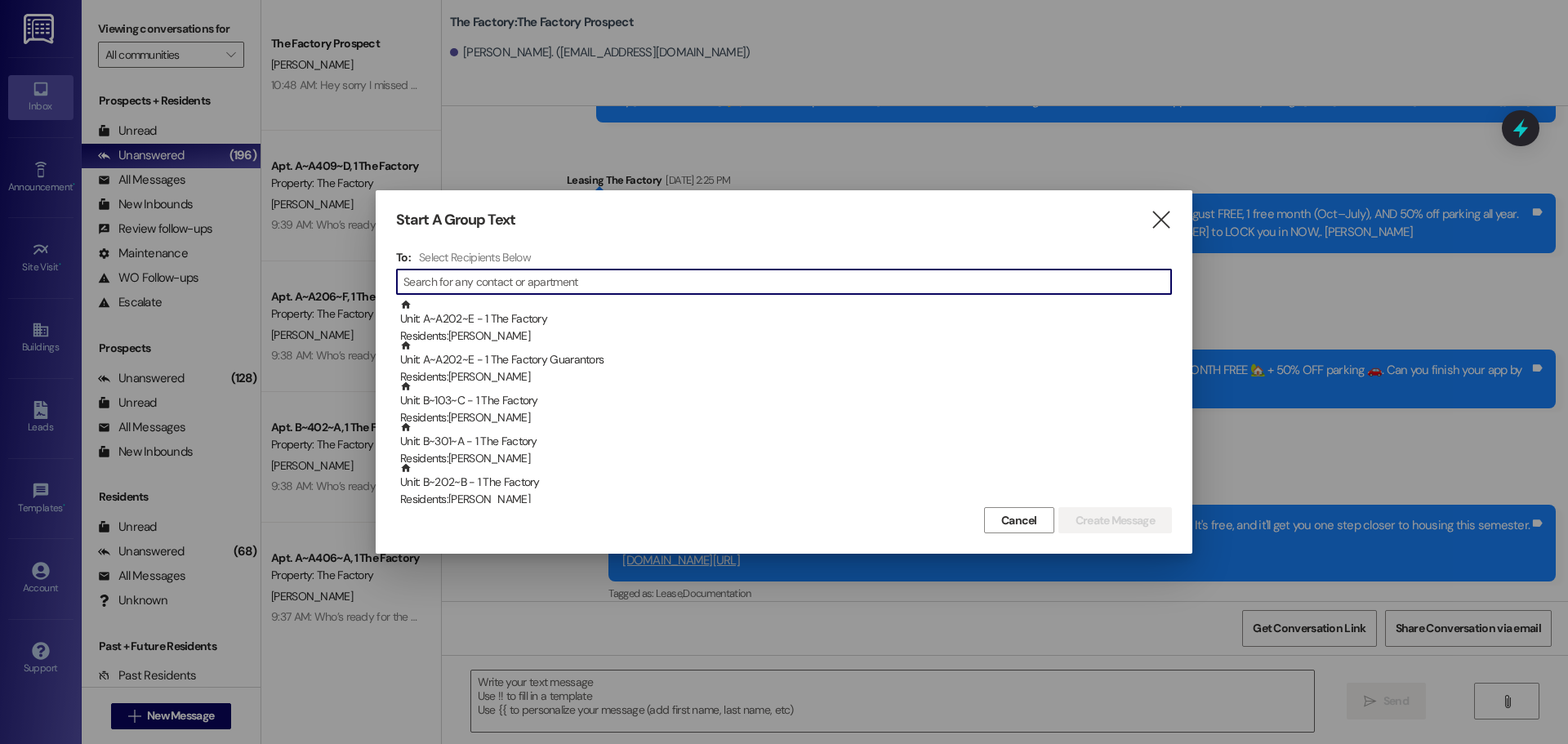
click at [449, 281] on input at bounding box center [787, 281] width 768 height 23
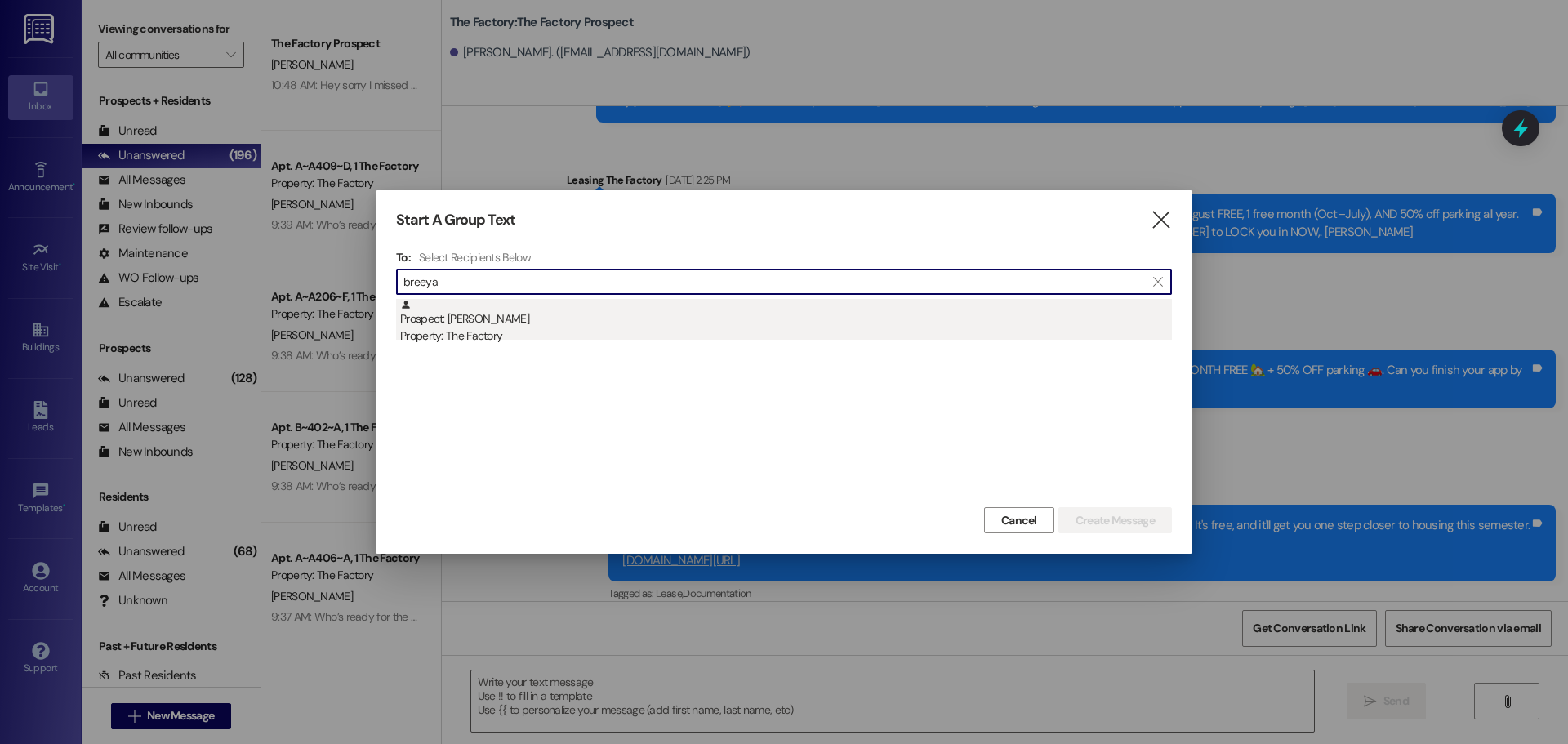
type input "breeya"
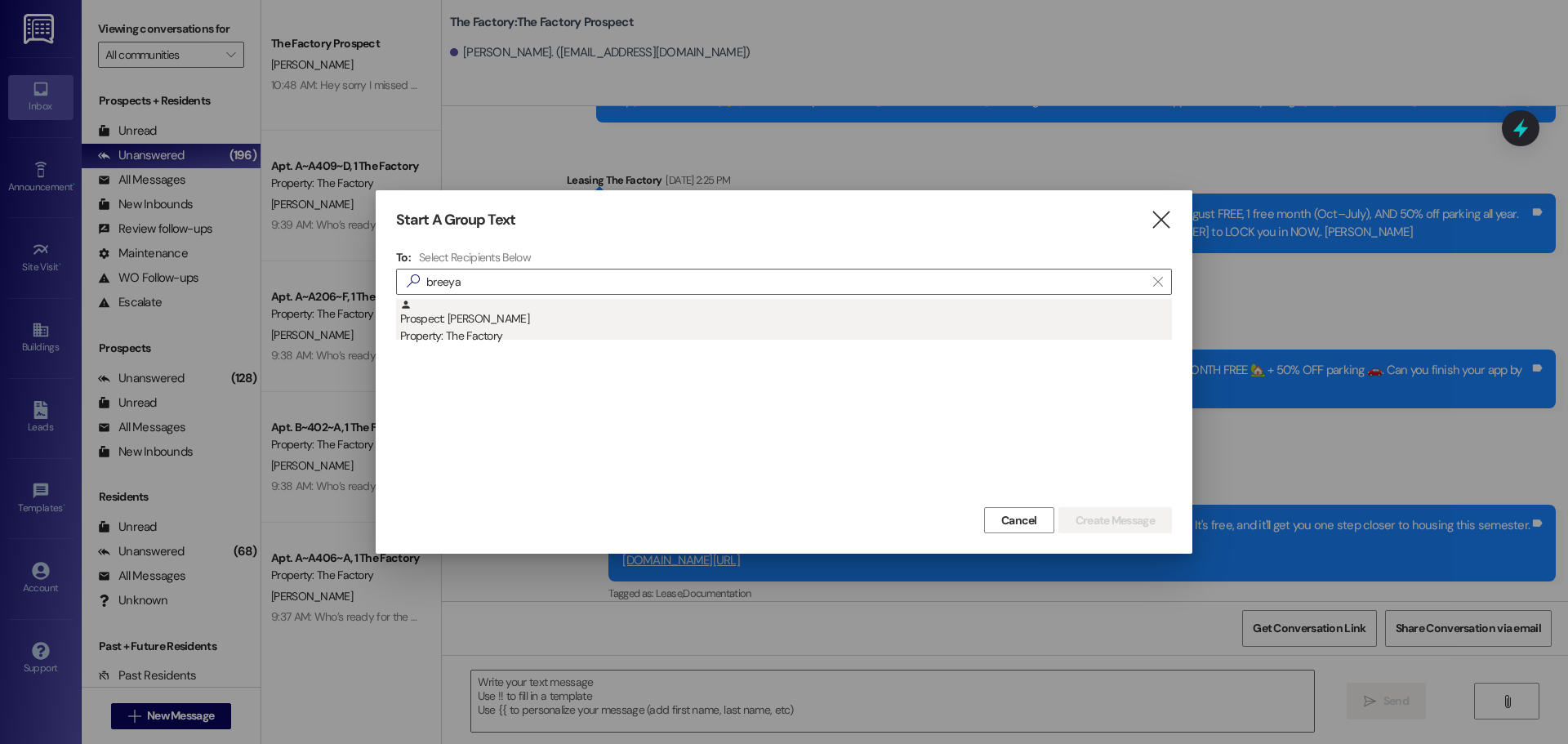
click at [493, 333] on div "Property: The Factory" at bounding box center [785, 336] width 772 height 17
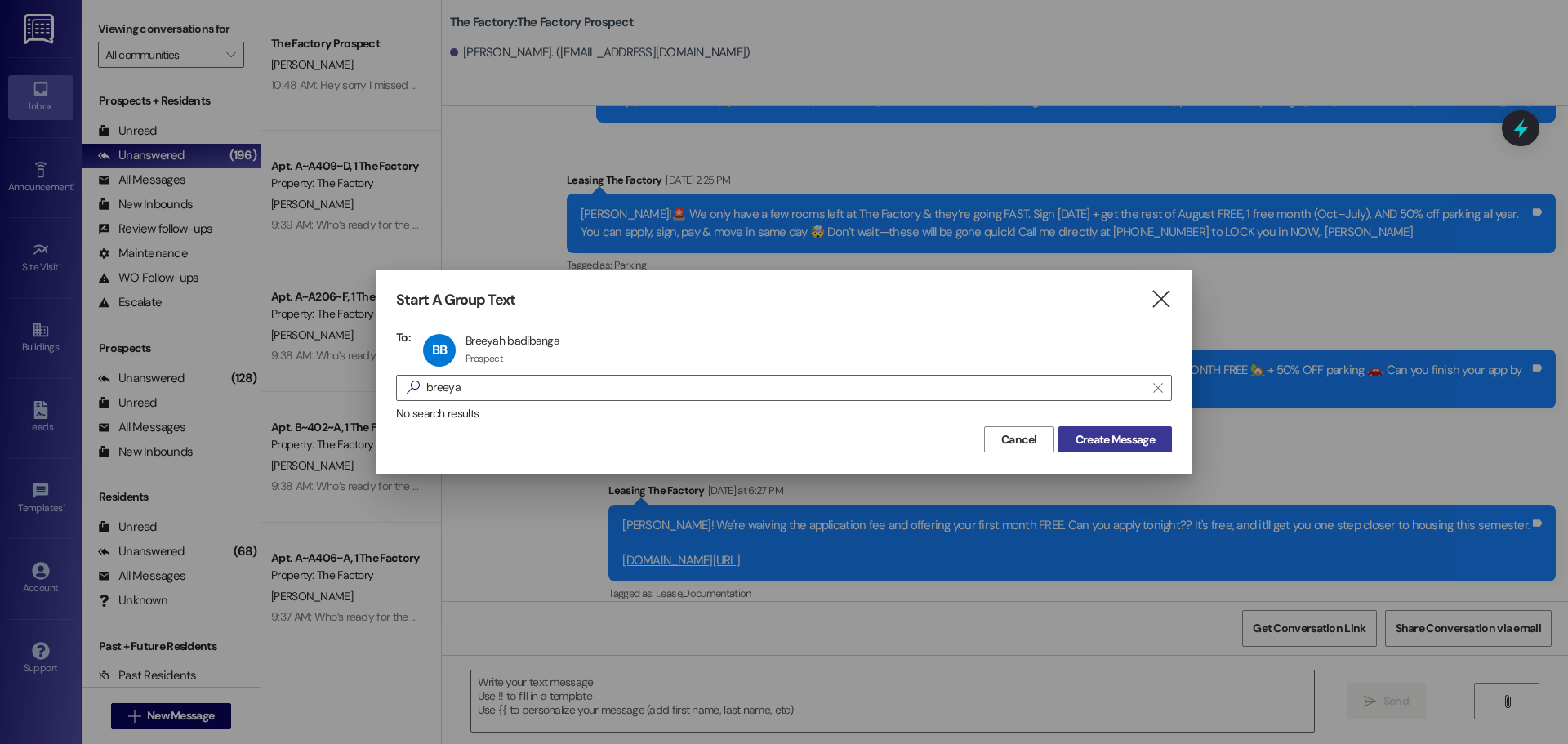
click at [1105, 439] on span "Create Message" at bounding box center [1115, 440] width 79 height 17
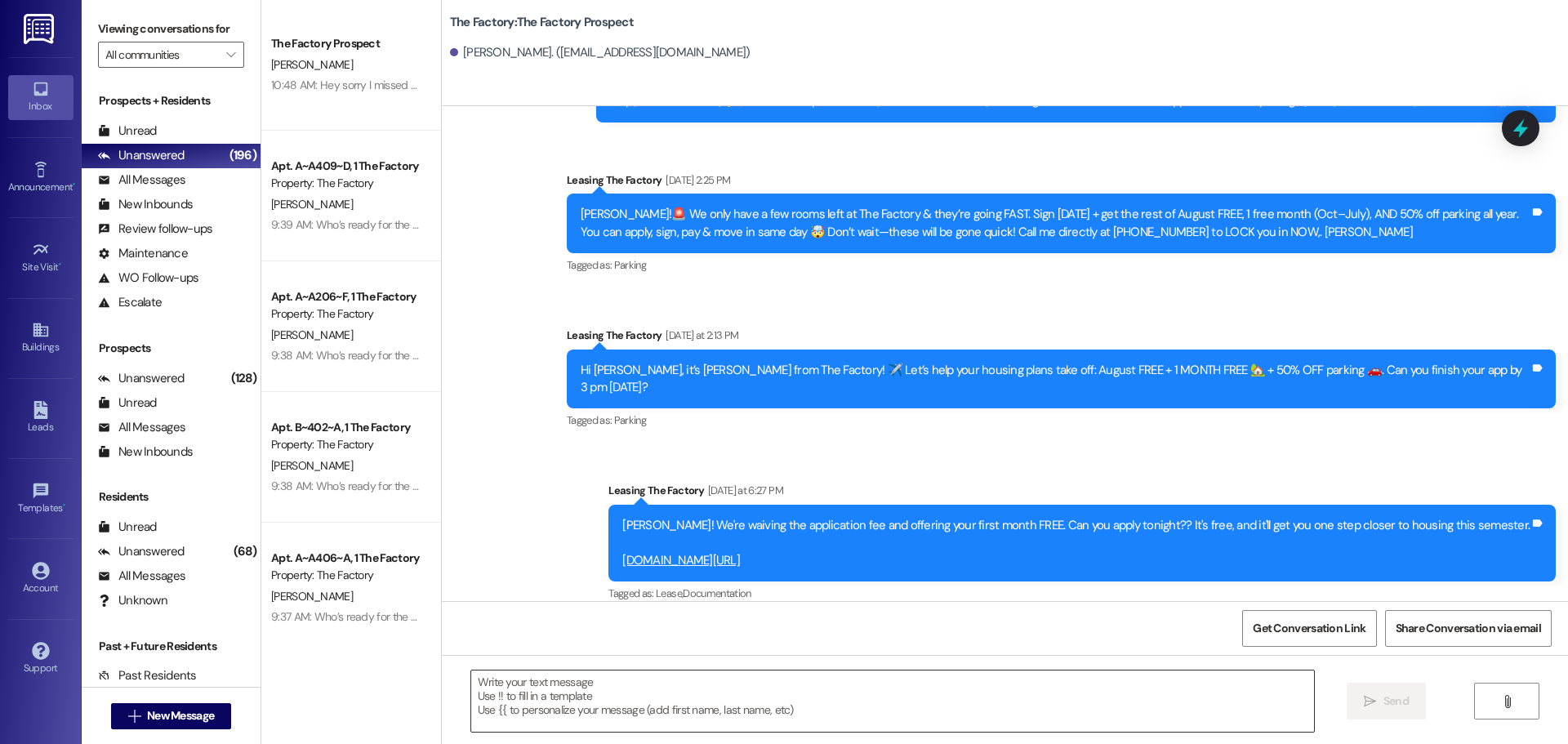
scroll to position [1212, 0]
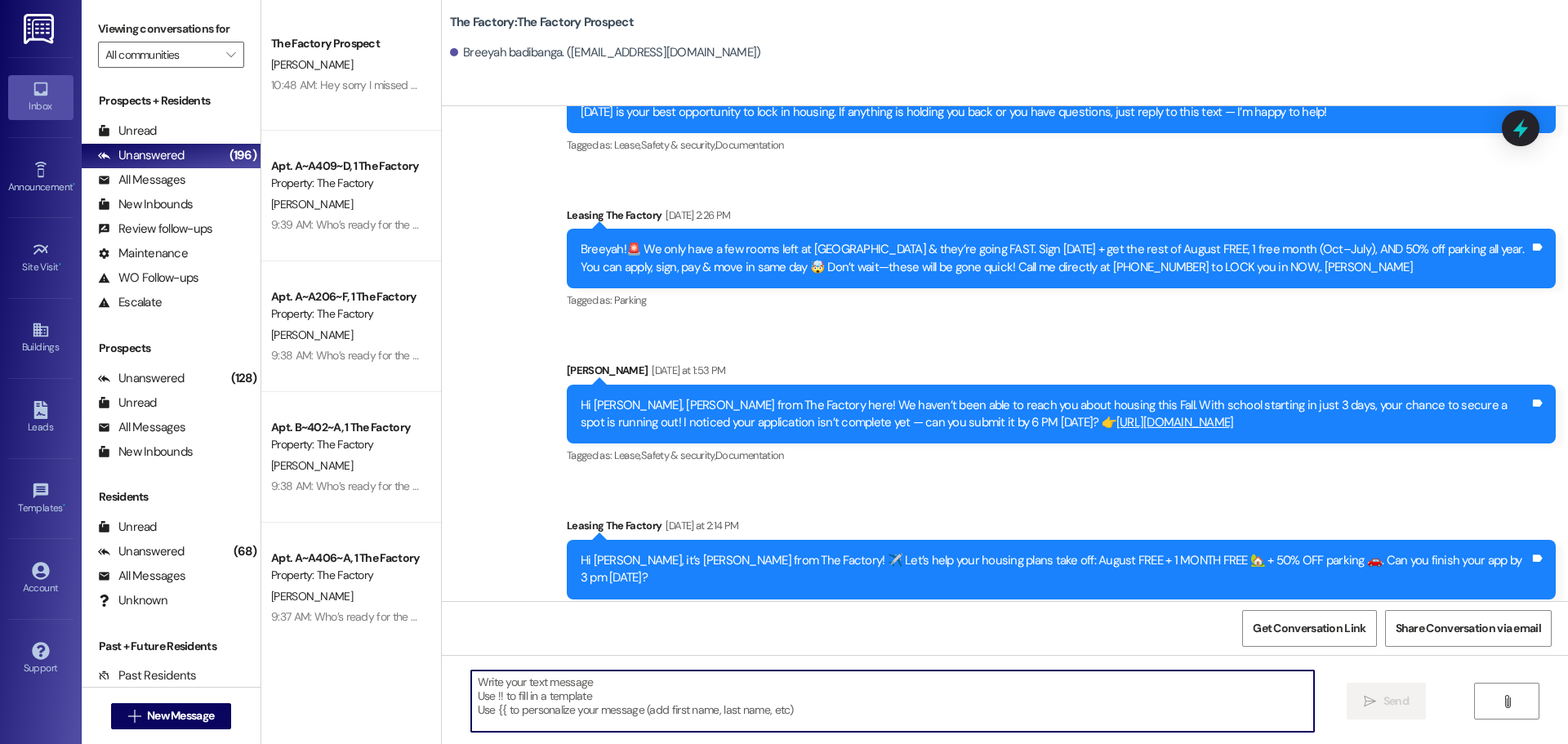
click at [472, 687] on textarea at bounding box center [892, 701] width 842 height 62
paste textarea "Hi {{first_name}}, it’s Tawnya from The Factory! August FREE + 1 MONTH FREE 🏡 +…"
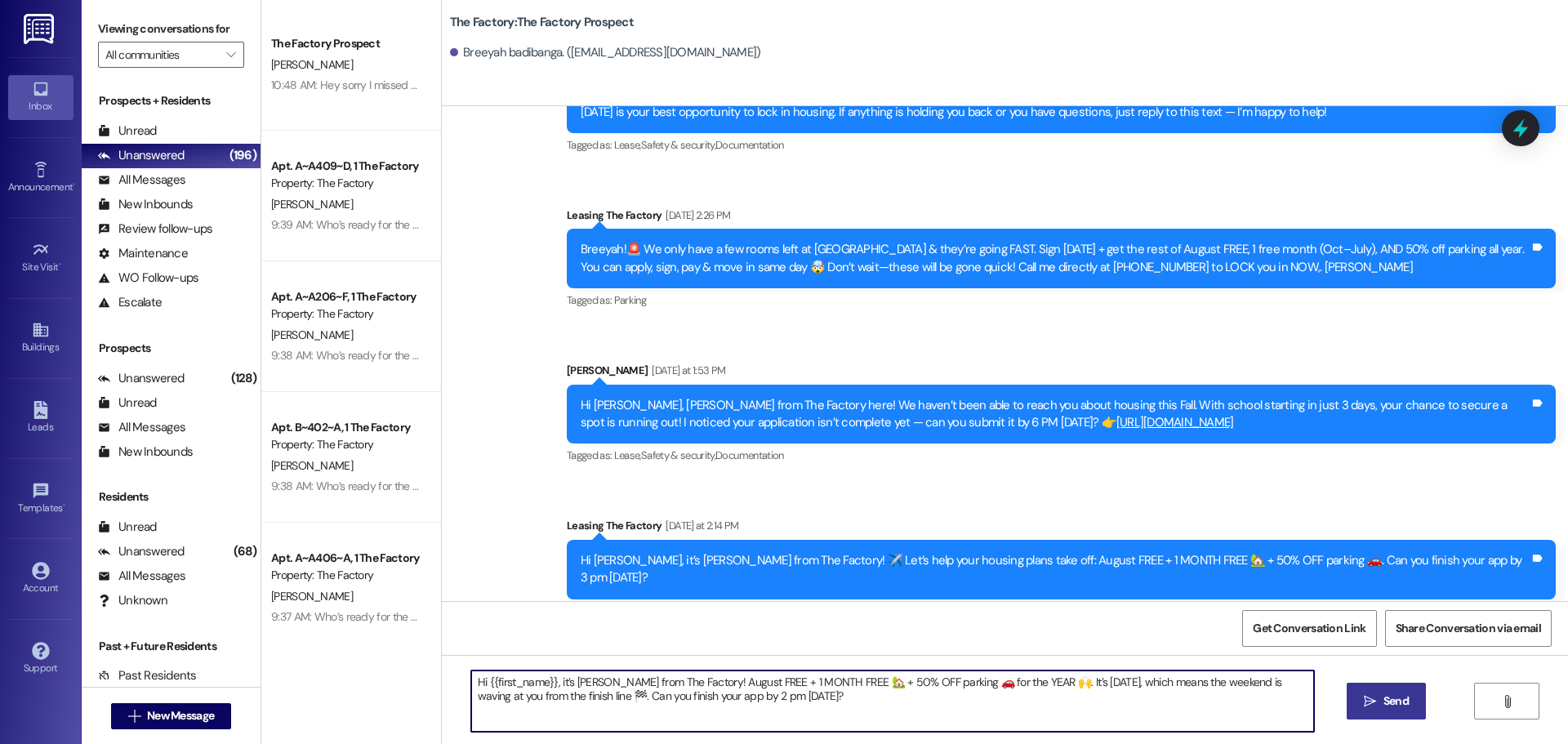
type textarea "Hi {{first_name}}, it’s Tawnya from The Factory! August FREE + 1 MONTH FREE 🏡 +…"
click at [1400, 707] on span "Send" at bounding box center [1397, 701] width 25 height 17
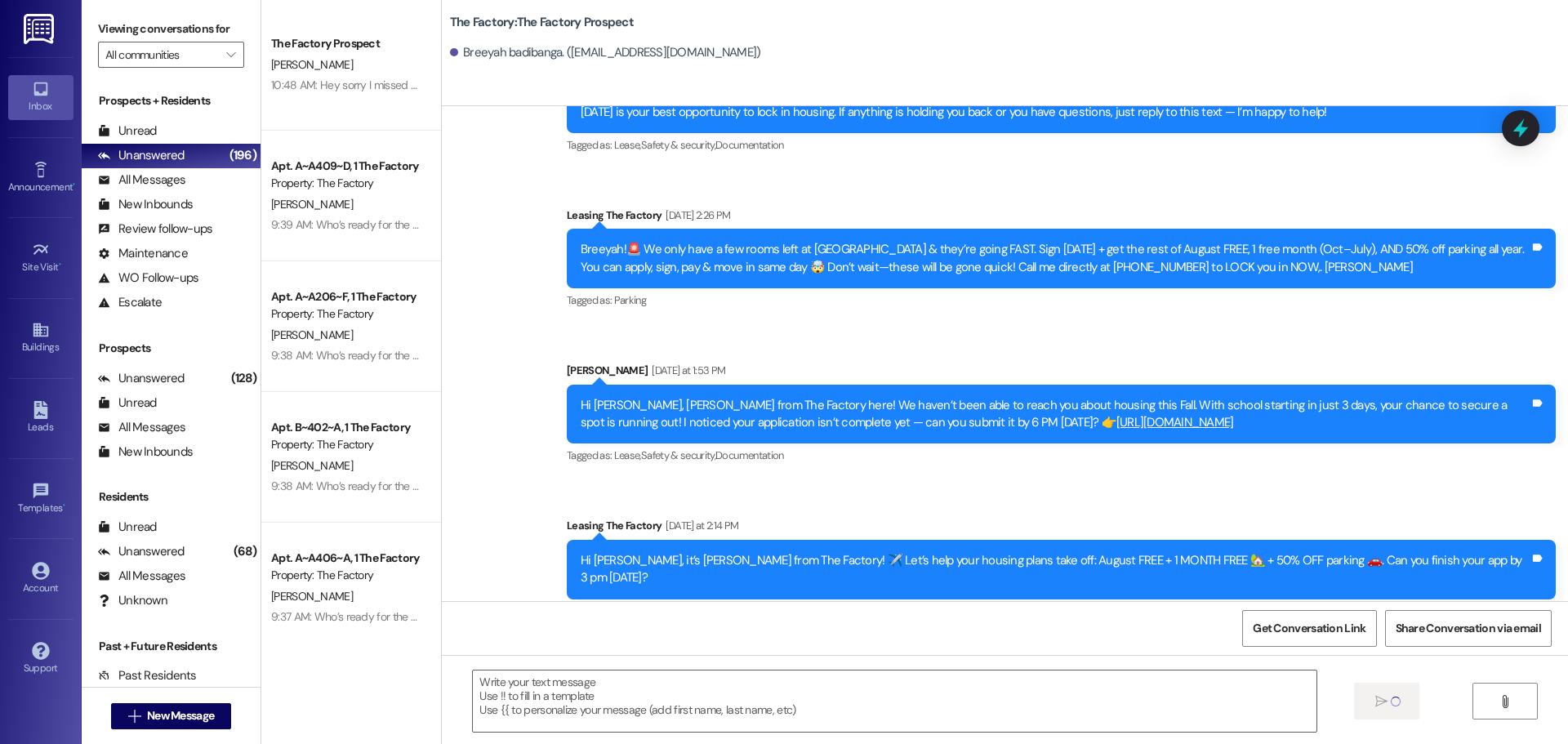
scroll to position [1235, 0]
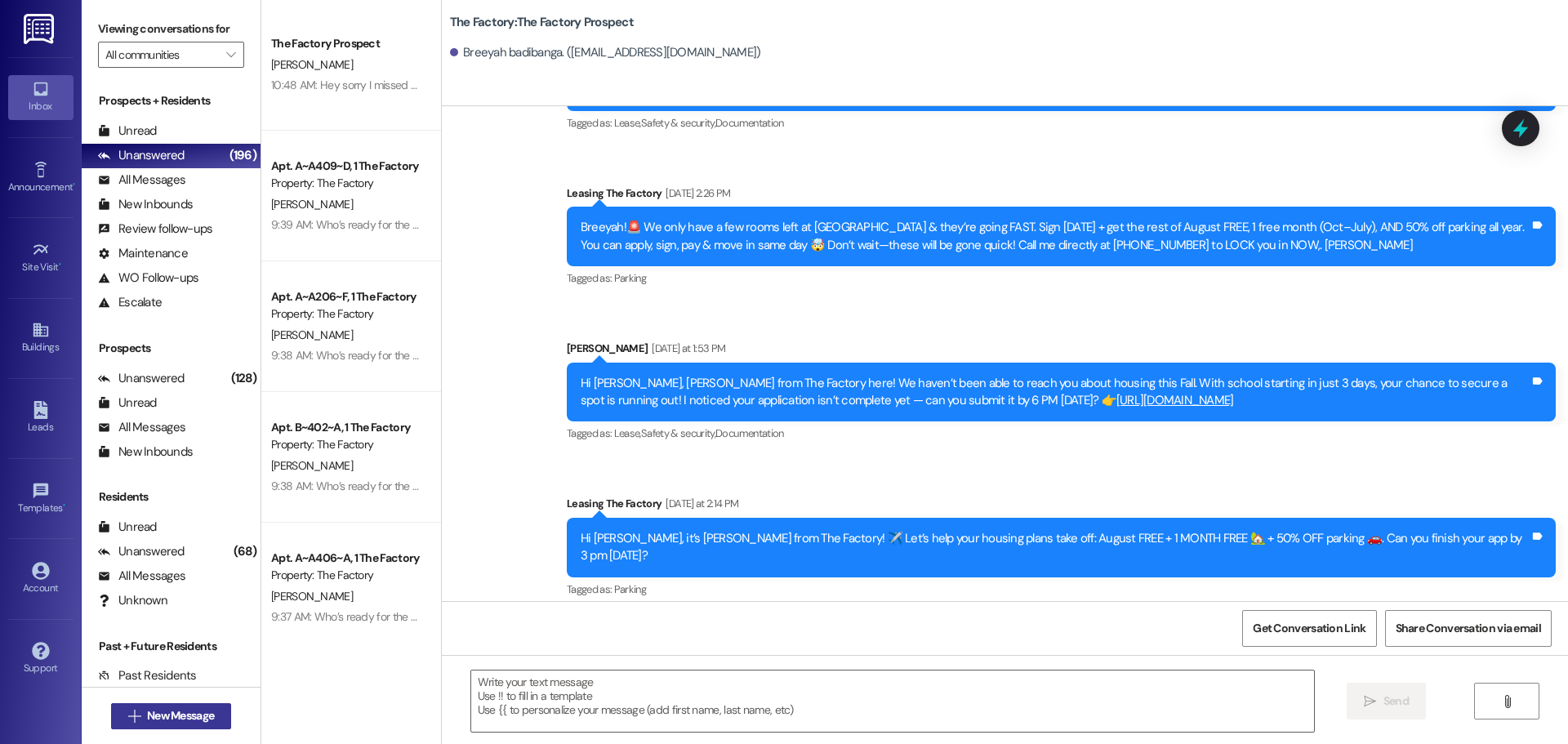
click at [183, 710] on span "New Message" at bounding box center [180, 716] width 67 height 17
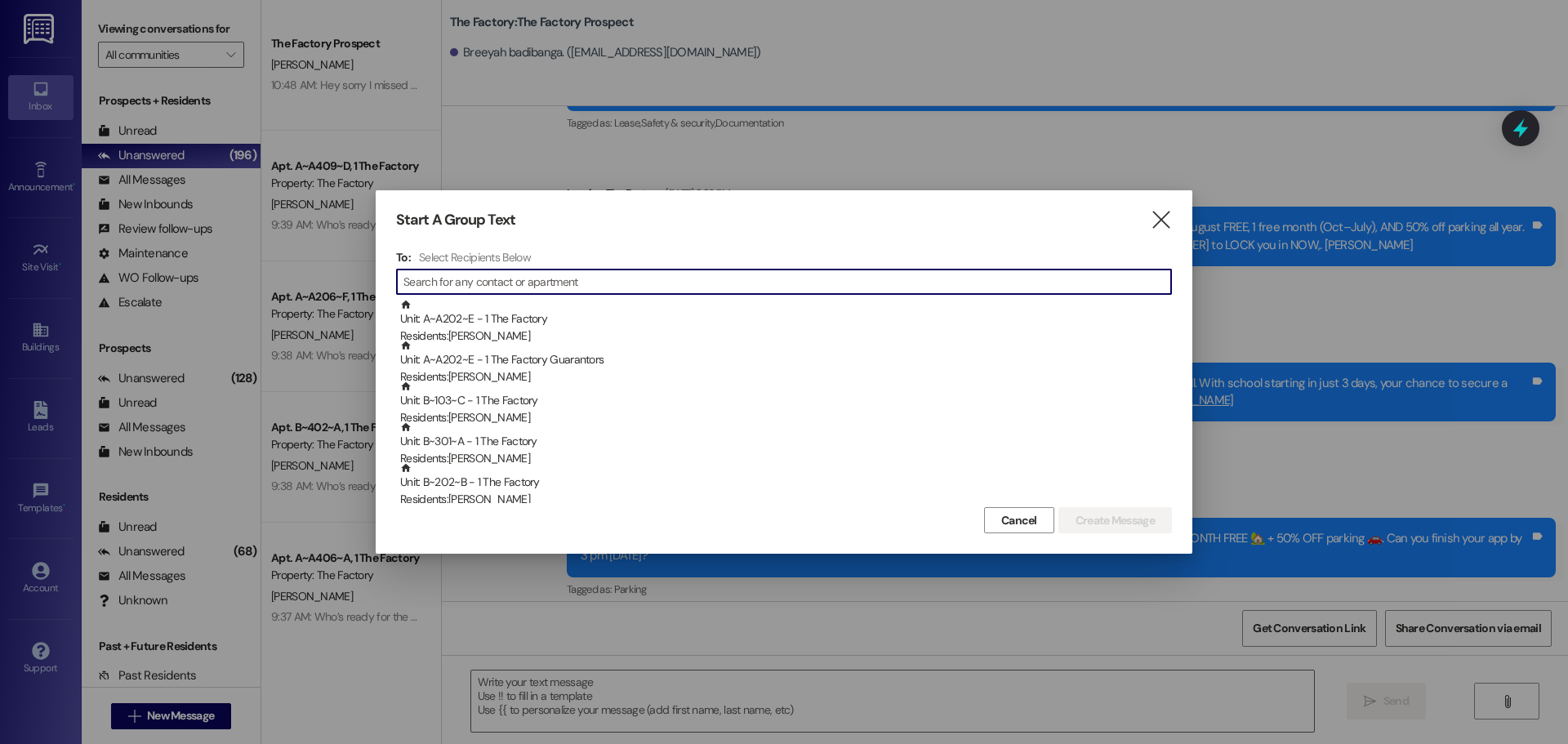
click at [506, 289] on input at bounding box center [787, 281] width 768 height 23
type input "h"
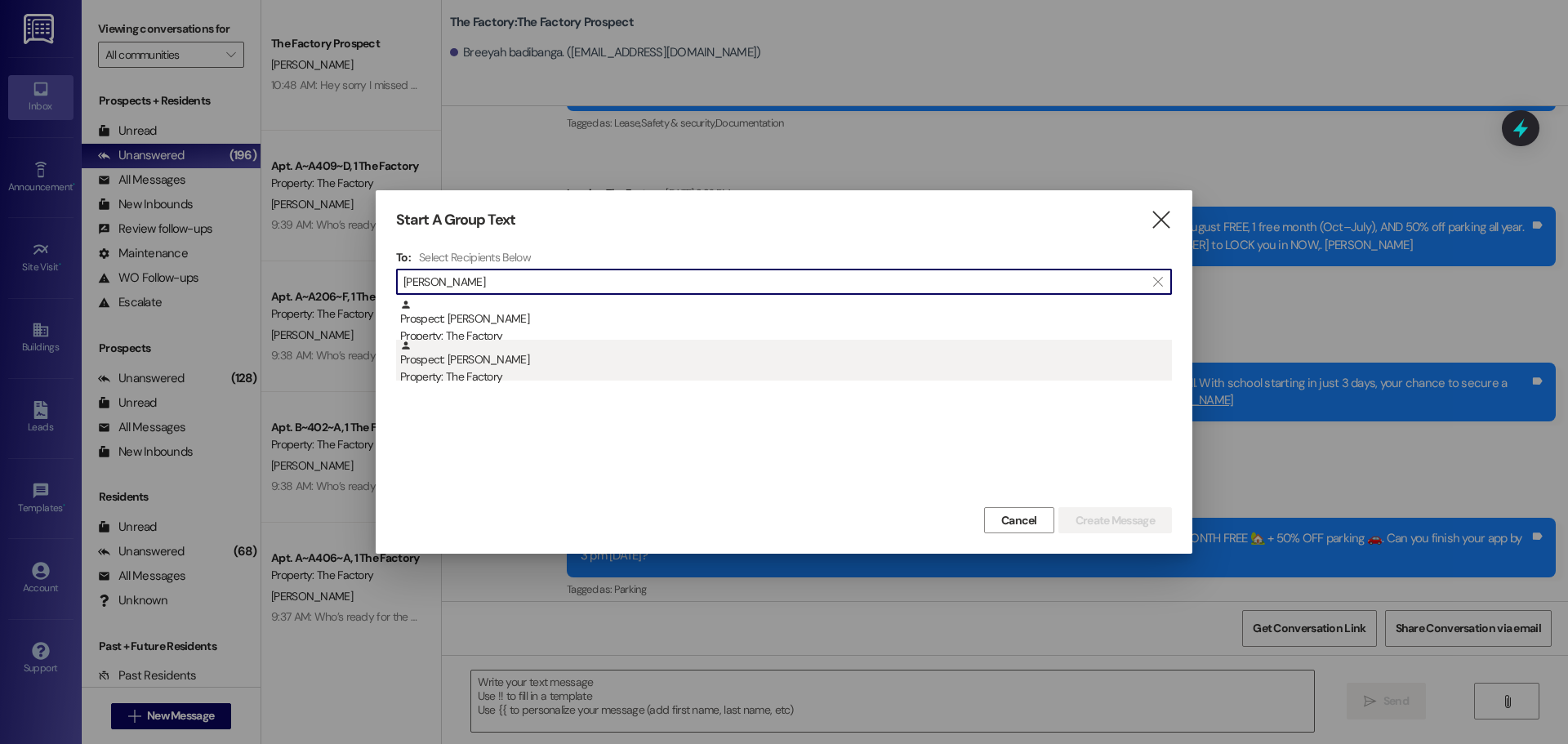
type input "karin al"
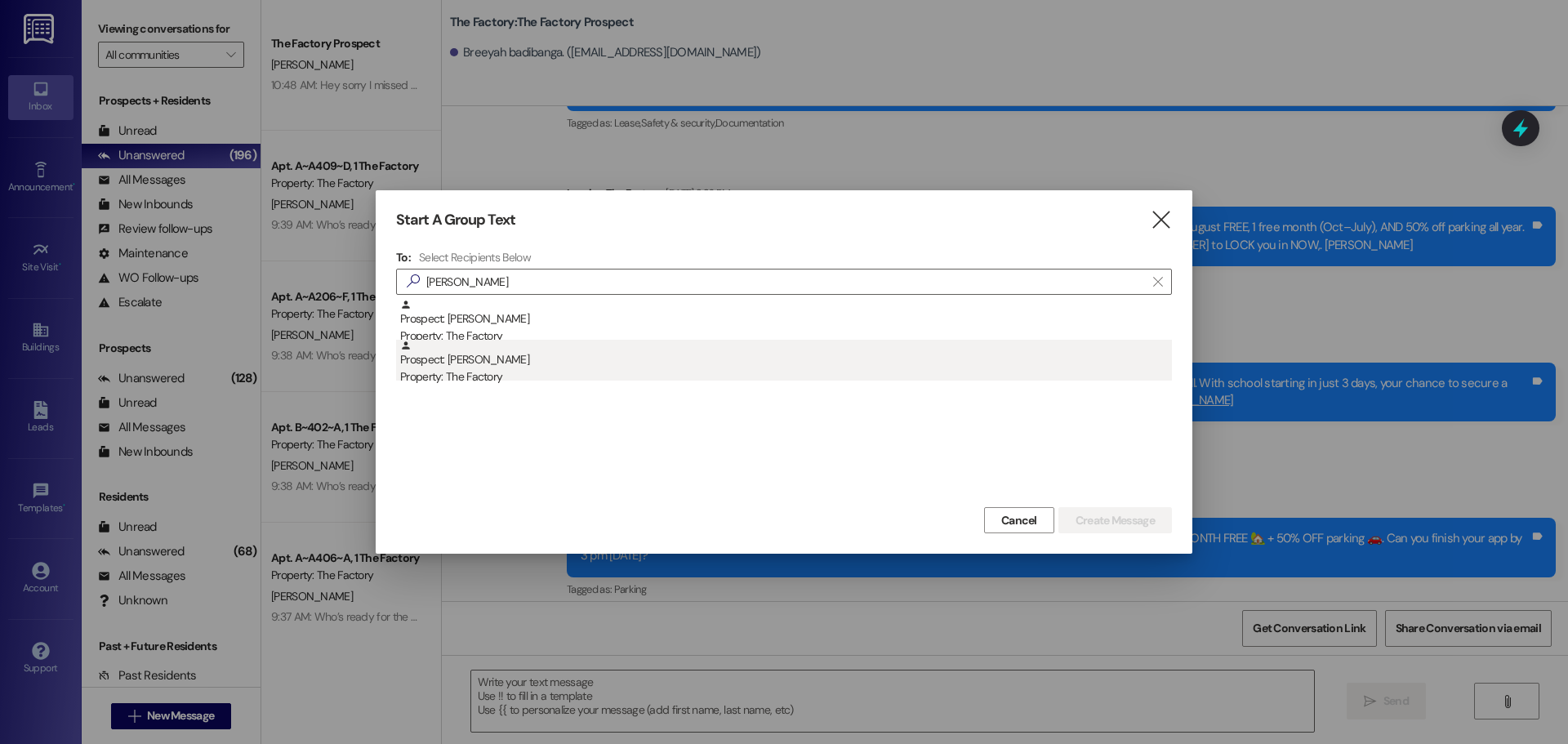
click at [477, 356] on div "Prospect: Karin Allen Property: The Factory" at bounding box center [785, 363] width 772 height 46
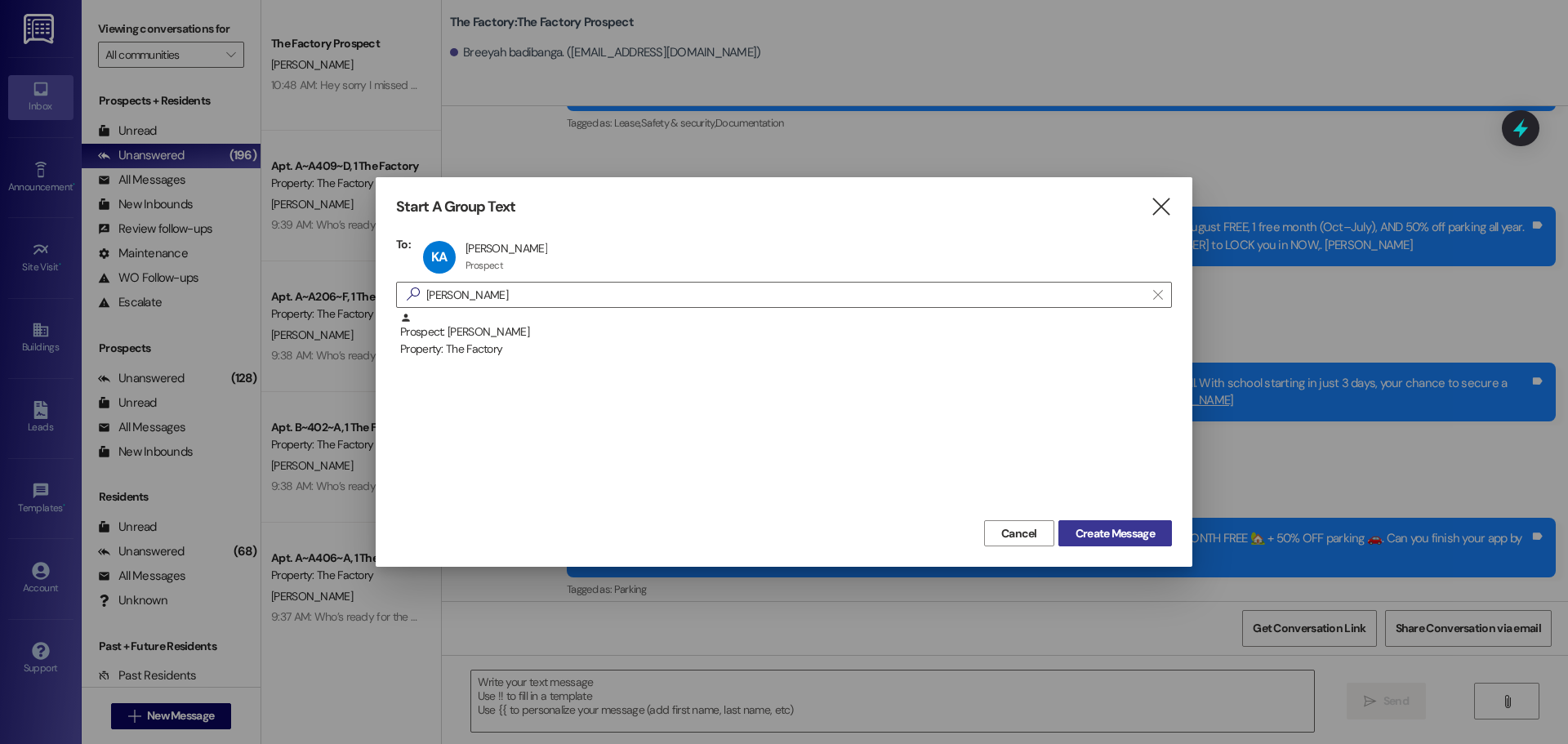
click at [1093, 534] on span "Create Message" at bounding box center [1115, 534] width 79 height 17
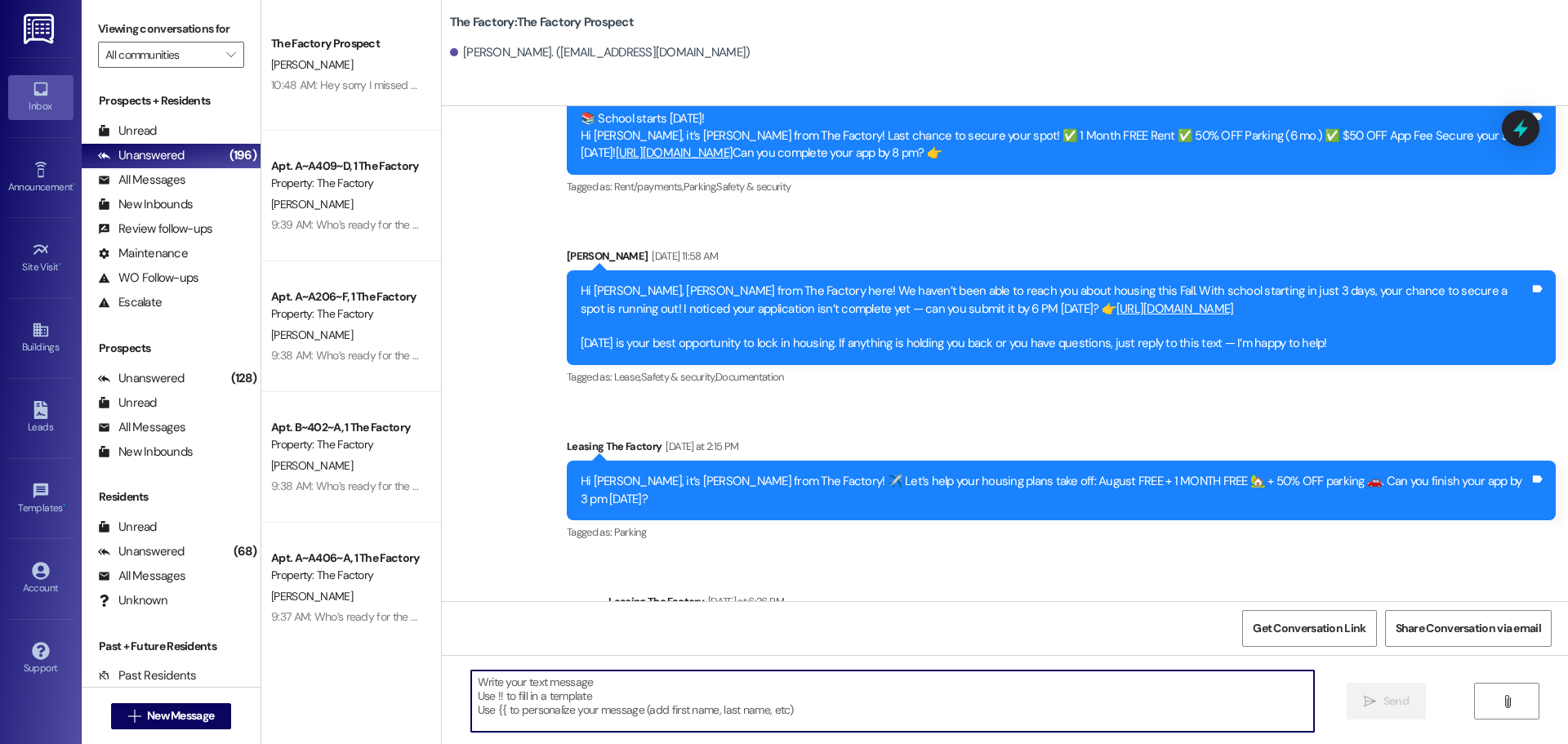
click at [477, 680] on textarea at bounding box center [892, 701] width 842 height 62
paste textarea "Hi {{first_name}}, it’s Tawnya from The Factory! August FREE + 1 MONTH FREE 🏡 +…"
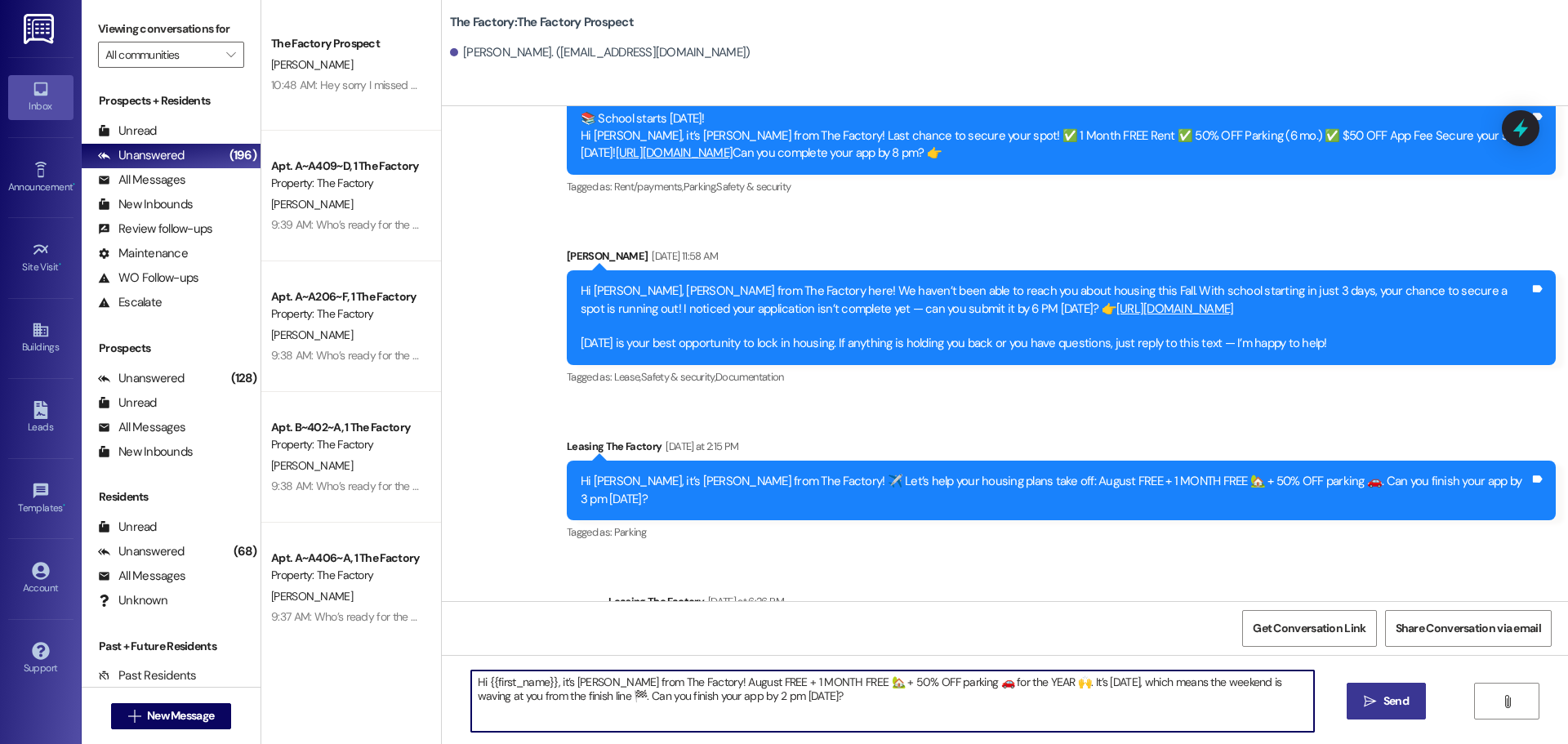
type textarea "Hi {{first_name}}, it’s Tawnya from The Factory! August FREE + 1 MONTH FREE 🏡 +…"
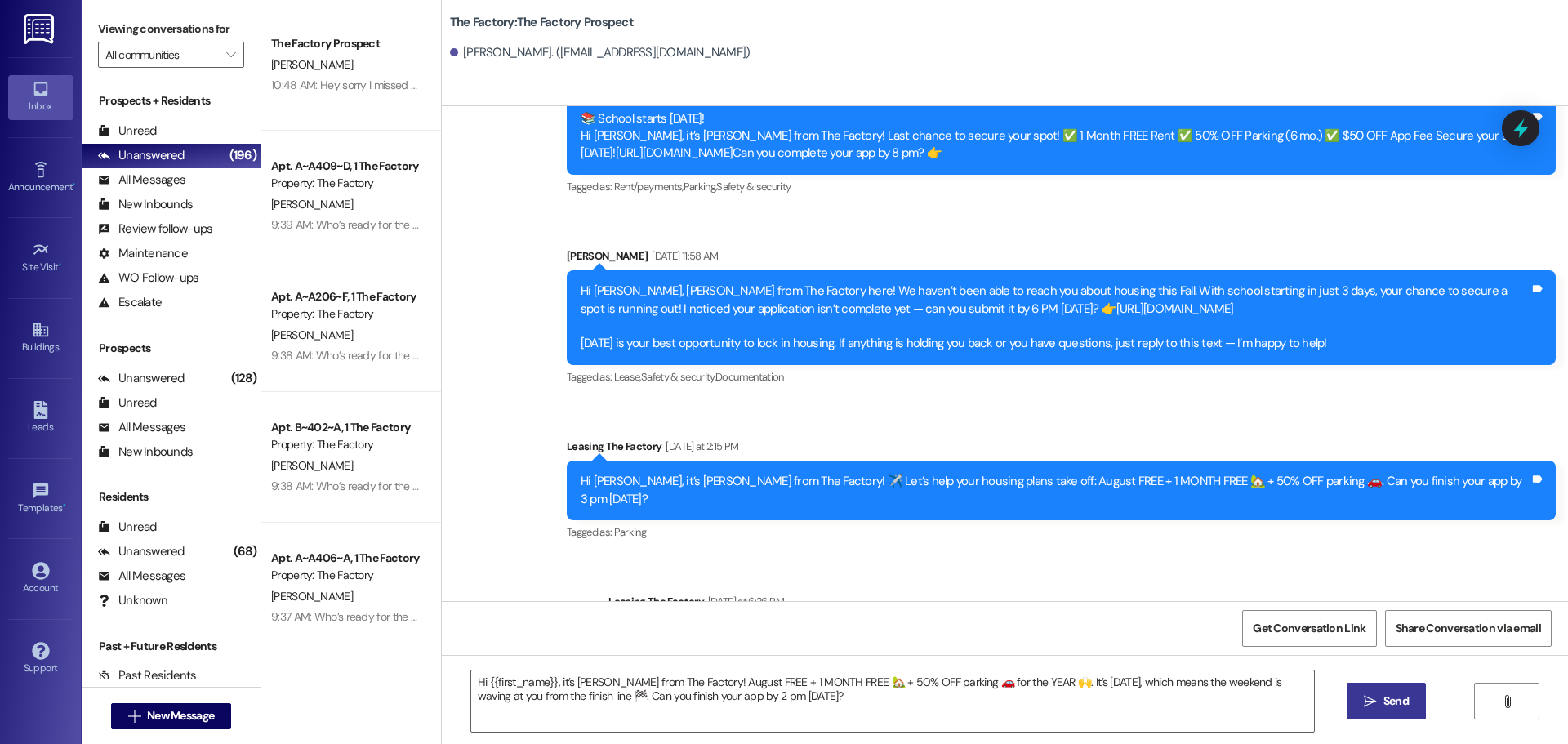
click at [1388, 690] on button " Send" at bounding box center [1386, 701] width 79 height 37
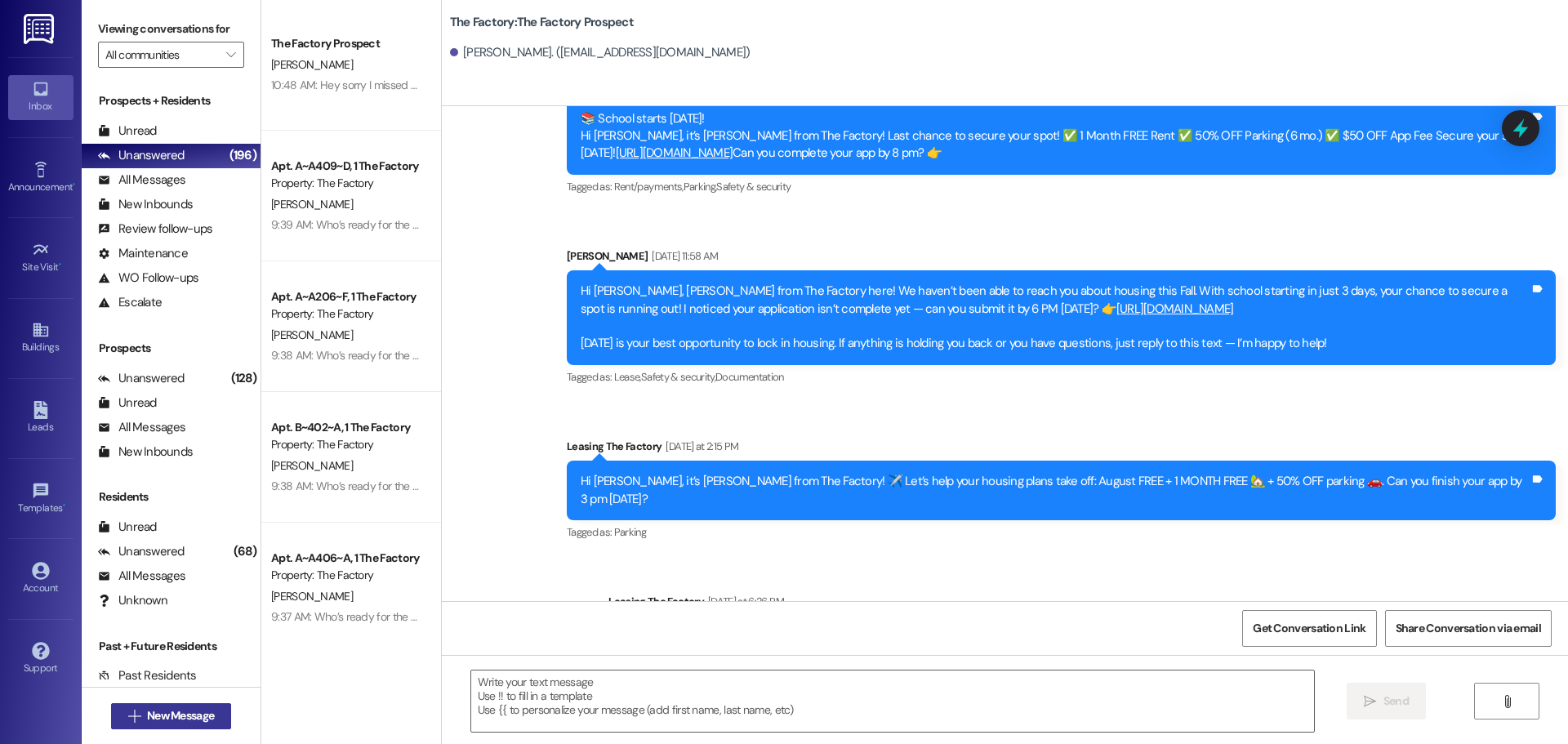
click at [179, 721] on span "New Message" at bounding box center [180, 716] width 67 height 17
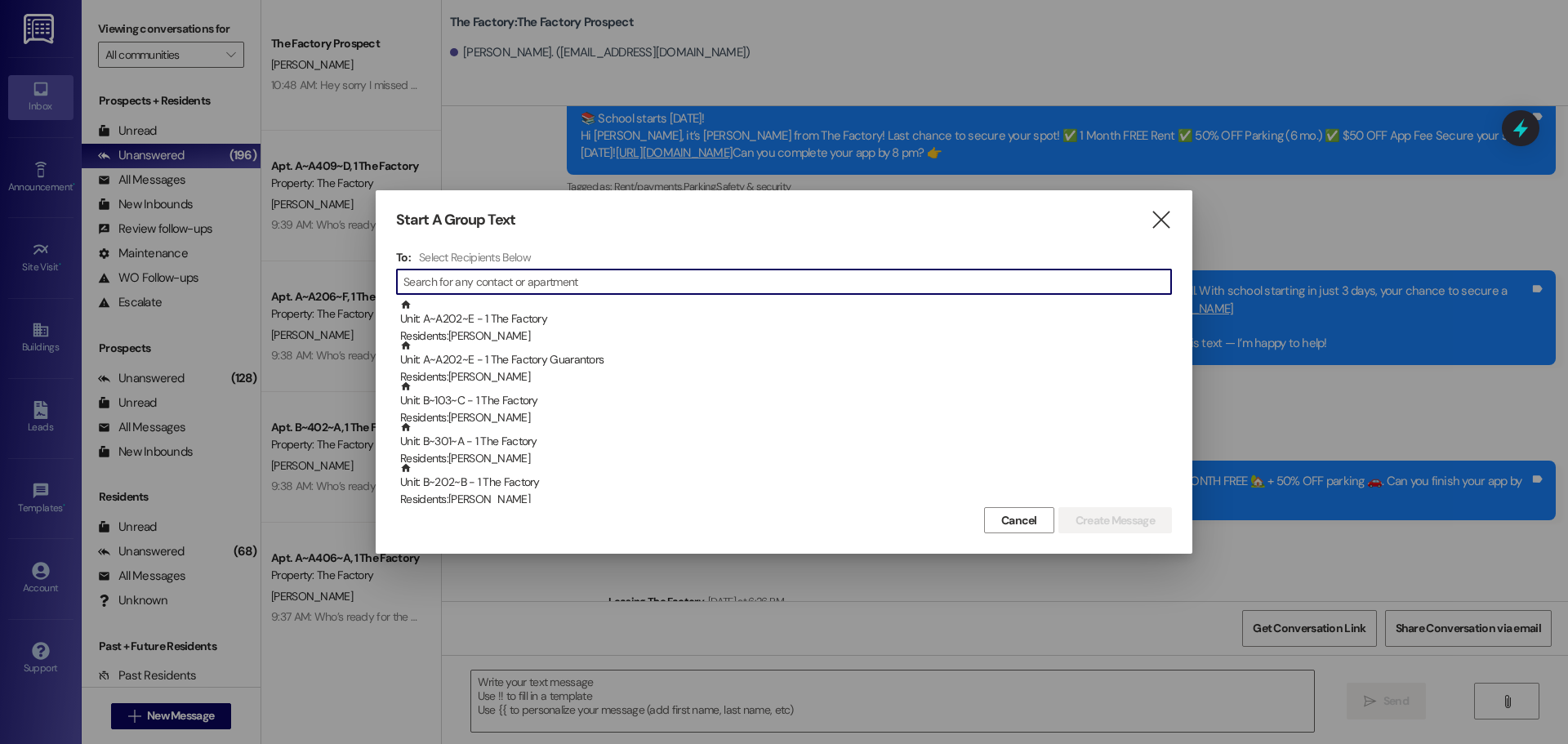
click at [426, 278] on input at bounding box center [787, 281] width 768 height 23
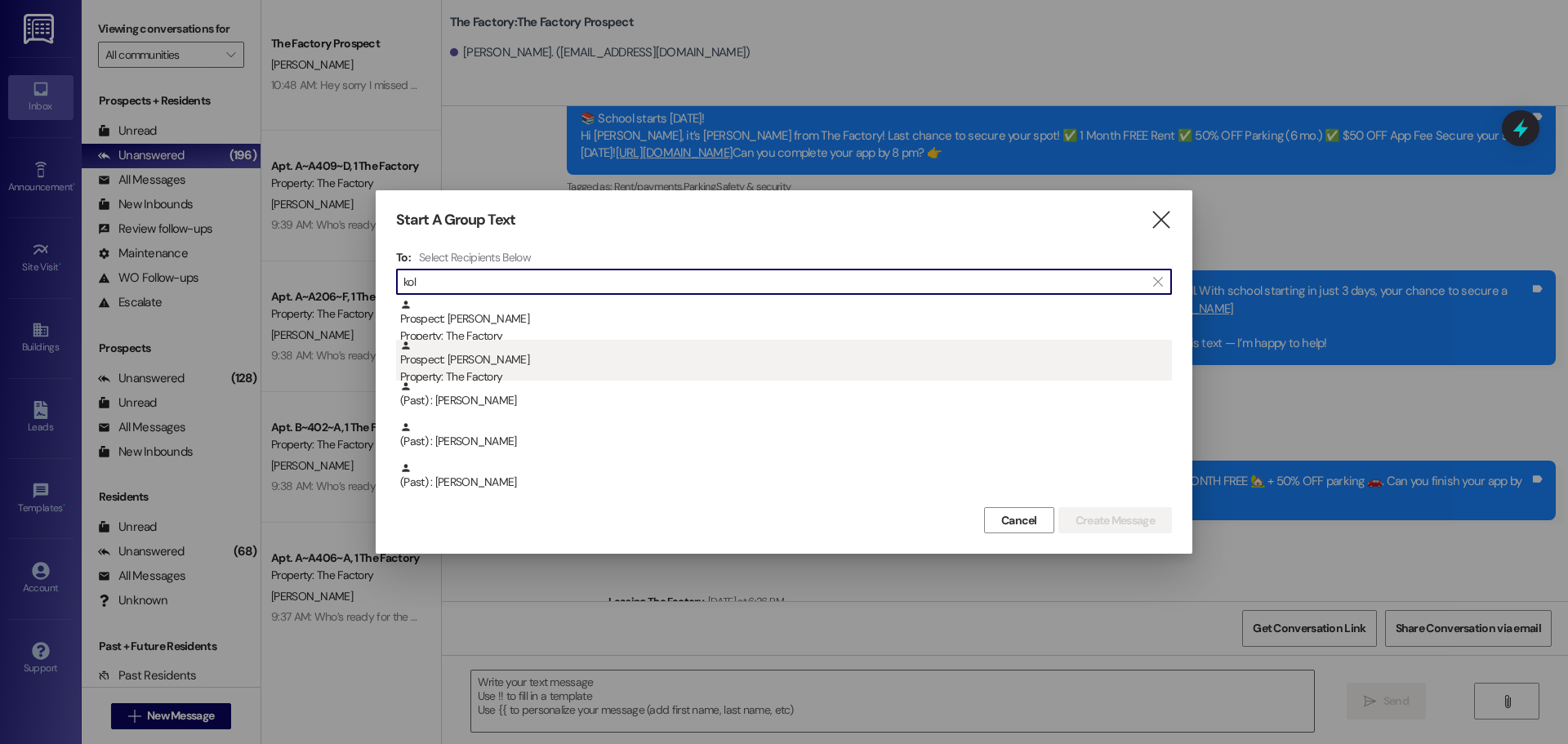
type input "kol"
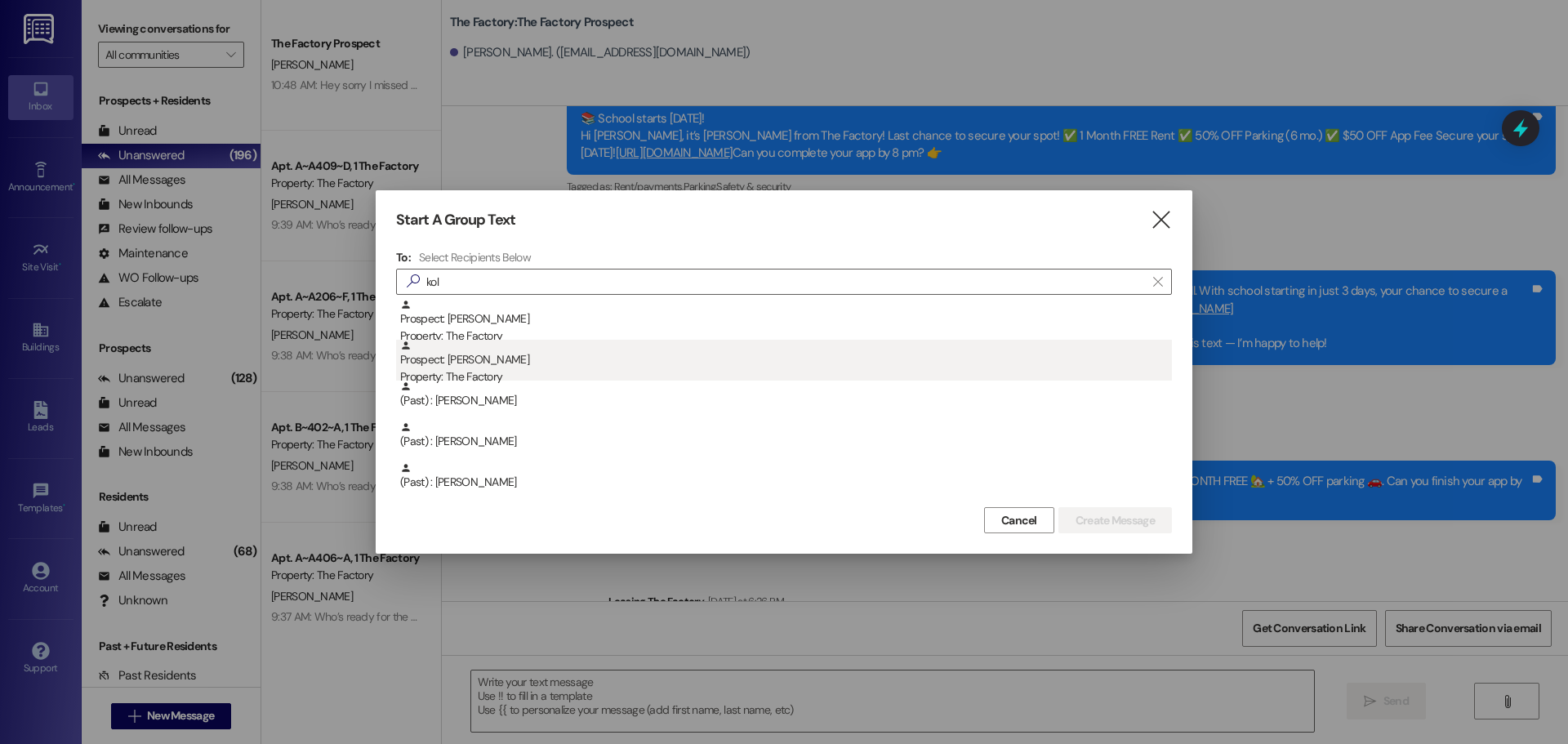
click at [476, 361] on div "Prospect: Makenzie Kolbo Property: The Factory" at bounding box center [785, 363] width 772 height 46
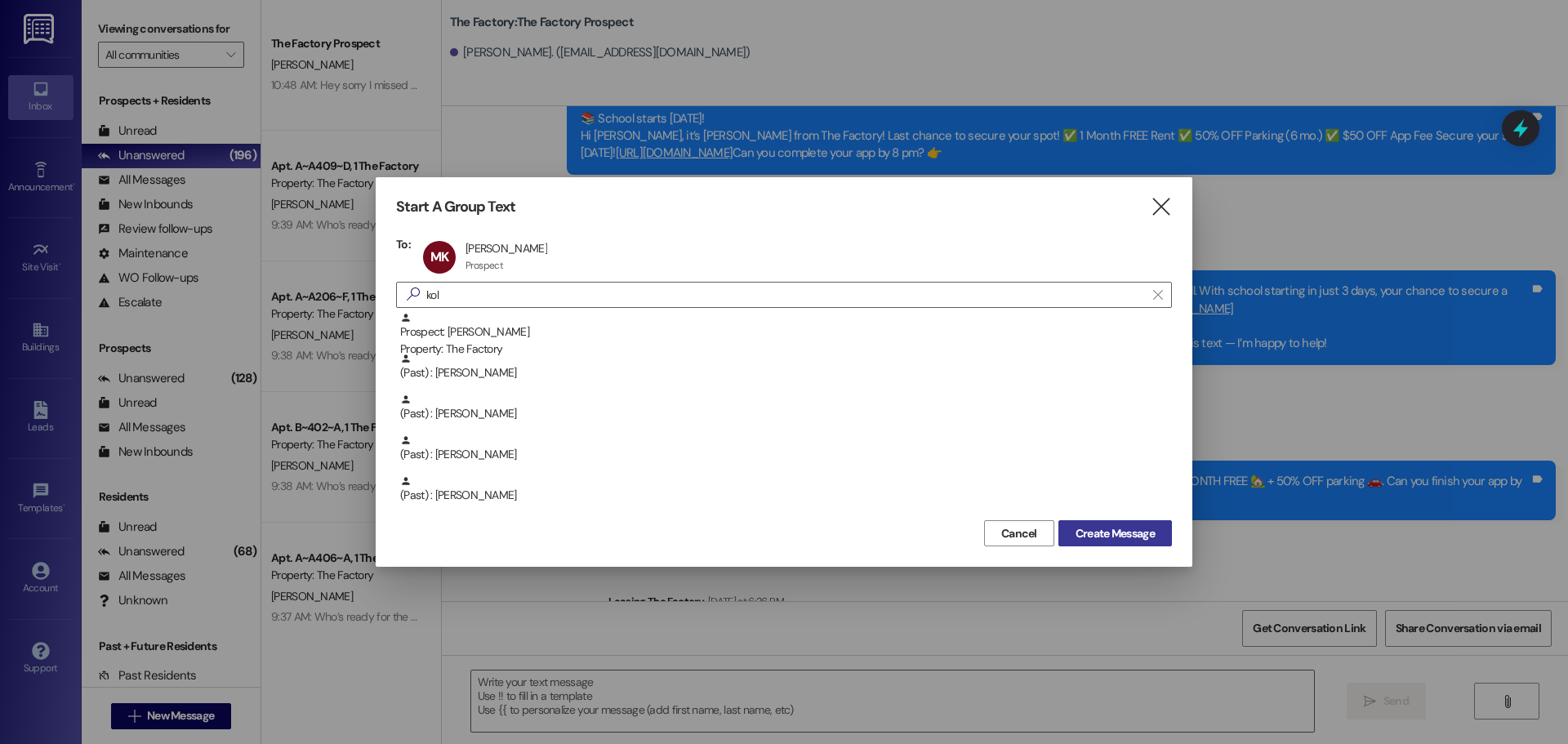
click at [1104, 534] on span "Create Message" at bounding box center [1115, 534] width 79 height 17
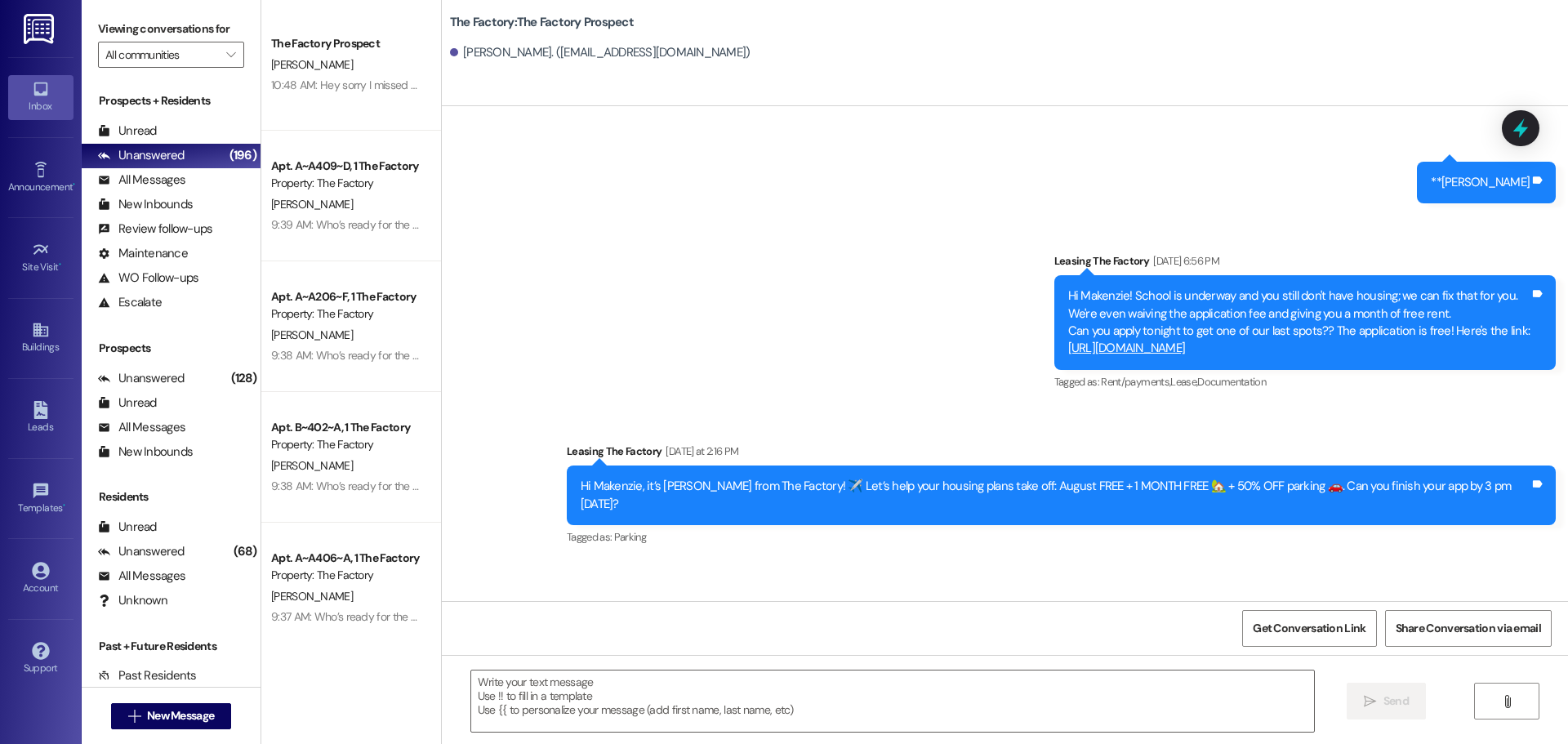
scroll to position [2395, 0]
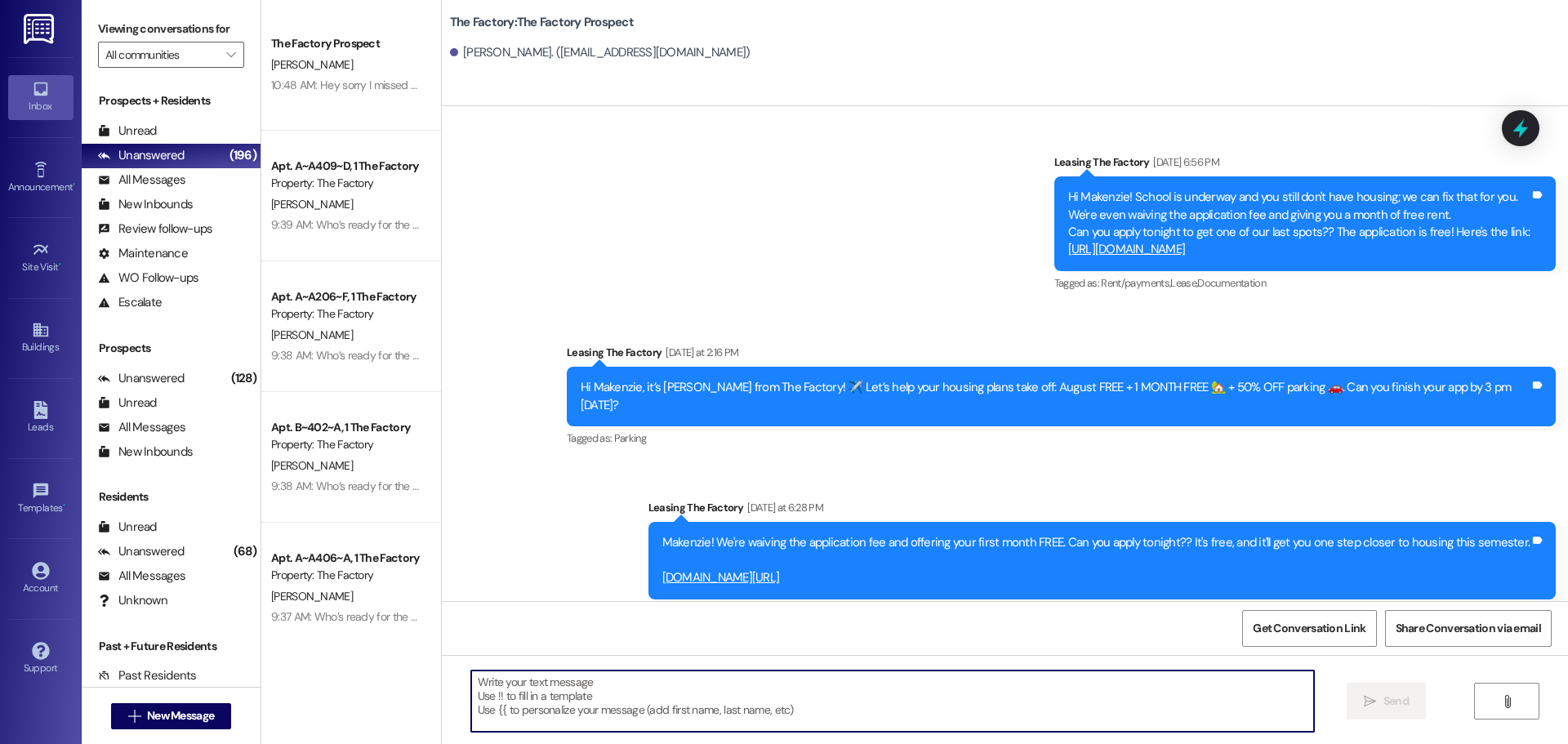
click at [472, 686] on textarea at bounding box center [892, 701] width 842 height 62
paste textarea "Hi {{first_name}}, it’s Tawnya from The Factory! August FREE + 1 MONTH FREE 🏡 +…"
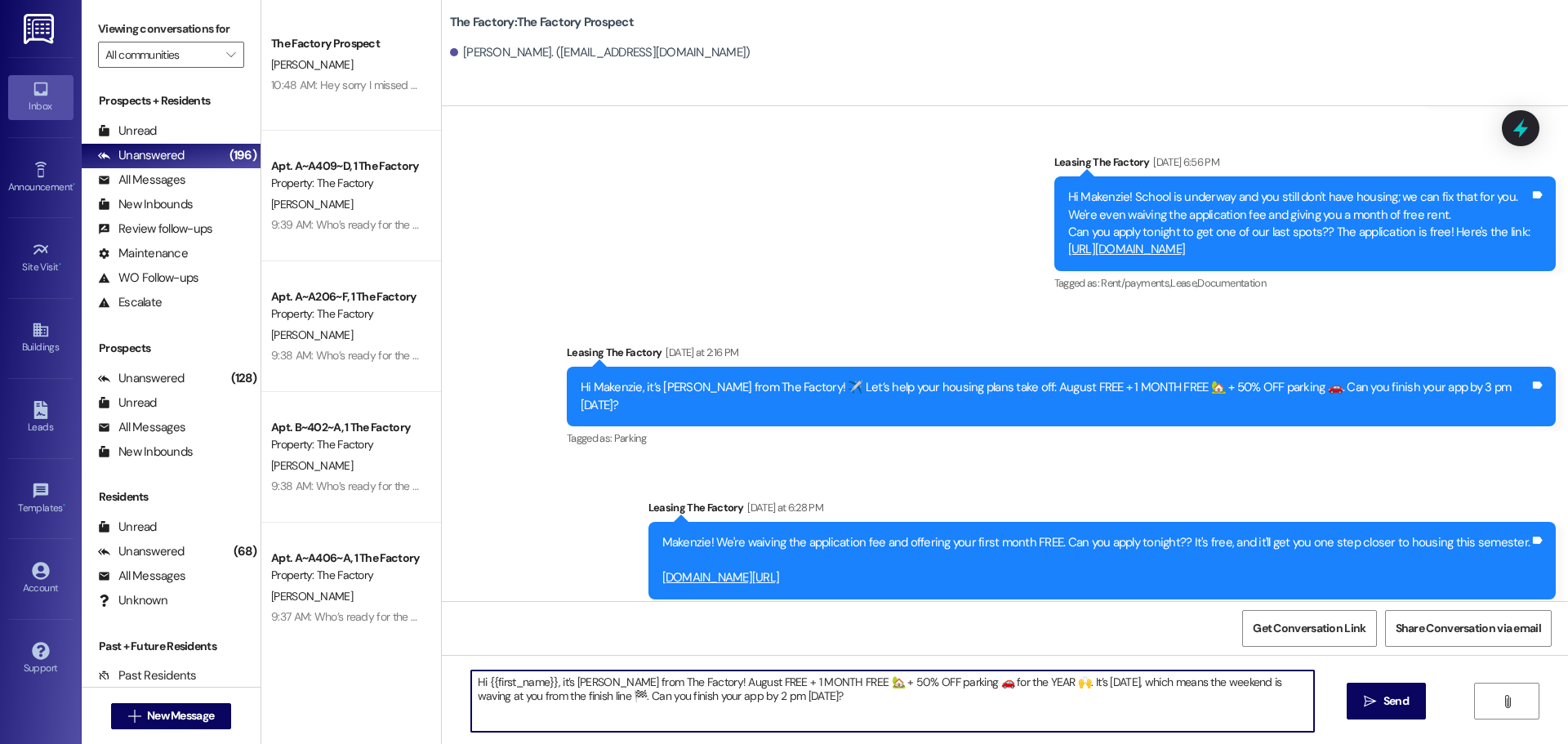
type textarea "Hi {{first_name}}, it’s Tawnya from The Factory! August FREE + 1 MONTH FREE 🏡 +…"
click at [1388, 706] on span "Send" at bounding box center [1397, 701] width 25 height 17
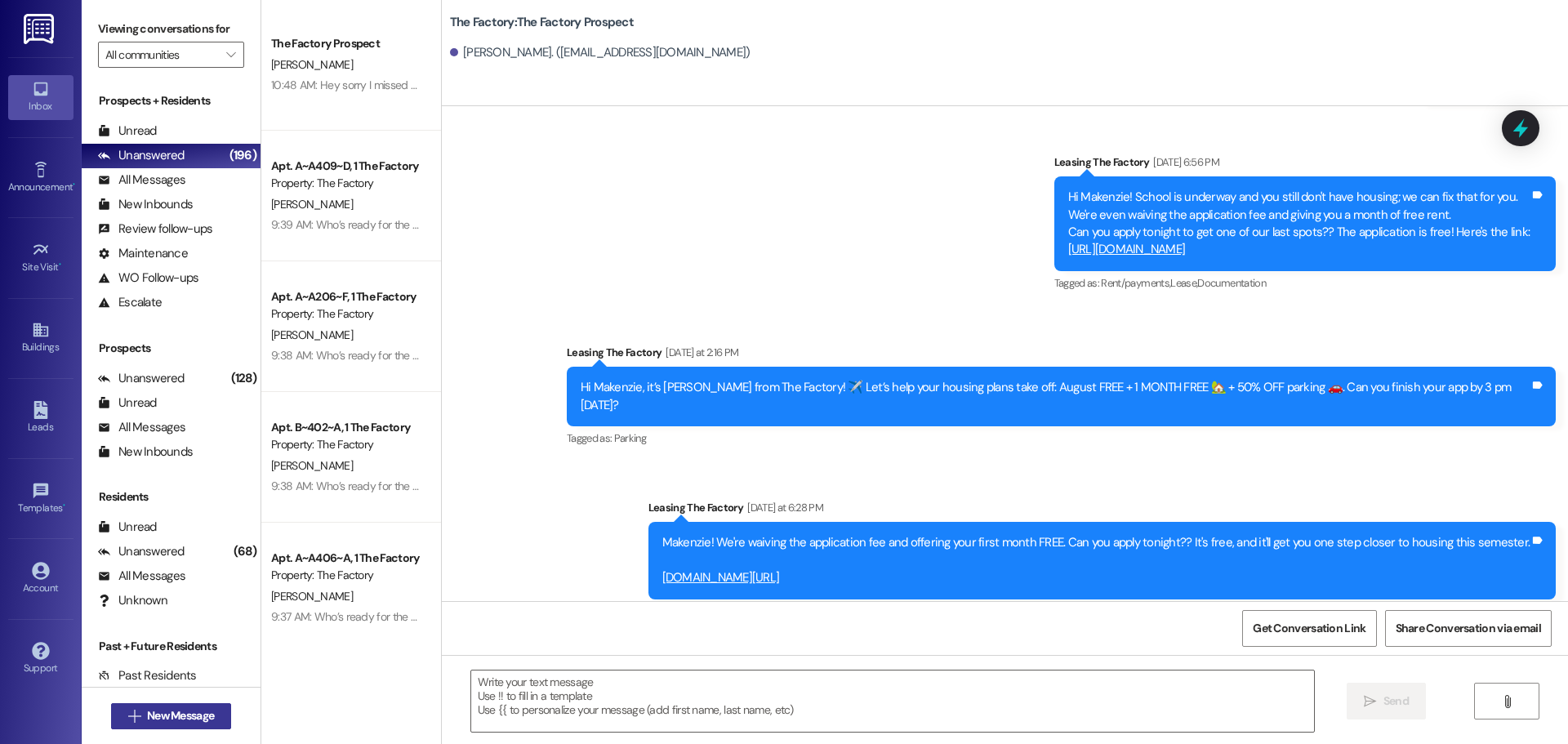
click at [162, 725] on button " New Message" at bounding box center [170, 716] width 121 height 26
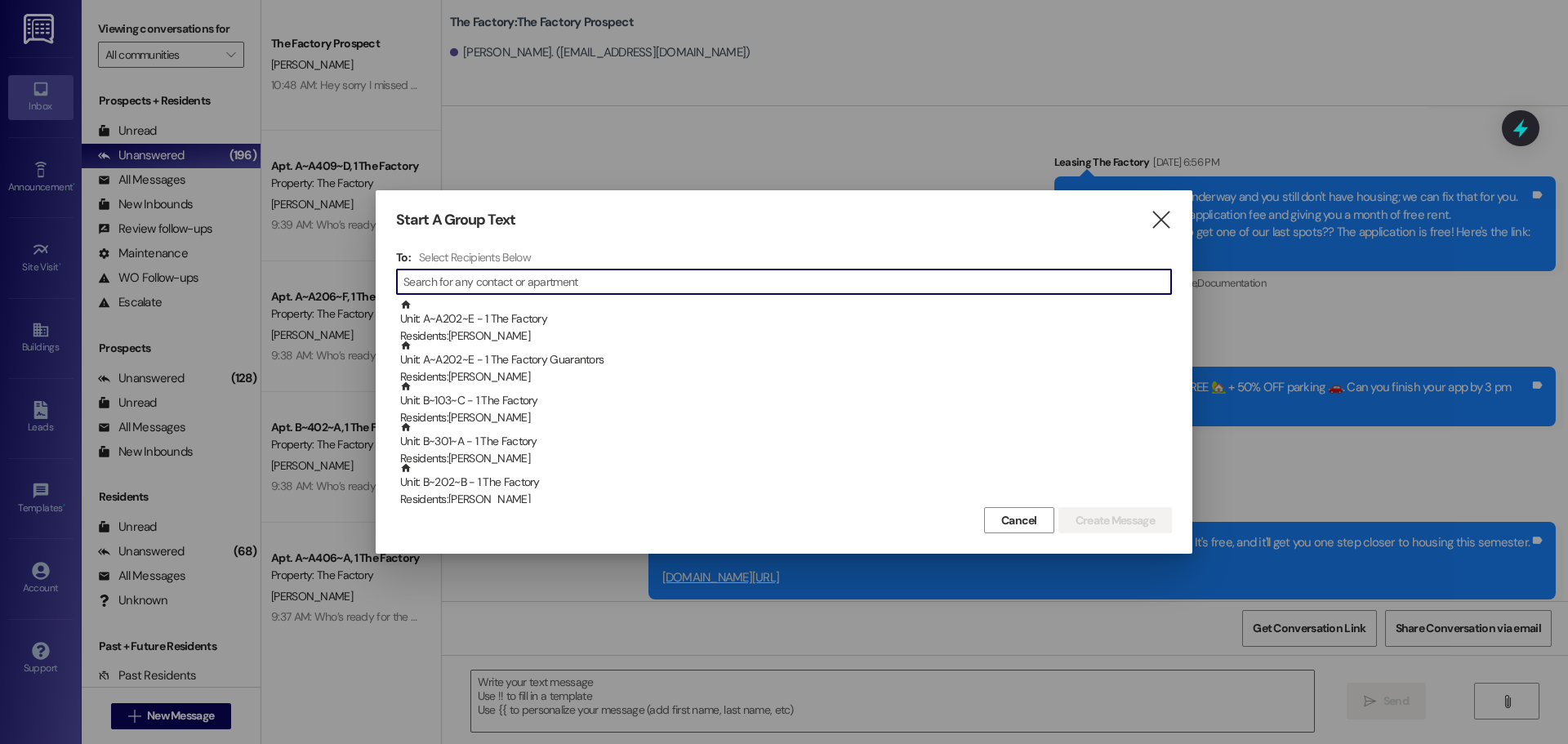
click at [522, 283] on input at bounding box center [787, 281] width 768 height 23
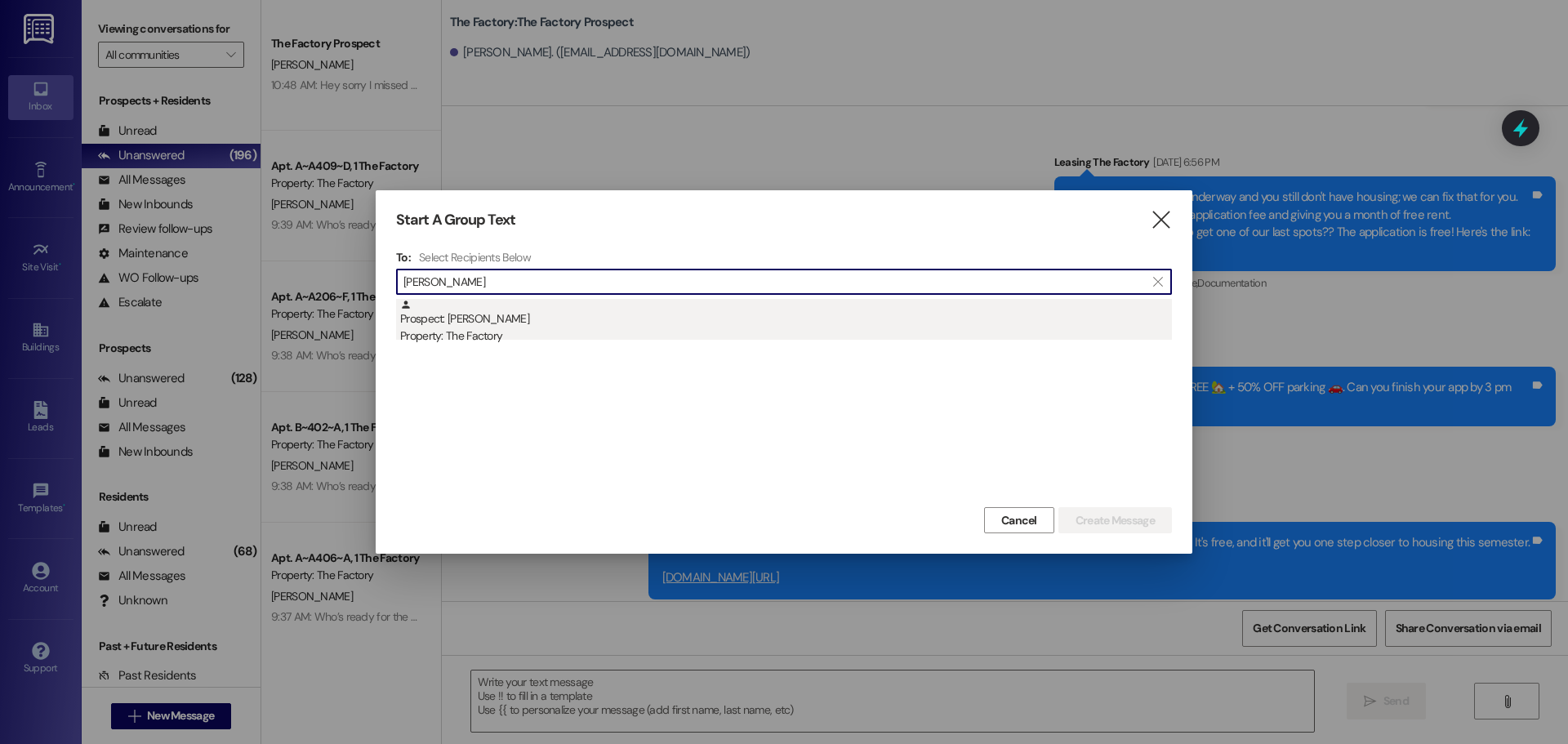
type input "justin ke"
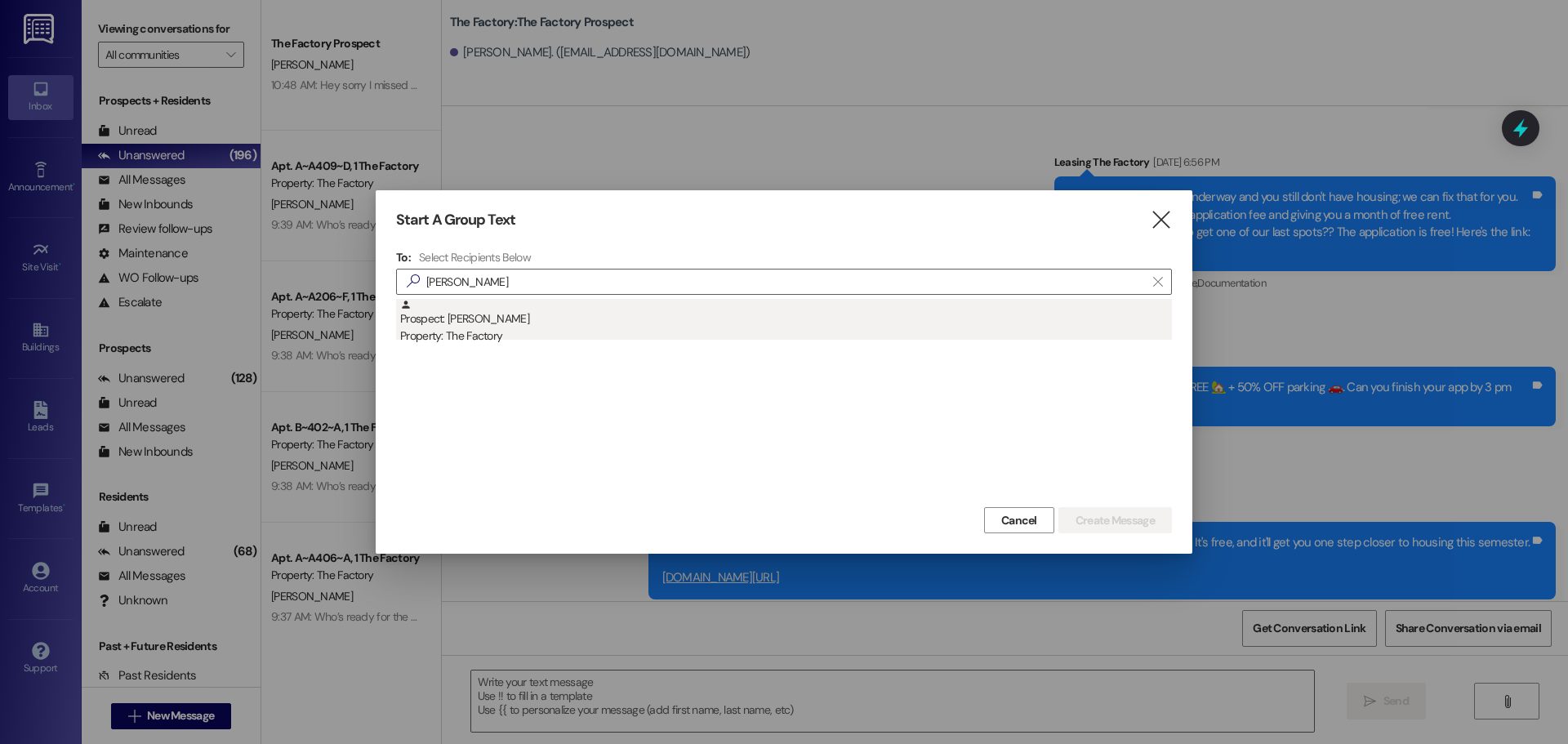
click at [473, 328] on div "Property: The Factory" at bounding box center [785, 336] width 772 height 17
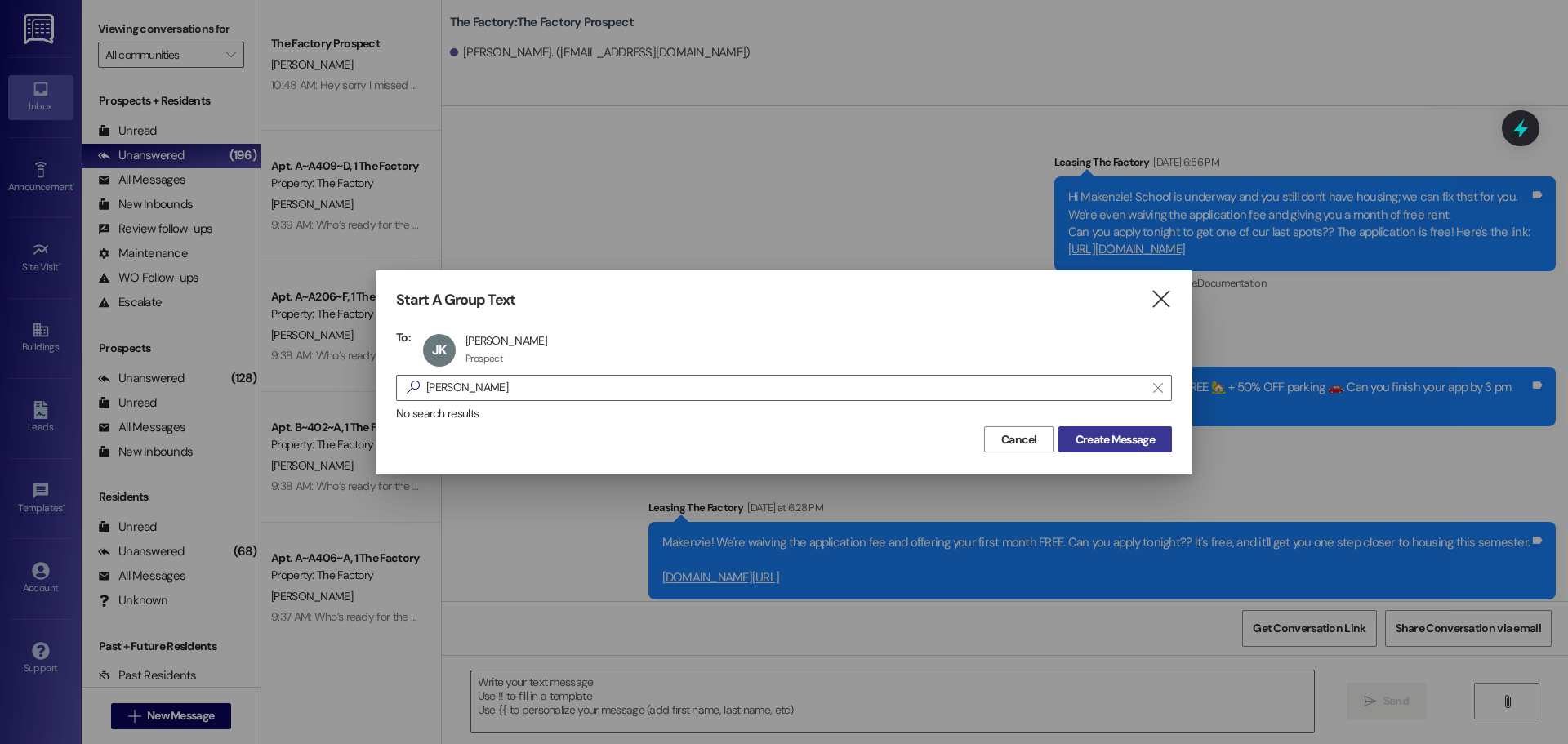
click at [1125, 447] on span "Create Message" at bounding box center [1115, 440] width 79 height 17
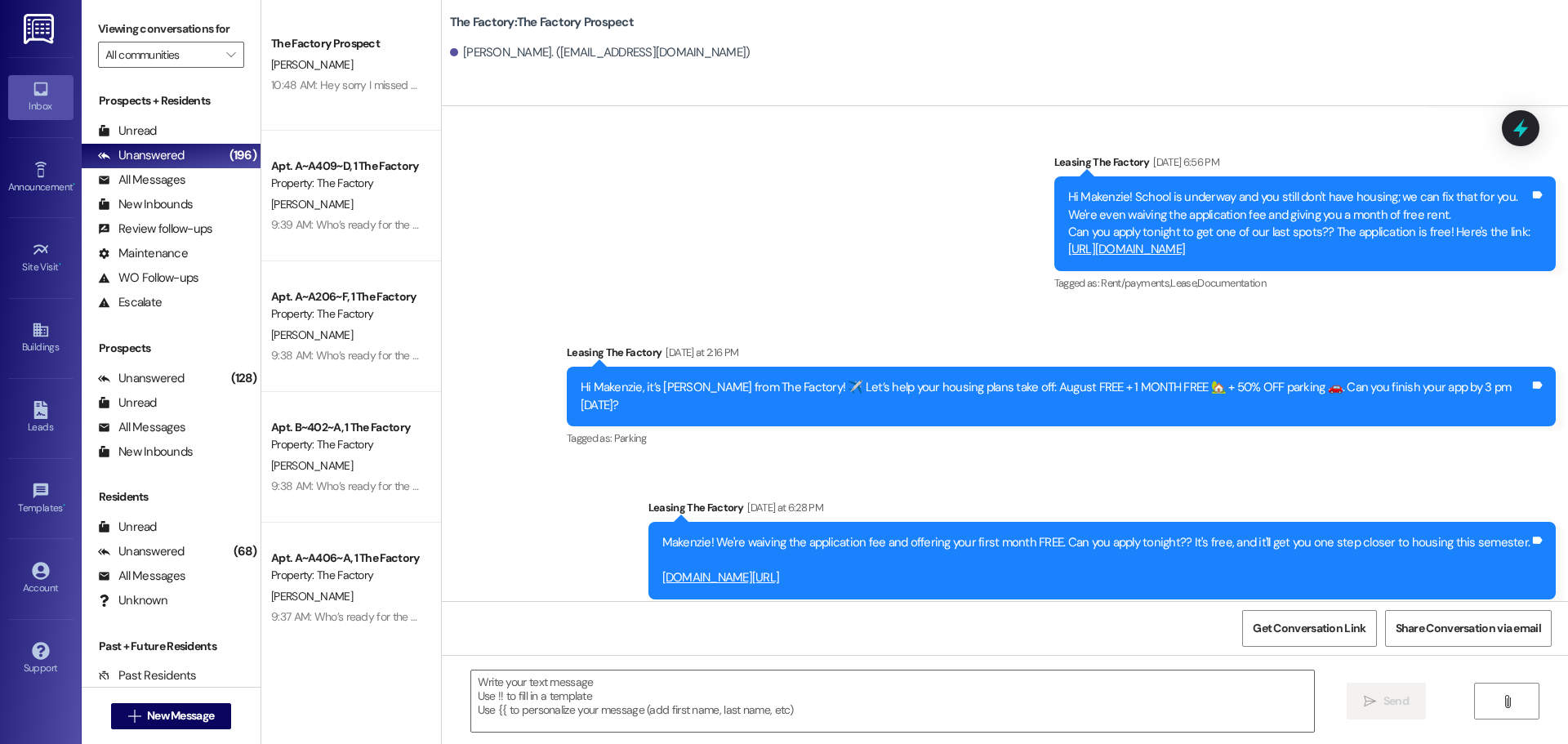
scroll to position [2247, 0]
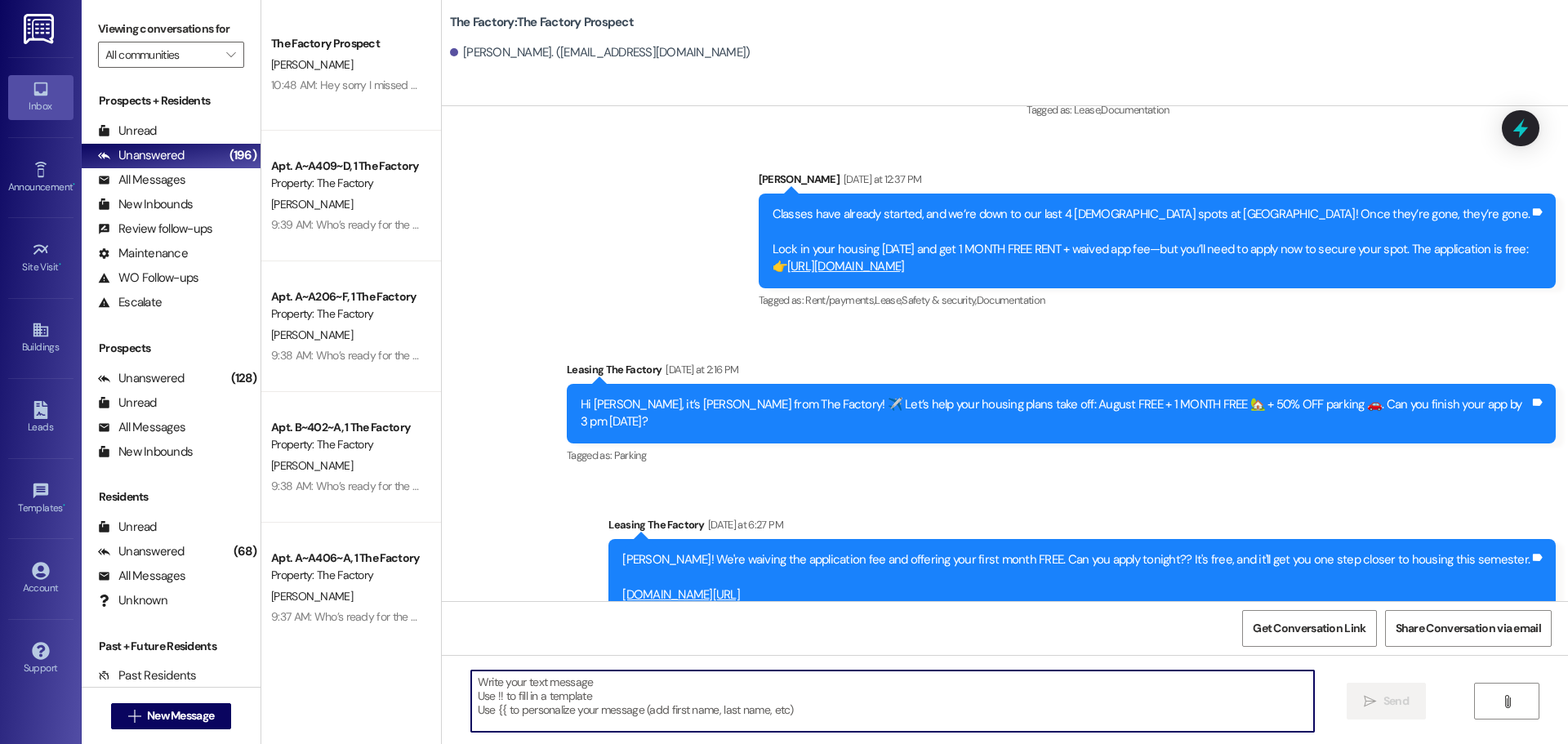
click at [472, 690] on textarea at bounding box center [892, 701] width 842 height 62
paste textarea "Hi {{first_name}}, it’s Tawnya from The Factory! August FREE + 1 MONTH FREE 🏡 +…"
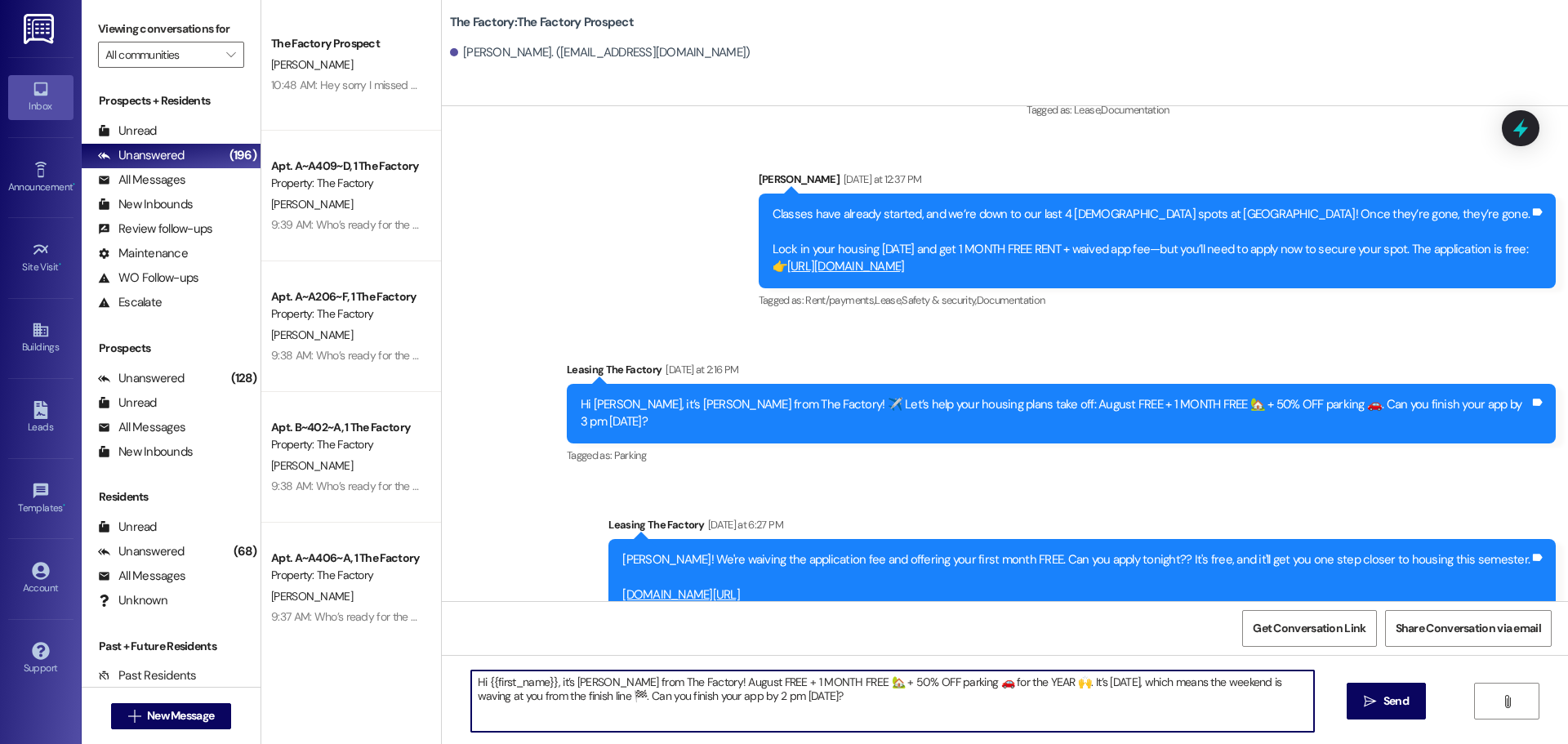
type textarea "Hi {{first_name}}, it’s Tawnya from The Factory! August FREE + 1 MONTH FREE 🏡 +…"
click at [1392, 700] on span "Send" at bounding box center [1397, 701] width 25 height 17
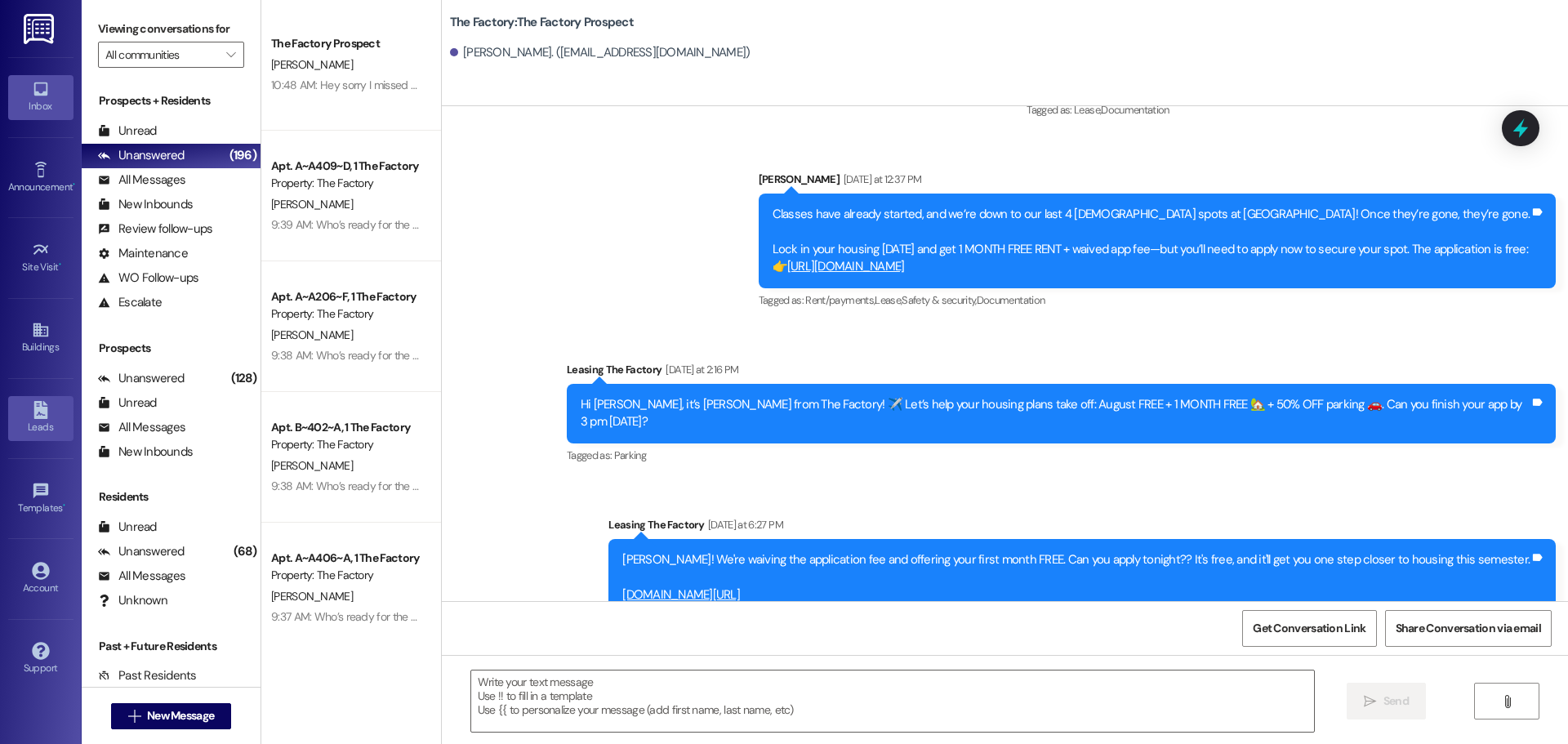
scroll to position [2377, 0]
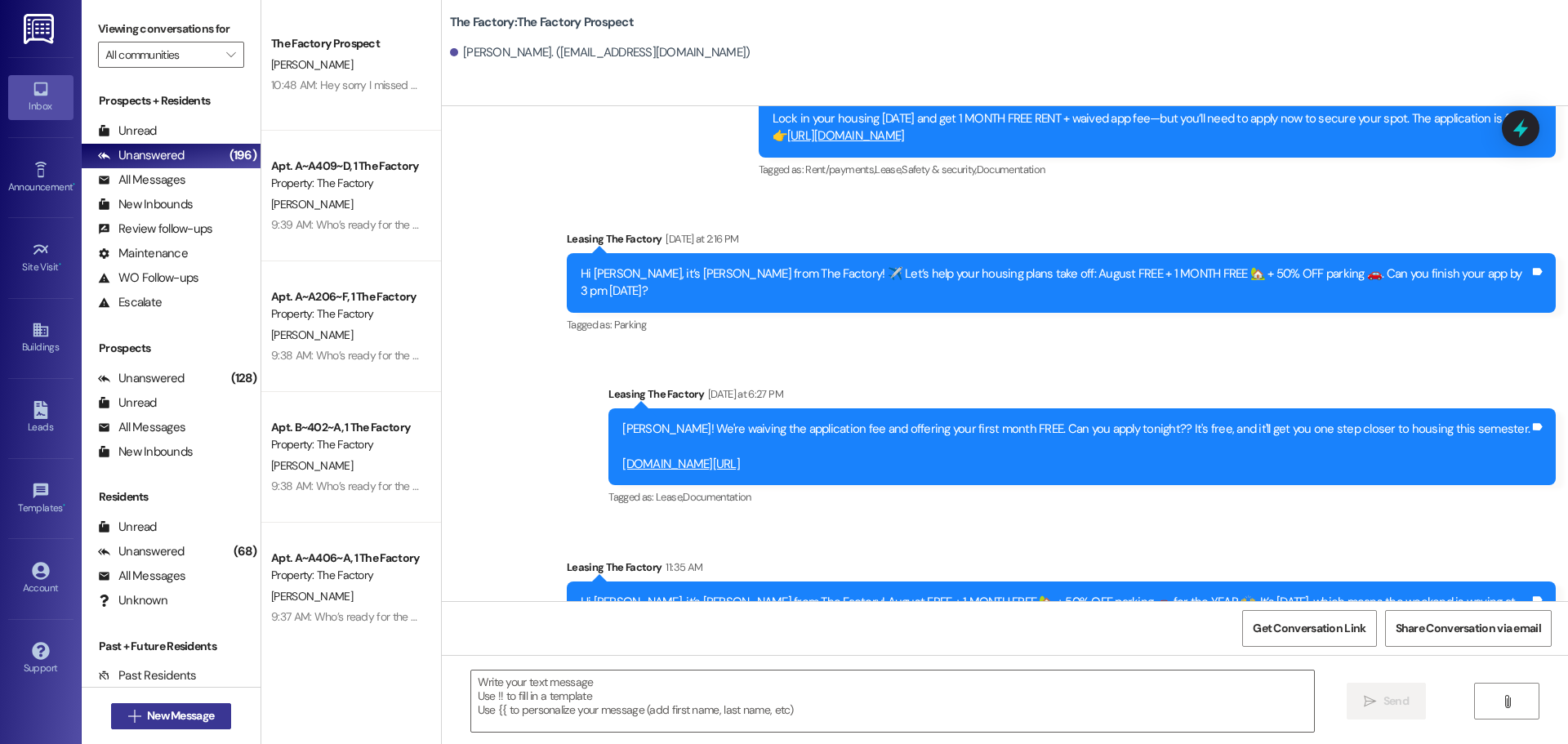
click at [152, 728] on button " New Message" at bounding box center [170, 716] width 121 height 26
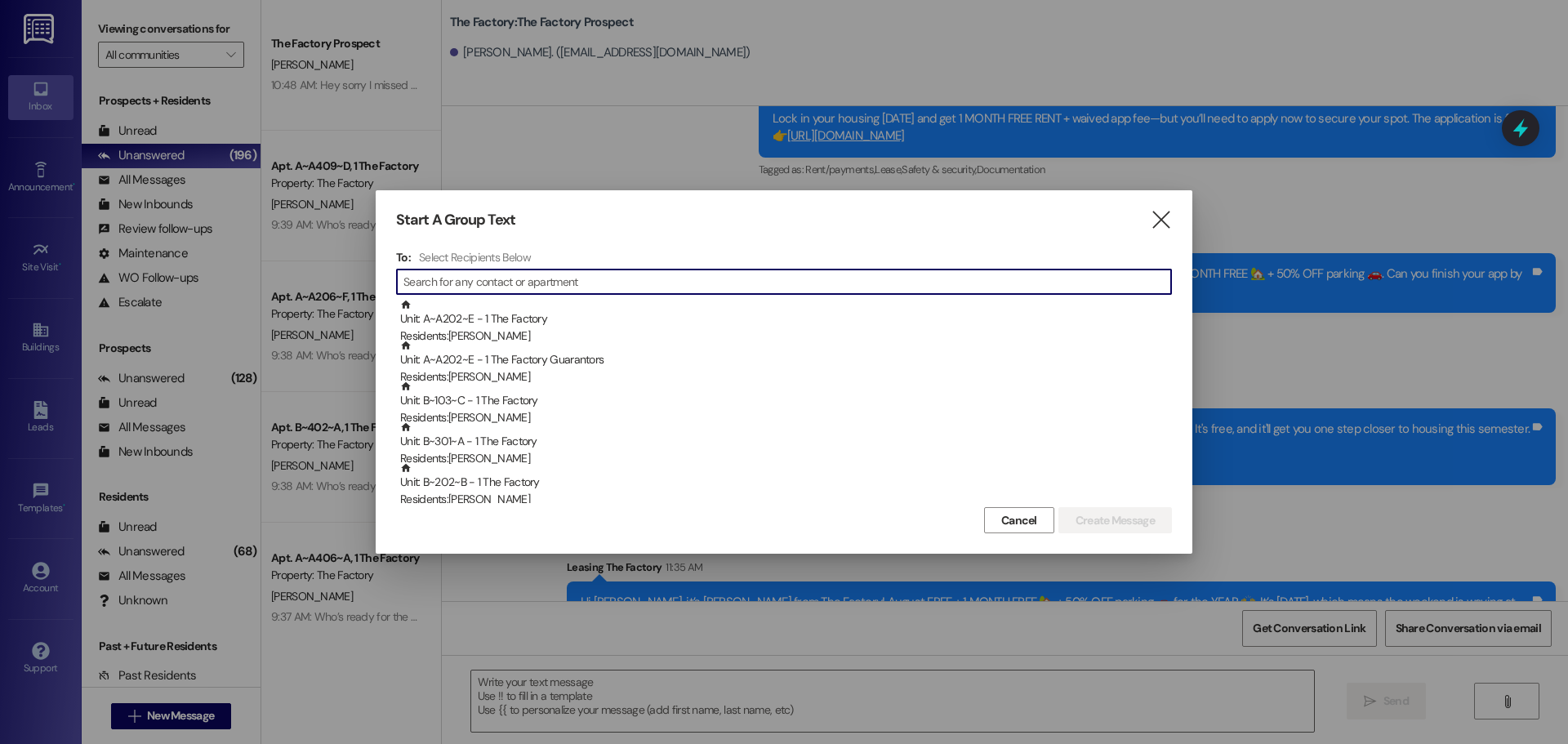
click at [423, 279] on input at bounding box center [787, 281] width 768 height 23
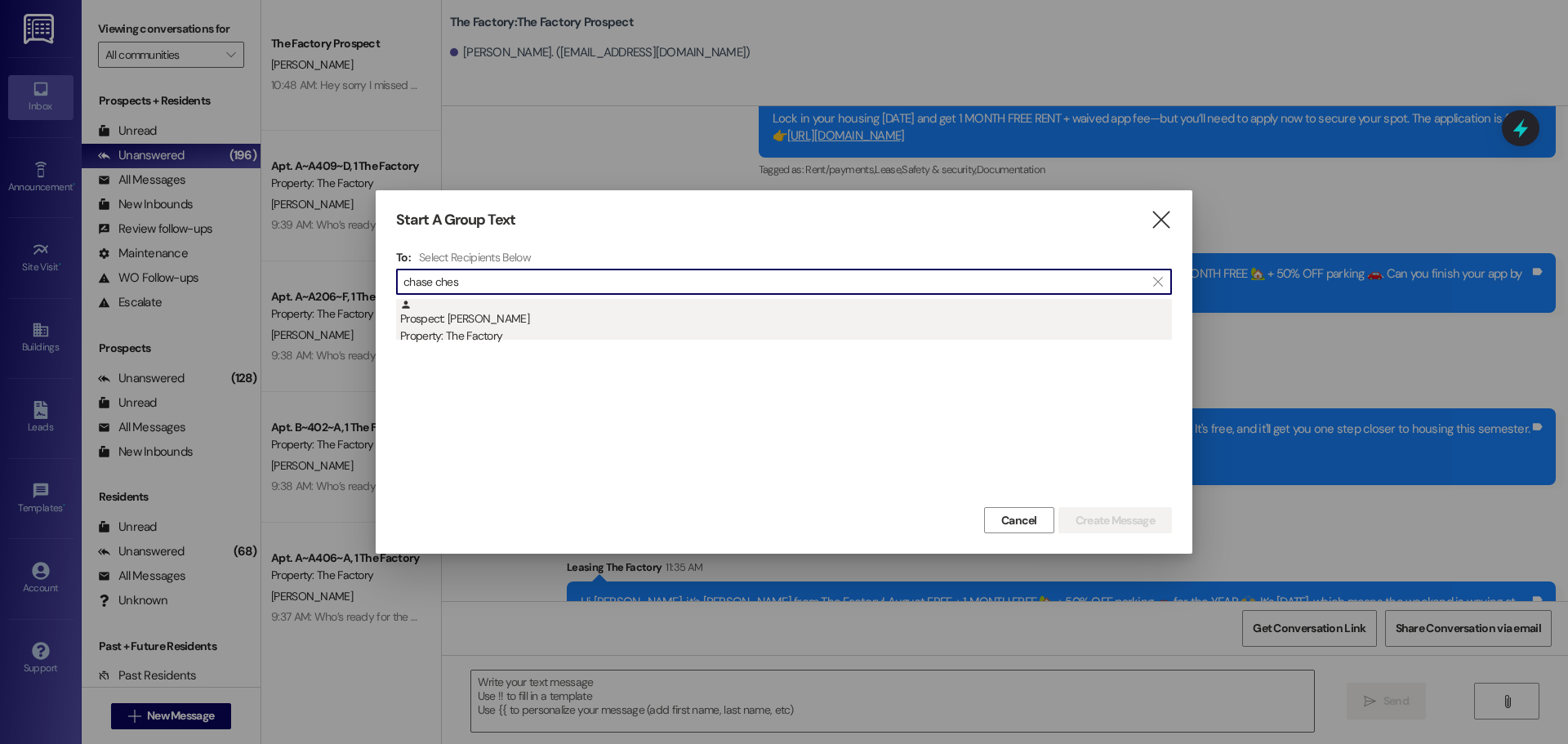
type input "chase ches"
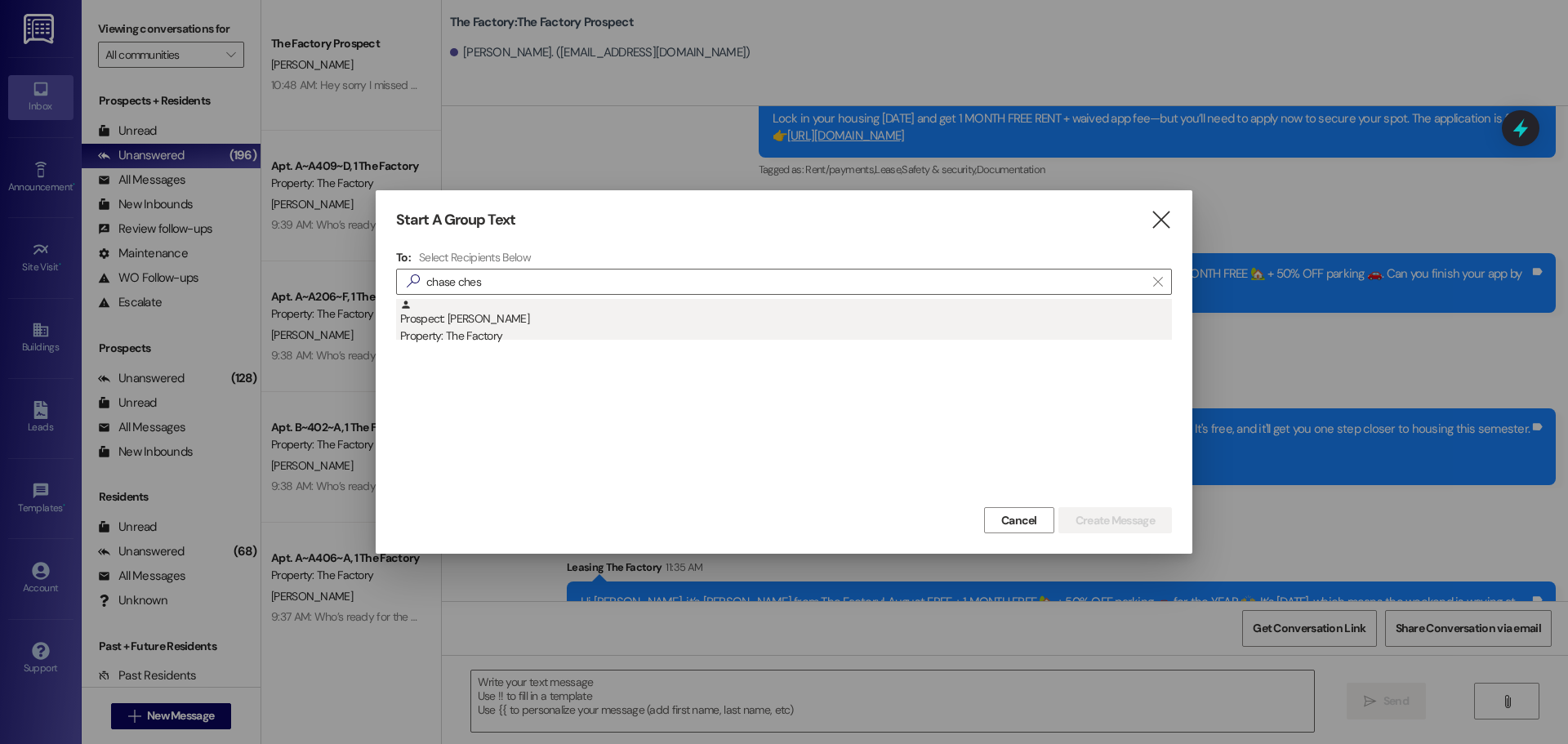
click at [475, 321] on div "Prospect: Chase Chesley Property: The Factory" at bounding box center [785, 322] width 772 height 46
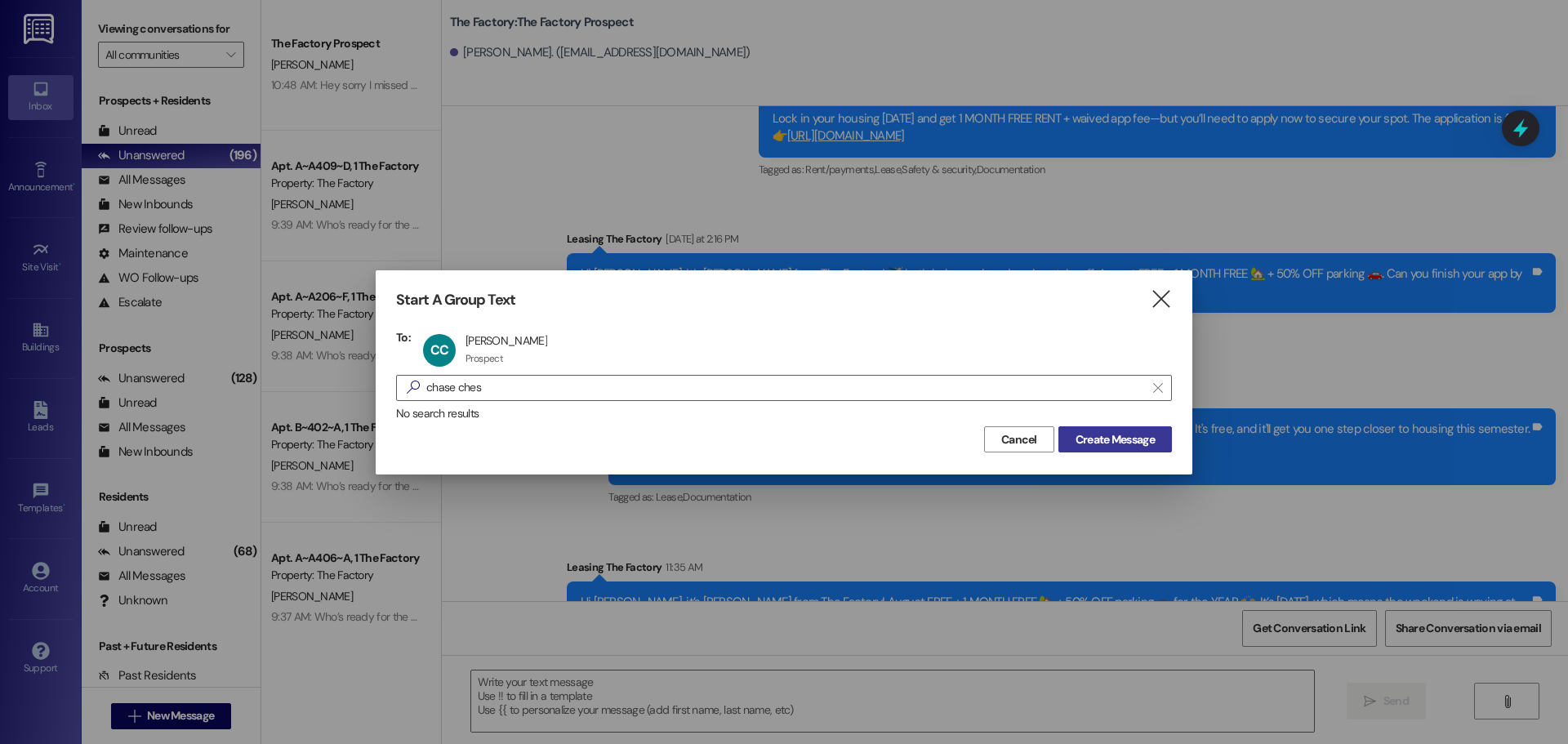
click at [1127, 442] on span "Create Message" at bounding box center [1115, 440] width 79 height 17
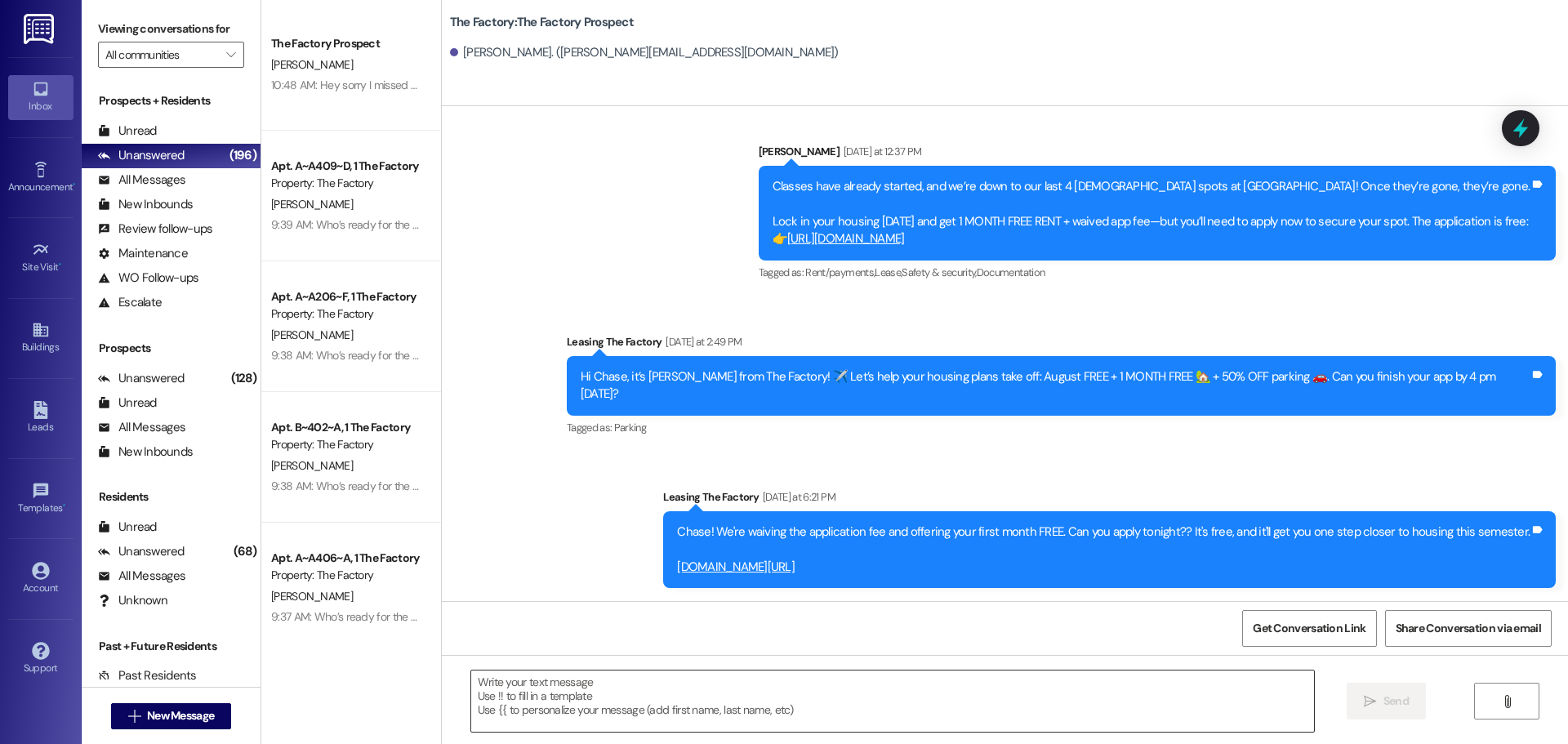
scroll to position [1812, 0]
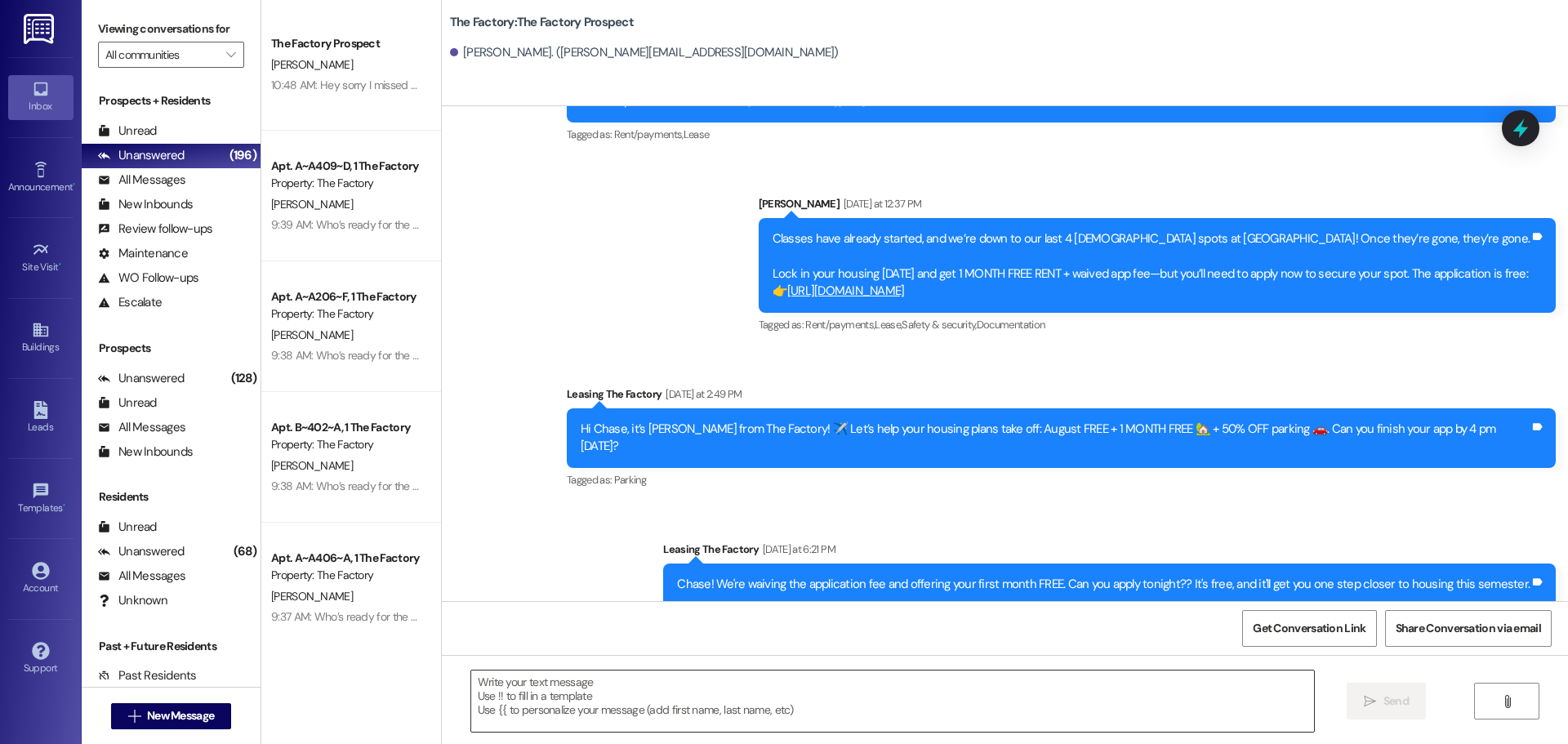
click at [472, 695] on textarea at bounding box center [892, 701] width 842 height 62
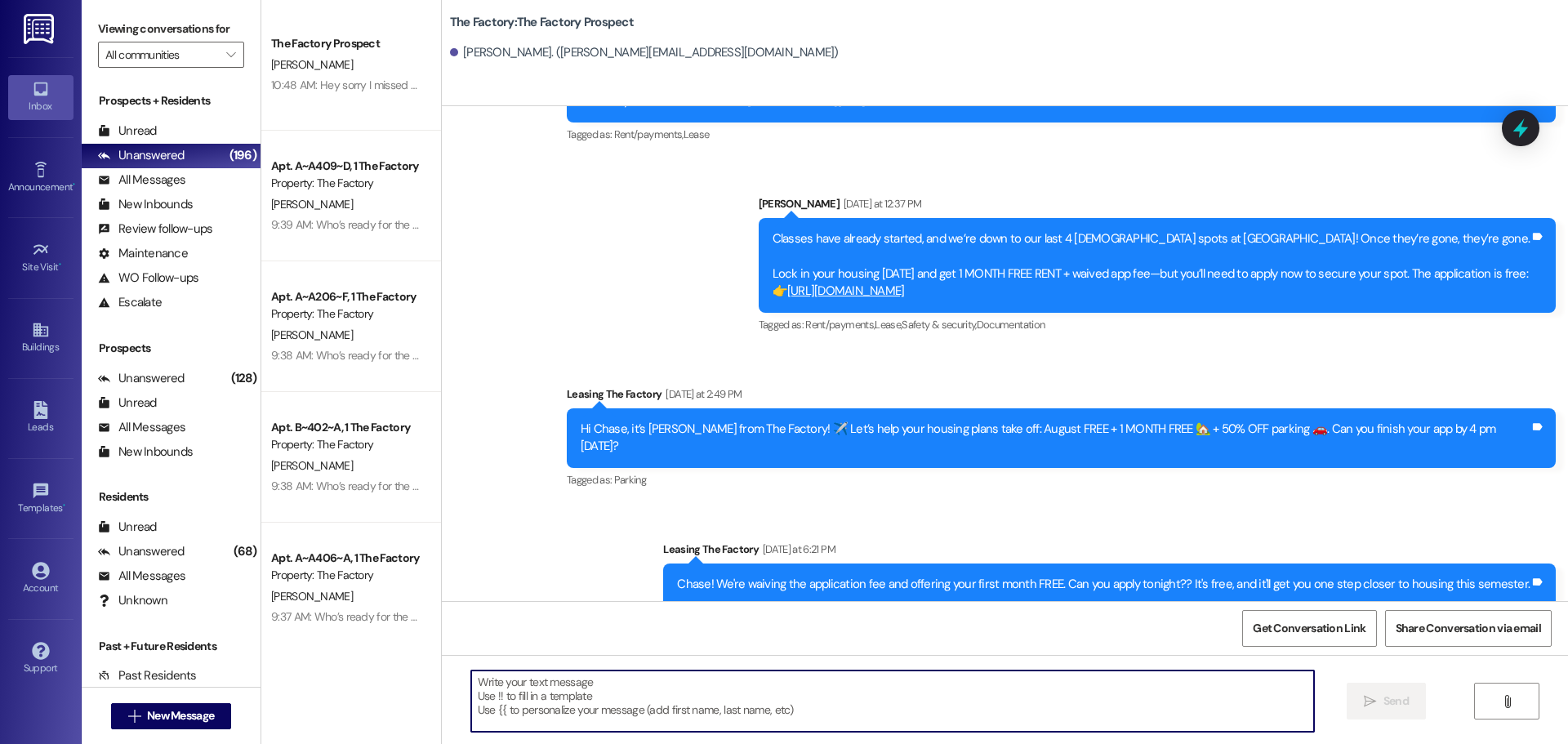
paste textarea "Hi {{first_name}}, it’s Tawnya from The Factory! August FREE + 1 MONTH FREE 🏡 +…"
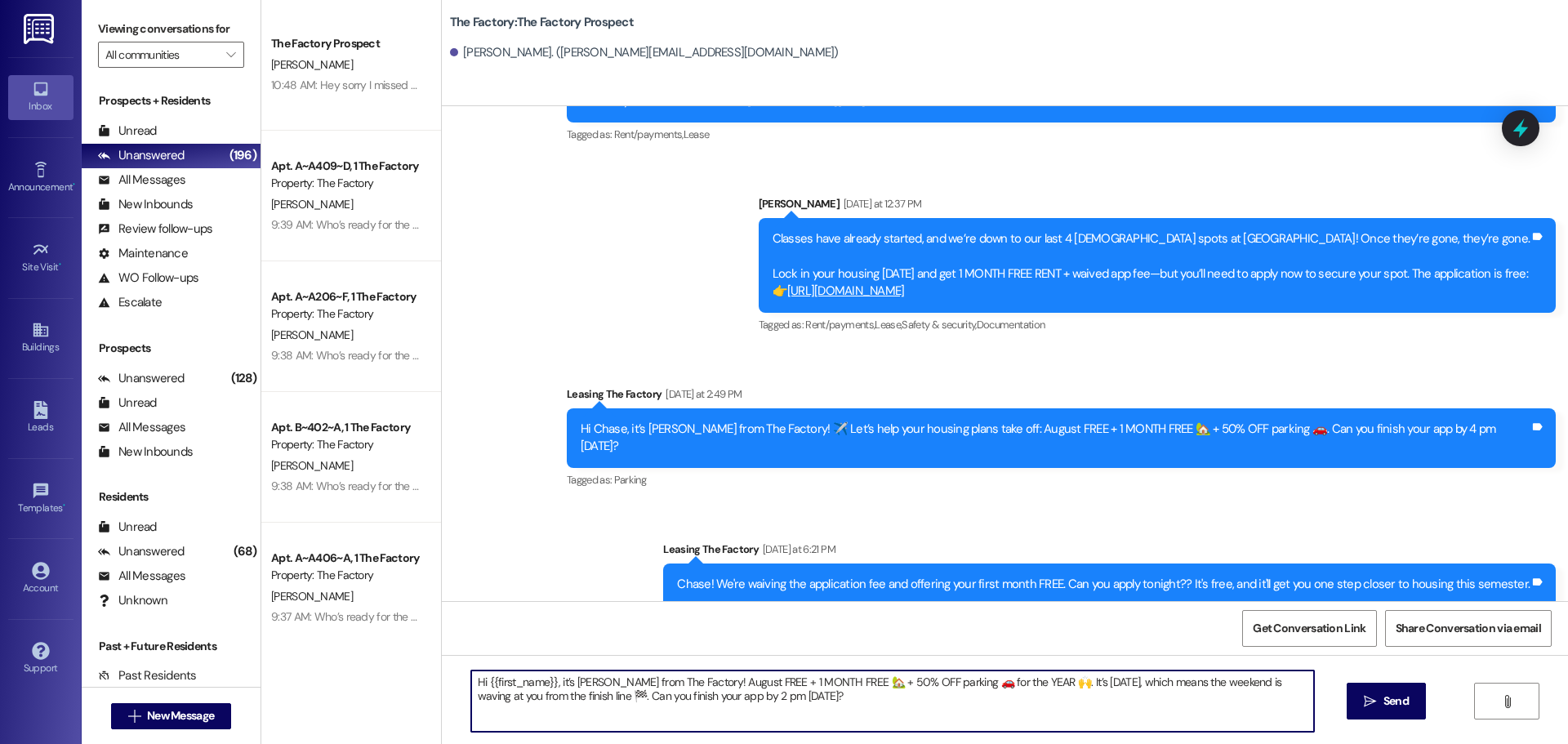
type textarea "Hi {{first_name}}, it’s Tawnya from The Factory! August FREE + 1 MONTH FREE 🏡 +…"
click at [1387, 706] on span "Send" at bounding box center [1397, 701] width 25 height 17
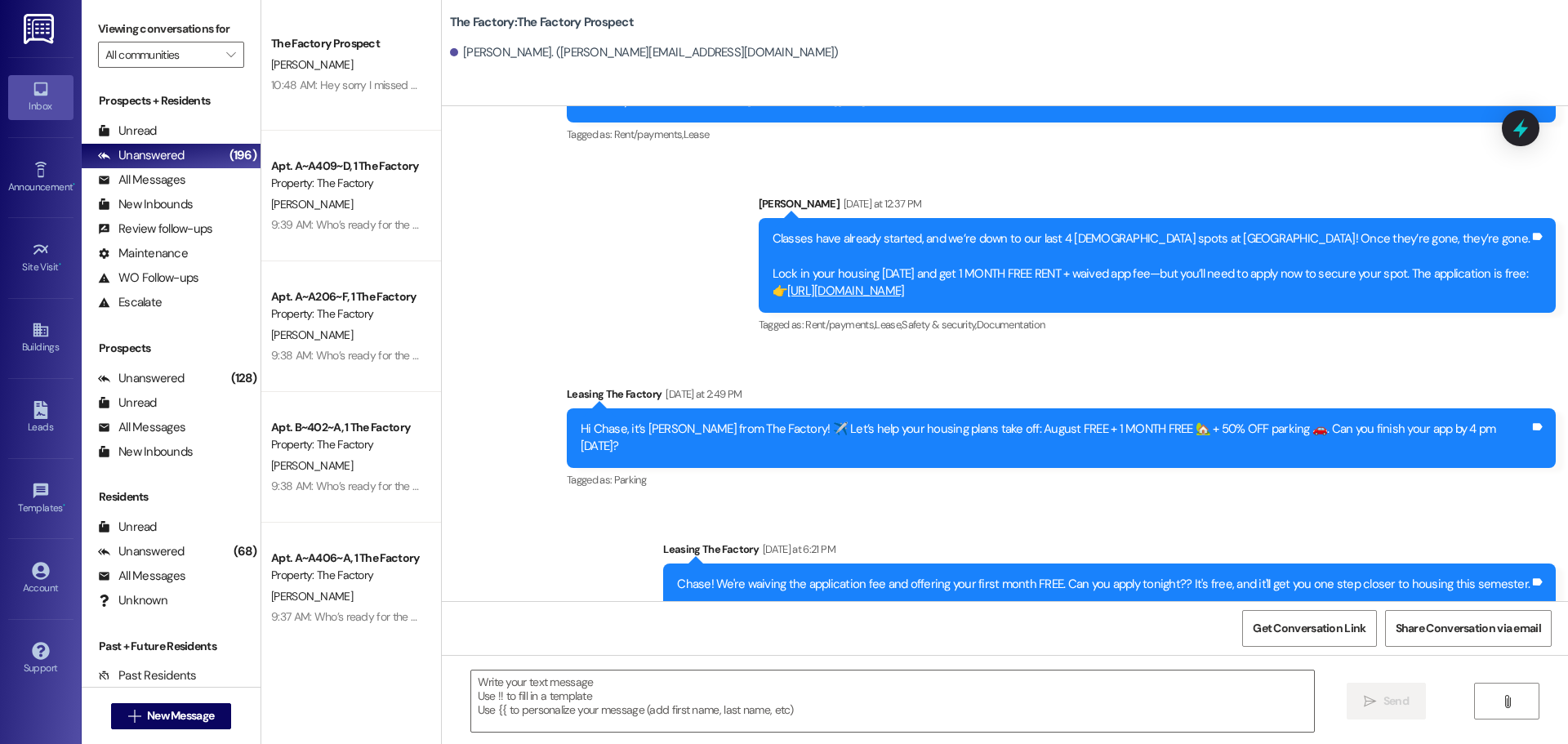
scroll to position [1943, 0]
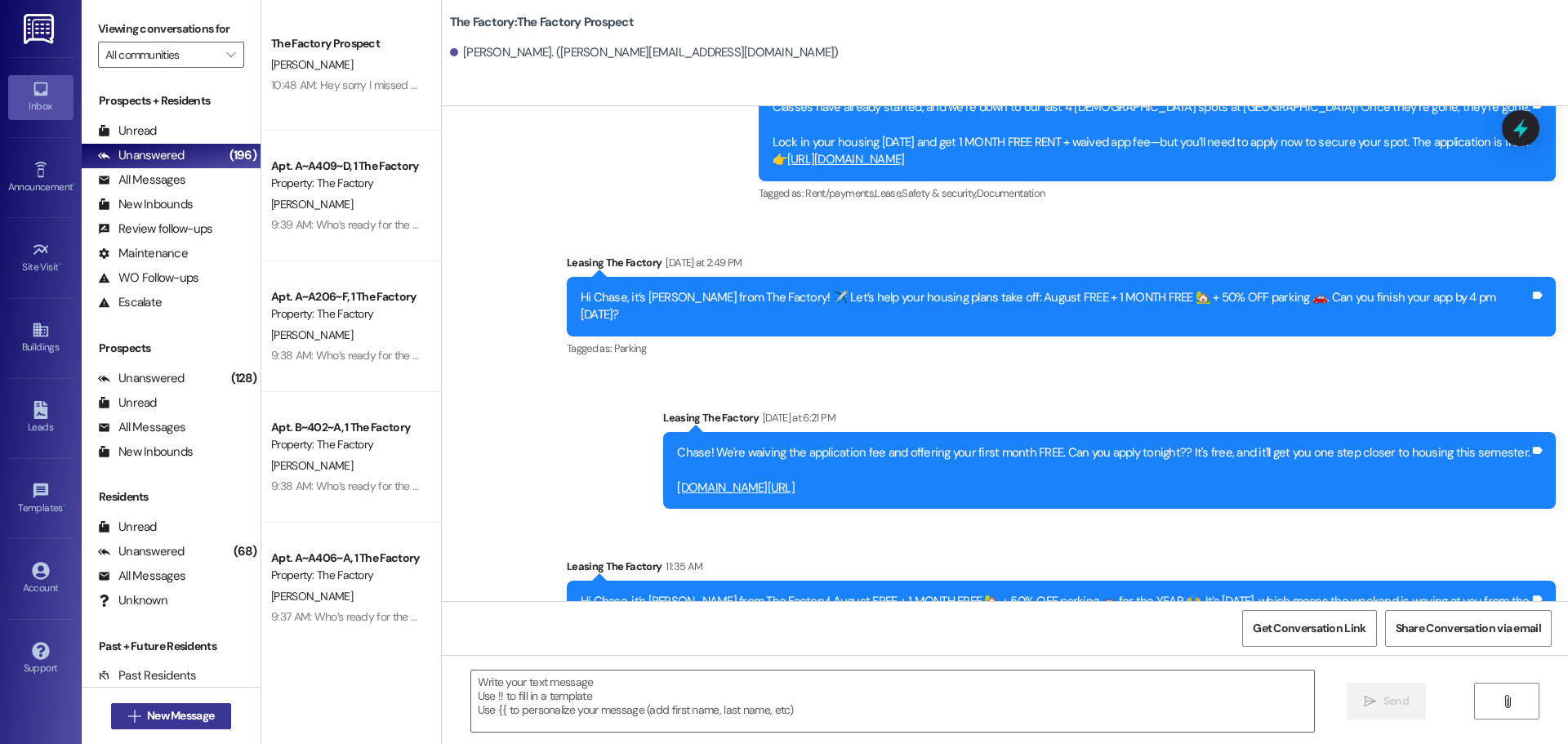
click at [156, 725] on button " New Message" at bounding box center [170, 716] width 121 height 26
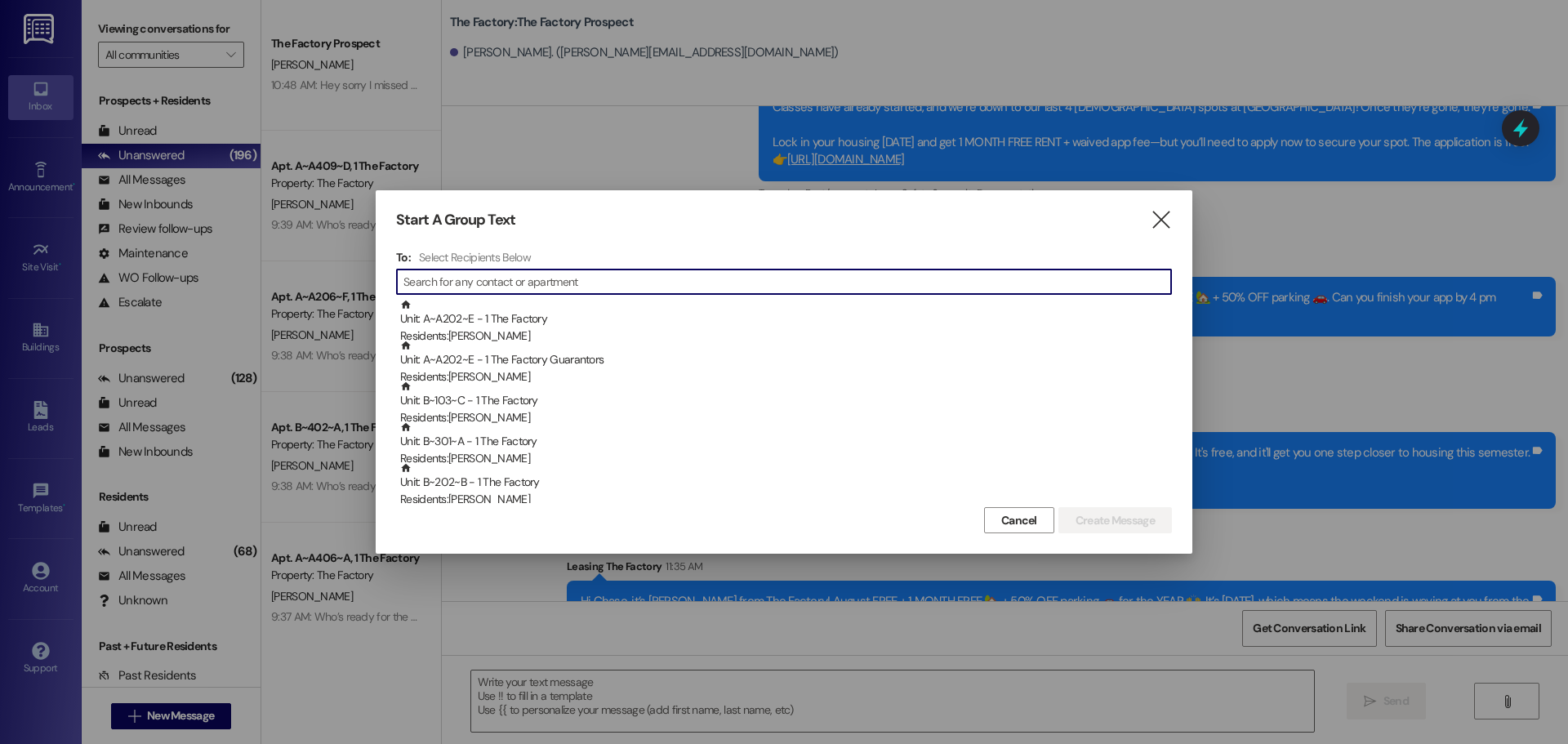
click at [448, 283] on input at bounding box center [787, 281] width 768 height 23
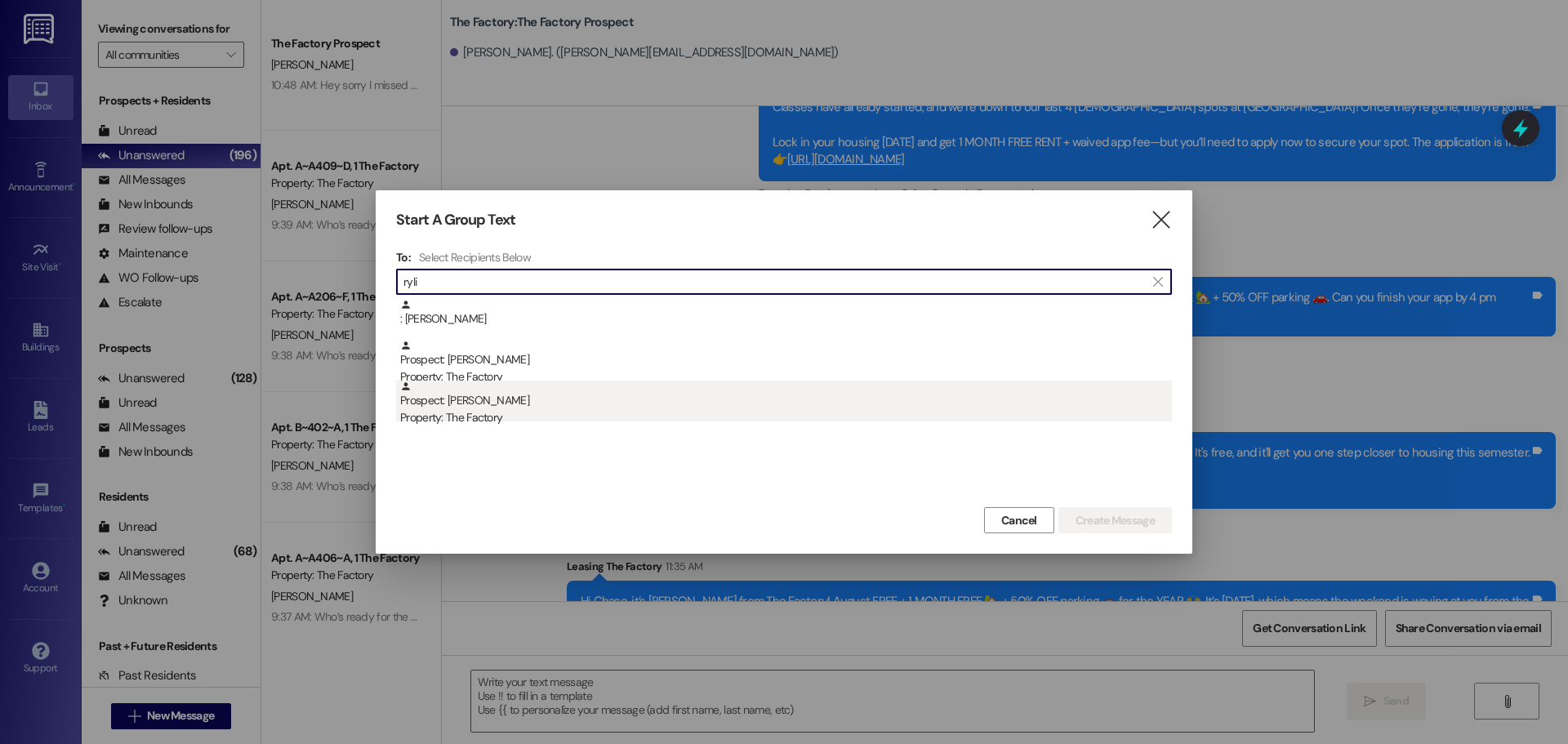
type input "ryli"
click at [457, 405] on div "Prospect: Rylie Merrill Property: The Factory" at bounding box center [785, 404] width 772 height 46
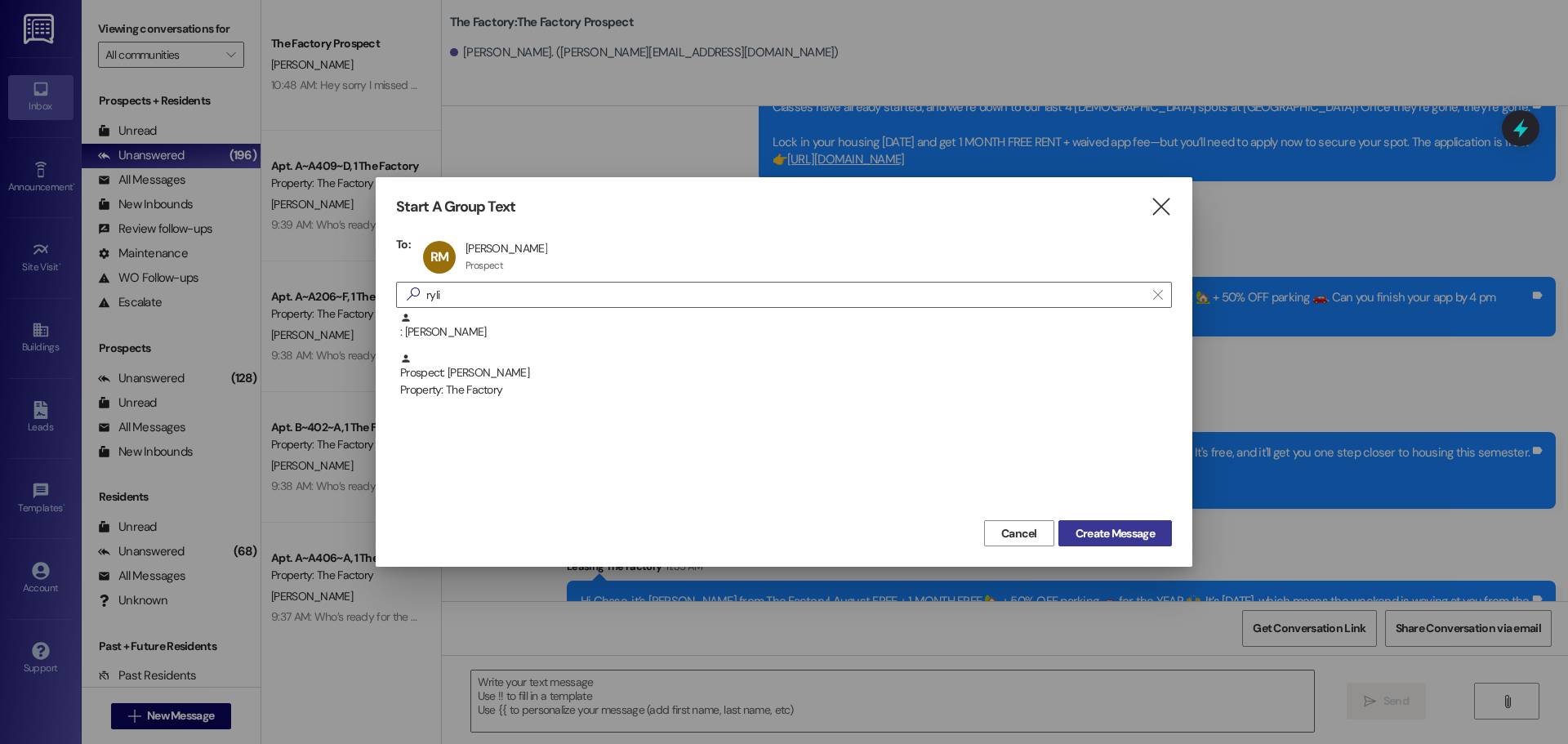
click at [1105, 524] on button "Create Message" at bounding box center [1115, 534] width 113 height 26
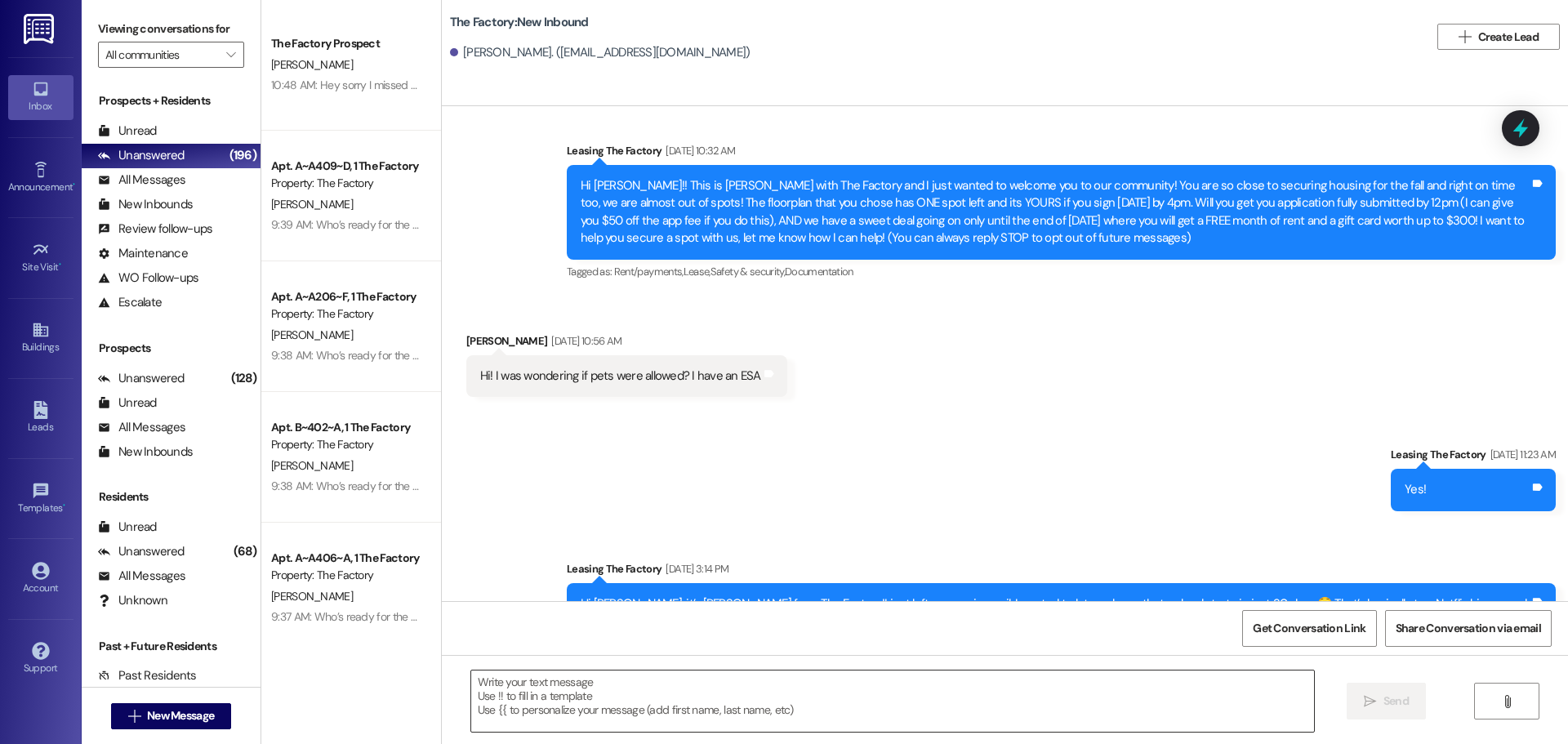
scroll to position [0, 0]
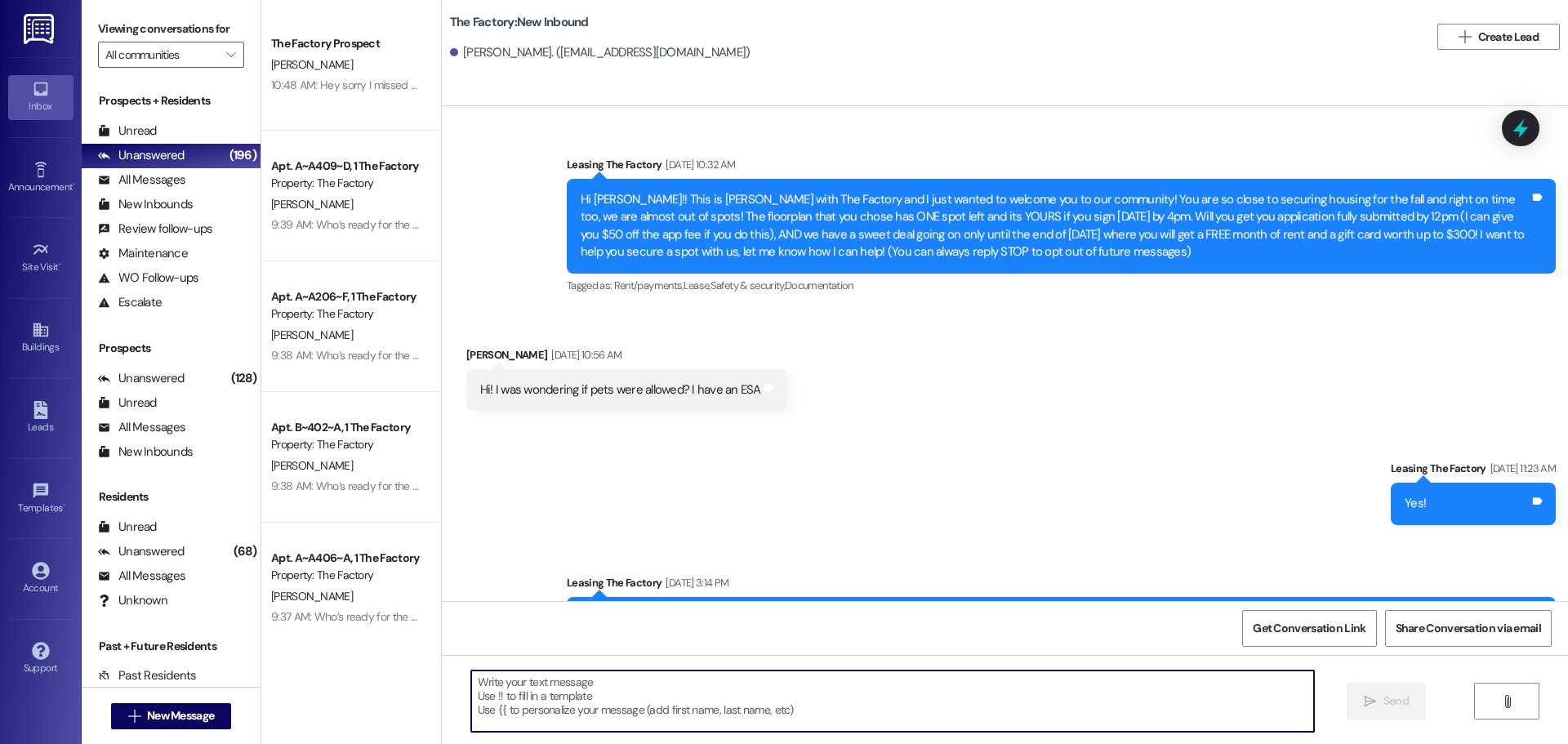
click at [472, 693] on textarea at bounding box center [892, 701] width 842 height 62
paste textarea "Hi {{first_name}}, it’s Tawnya from The Factory! August FREE + 1 MONTH FREE 🏡 +…"
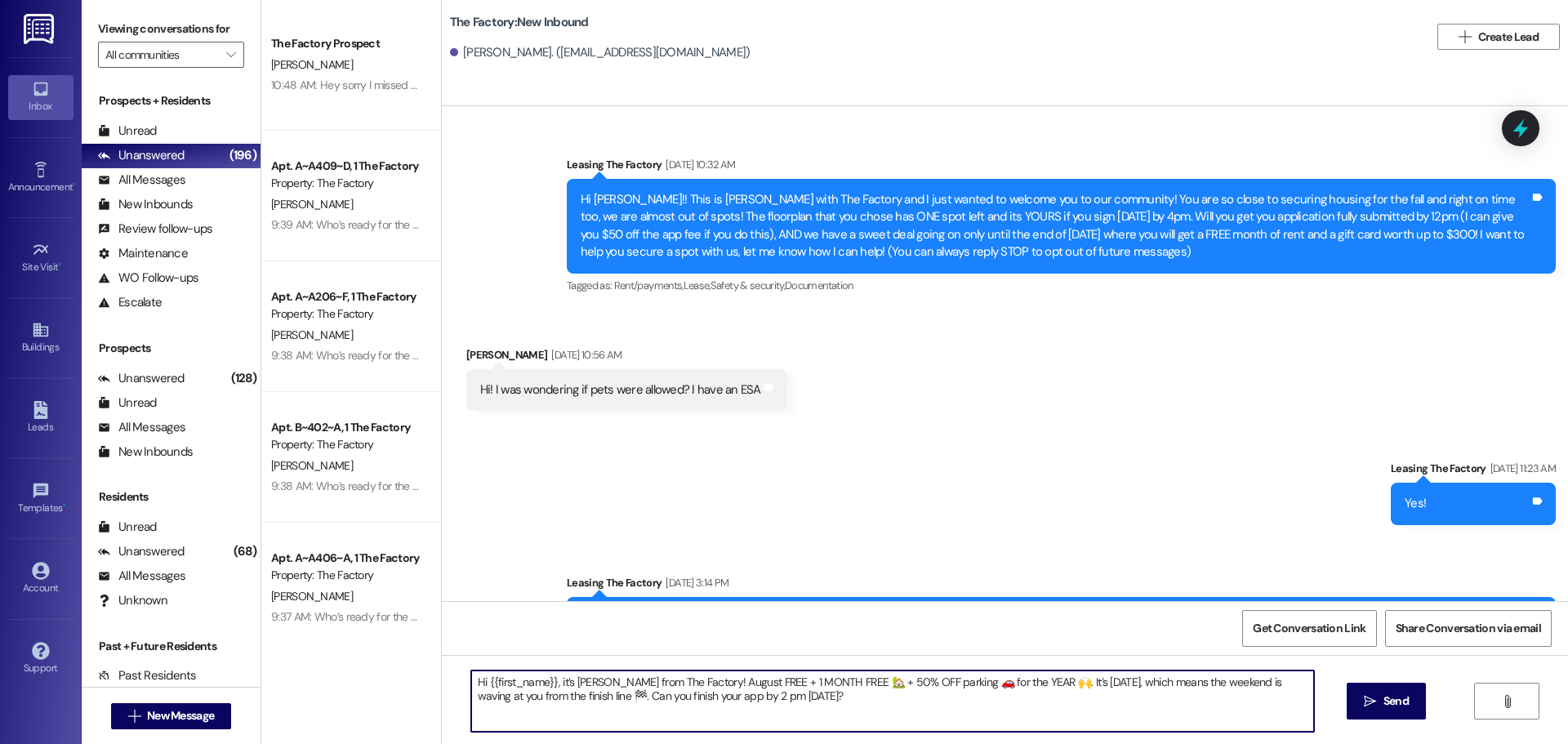
type textarea "Hi {{first_name}}, it’s Tawnya from The Factory! August FREE + 1 MONTH FREE 🏡 +…"
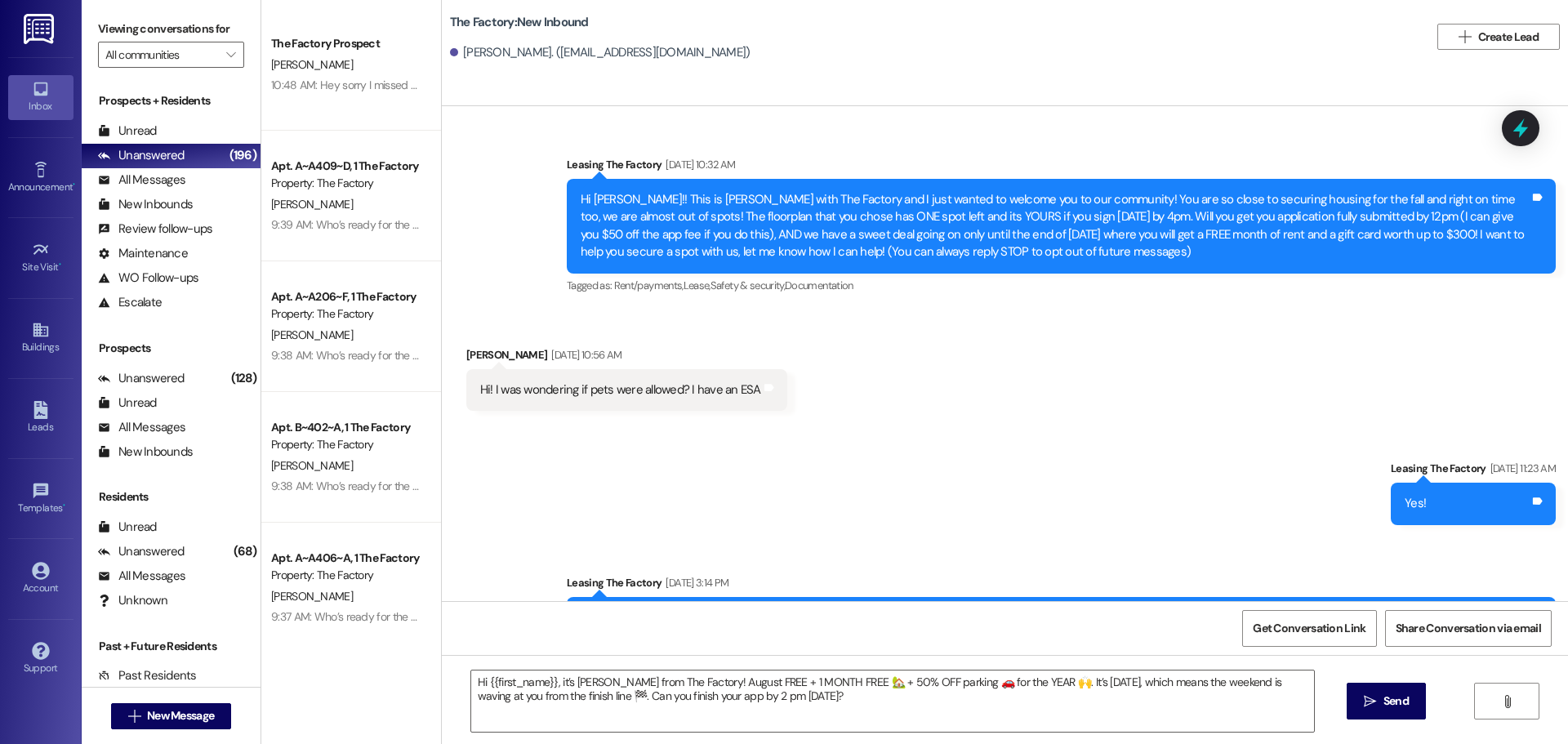
click at [1375, 698] on icon "" at bounding box center [1370, 701] width 13 height 13
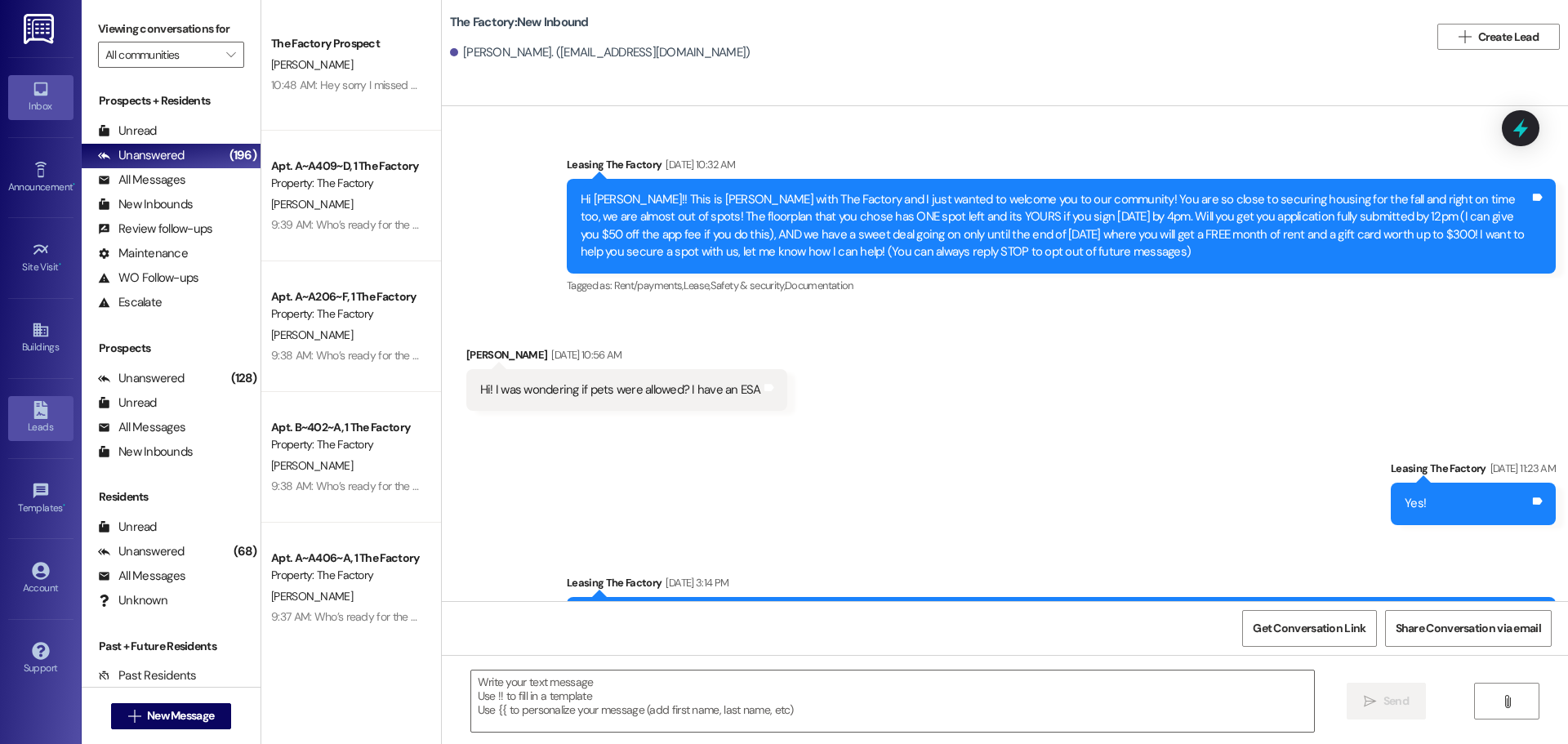
click at [37, 415] on icon at bounding box center [41, 410] width 18 height 18
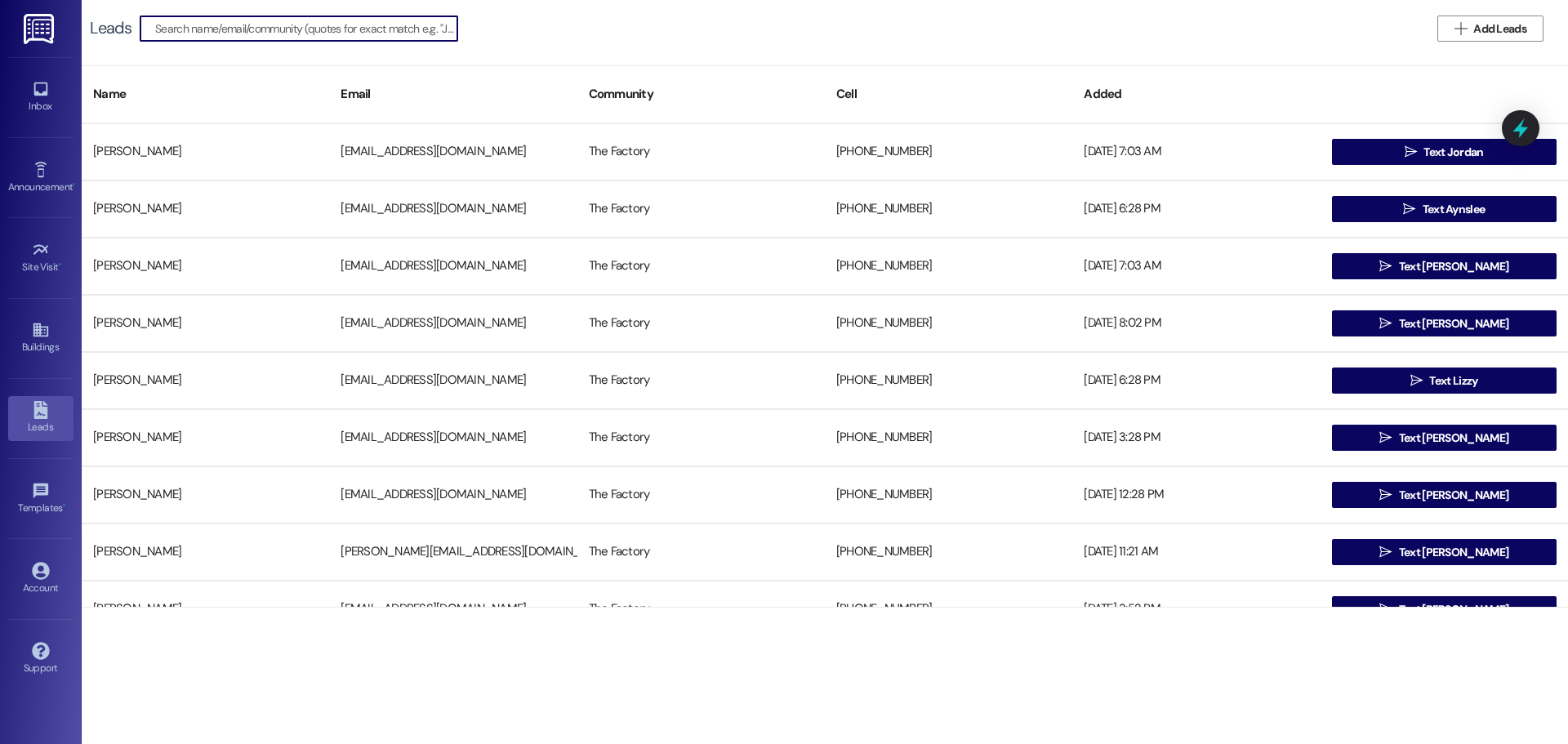
click at [242, 23] on input at bounding box center [306, 28] width 302 height 23
type input "p"
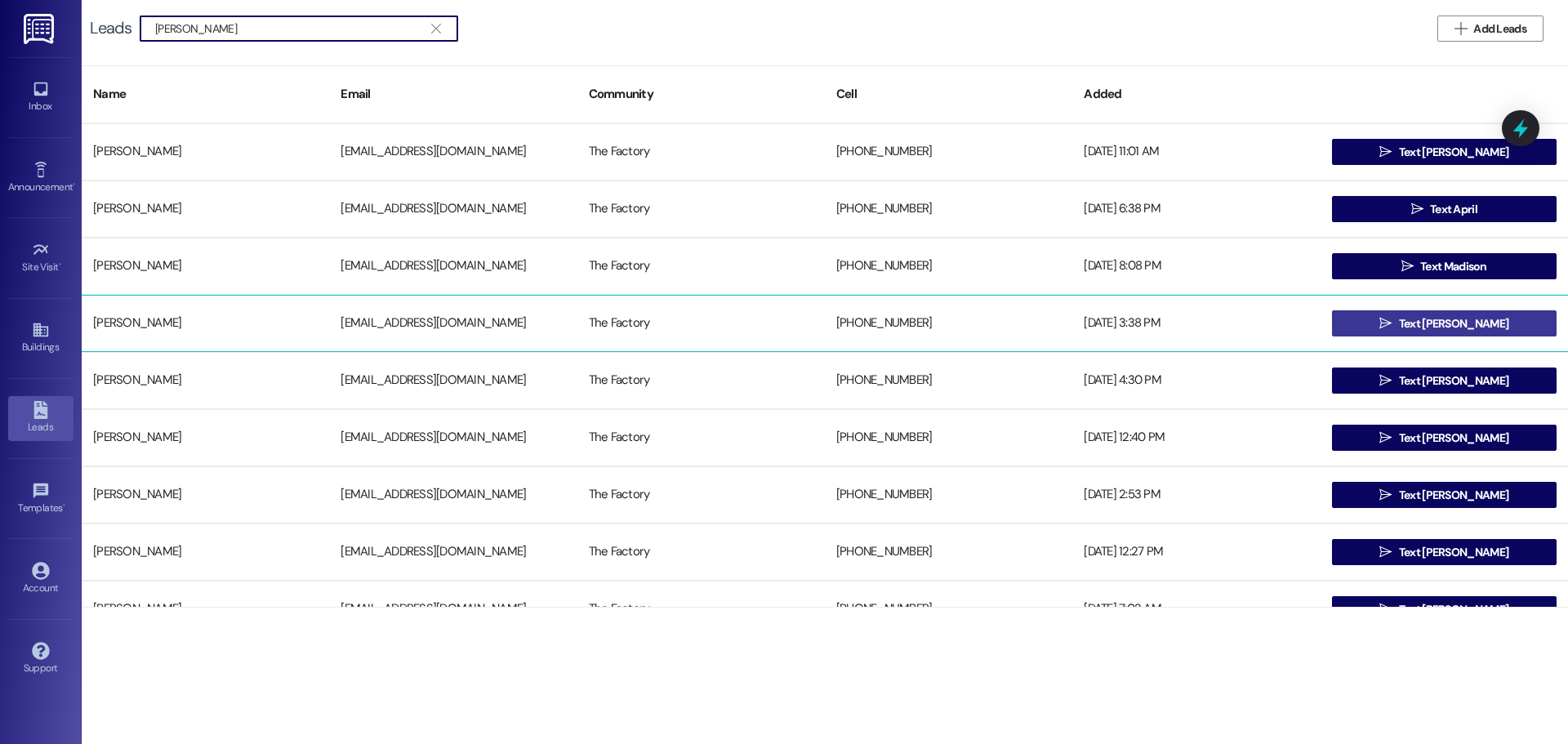
type input "Patrick Cooper"
click at [1377, 324] on button " Text Patrick" at bounding box center [1445, 323] width 225 height 26
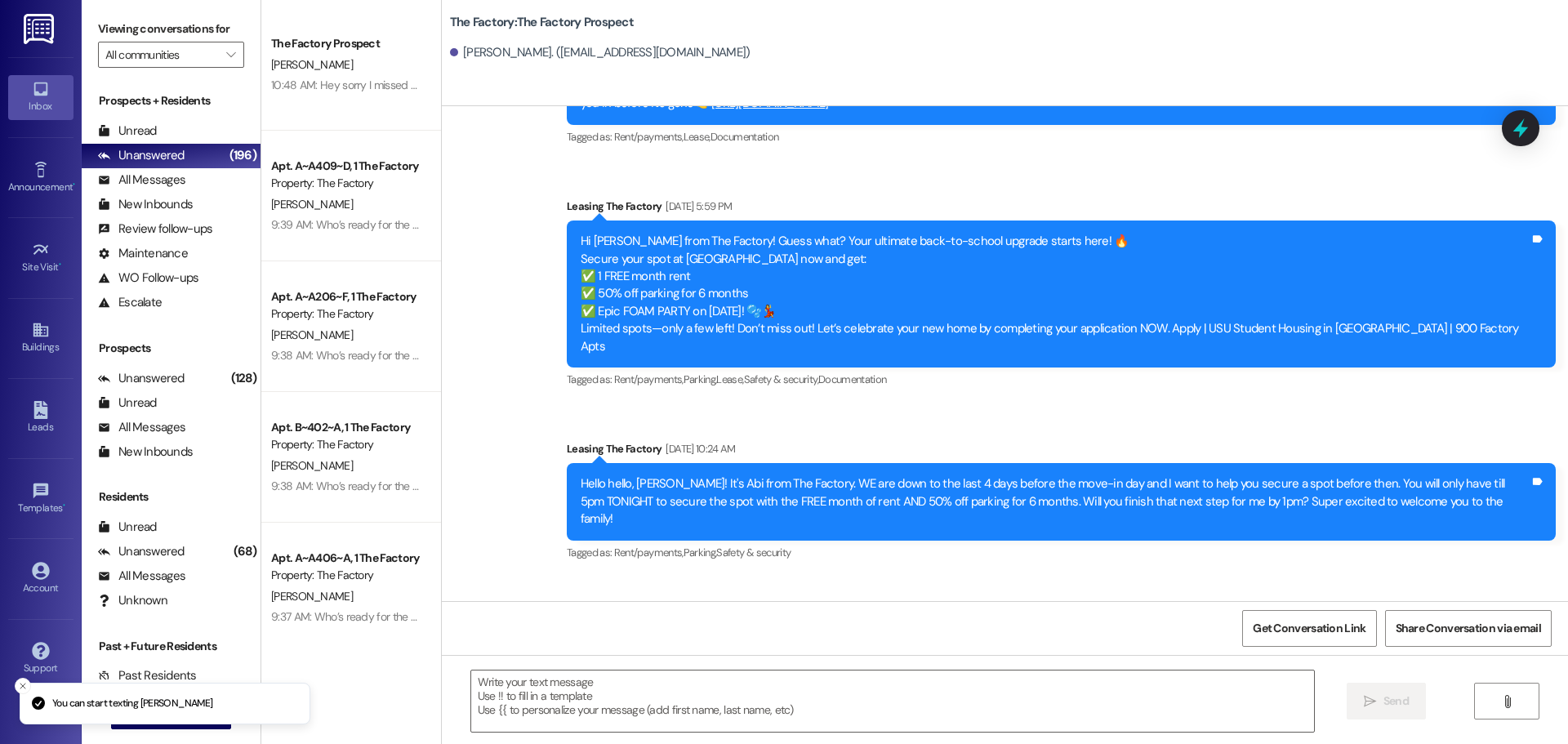
scroll to position [1760, 0]
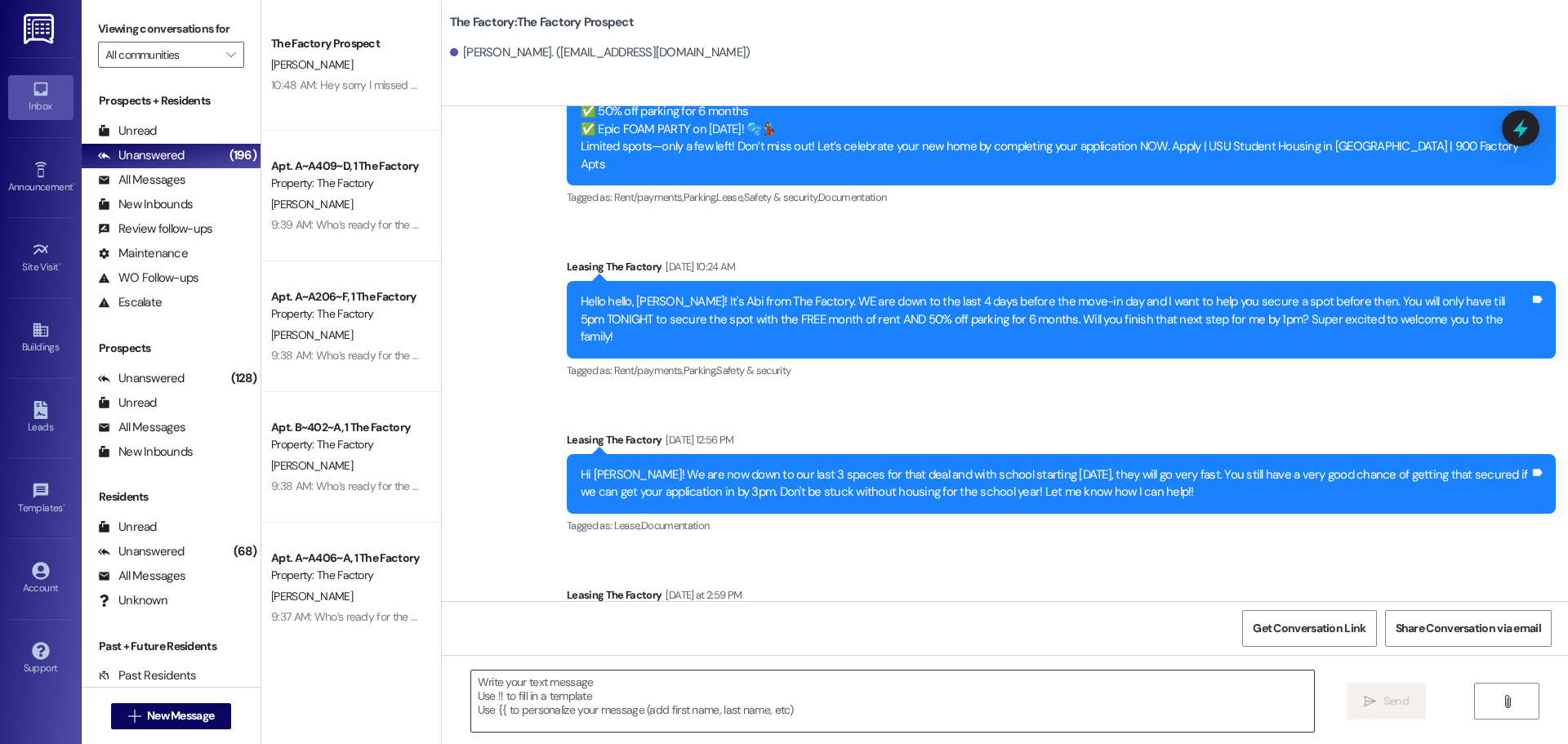
click at [472, 683] on textarea at bounding box center [892, 701] width 842 height 62
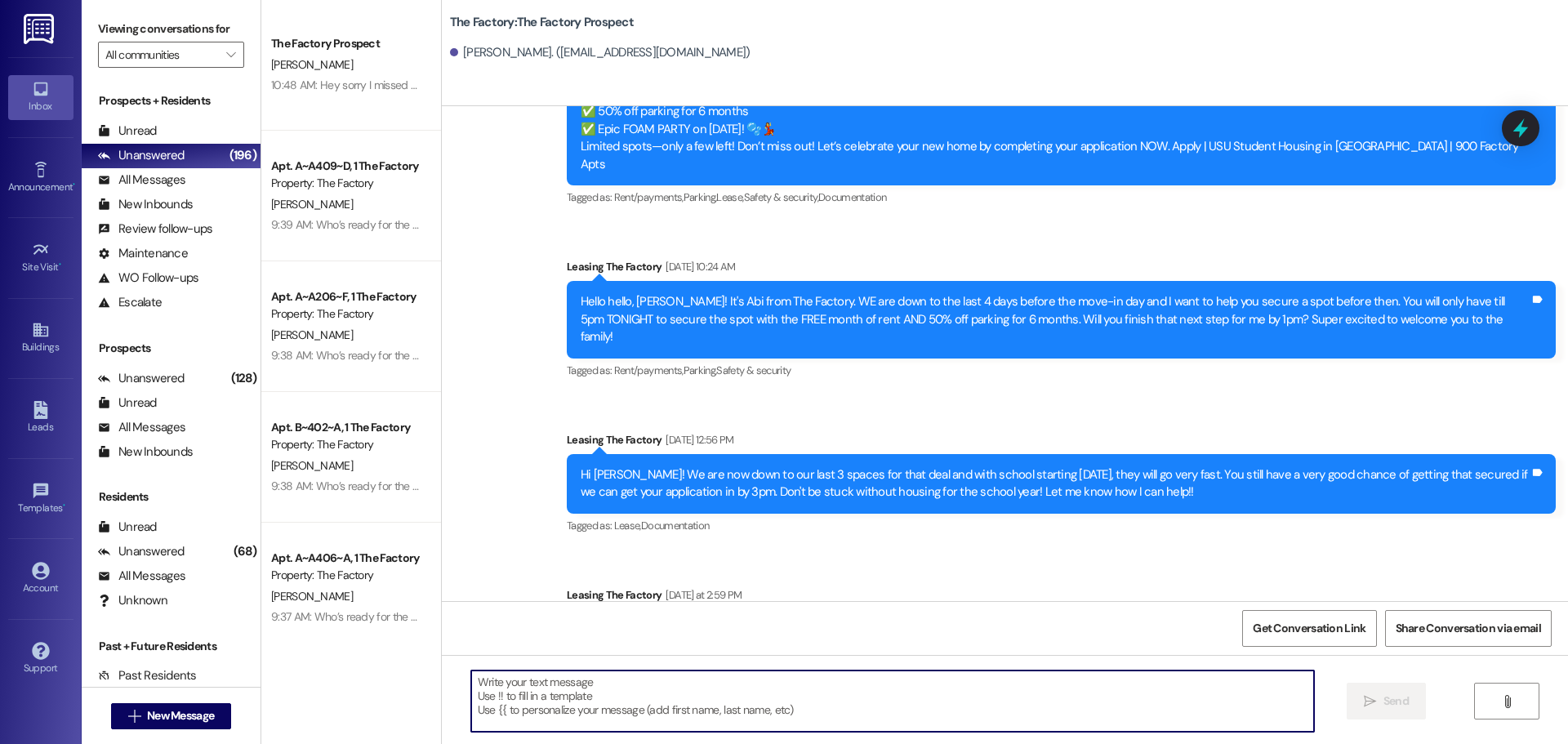
paste textarea "Hi {{first_name}}, it’s Tawnya from The Factory! August FREE + 1 MONTH FREE 🏡 +…"
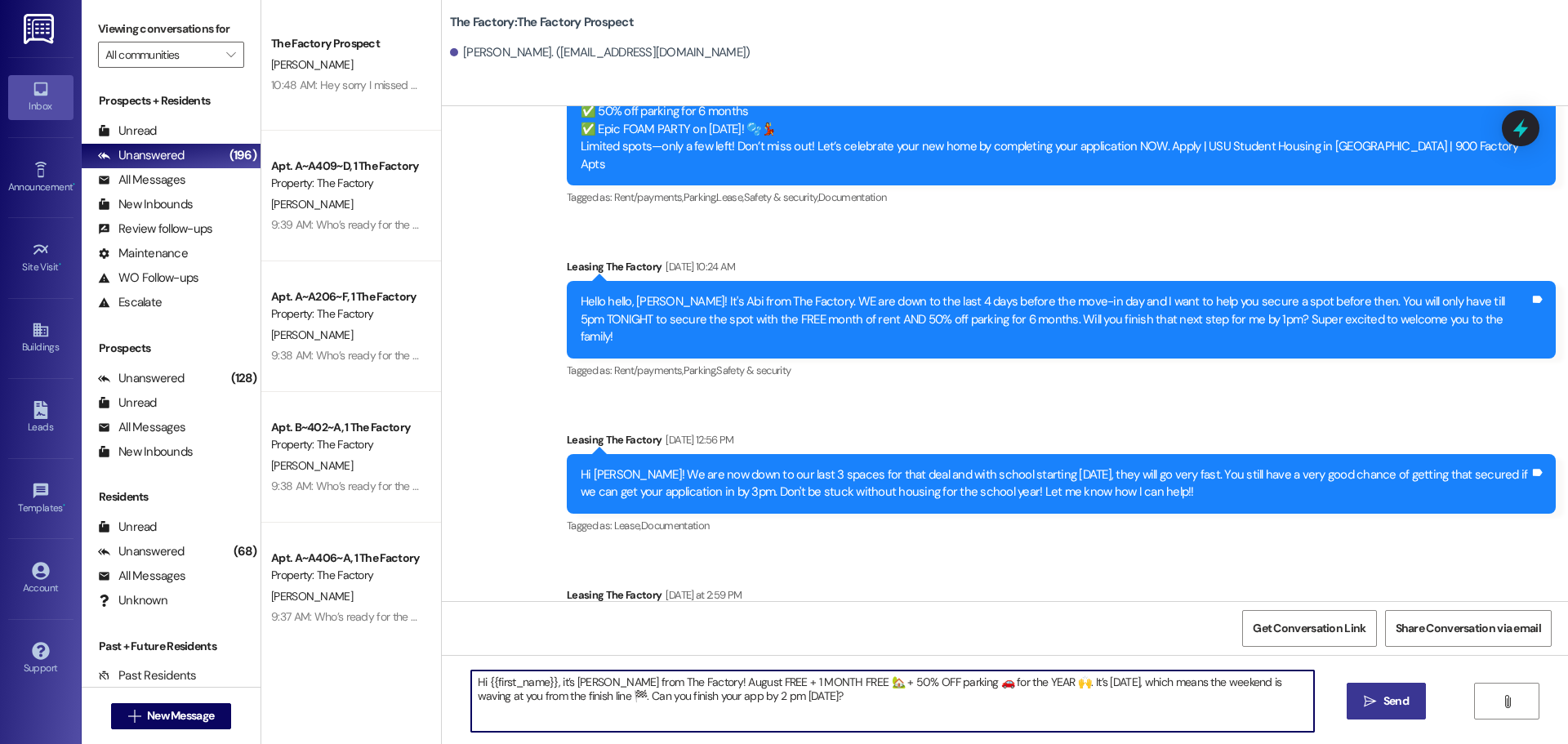
type textarea "Hi {{first_name}}, it’s Tawnya from The Factory! August FREE + 1 MONTH FREE 🏡 +…"
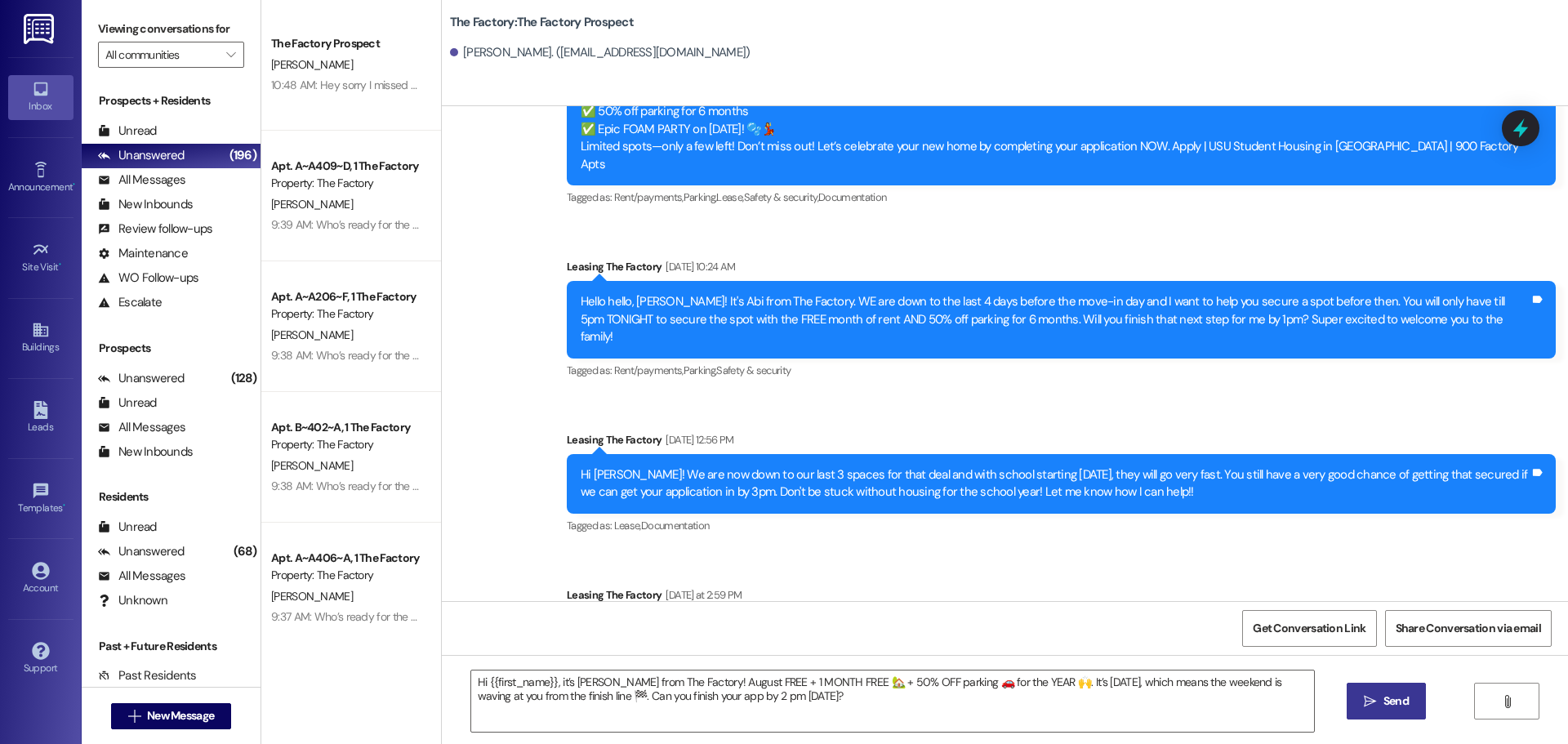
click at [1395, 714] on button " Send" at bounding box center [1386, 701] width 79 height 37
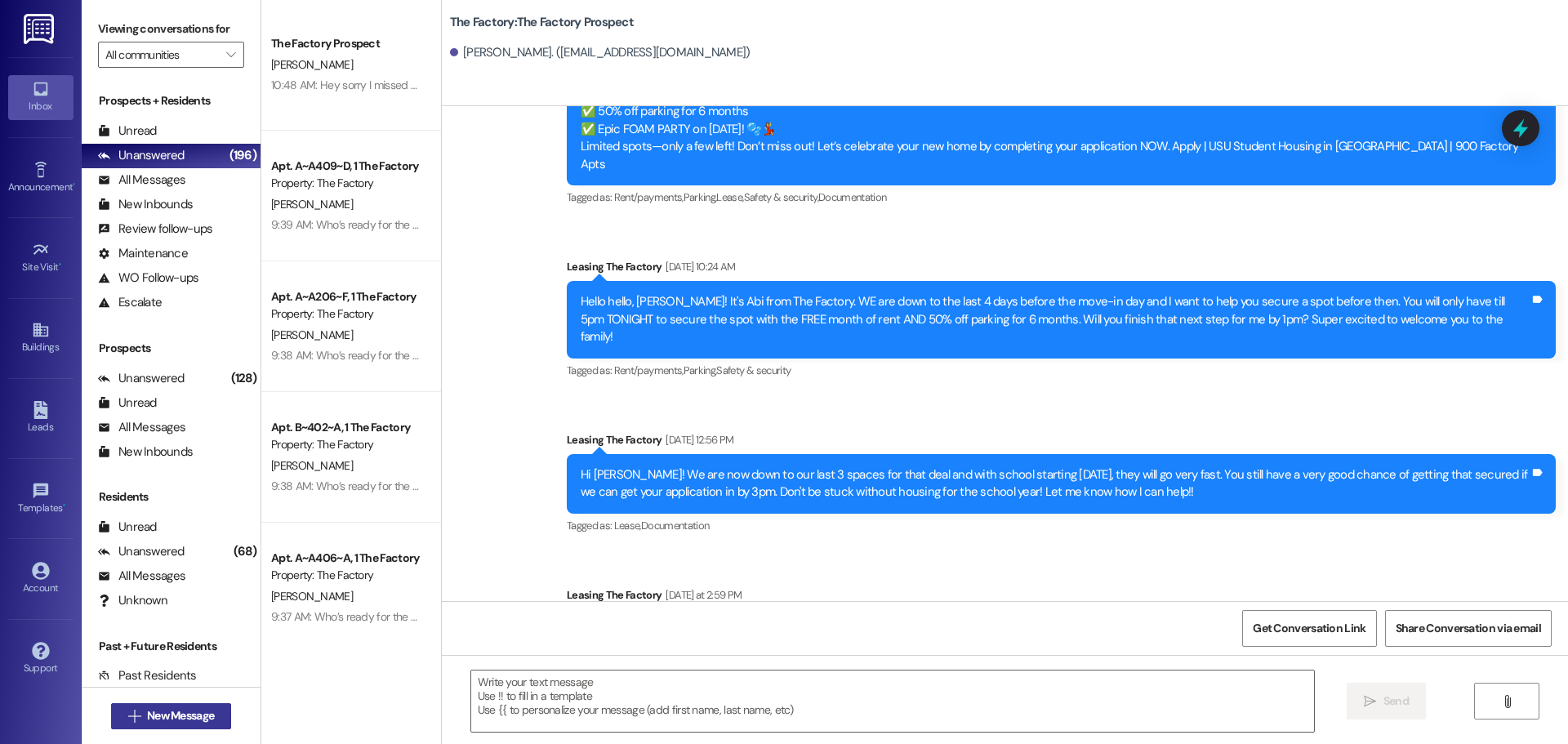
click at [181, 716] on span "New Message" at bounding box center [180, 716] width 67 height 17
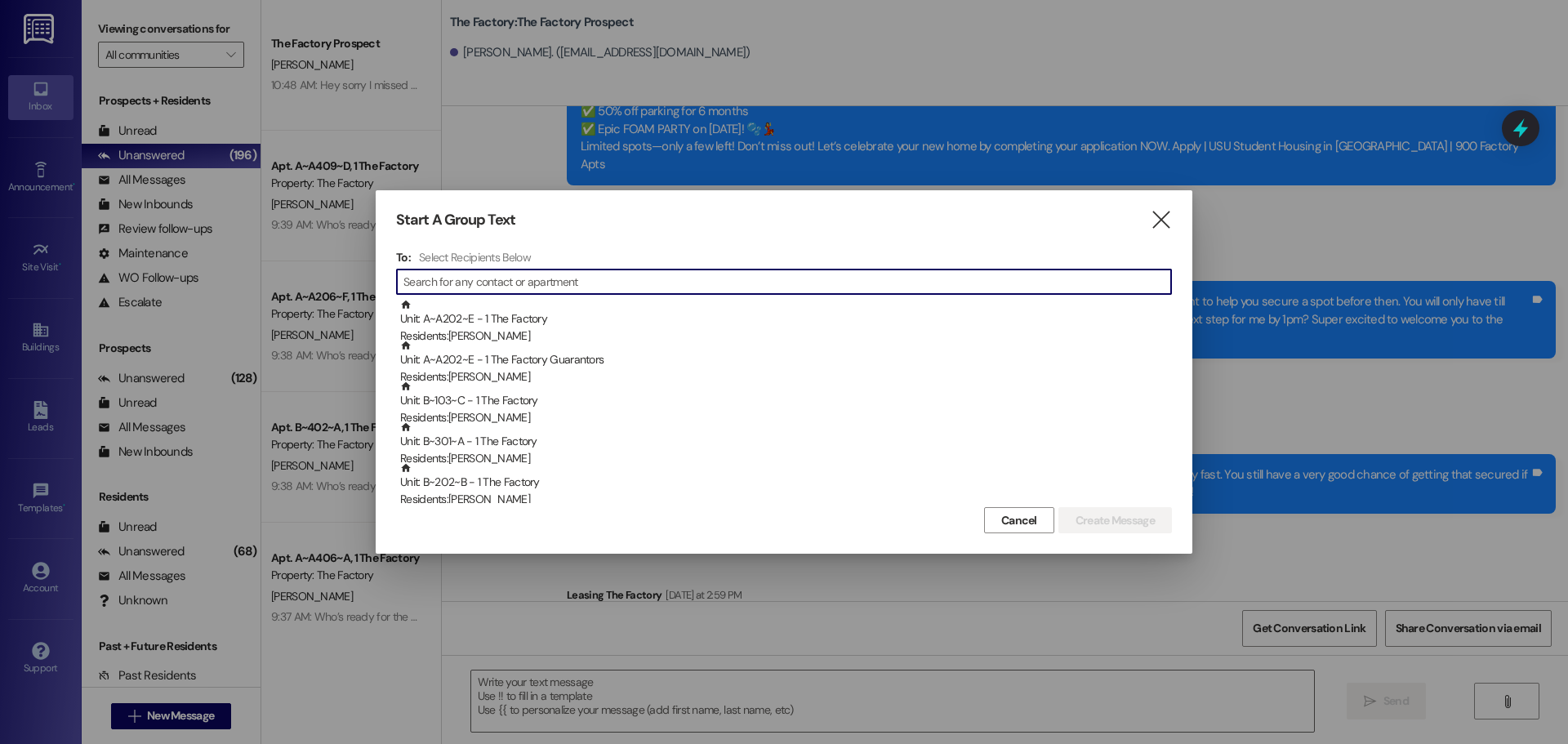
click at [439, 289] on input at bounding box center [787, 281] width 768 height 23
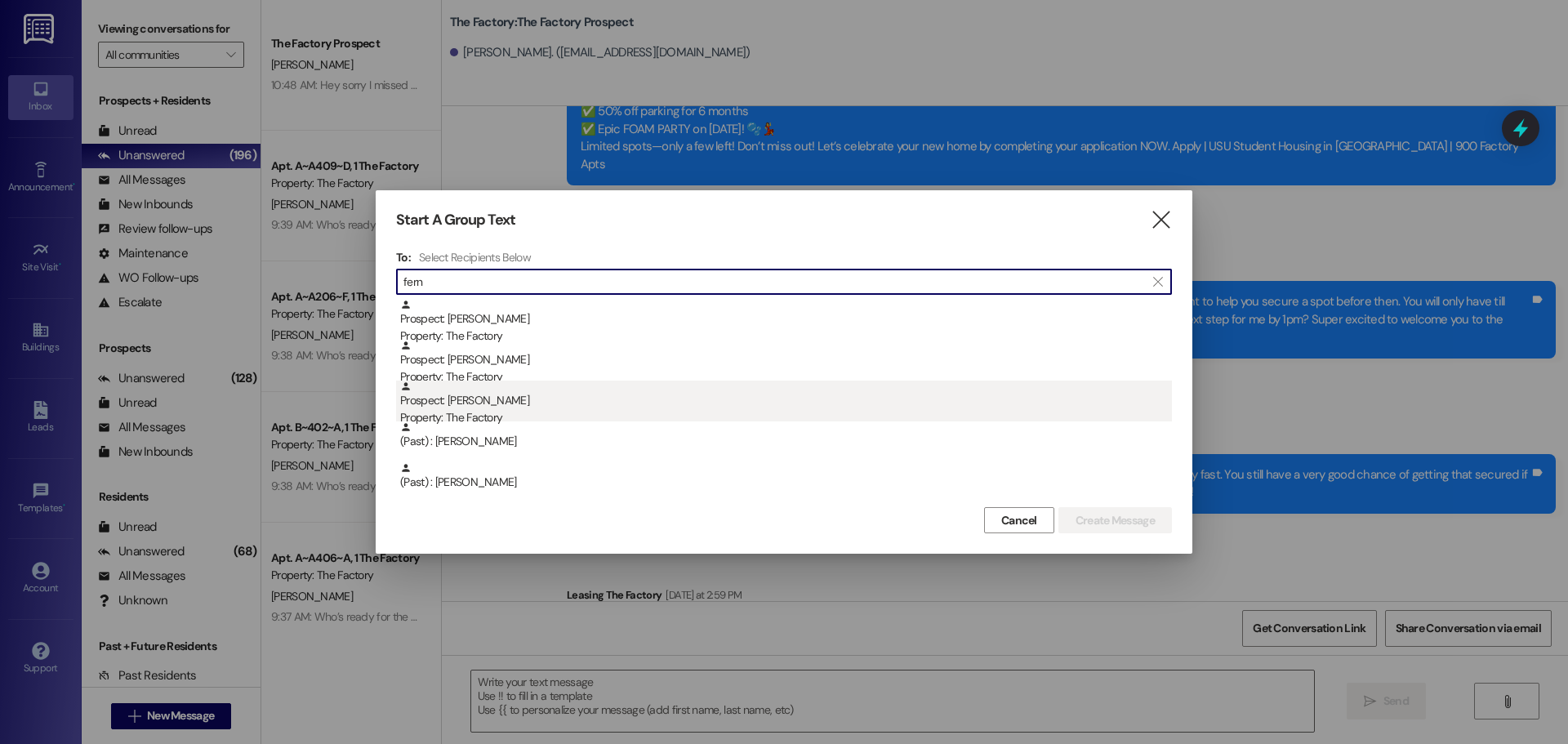
type input "fern"
click at [483, 414] on div "Property: The Factory" at bounding box center [785, 417] width 772 height 17
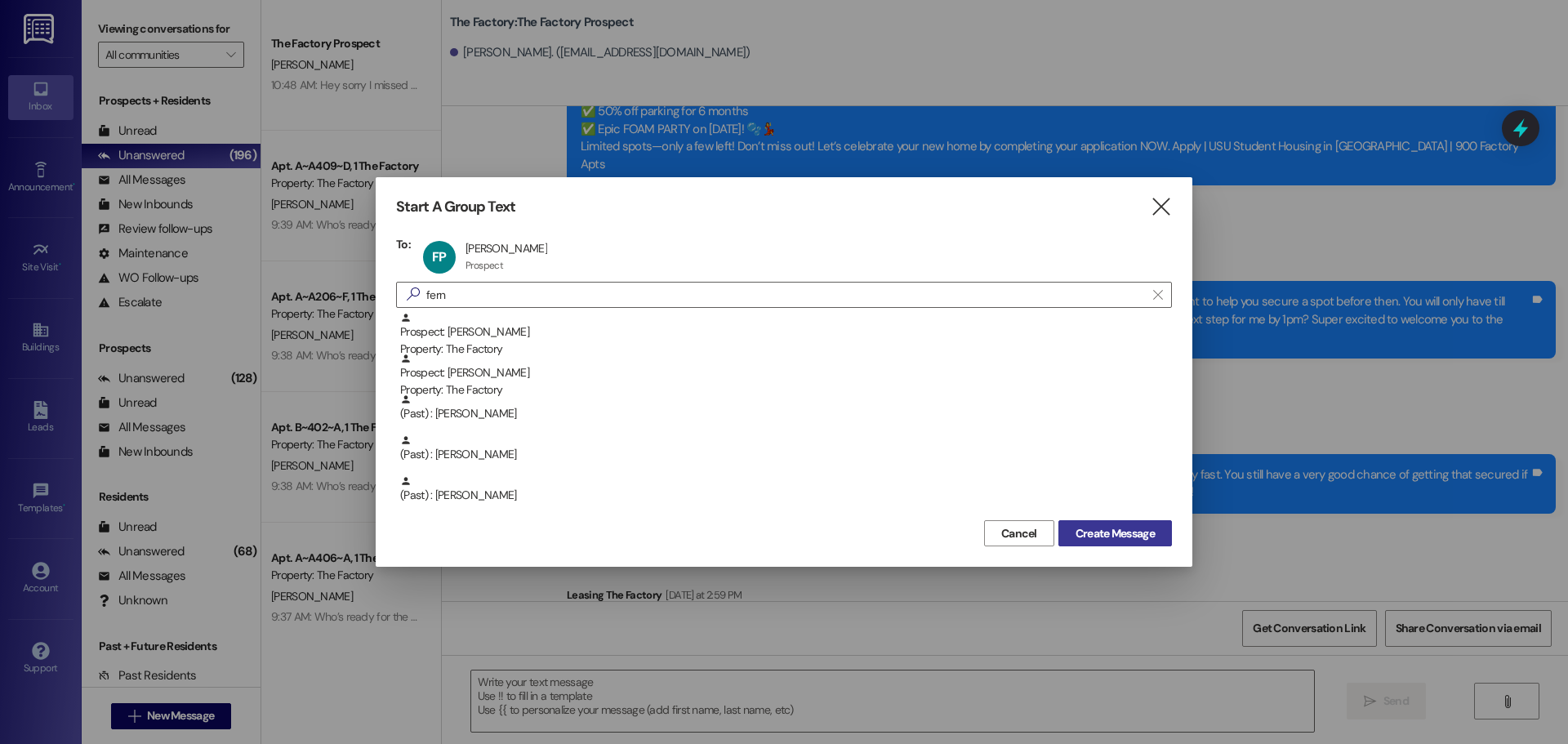
click at [1139, 536] on span "Create Message" at bounding box center [1115, 534] width 79 height 17
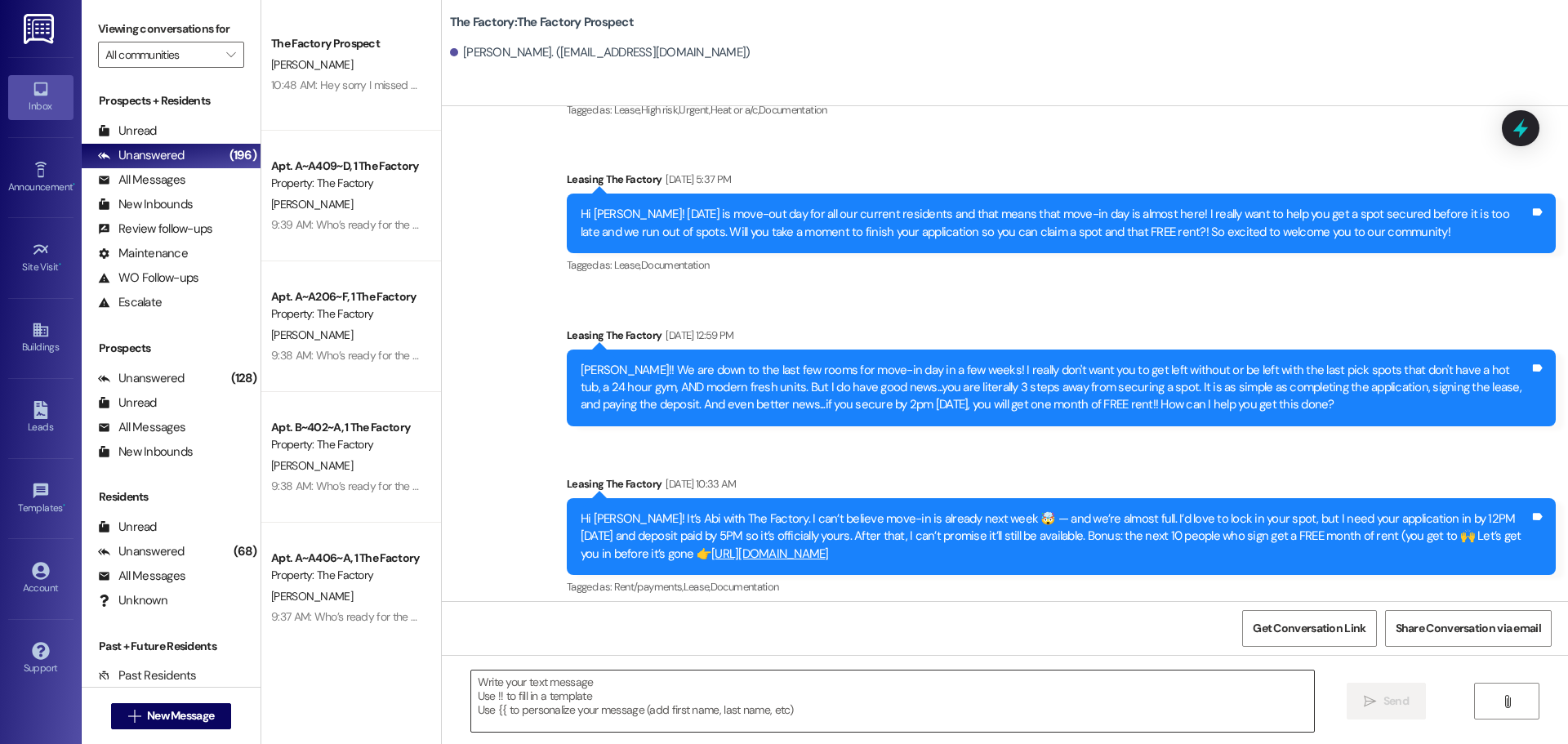
scroll to position [2332, 0]
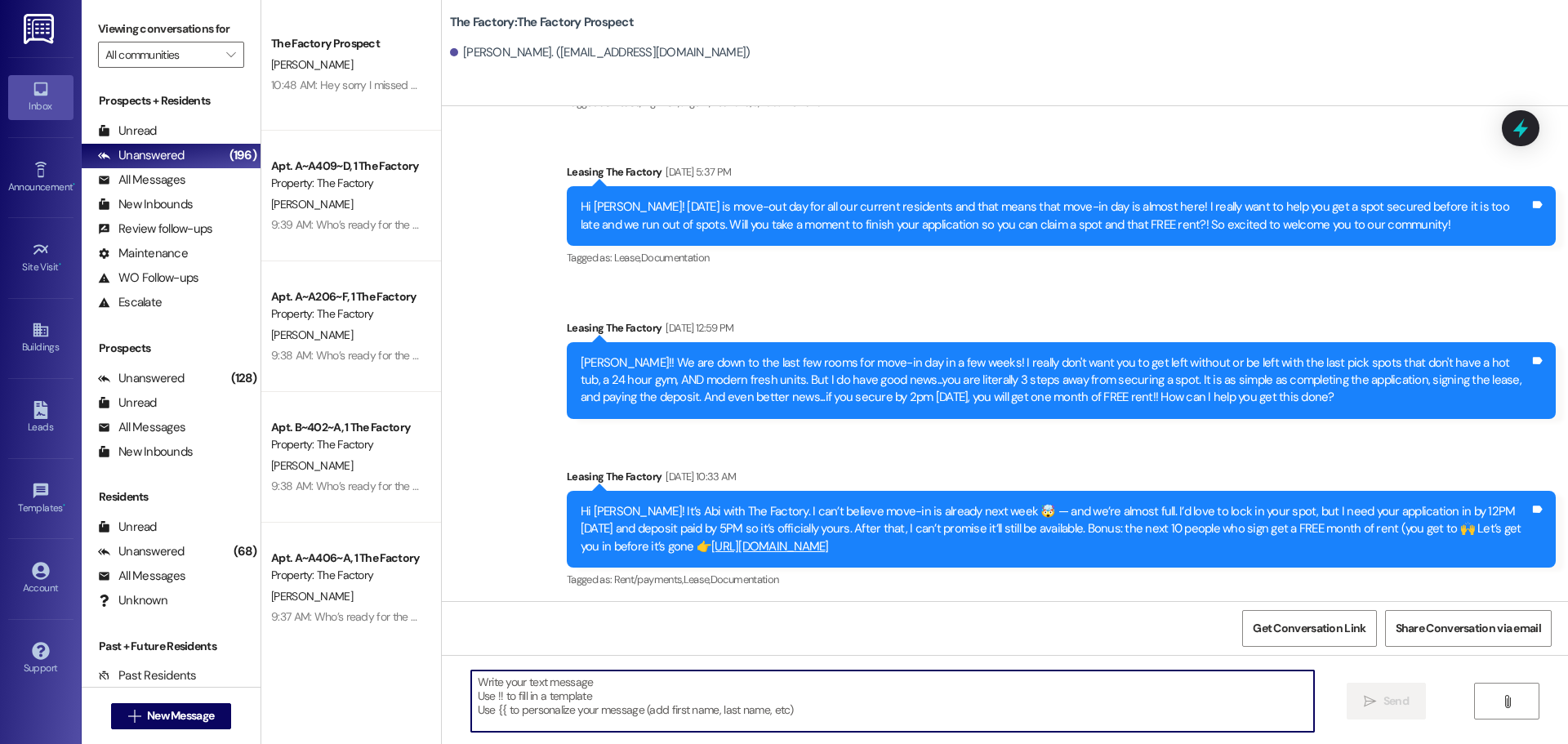
click at [472, 685] on textarea at bounding box center [892, 701] width 842 height 62
paste textarea "Hi {{first_name}}, it’s Tawnya from The Factory! August FREE + 1 MONTH FREE 🏡 +…"
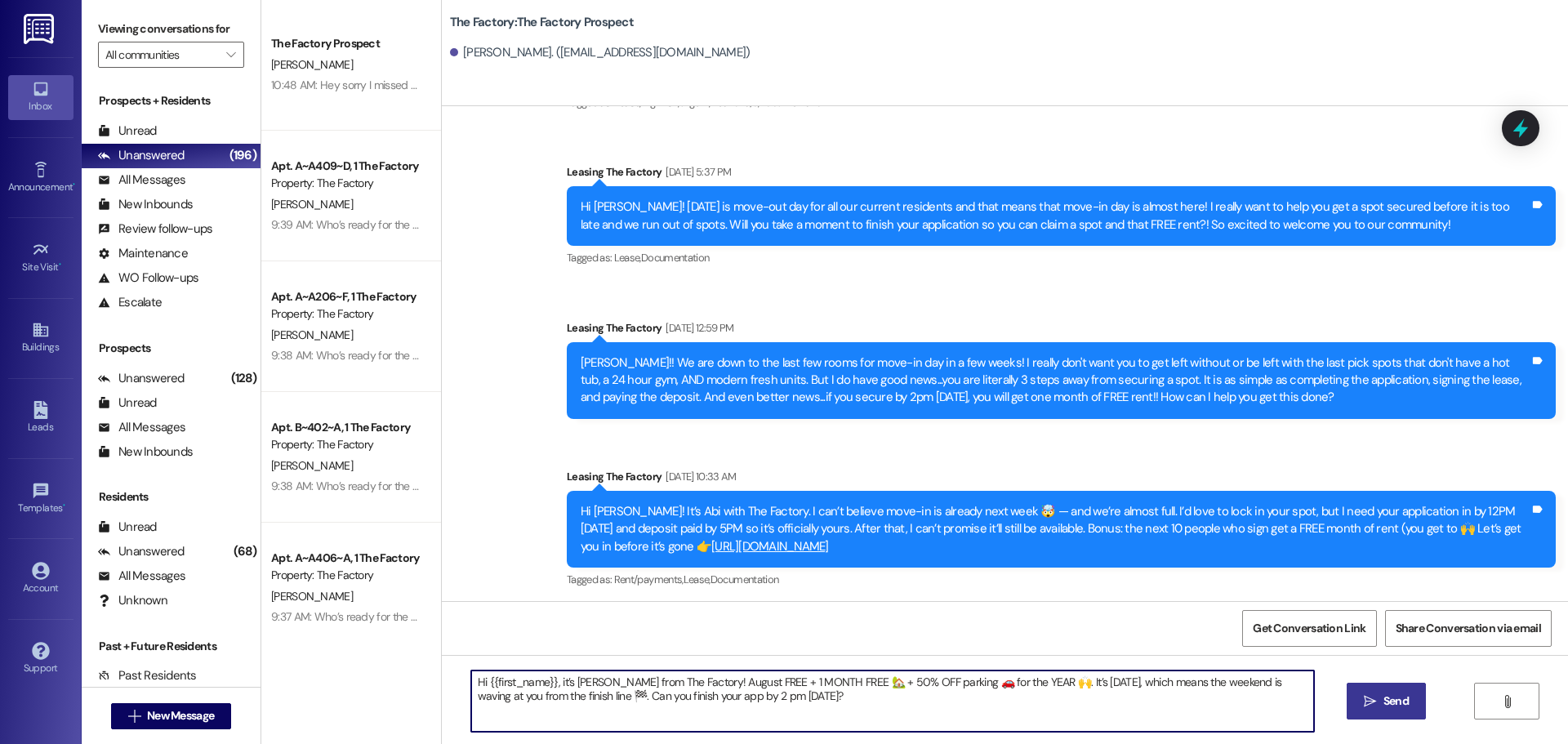
type textarea "Hi {{first_name}}, it’s Tawnya from The Factory! August FREE + 1 MONTH FREE 🏡 +…"
click at [1386, 703] on span "Send" at bounding box center [1397, 701] width 25 height 17
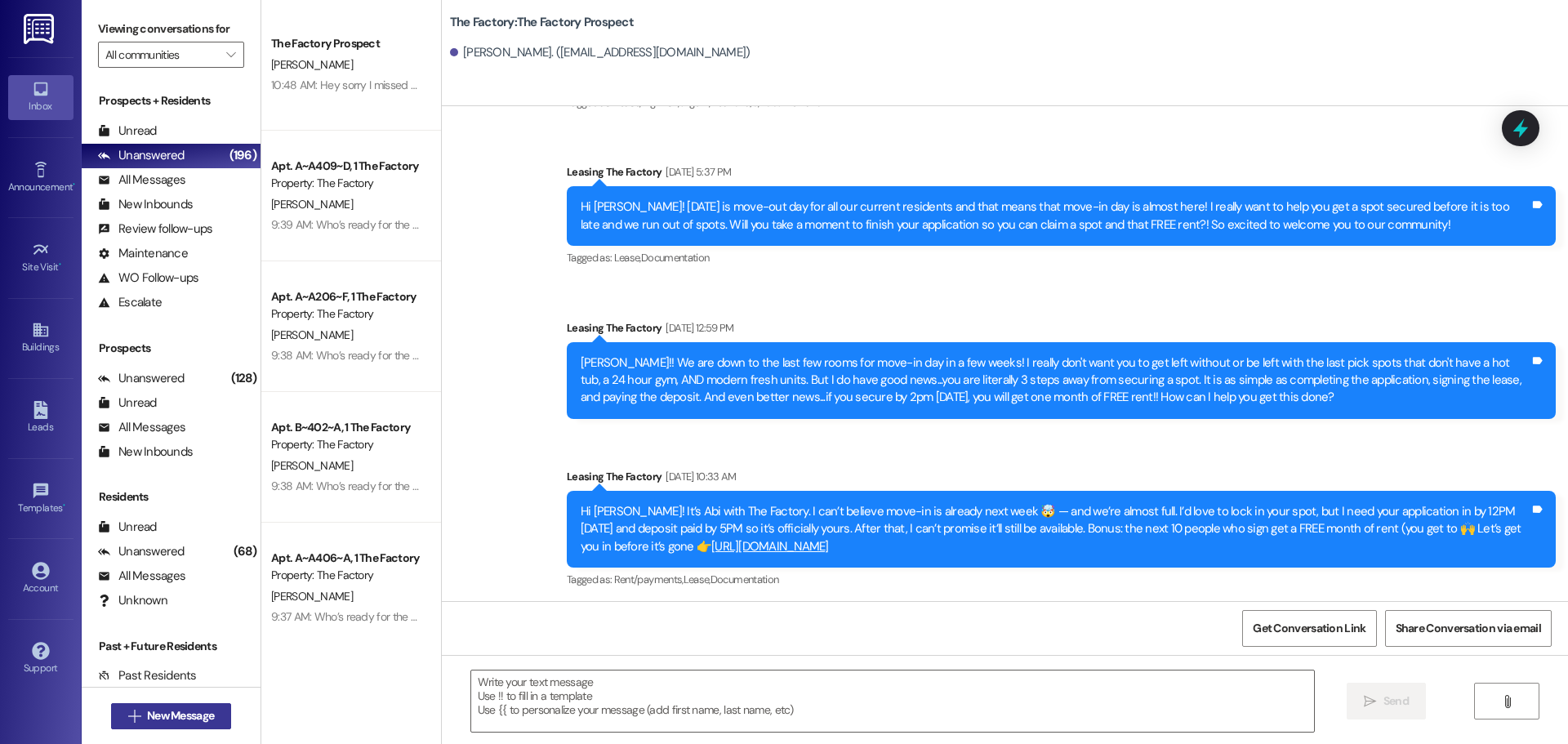
click at [205, 723] on span "New Message" at bounding box center [180, 716] width 67 height 17
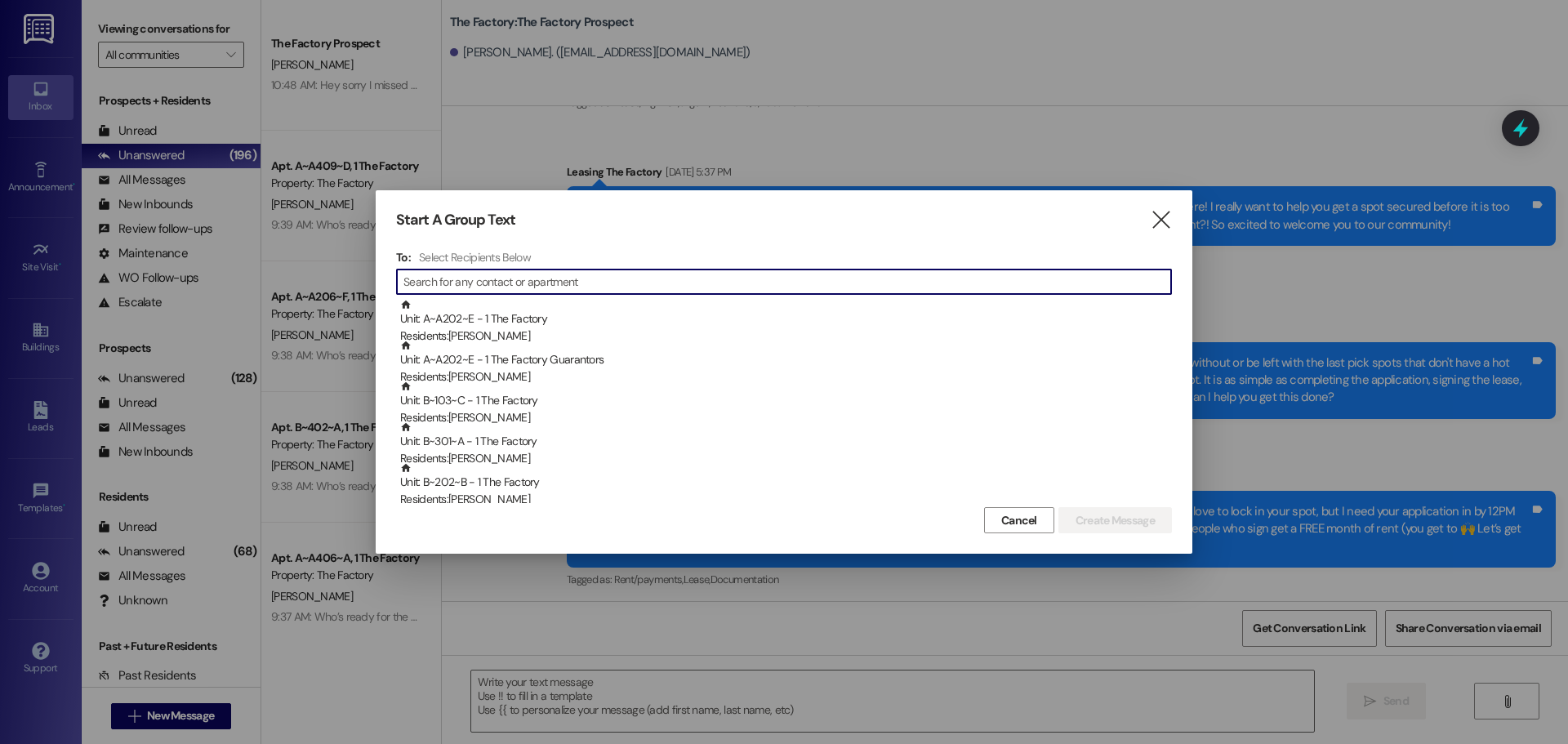
click at [522, 285] on input at bounding box center [787, 281] width 768 height 23
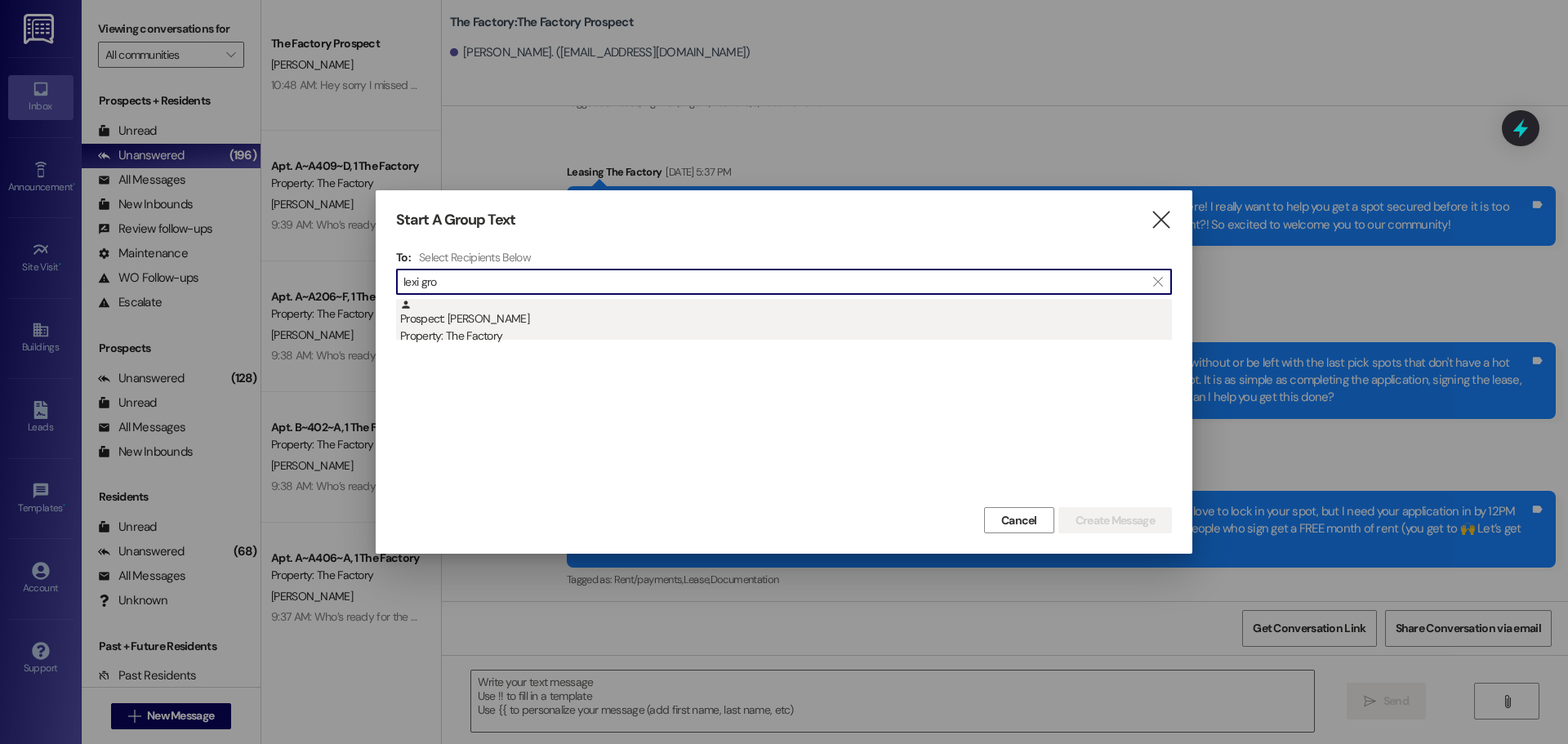
type input "lexi gro"
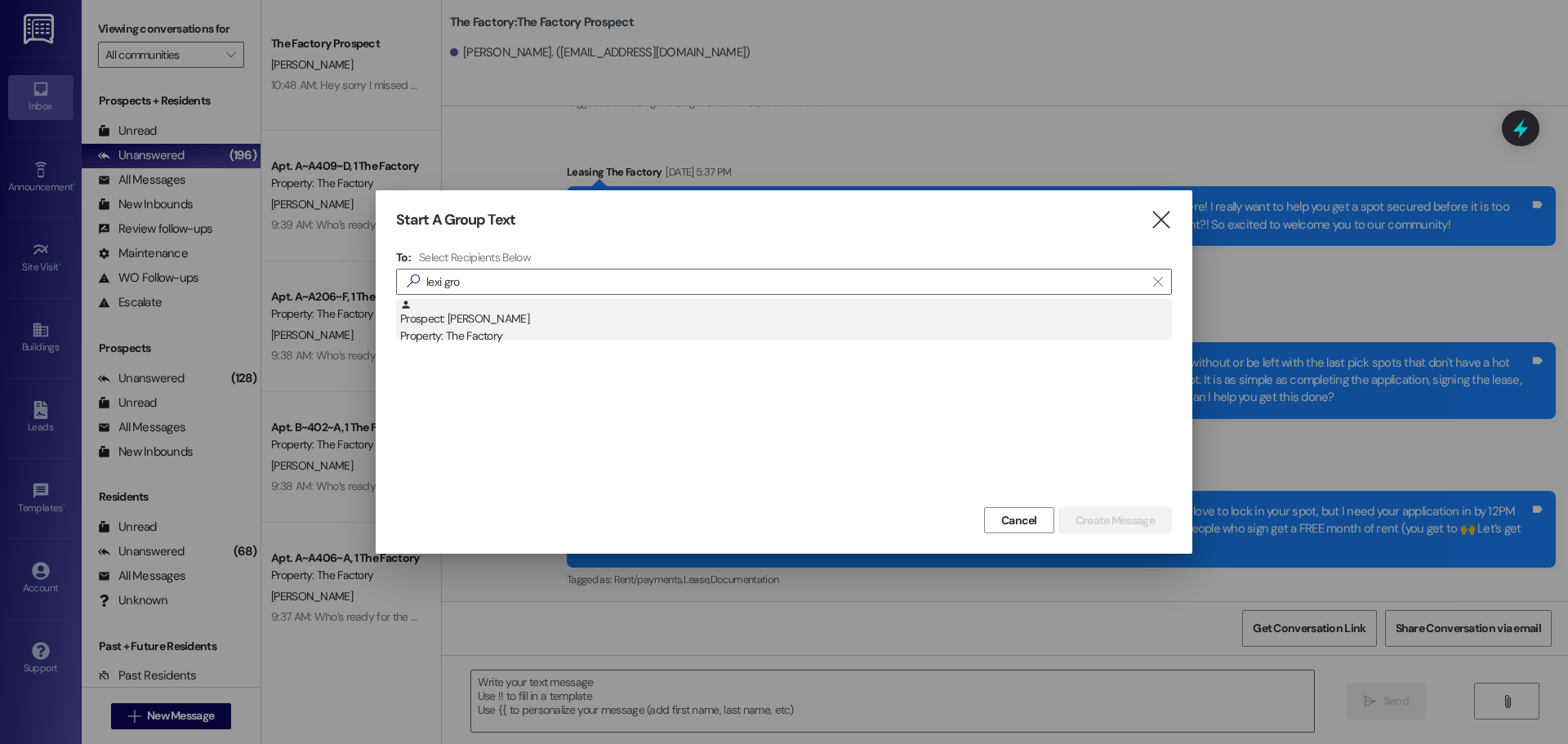
click at [475, 328] on div "Property: The Factory" at bounding box center [785, 336] width 772 height 17
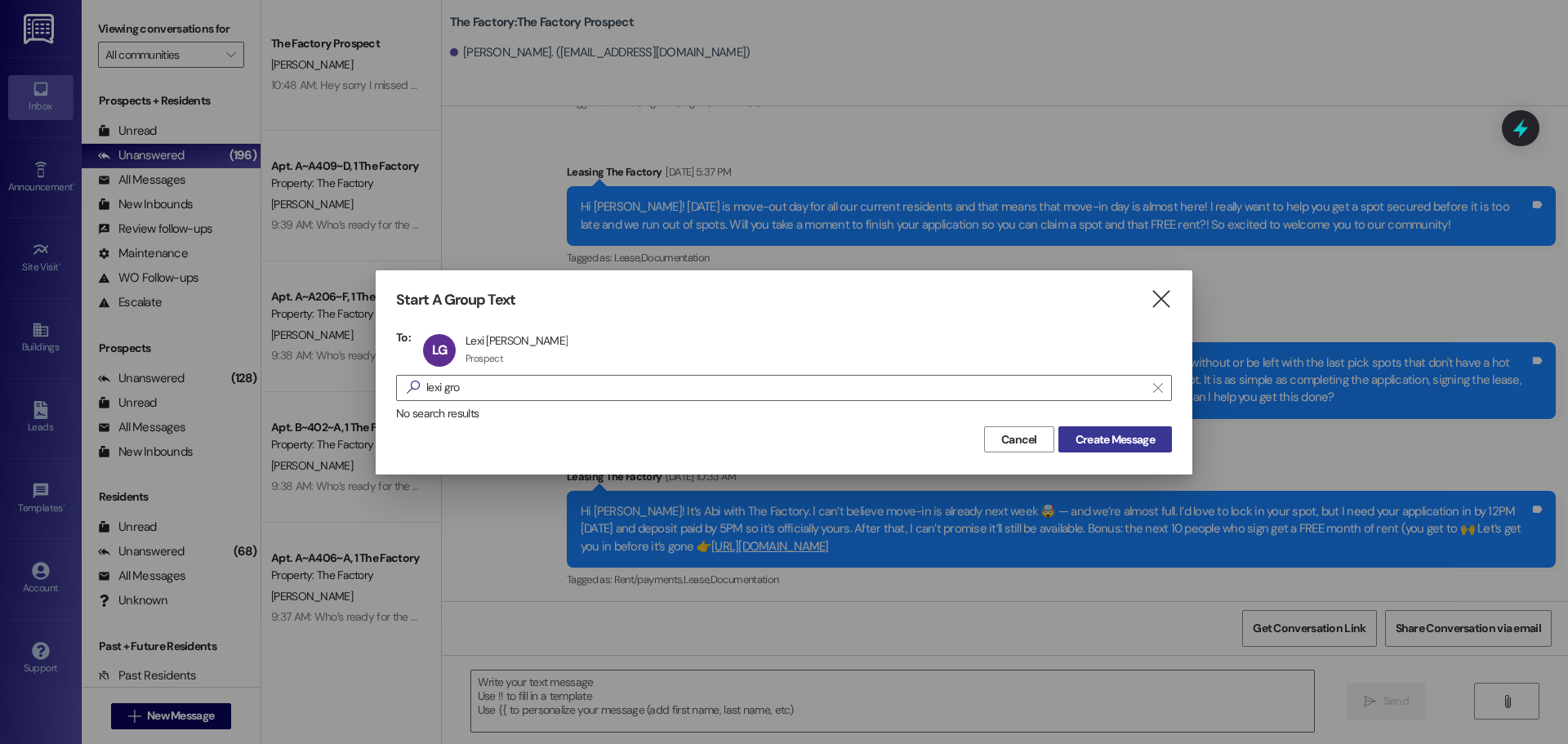
click at [1095, 436] on span "Create Message" at bounding box center [1115, 440] width 79 height 17
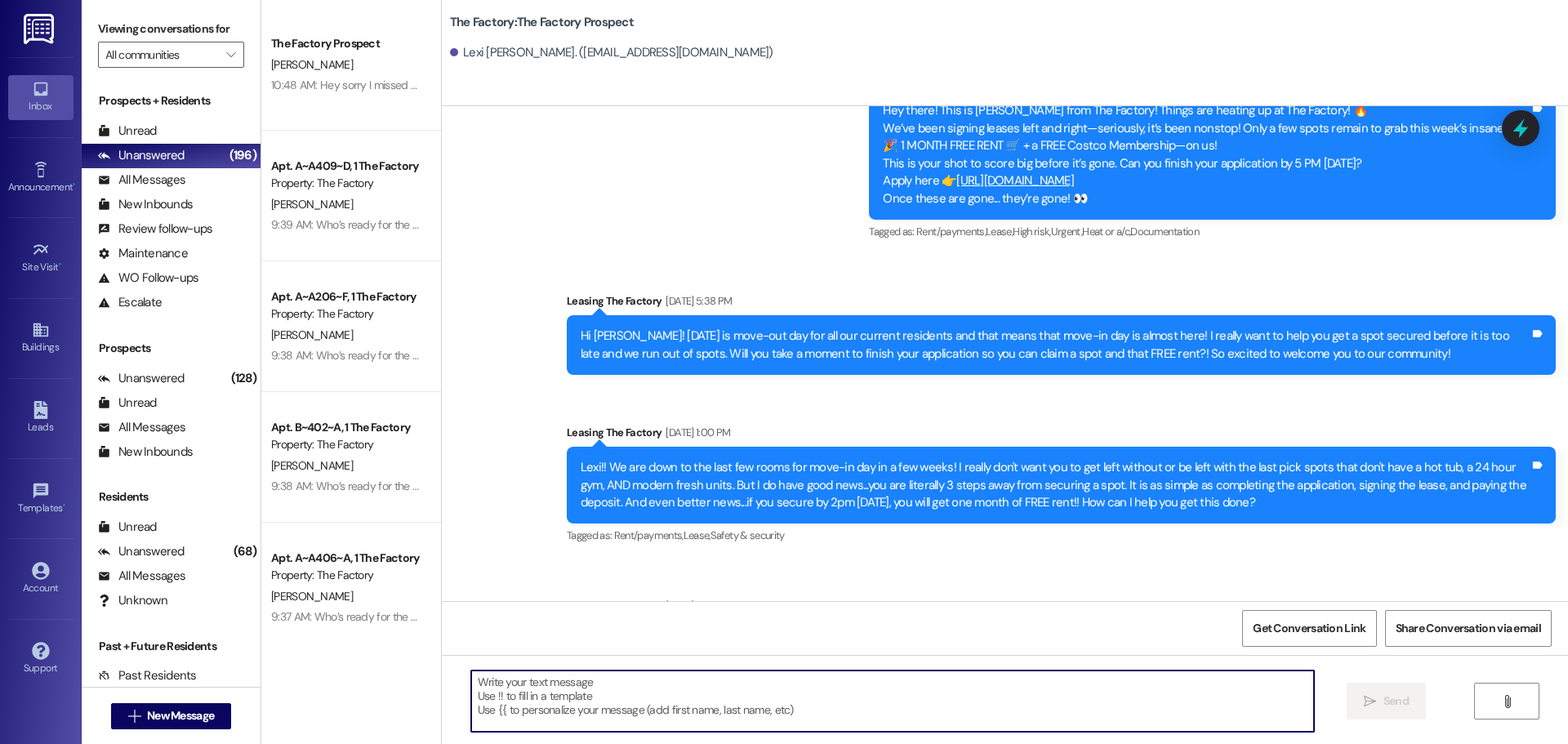
click at [472, 690] on textarea at bounding box center [892, 701] width 842 height 62
type textarea "v"
paste textarea "Hi {{first_name}}, it’s Tawnya from The Factory! August FREE + 1 MONTH FREE 🏡 +…"
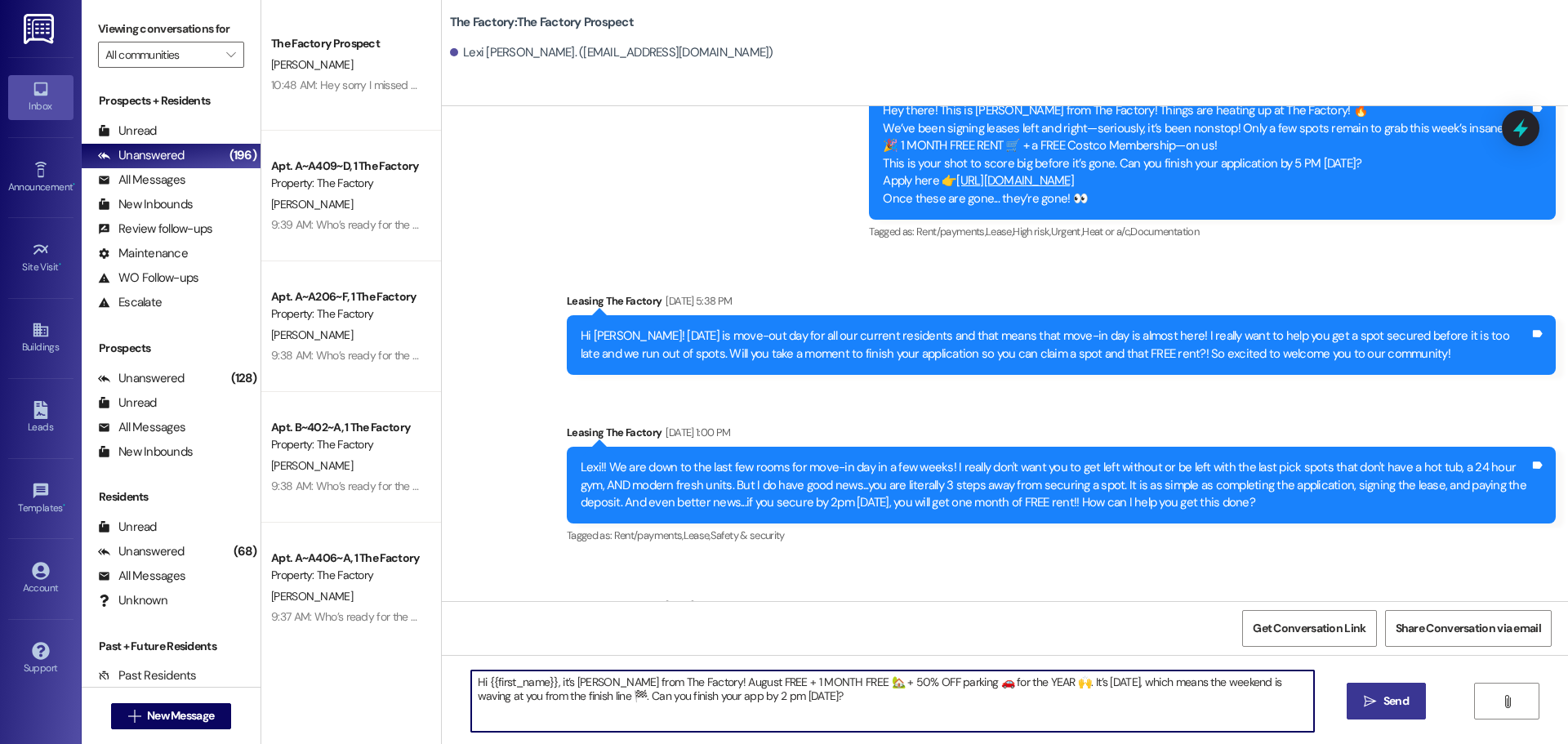
type textarea "Hi {{first_name}}, it’s Tawnya from The Factory! August FREE + 1 MONTH FREE 🏡 +…"
click at [1389, 699] on span "Send" at bounding box center [1397, 701] width 25 height 17
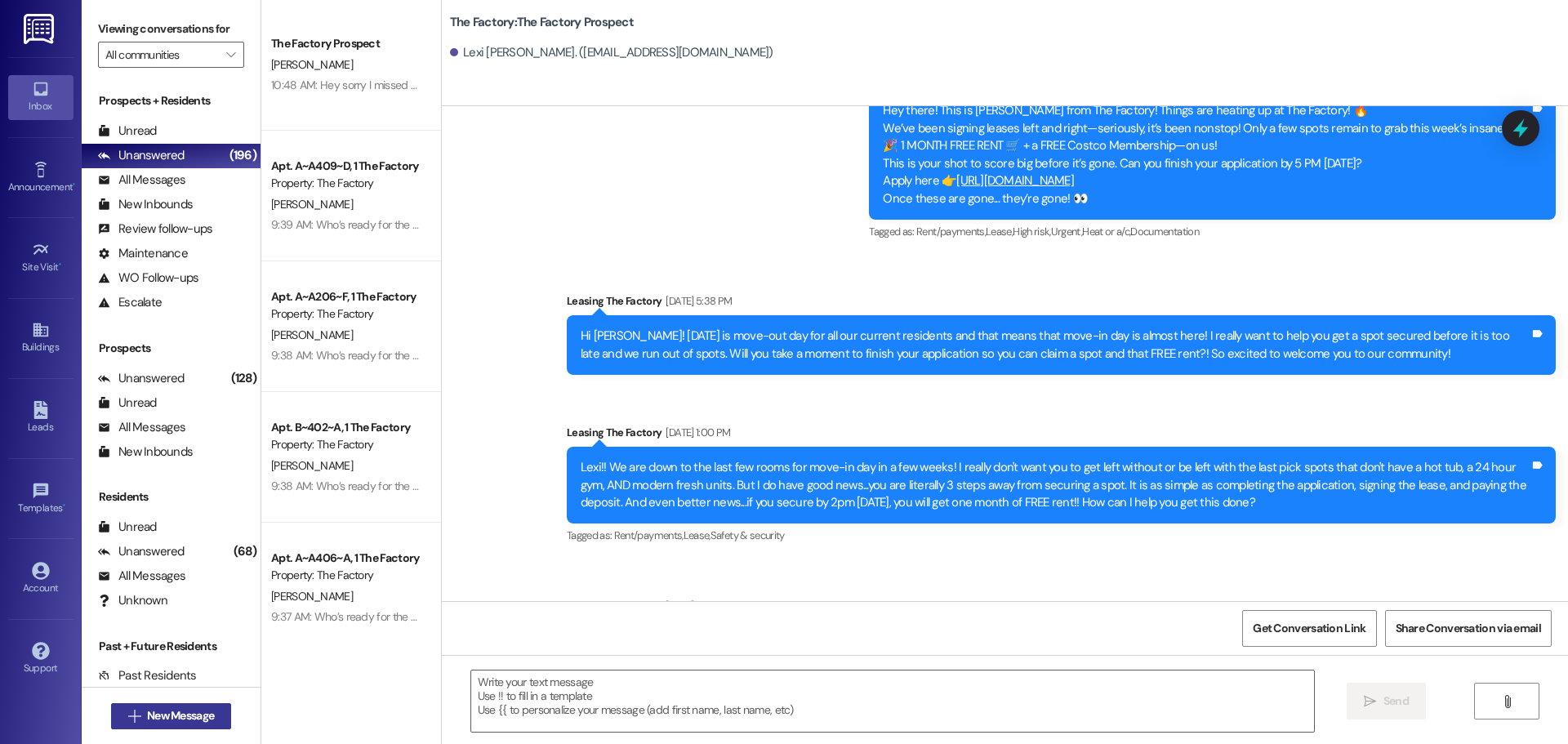
click at [202, 720] on span "New Message" at bounding box center [180, 716] width 67 height 17
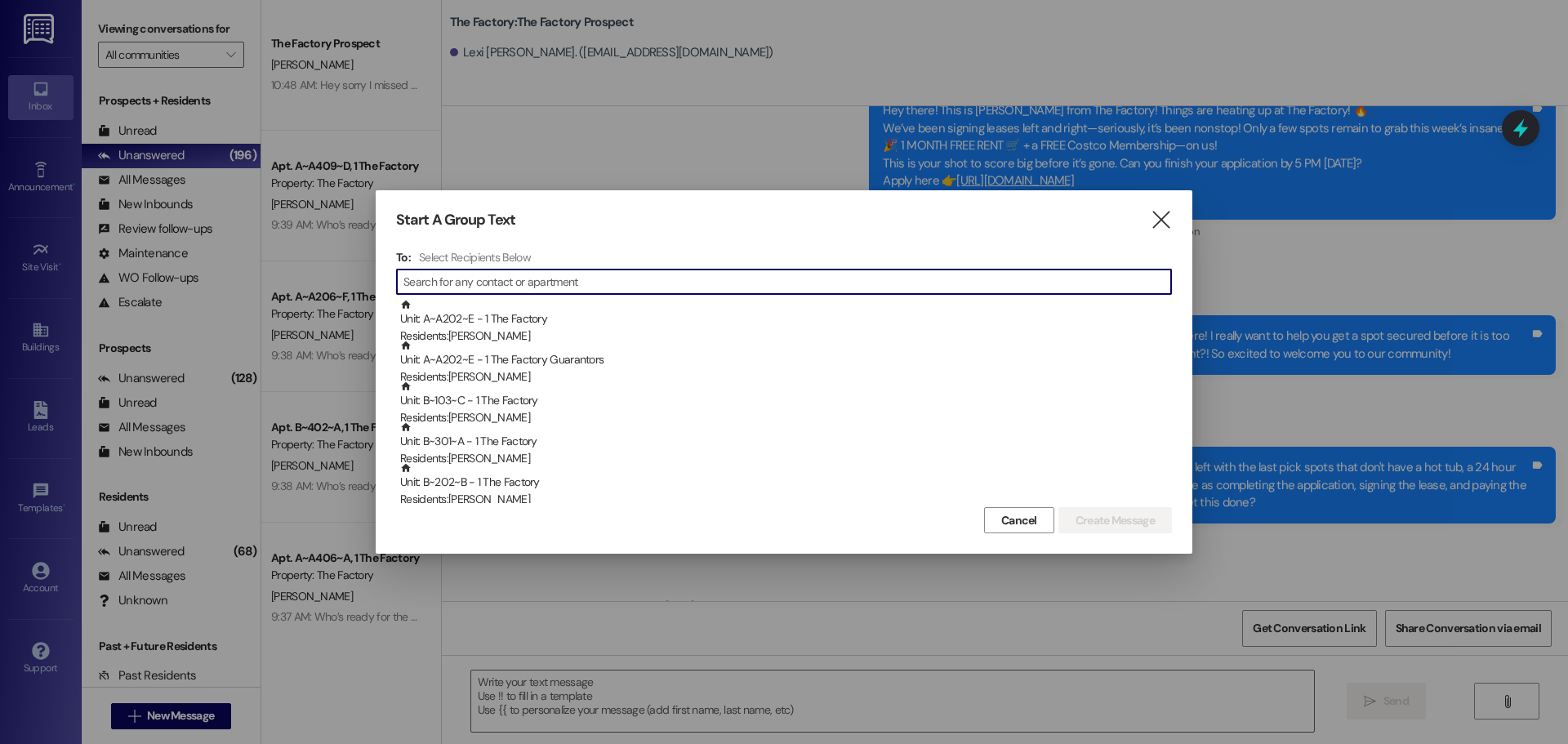
click at [463, 283] on input at bounding box center [787, 281] width 768 height 23
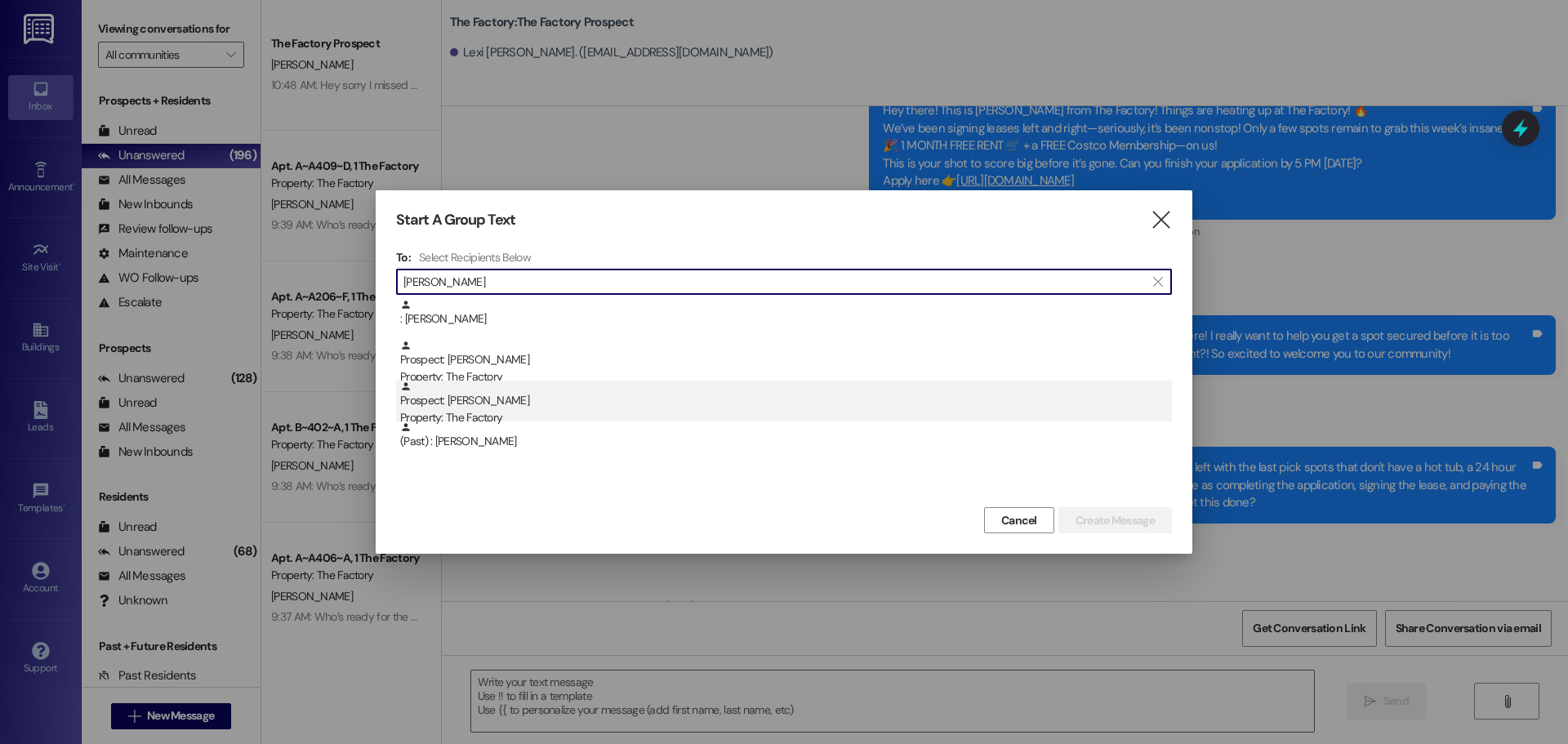
type input "jett"
click at [483, 406] on div "Prospect: Jett Guzman Property: The Factory" at bounding box center [785, 404] width 772 height 46
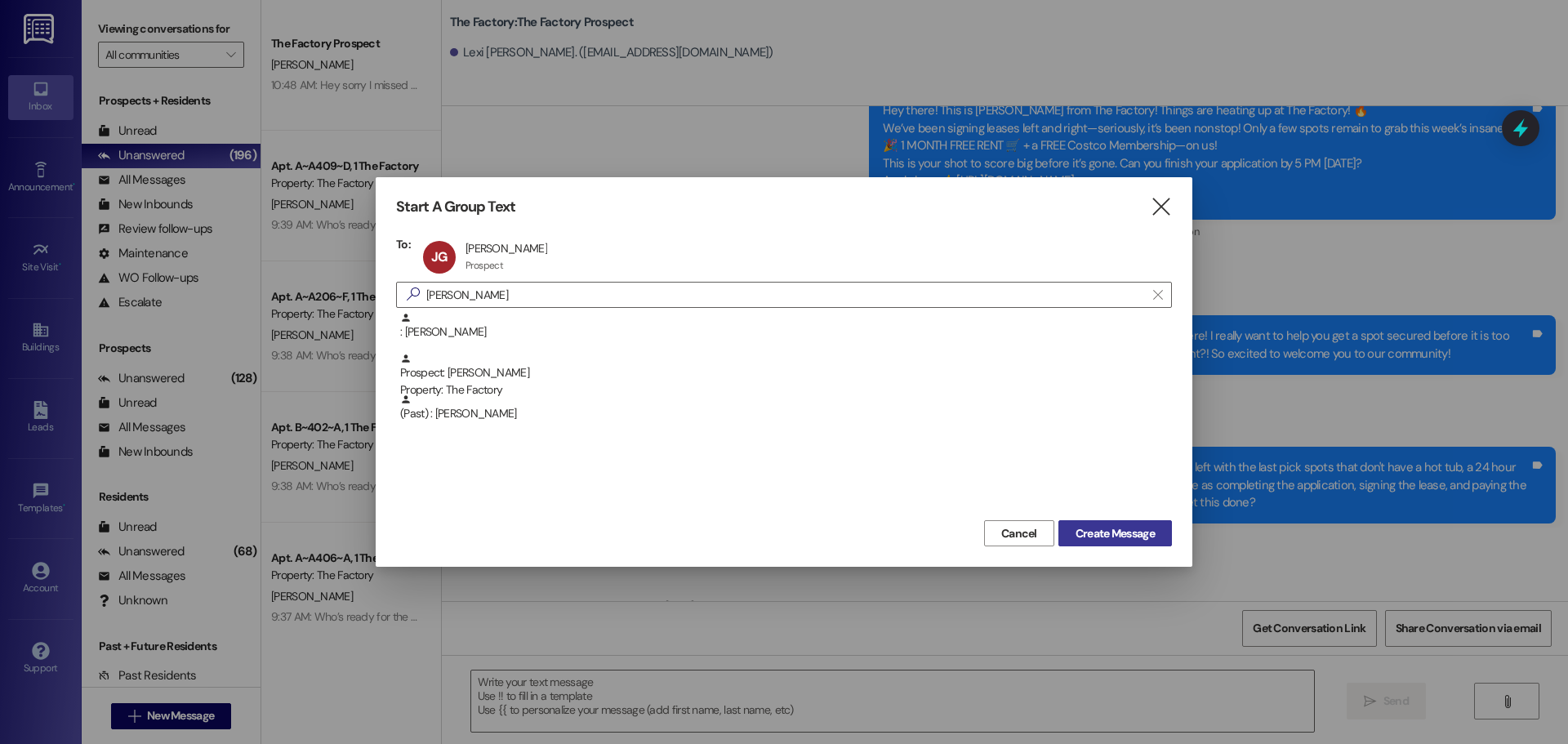
click at [1110, 532] on span "Create Message" at bounding box center [1115, 534] width 79 height 17
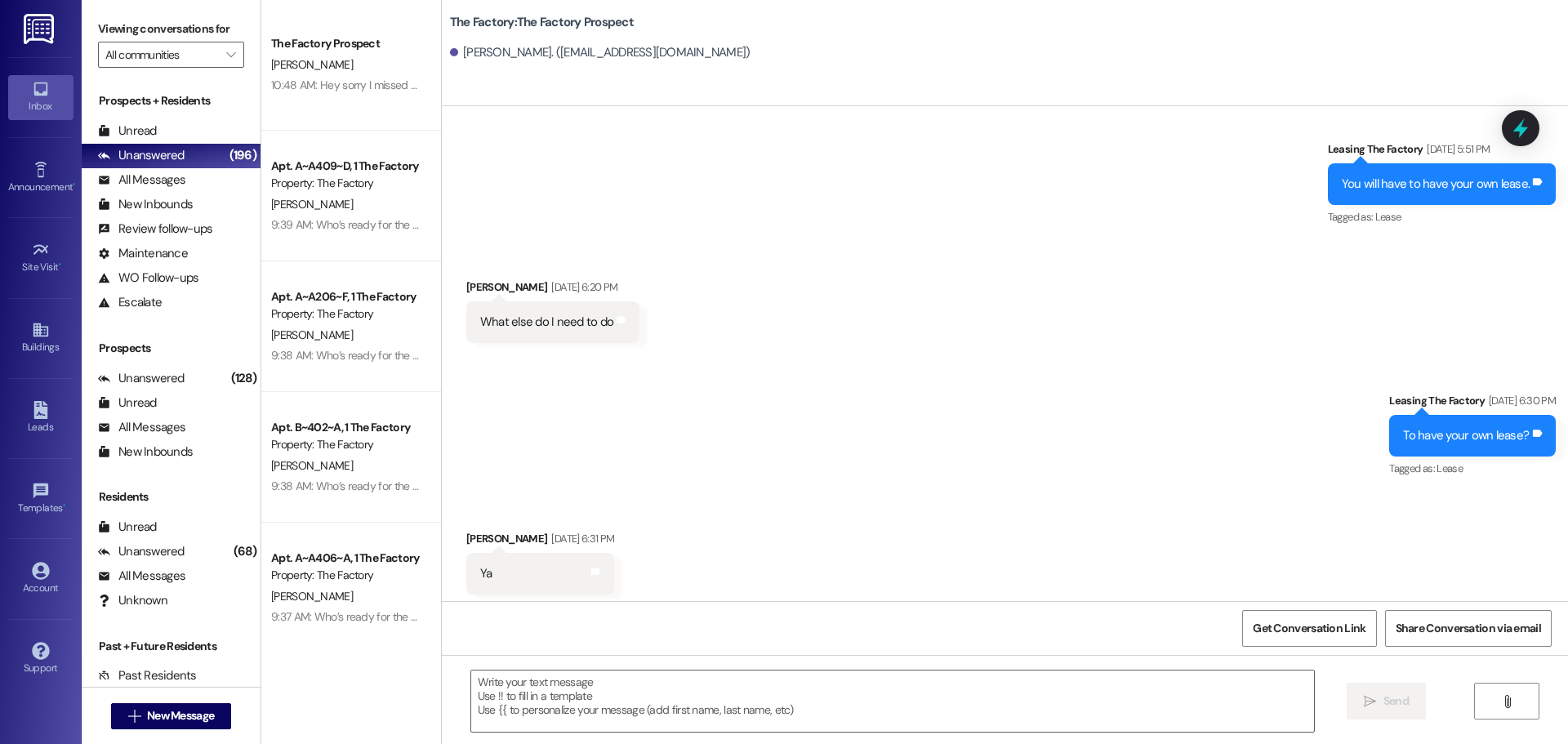
scroll to position [10532, 0]
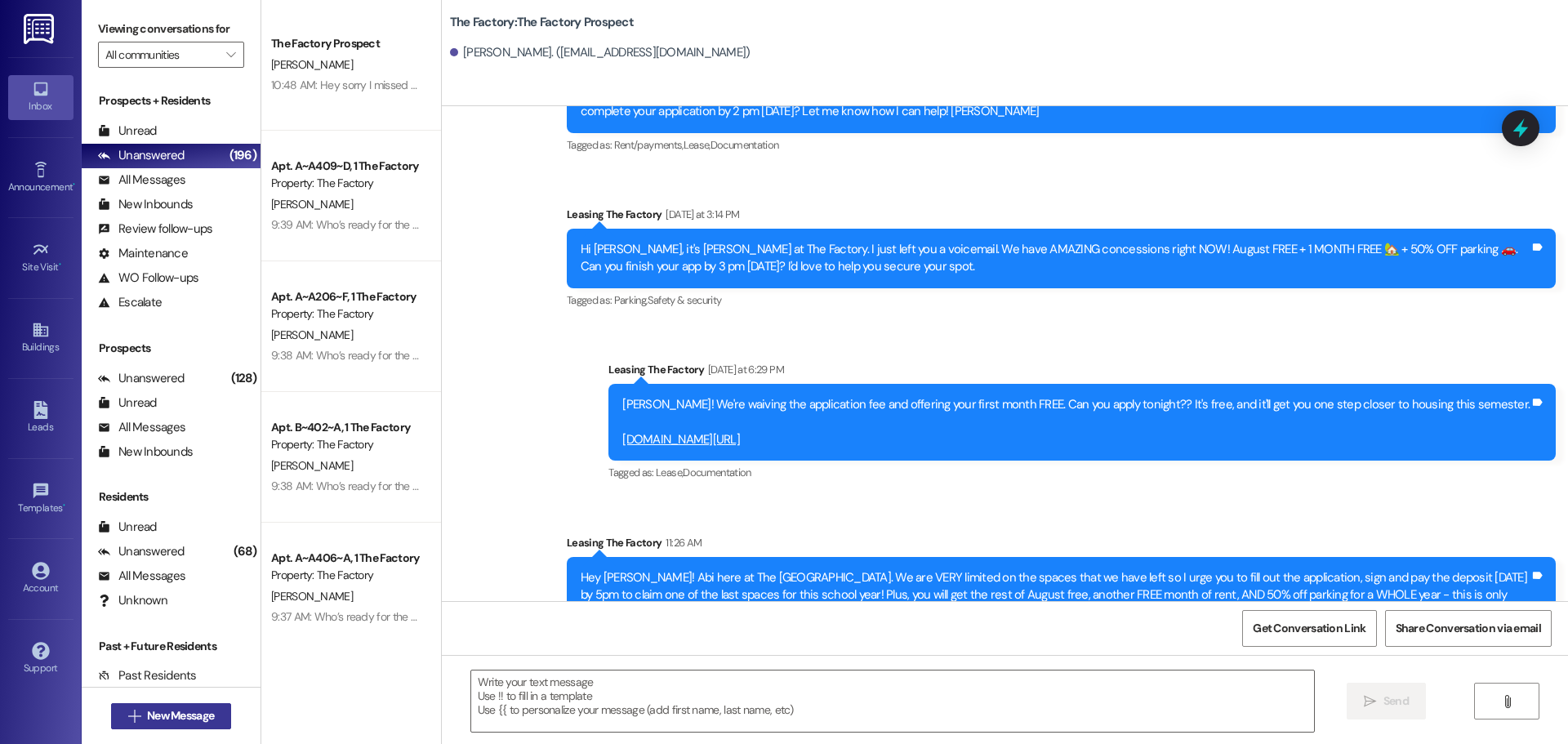
drag, startPoint x: 174, startPoint y: 702, endPoint x: 176, endPoint y: 715, distance: 13.2
click at [176, 715] on button " New Message" at bounding box center [170, 716] width 121 height 26
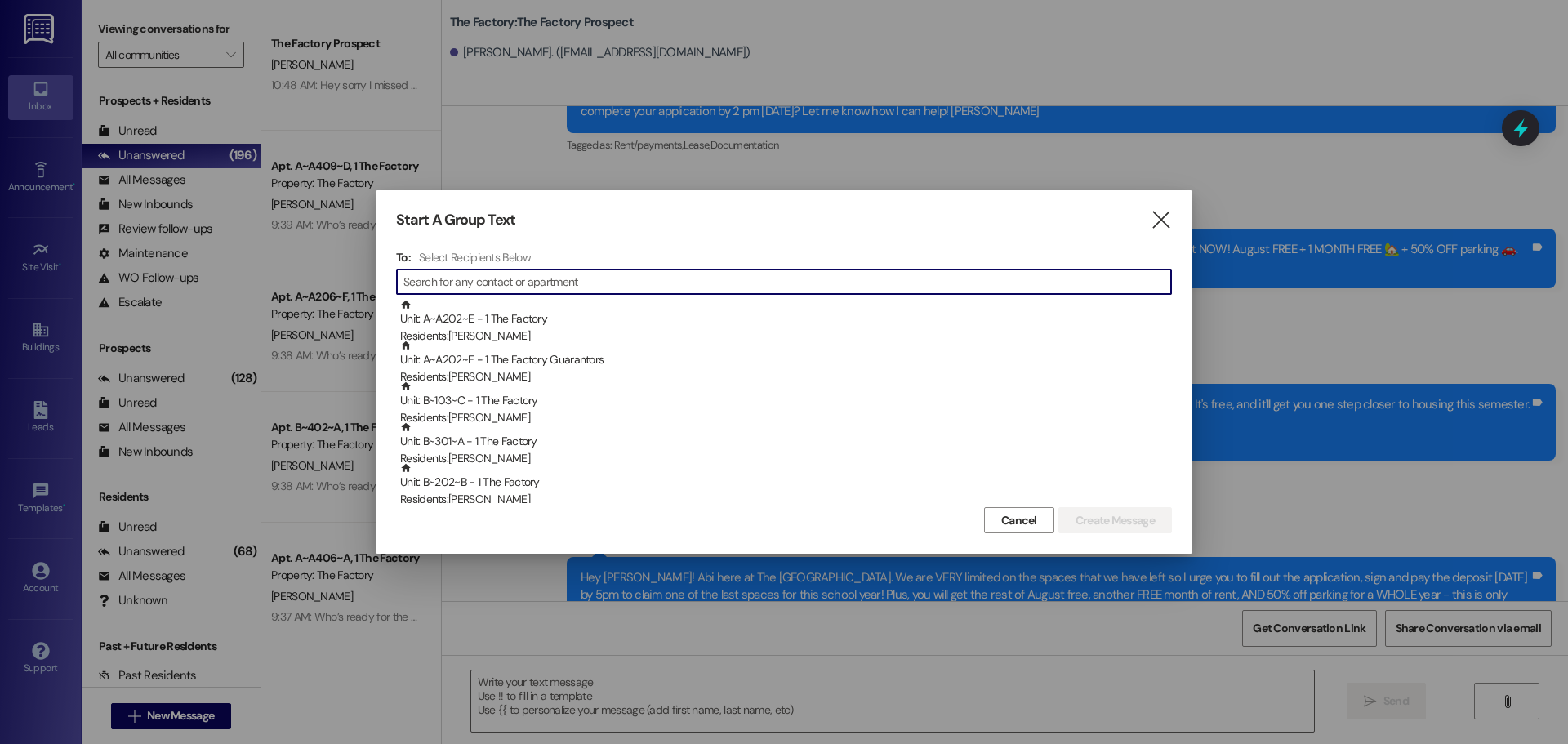
click at [456, 271] on input at bounding box center [787, 281] width 768 height 23
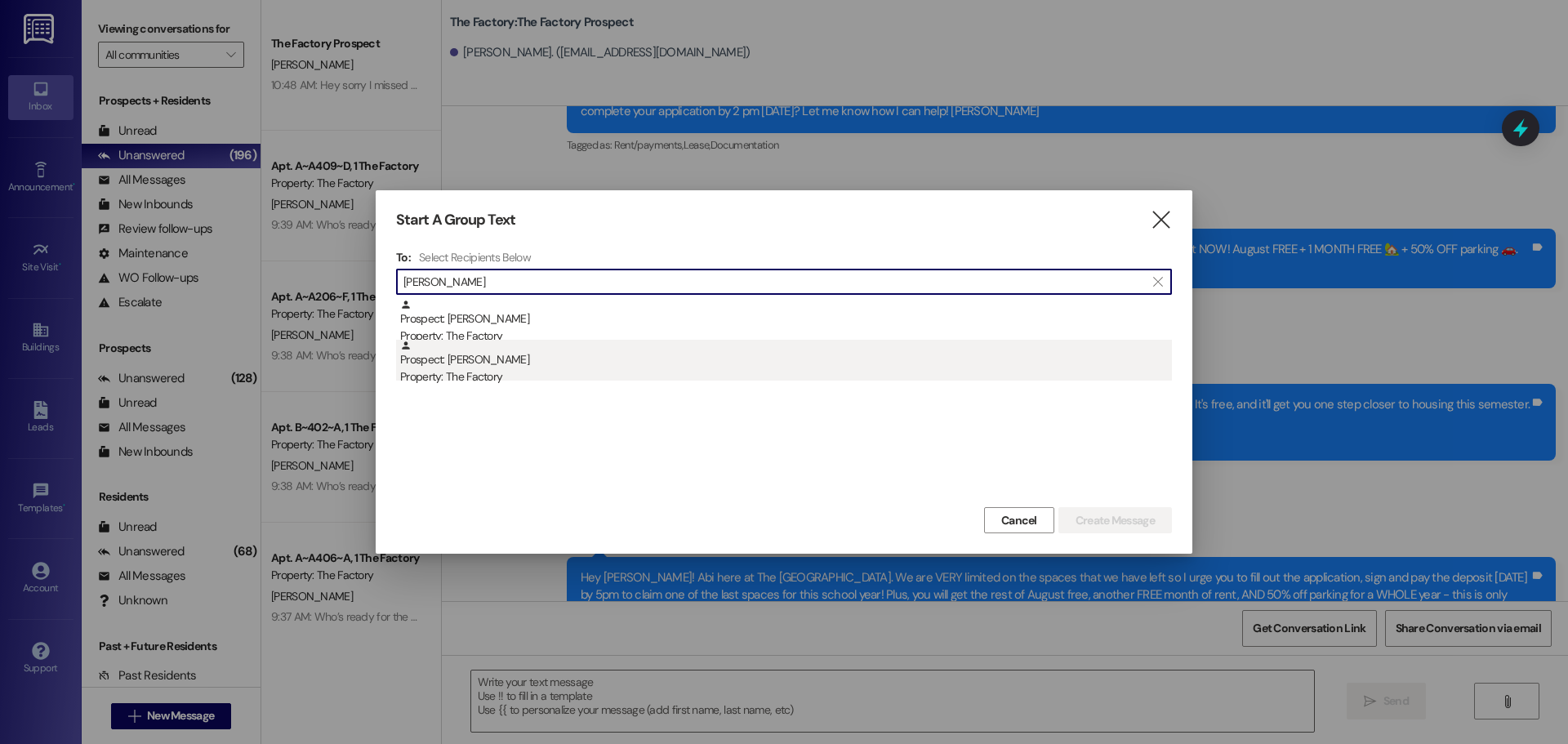
type input "kayla ri"
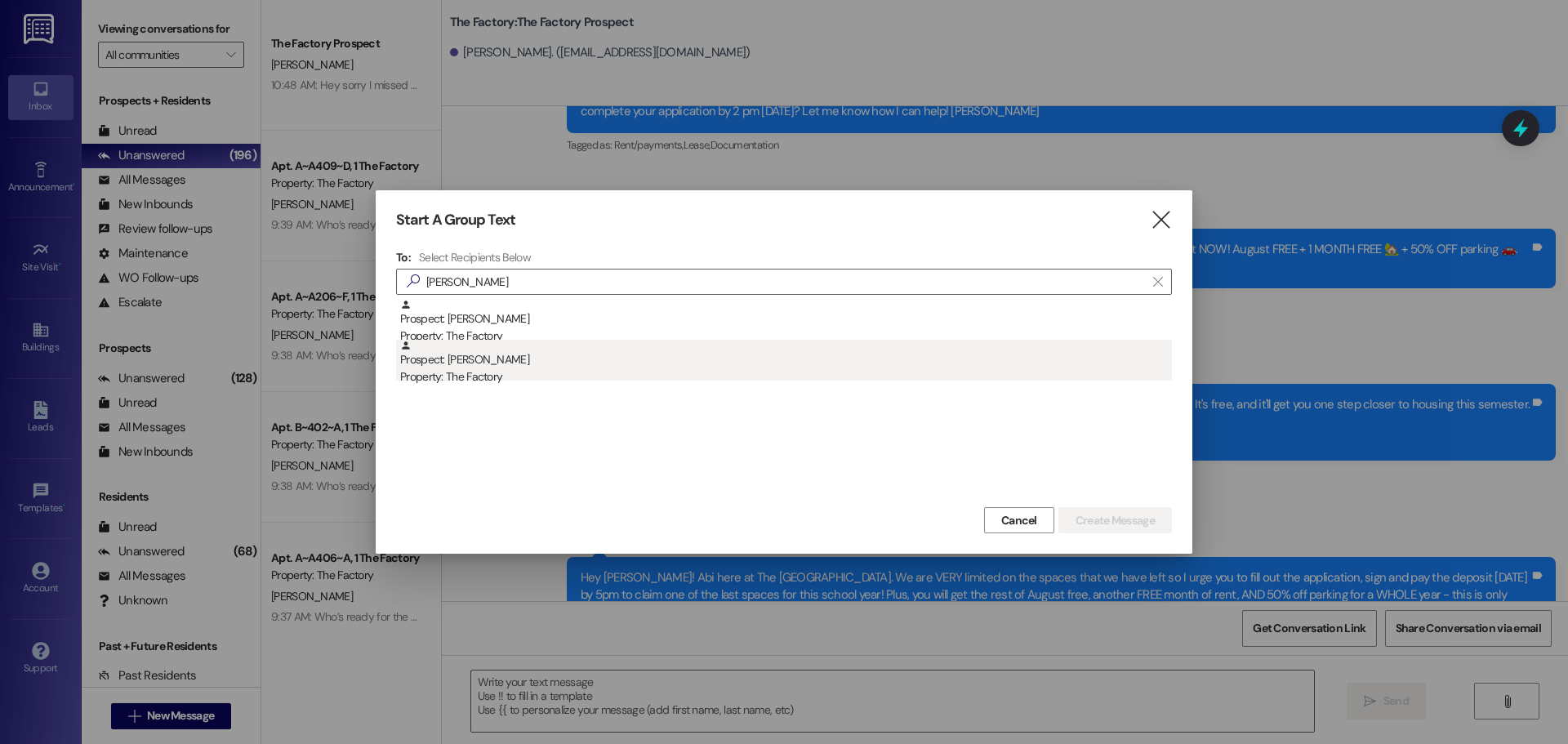
click at [442, 363] on div "Prospect: Kayla Riehl Property: The Factory" at bounding box center [785, 363] width 772 height 46
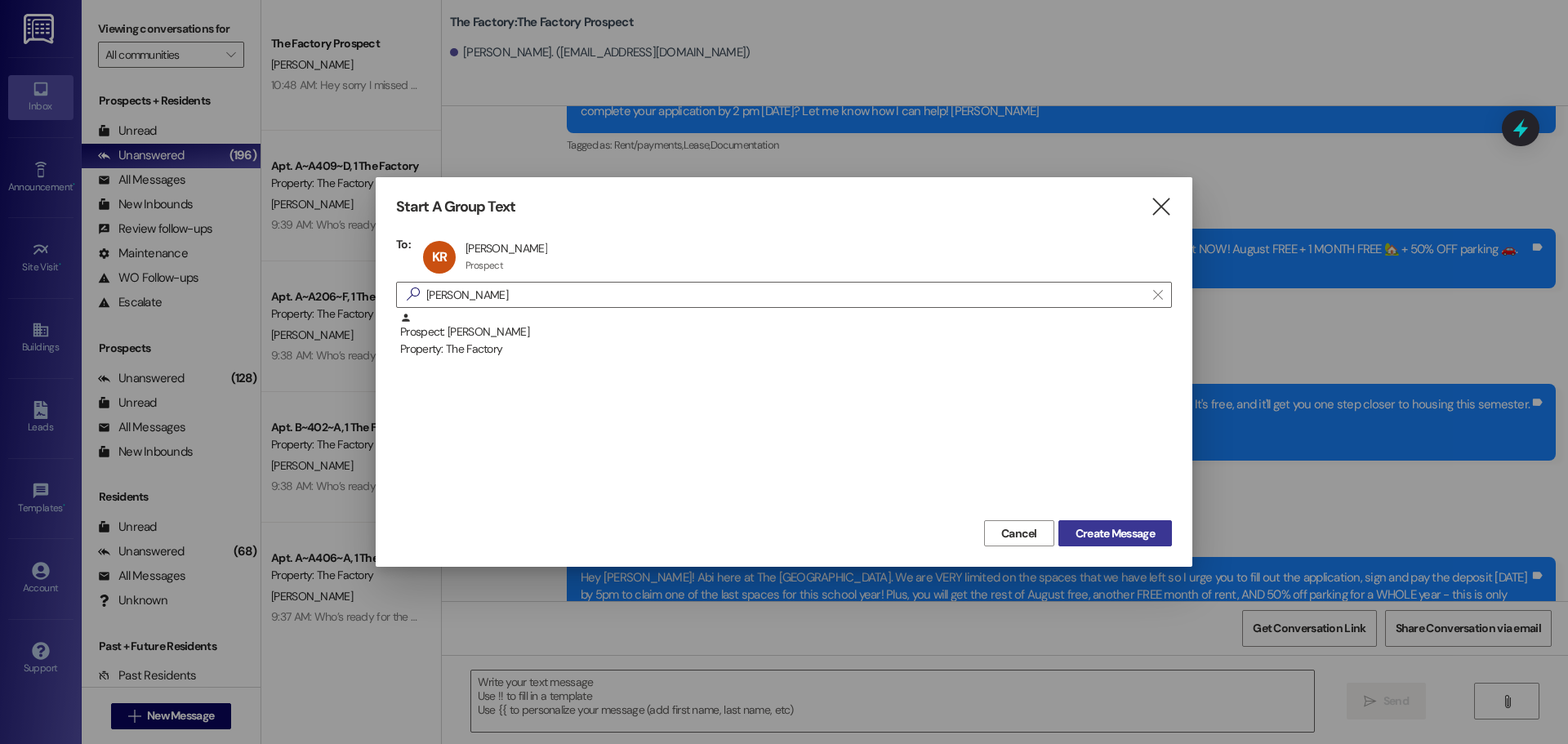
click at [1113, 529] on span "Create Message" at bounding box center [1115, 534] width 79 height 17
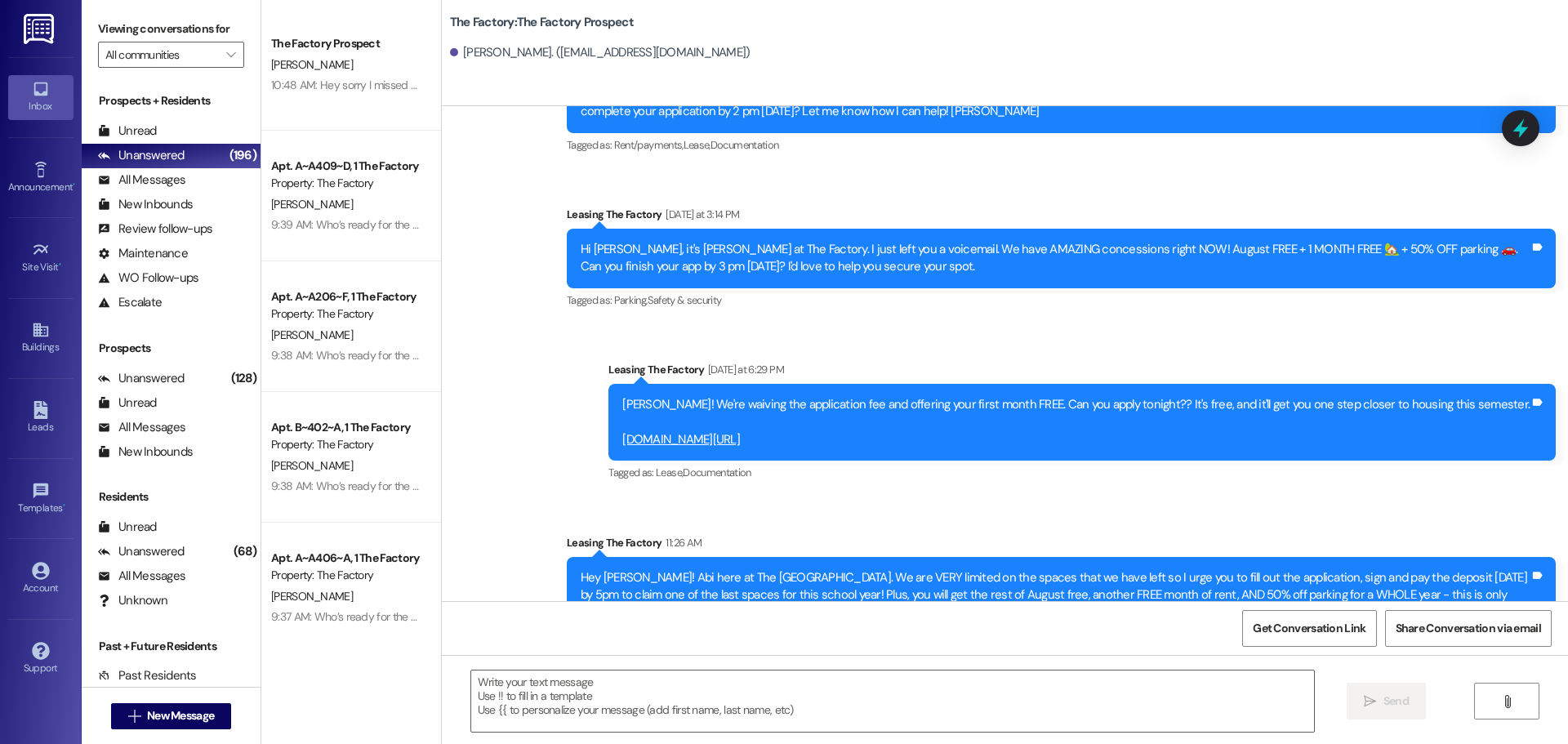
scroll to position [5286, 0]
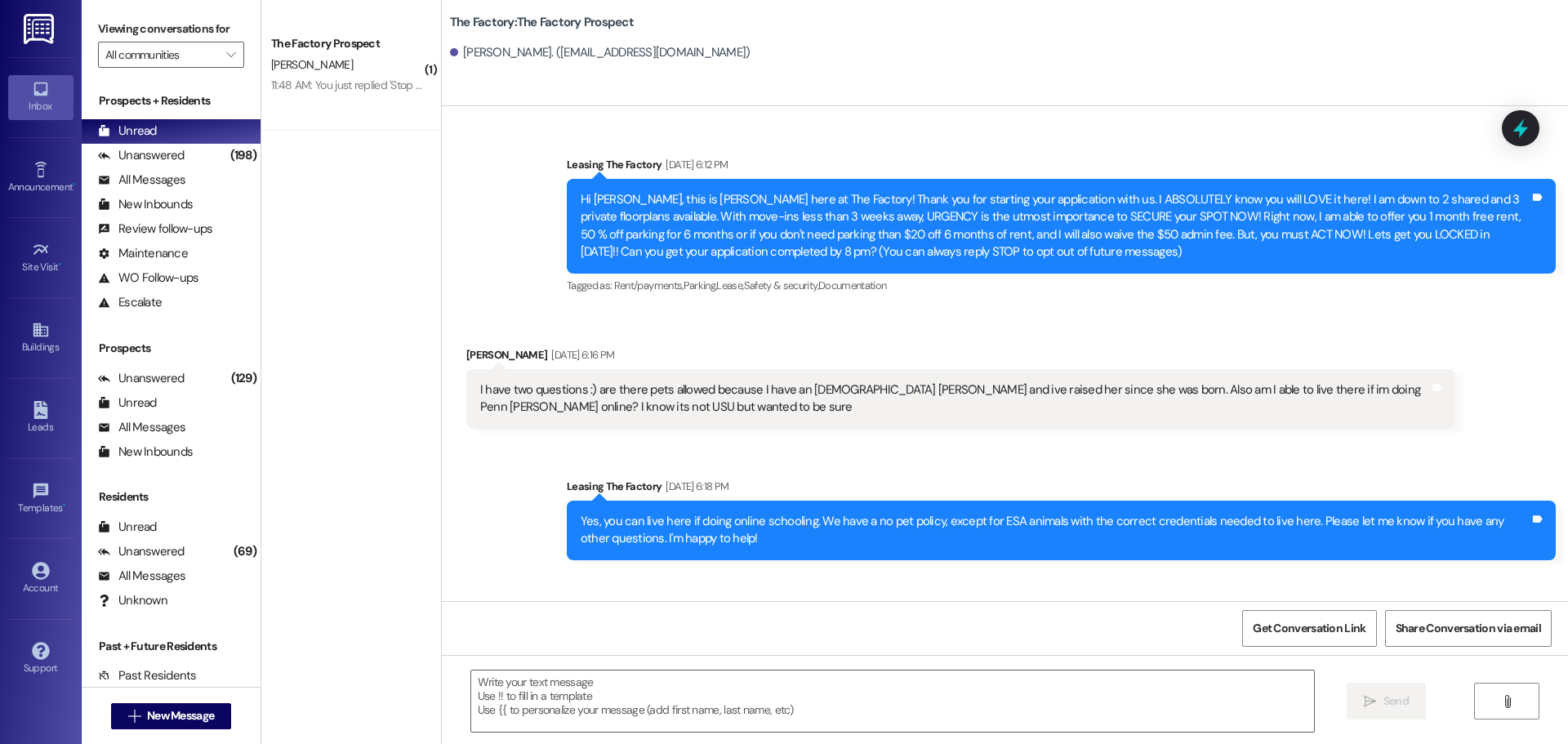
scroll to position [3669, 0]
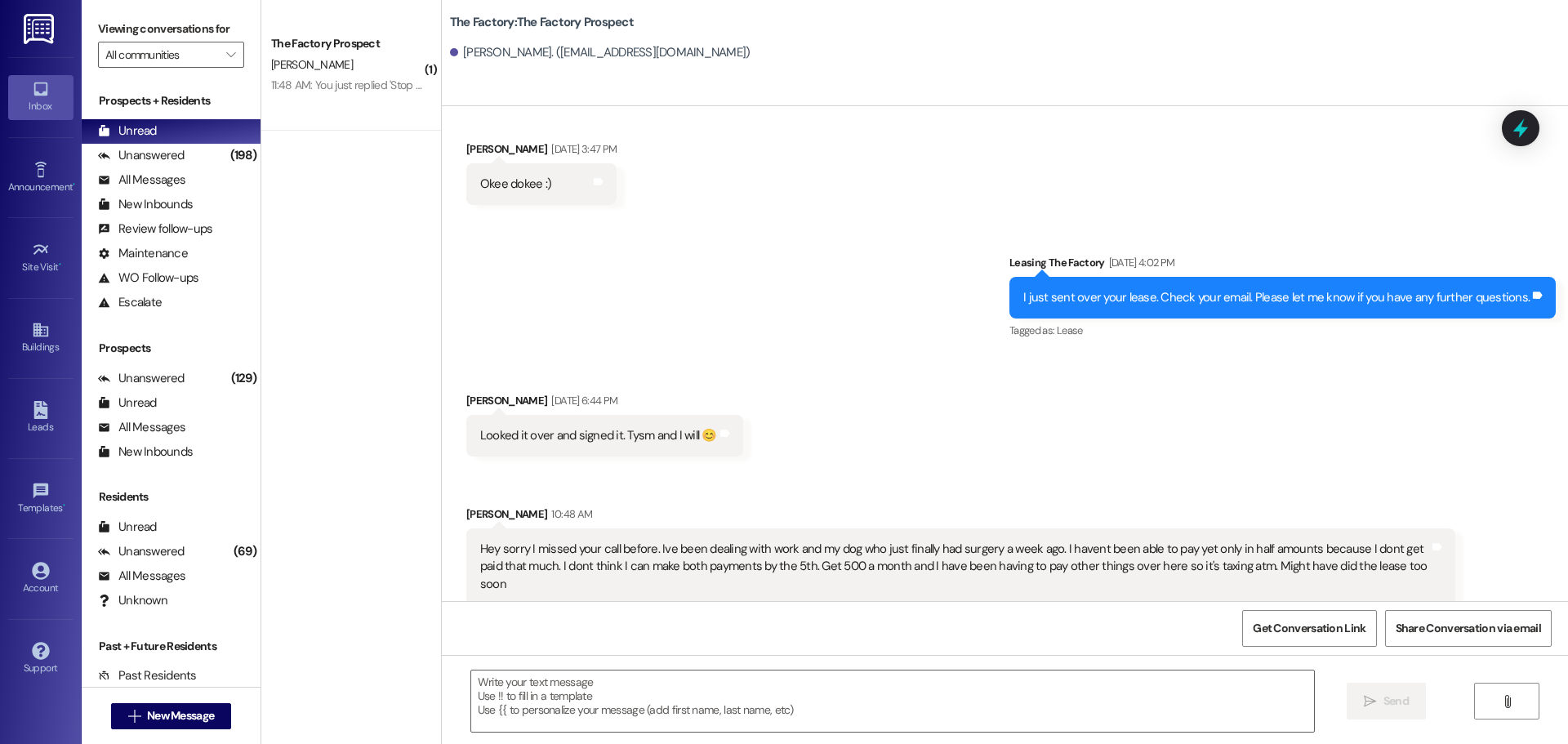
click at [348, 100] on div "The Factory Prospect [PERSON_NAME] 11:48 AM: You just replied 'Stop '. Are you …" at bounding box center [351, 65] width 180 height 131
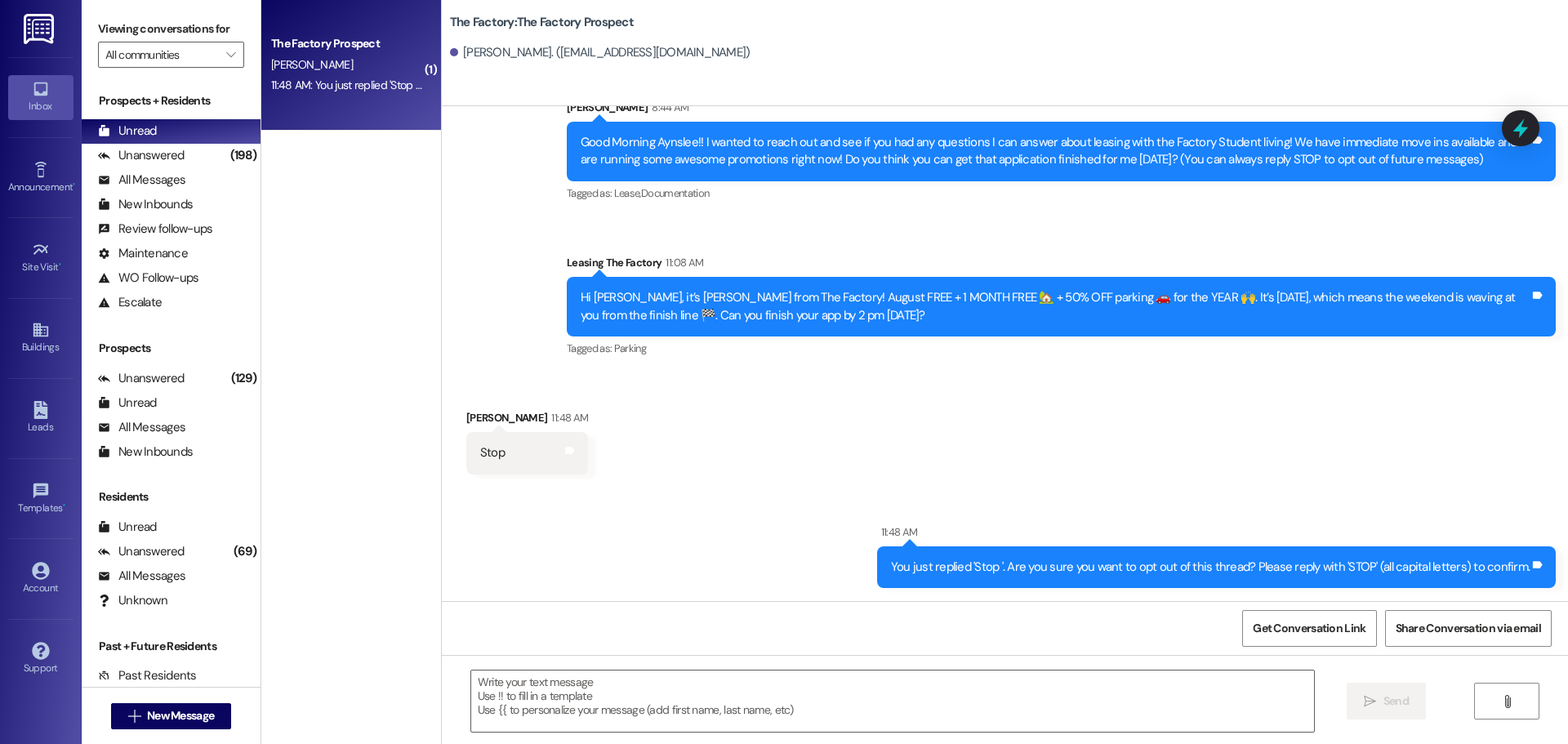
scroll to position [57, 0]
